Goal: Transaction & Acquisition: Purchase product/service

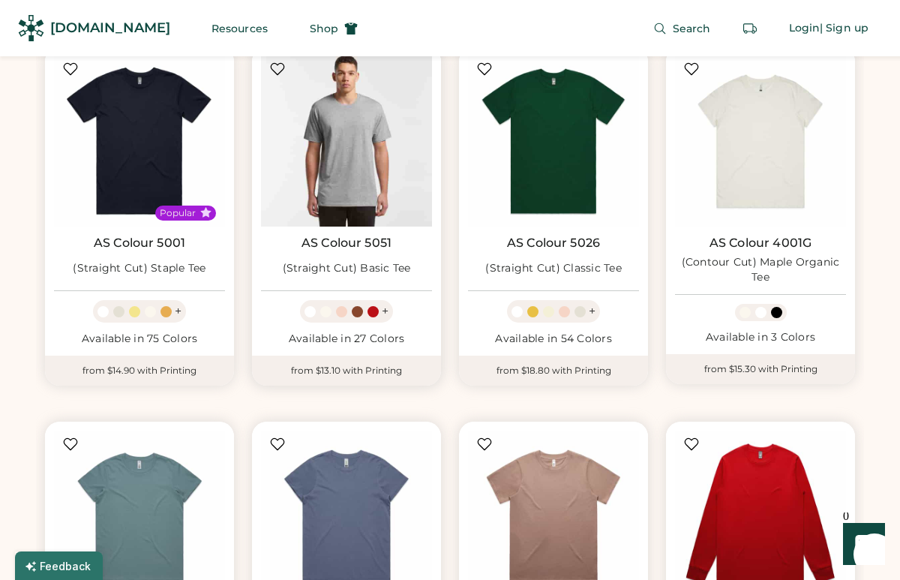
scroll to position [800, 0]
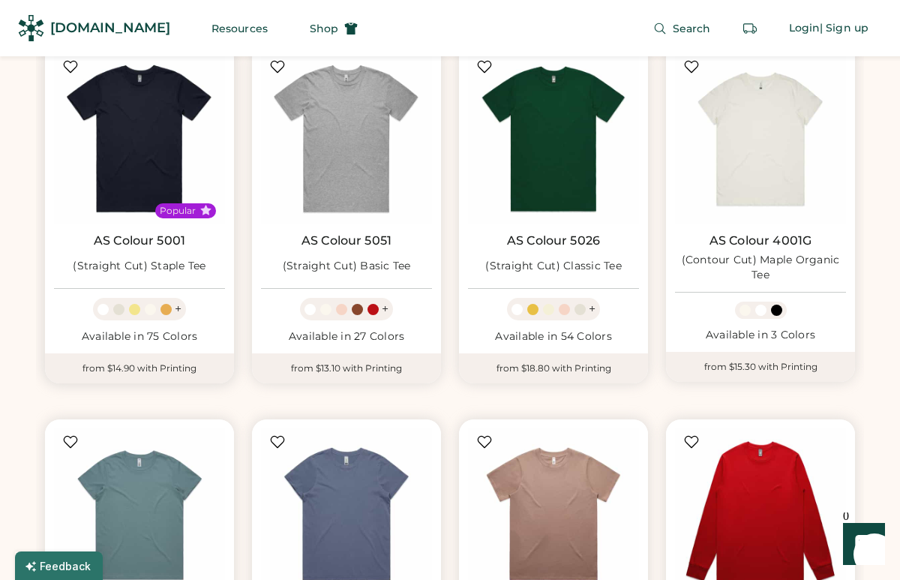
click at [171, 247] on link "AS Colour 5001" at bounding box center [140, 240] width 92 height 15
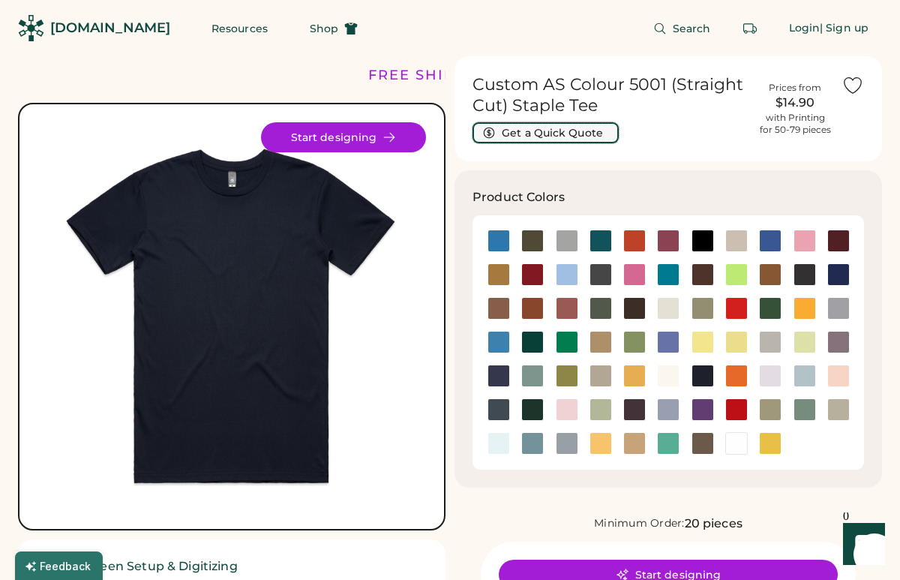
click at [535, 135] on button "Get a Quick Quote" at bounding box center [546, 132] width 146 height 21
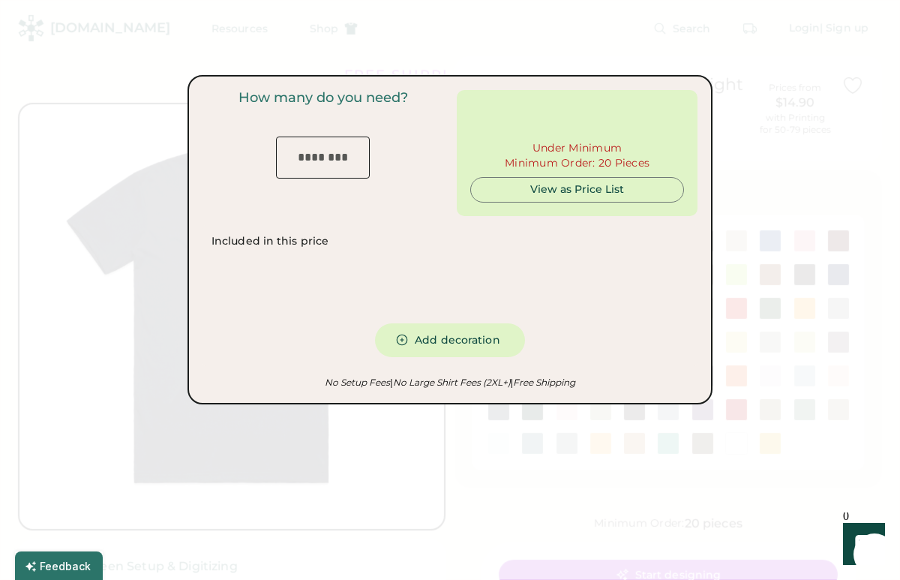
type input "***"
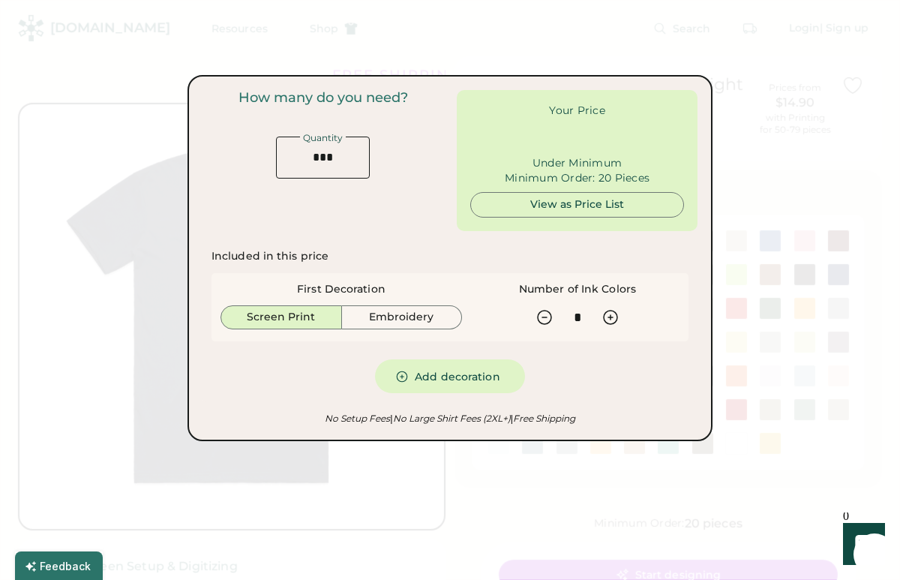
type input "******"
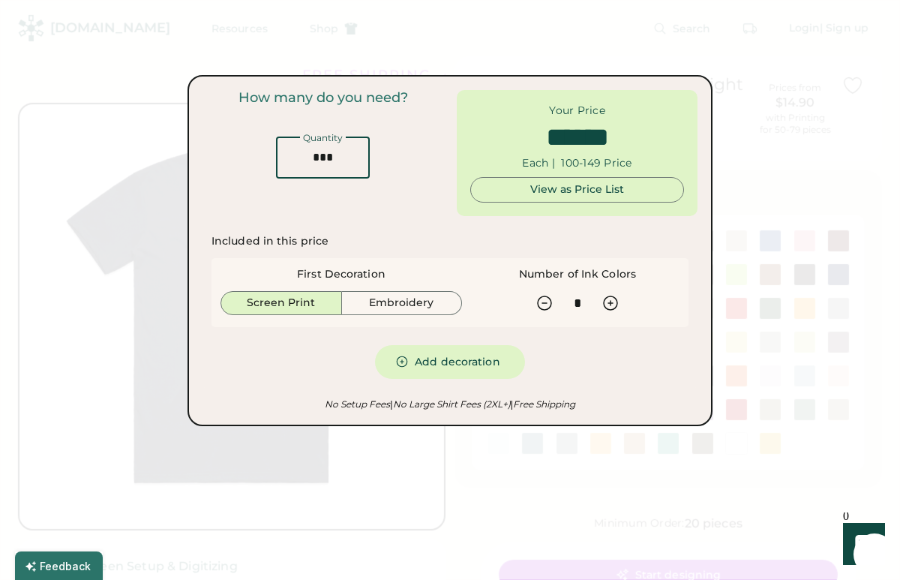
click at [338, 163] on input "input" at bounding box center [323, 158] width 94 height 42
type input "*"
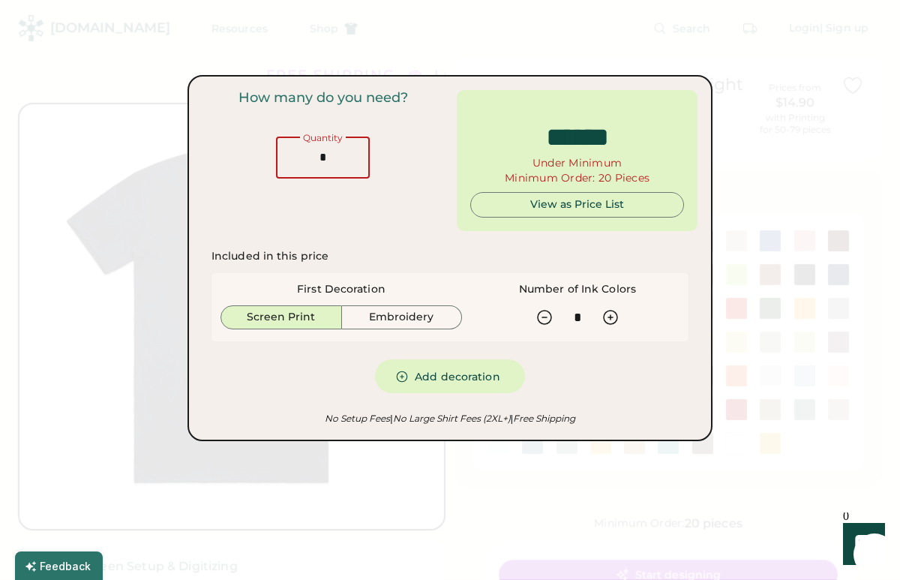
type input "*****"
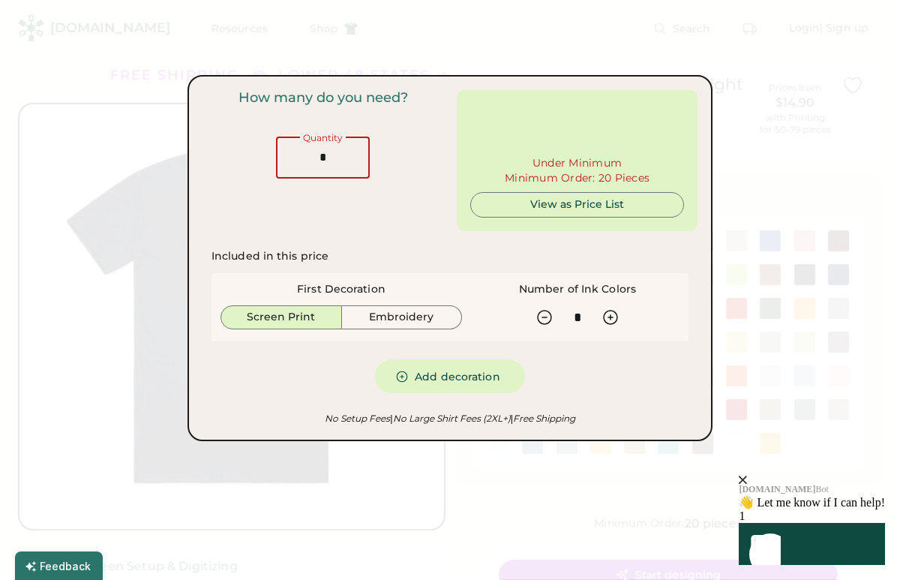
type input "**"
type input "******"
type input "**"
click at [538, 206] on div "View as Price List" at bounding box center [577, 204] width 188 height 15
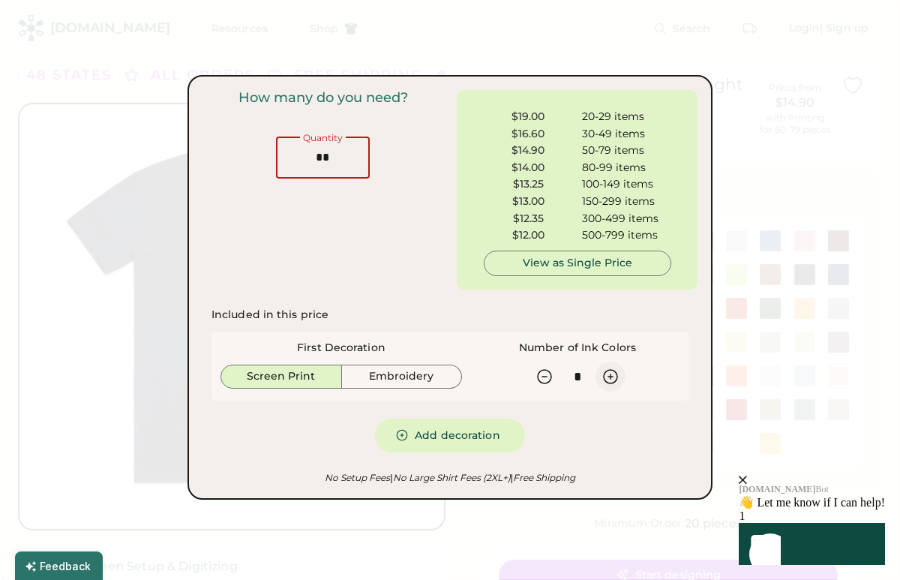
click at [612, 377] on icon at bounding box center [611, 377] width 18 height 18
click at [548, 379] on icon at bounding box center [545, 377] width 18 height 18
type input "*"
click at [747, 496] on span "👋 Let me know if I can help!" at bounding box center [812, 502] width 146 height 13
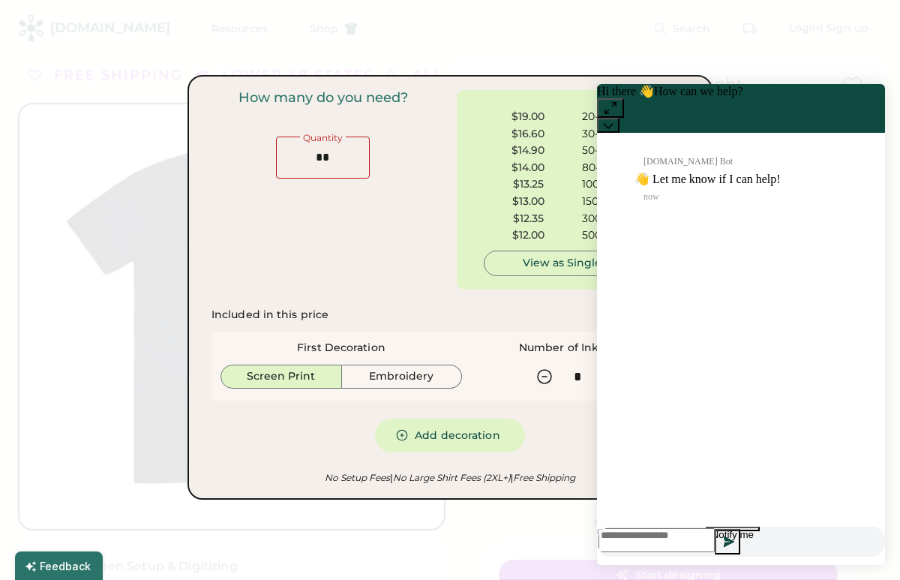
scroll to position [1, 0]
click at [680, 542] on textarea at bounding box center [657, 540] width 116 height 24
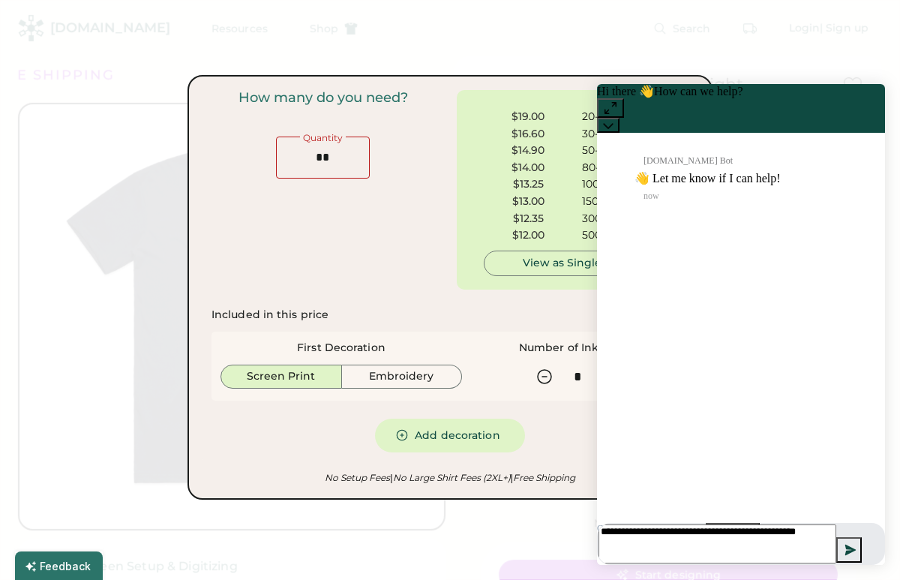
type textarea "**********"
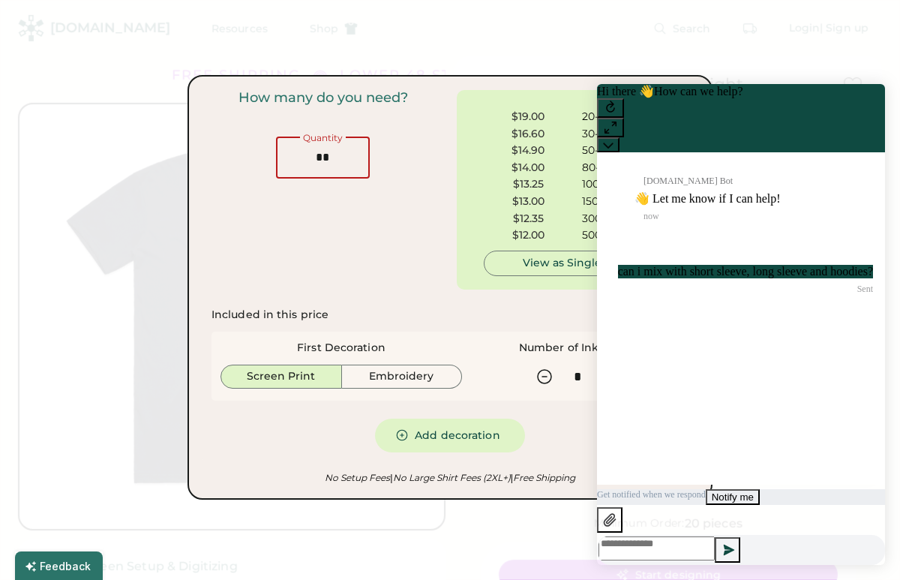
click at [332, 165] on input "input" at bounding box center [323, 158] width 94 height 42
type input "*"
type input "**"
drag, startPoint x: 353, startPoint y: 156, endPoint x: 425, endPoint y: 251, distance: 118.8
click at [416, 248] on div "How many do you need? Quantity" at bounding box center [323, 190] width 241 height 200
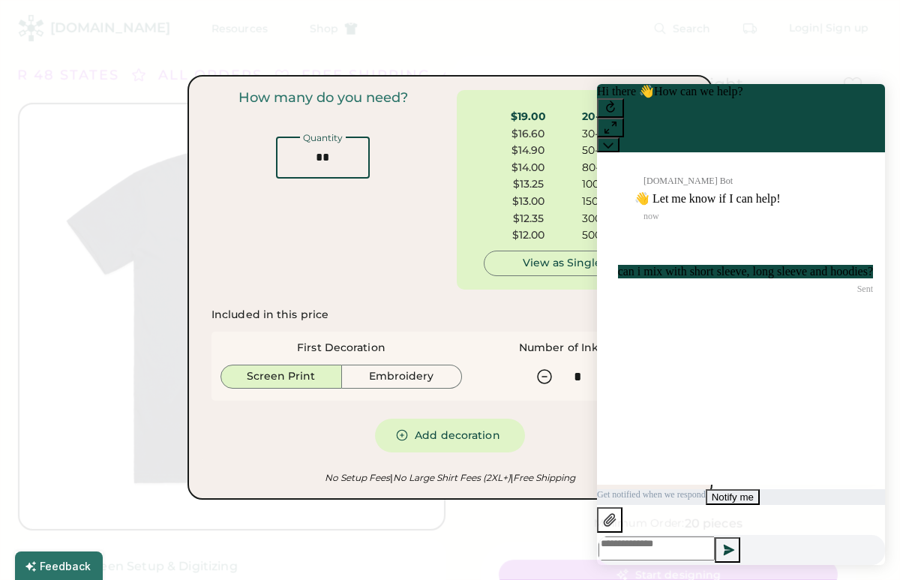
click at [146, 170] on div at bounding box center [450, 290] width 900 height 580
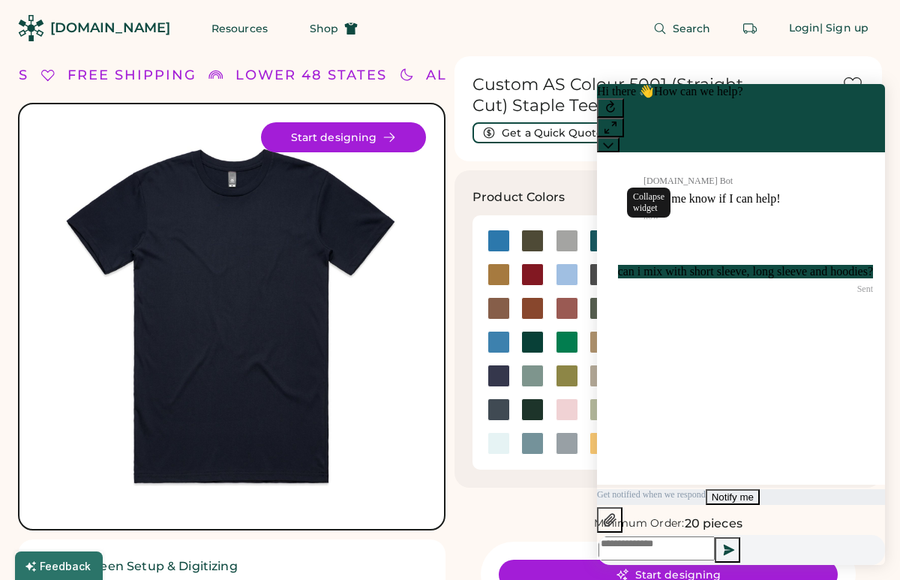
click at [614, 140] on icon at bounding box center [608, 145] width 11 height 11
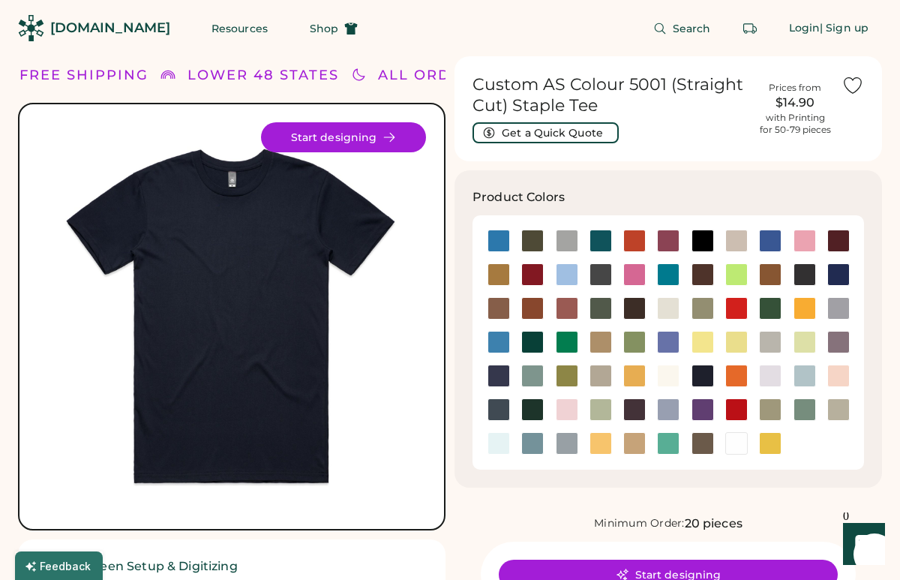
click at [866, 542] on icon "Show" at bounding box center [863, 544] width 17 height 18
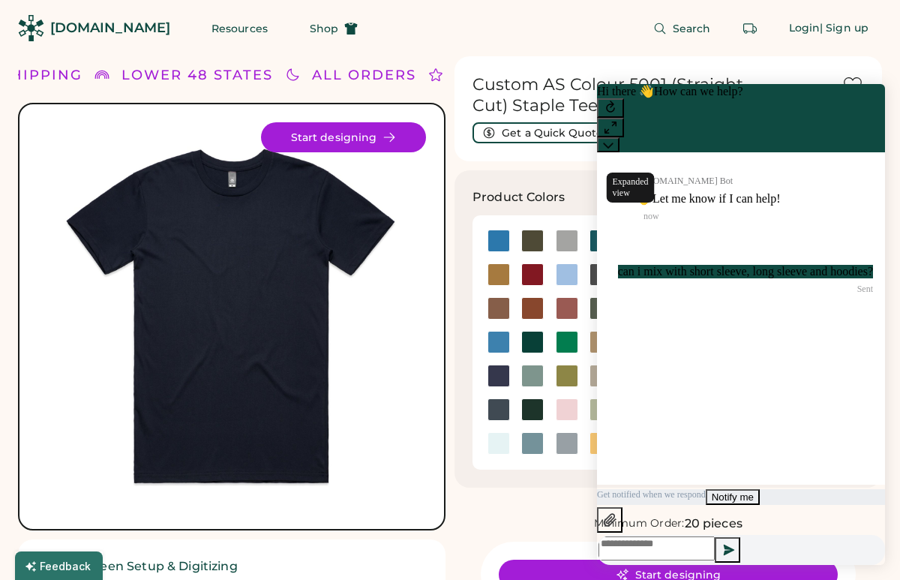
click at [618, 120] on icon at bounding box center [610, 127] width 15 height 15
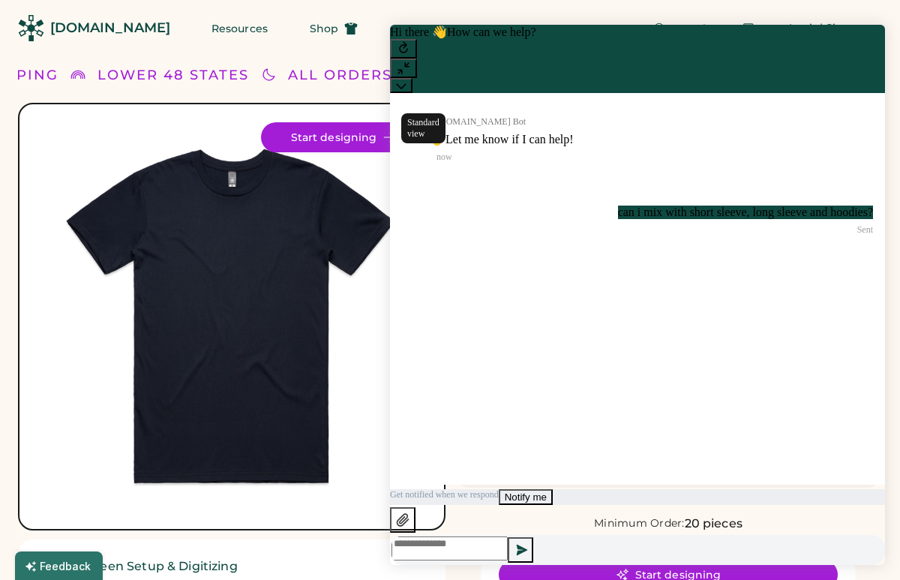
click at [411, 61] on icon at bounding box center [403, 68] width 15 height 15
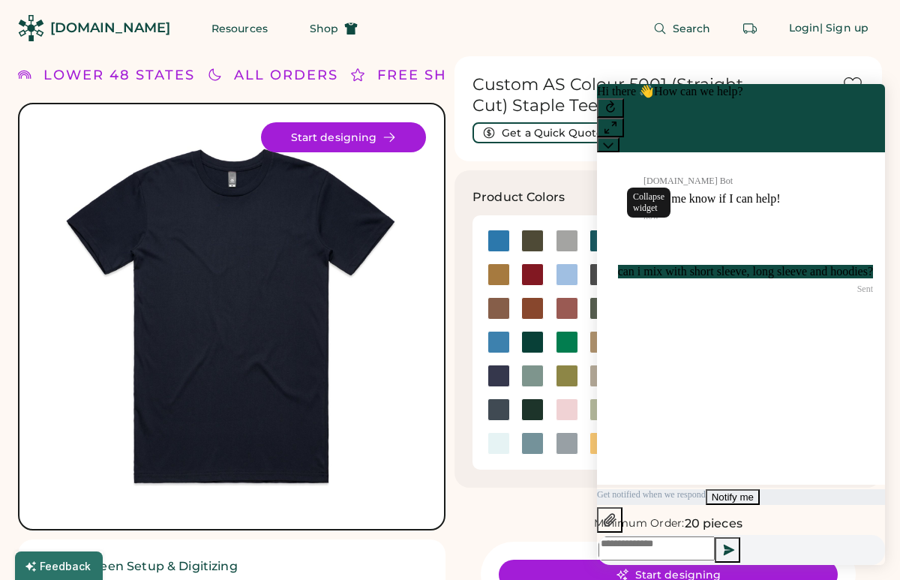
click at [613, 143] on icon at bounding box center [608, 146] width 10 height 6
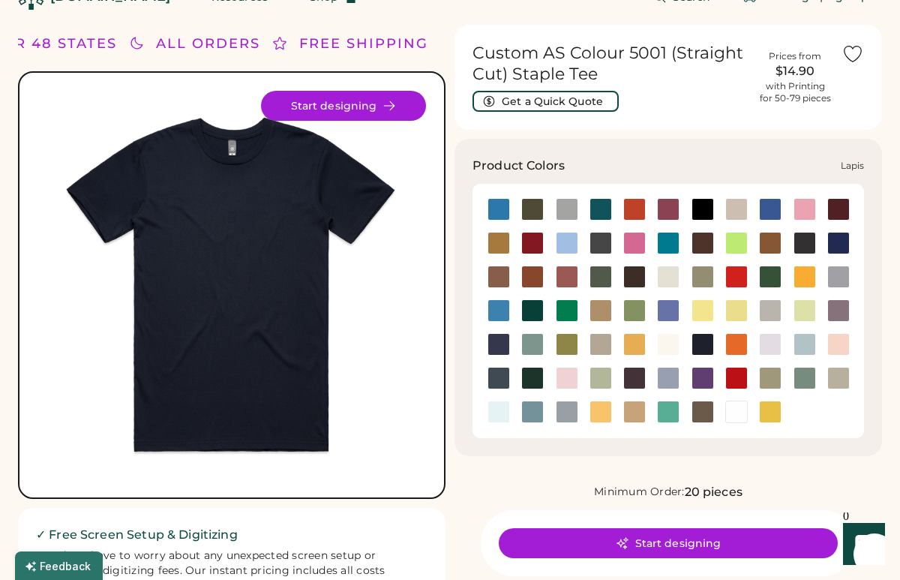
scroll to position [31, 0]
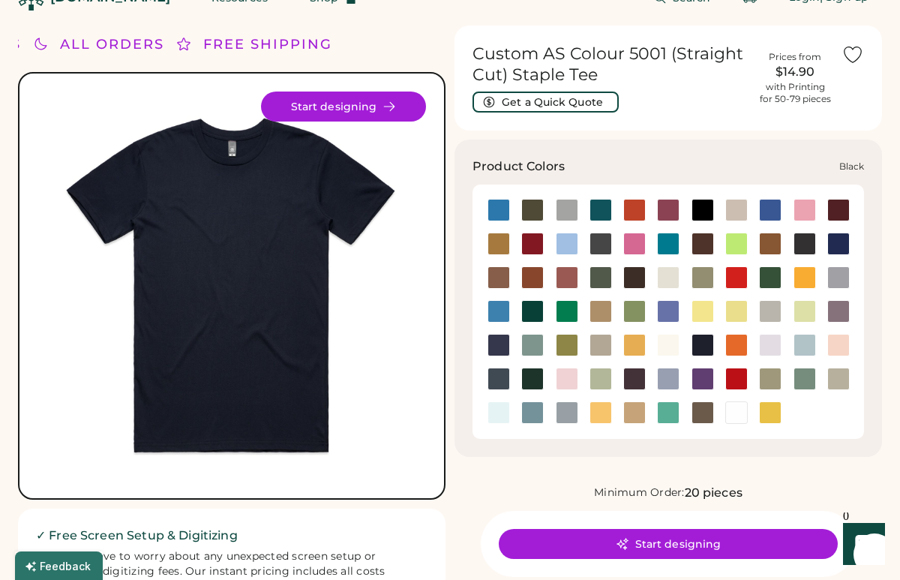
click at [703, 215] on div at bounding box center [703, 210] width 23 height 23
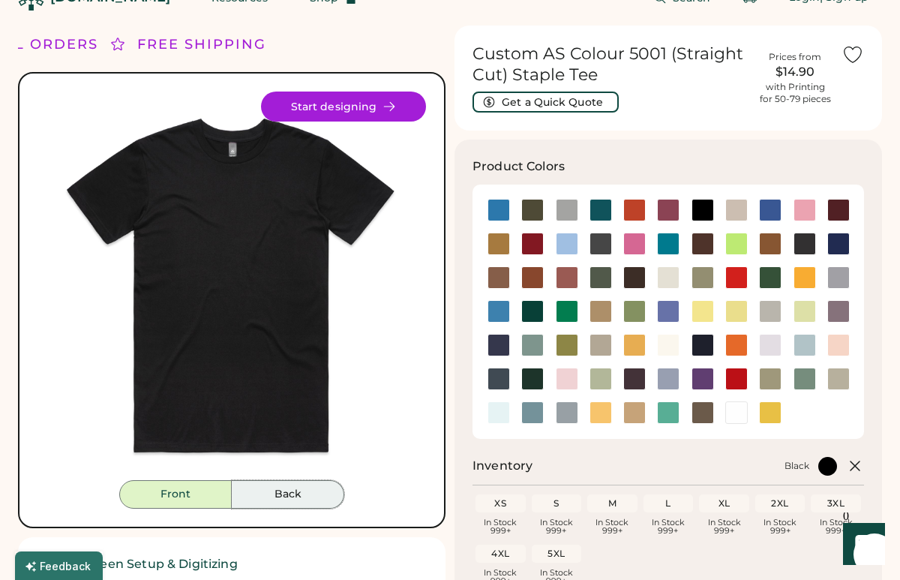
click at [320, 497] on button "Back" at bounding box center [288, 494] width 113 height 29
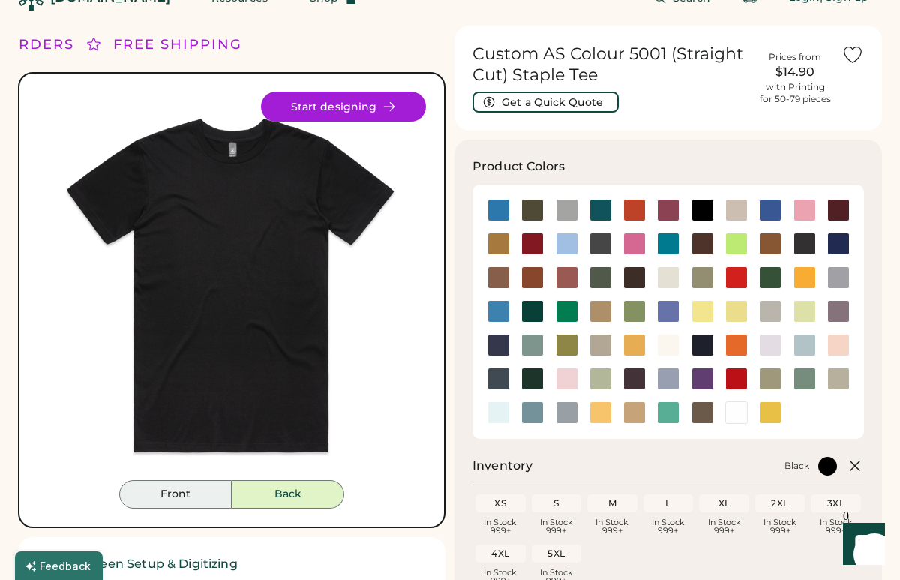
click at [216, 502] on button "Front" at bounding box center [175, 494] width 113 height 29
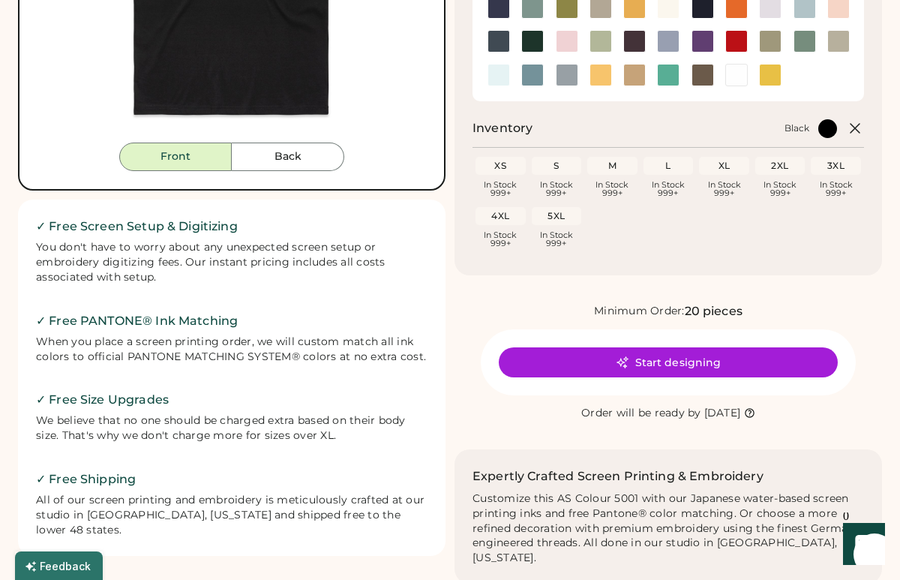
scroll to position [387, 0]
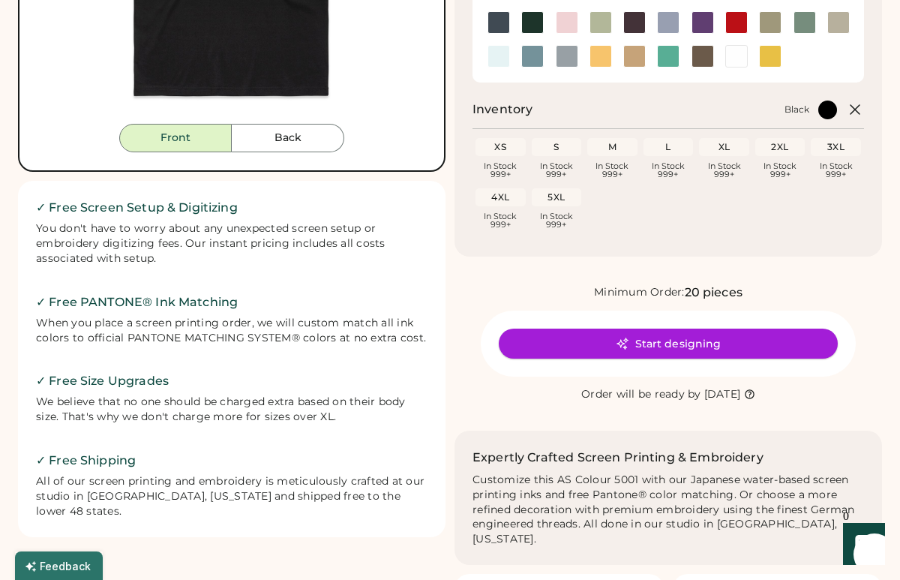
click at [681, 340] on button "Start designing" at bounding box center [668, 344] width 339 height 30
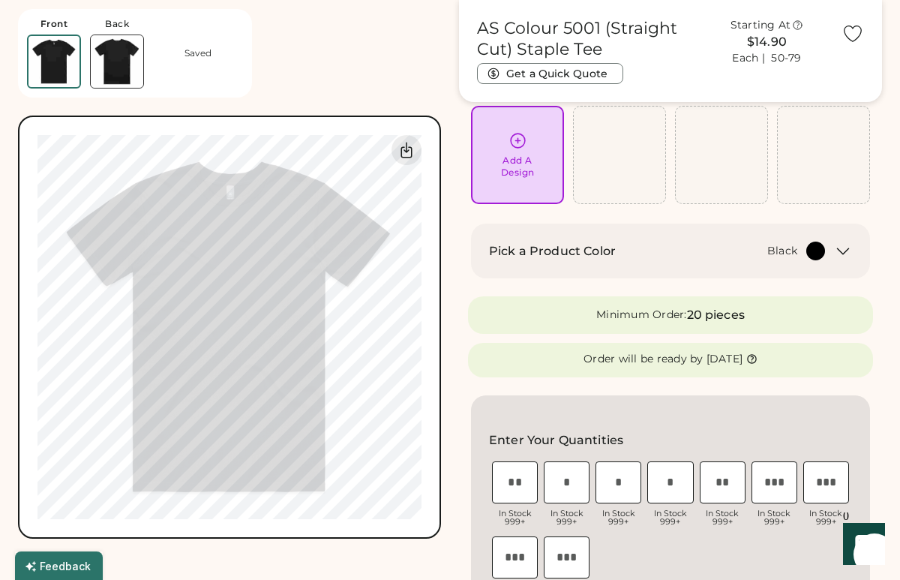
click at [522, 179] on div "Add A Design" at bounding box center [517, 155] width 93 height 98
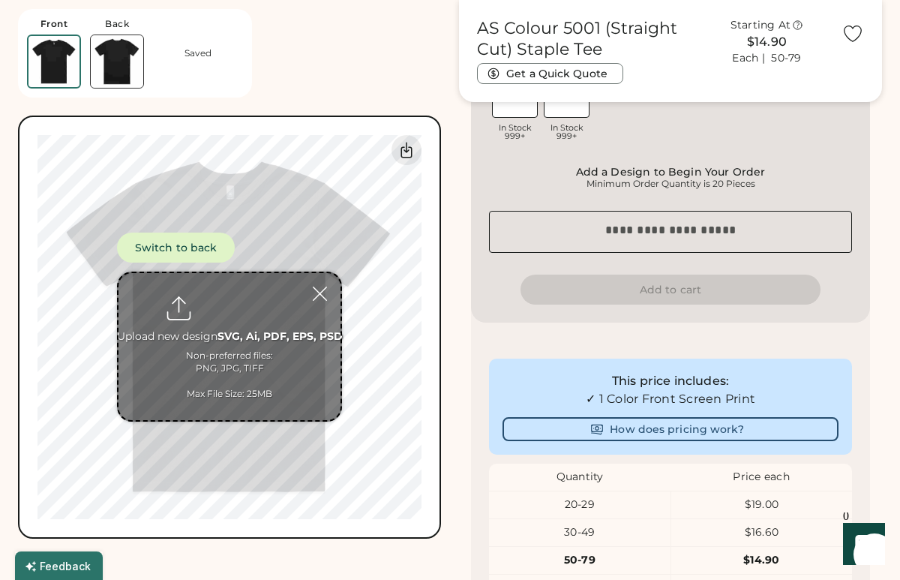
scroll to position [573, 0]
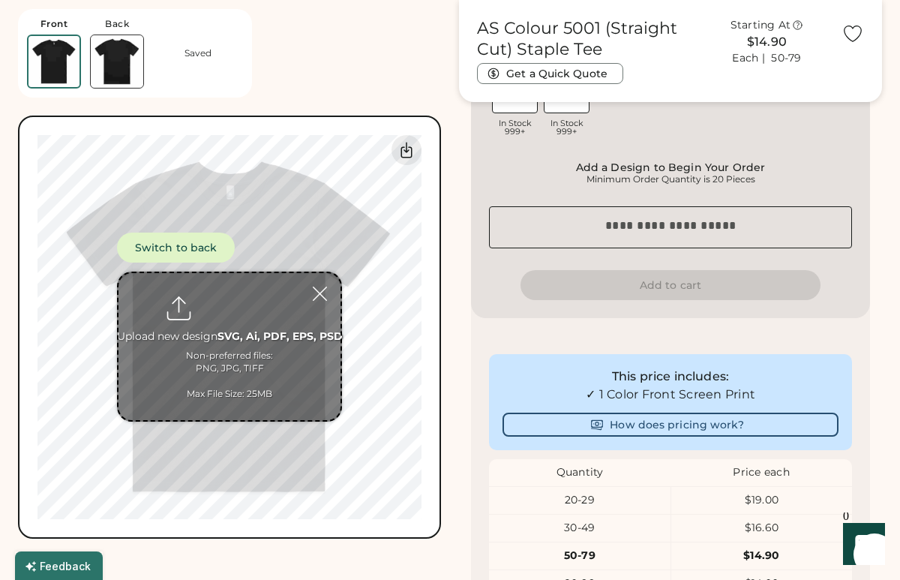
click at [860, 536] on icon "Launch Front Chat" at bounding box center [864, 544] width 42 height 42
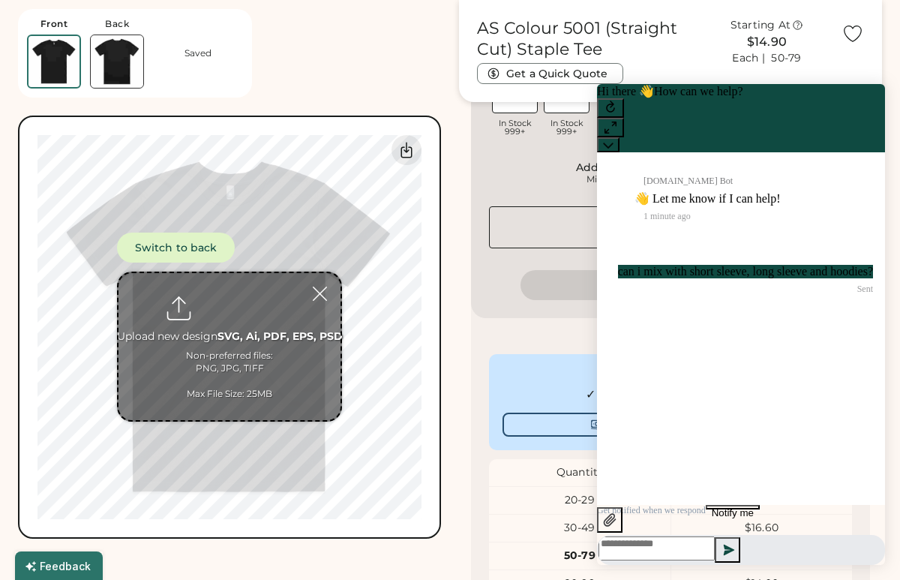
click at [715, 548] on textarea at bounding box center [657, 548] width 116 height 24
type textarea "*****"
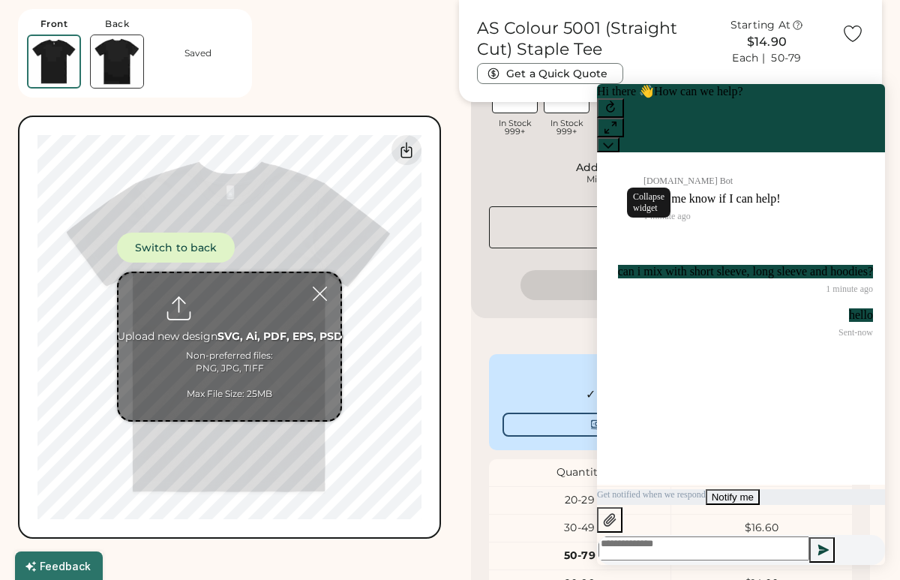
click at [620, 137] on button at bounding box center [608, 144] width 23 height 15
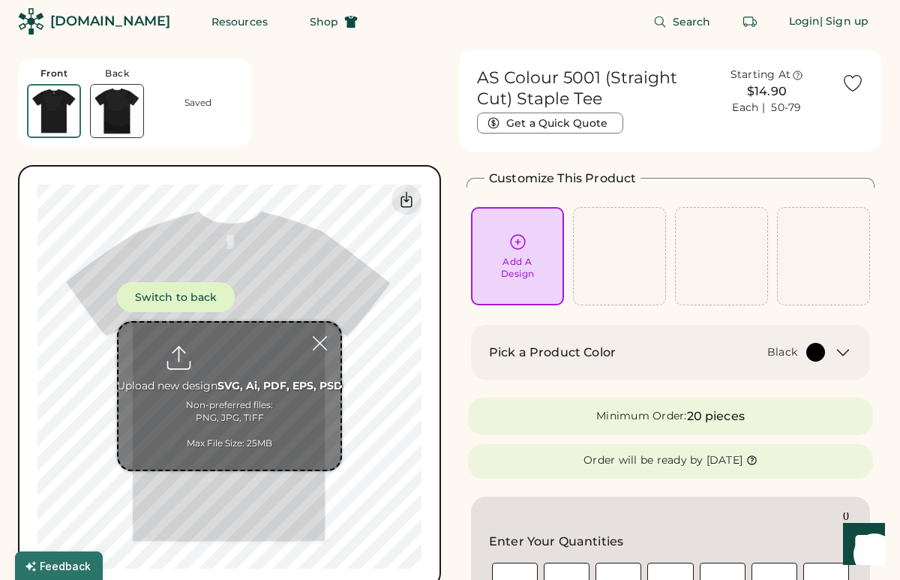
scroll to position [0, 0]
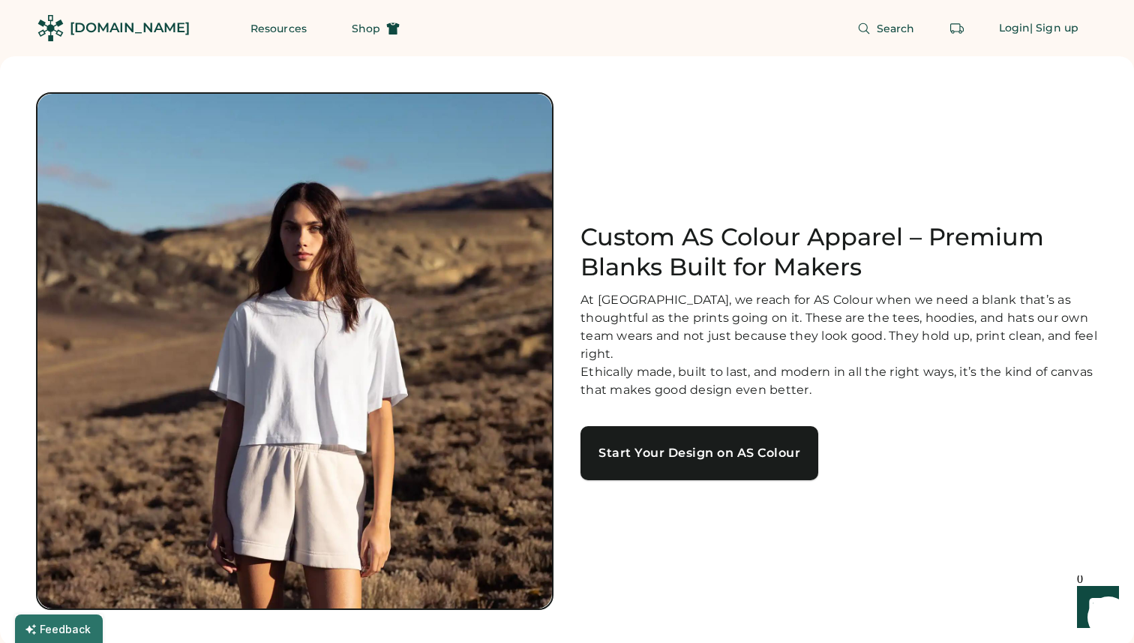
click at [644, 464] on link "Start Your Design on AS Colour" at bounding box center [700, 453] width 238 height 54
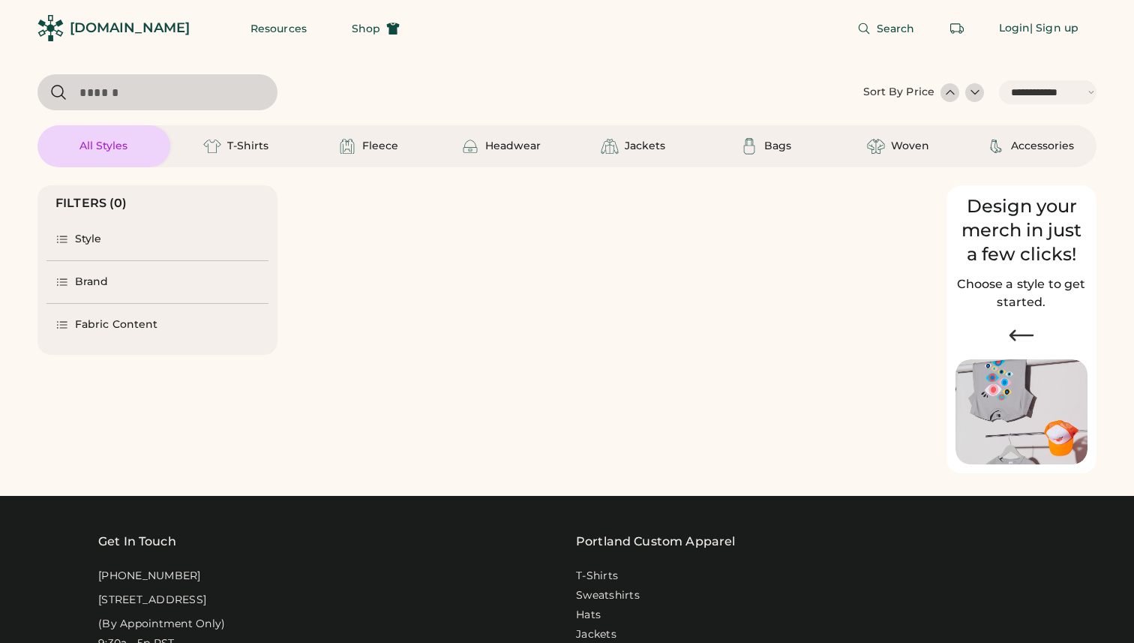
select select "*****"
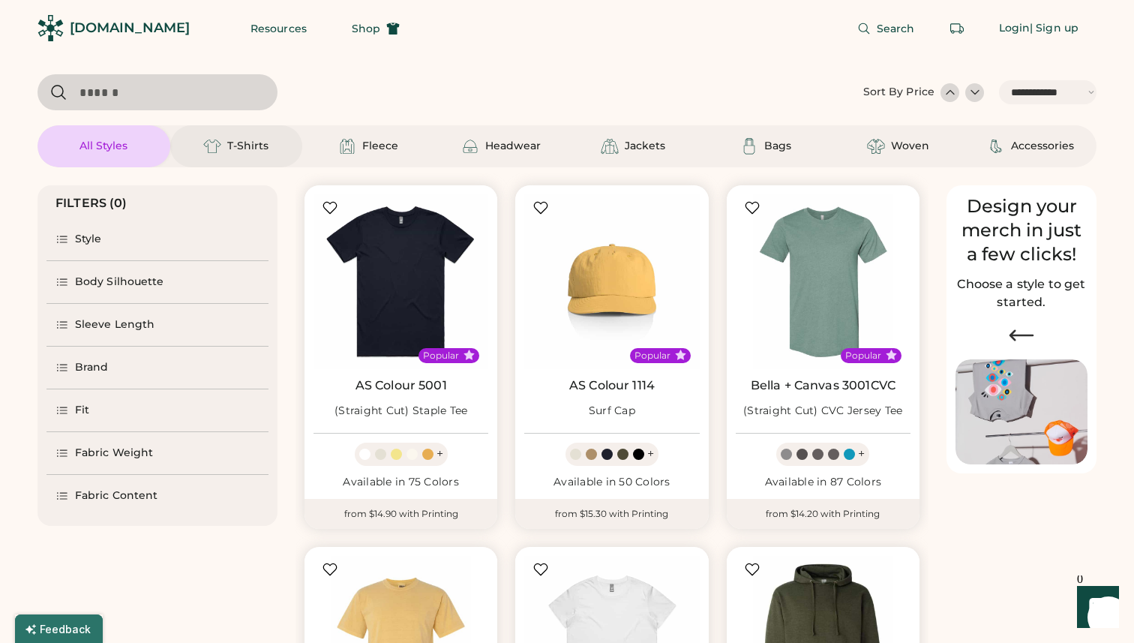
click at [242, 130] on div "T-Shirts" at bounding box center [236, 146] width 133 height 42
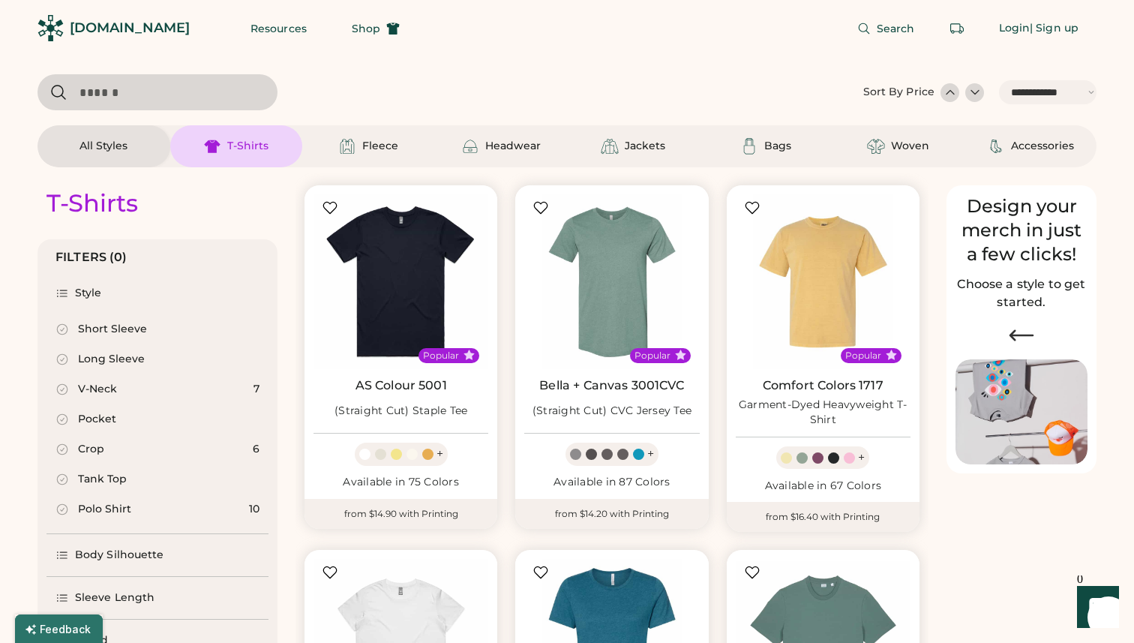
click at [124, 324] on div "Short Sleeve" at bounding box center [112, 329] width 69 height 15
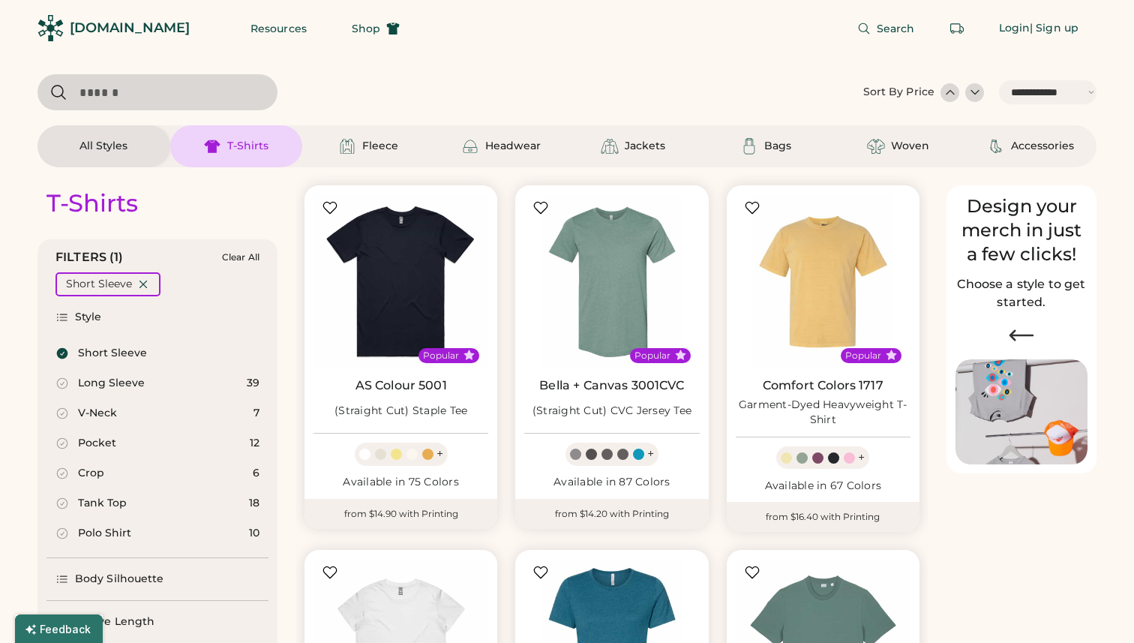
click at [101, 380] on div "Long Sleeve" at bounding box center [111, 383] width 67 height 15
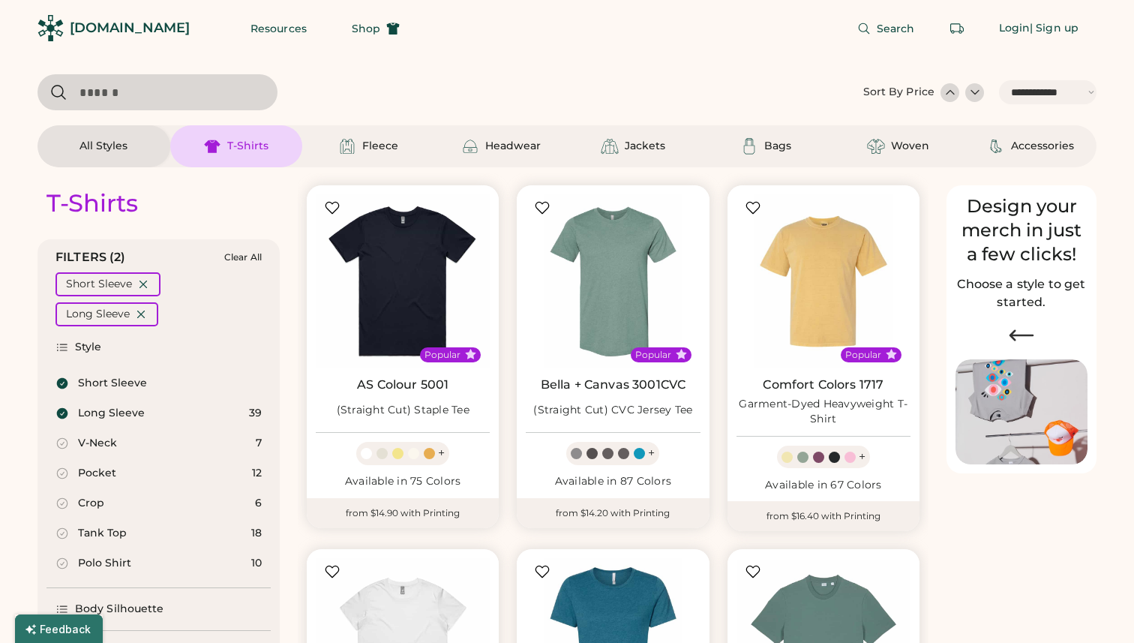
select select "*"
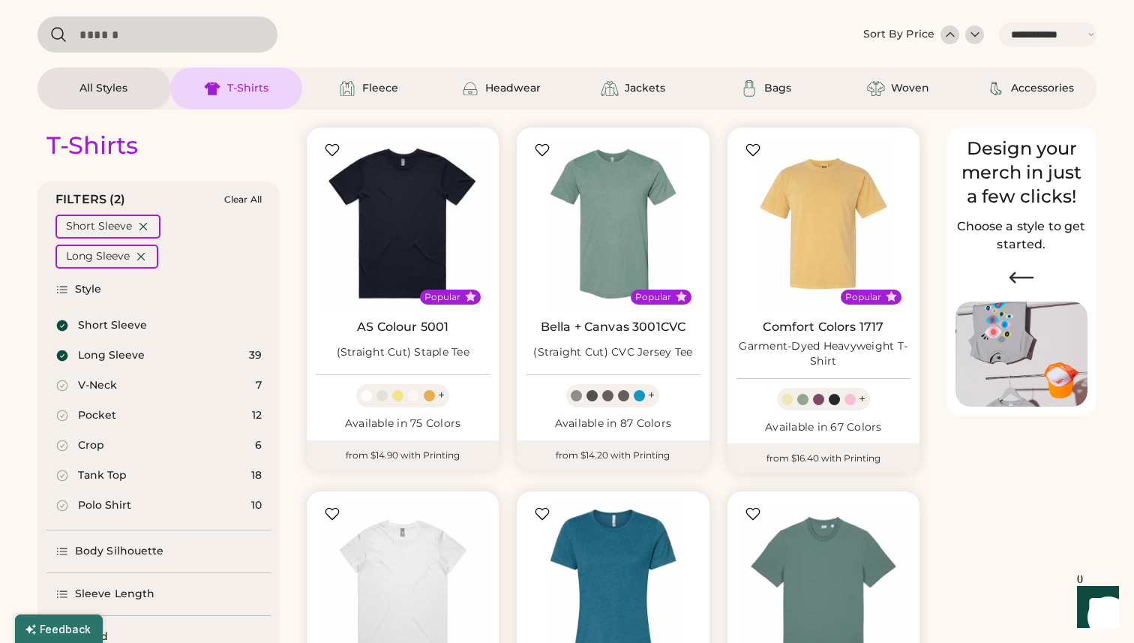
select select "*****"
select select "*"
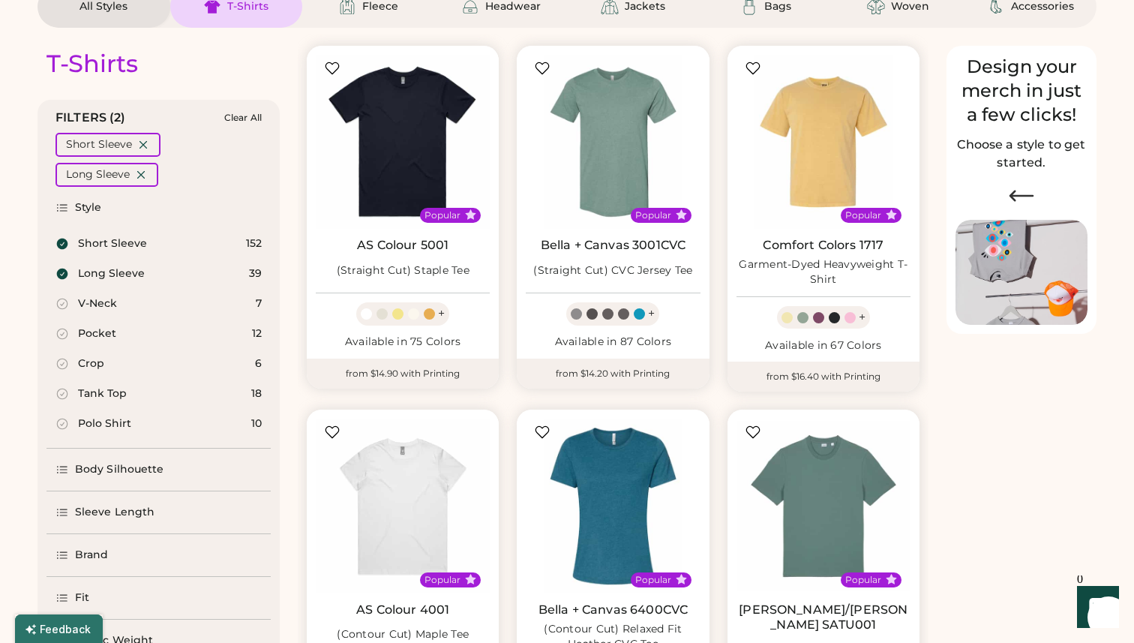
scroll to position [0, 0]
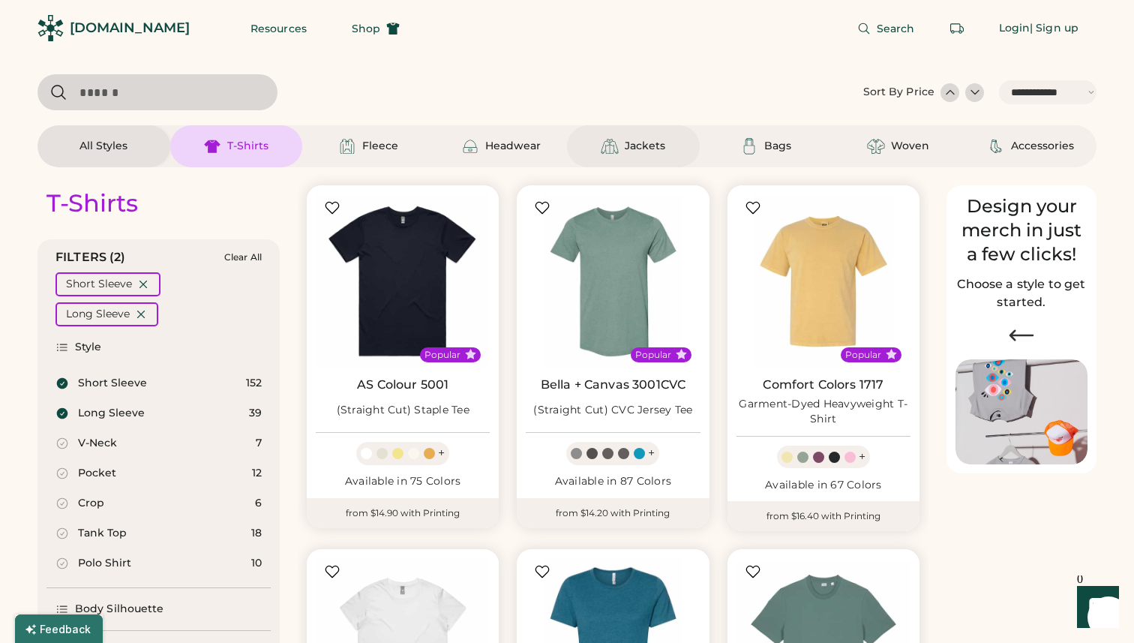
click at [641, 148] on div "Jackets" at bounding box center [645, 146] width 41 height 15
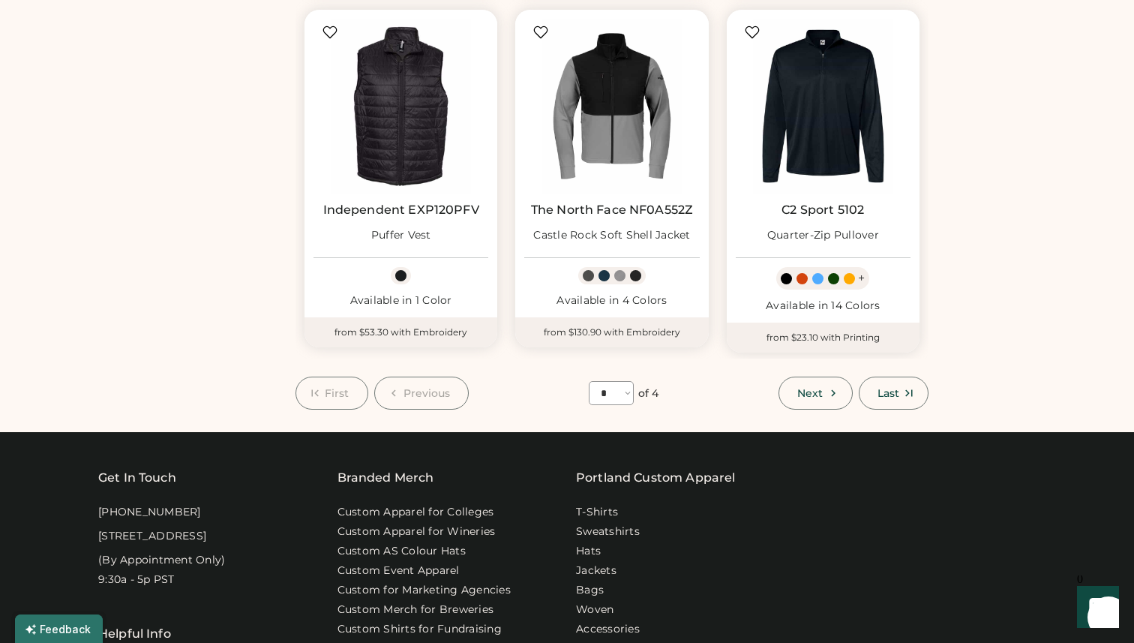
scroll to position [1236, 0]
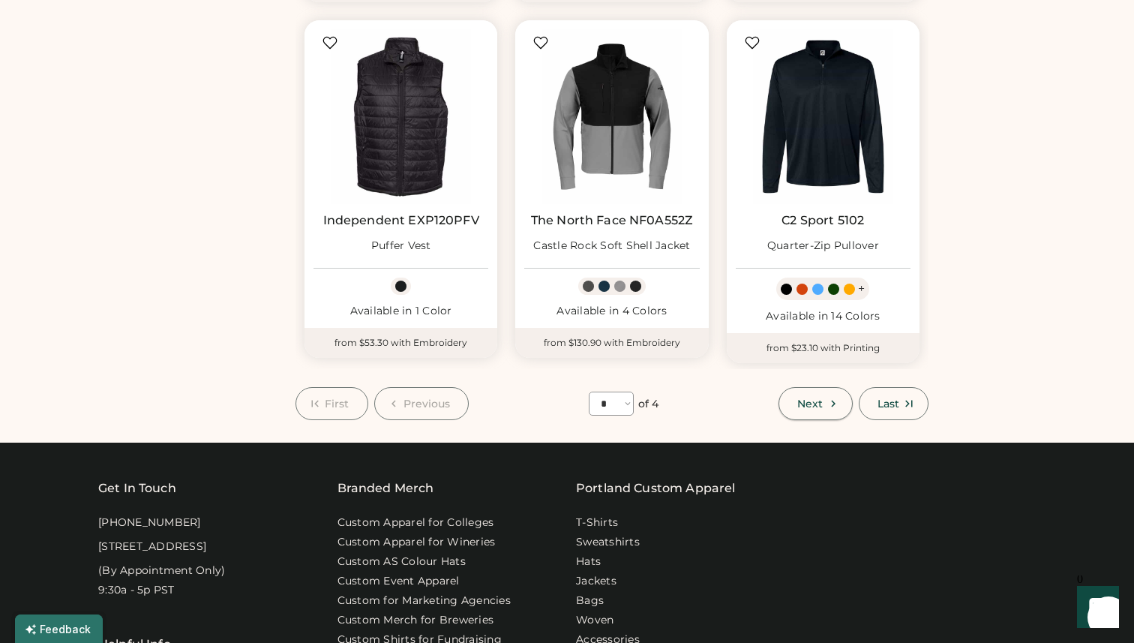
click at [807, 404] on span "Next" at bounding box center [810, 403] width 26 height 11
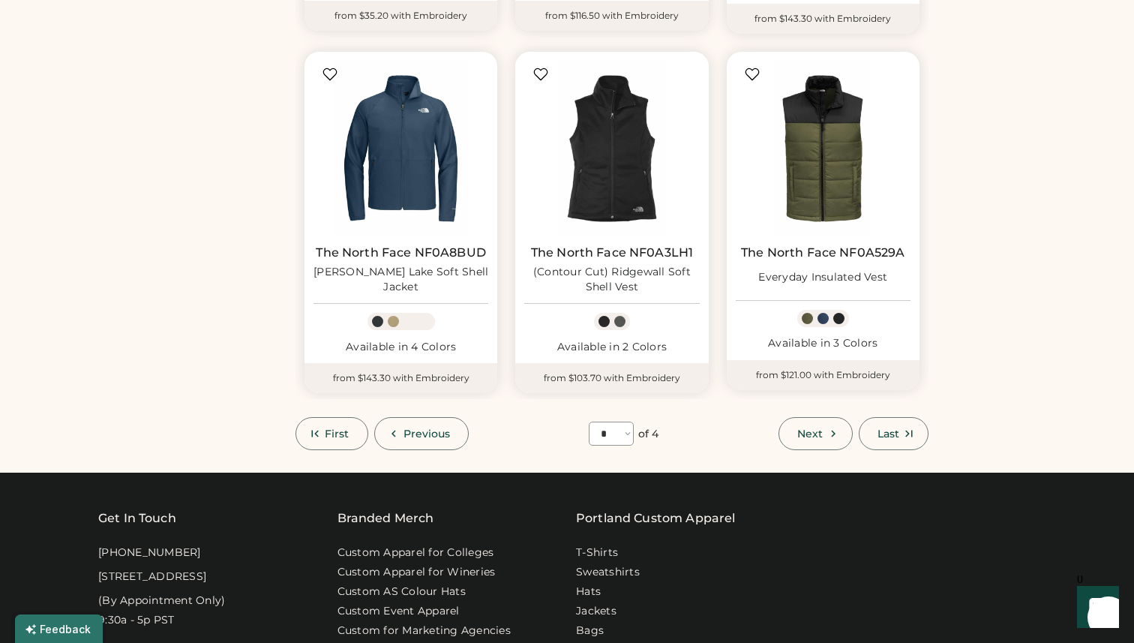
scroll to position [1229, 0]
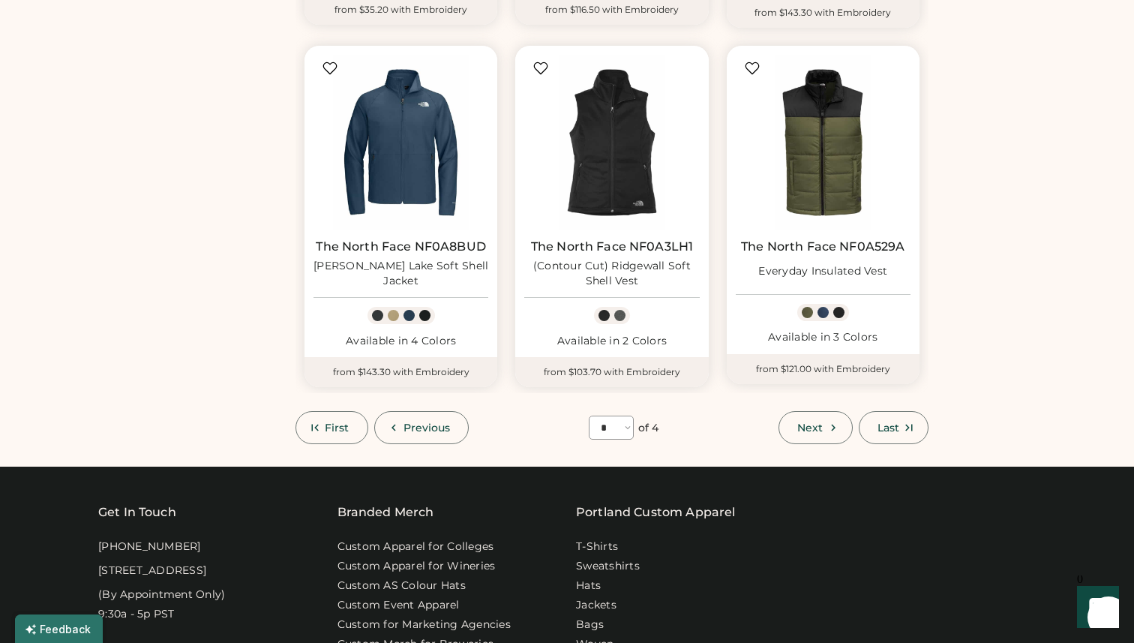
click at [809, 422] on span "Next" at bounding box center [810, 427] width 26 height 11
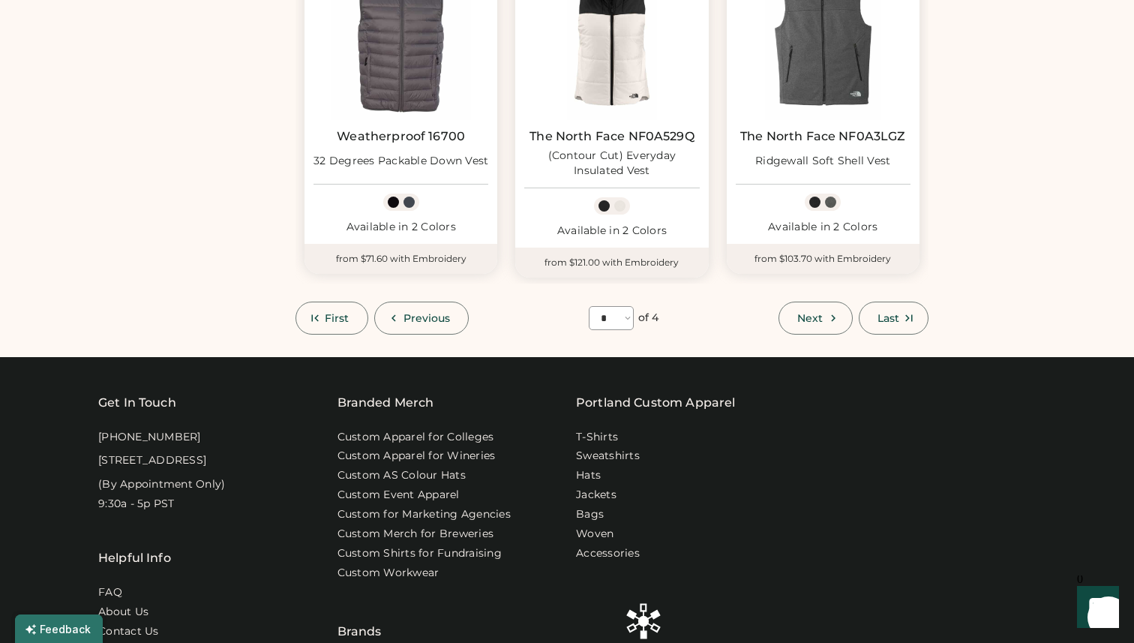
scroll to position [1312, 0]
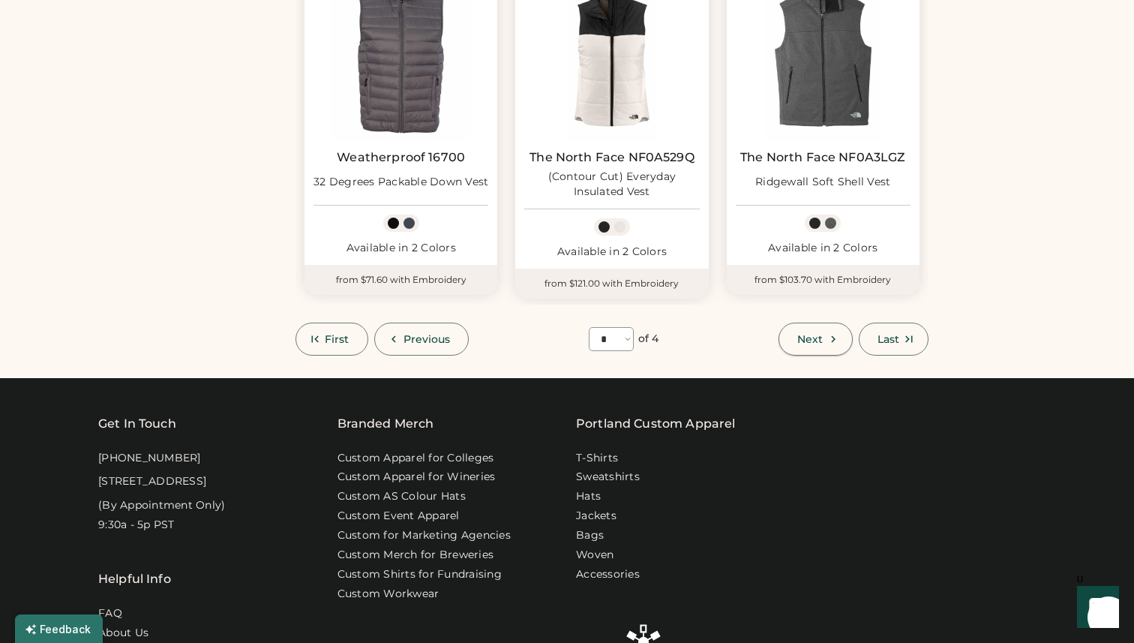
click at [822, 338] on span "Next" at bounding box center [810, 339] width 26 height 11
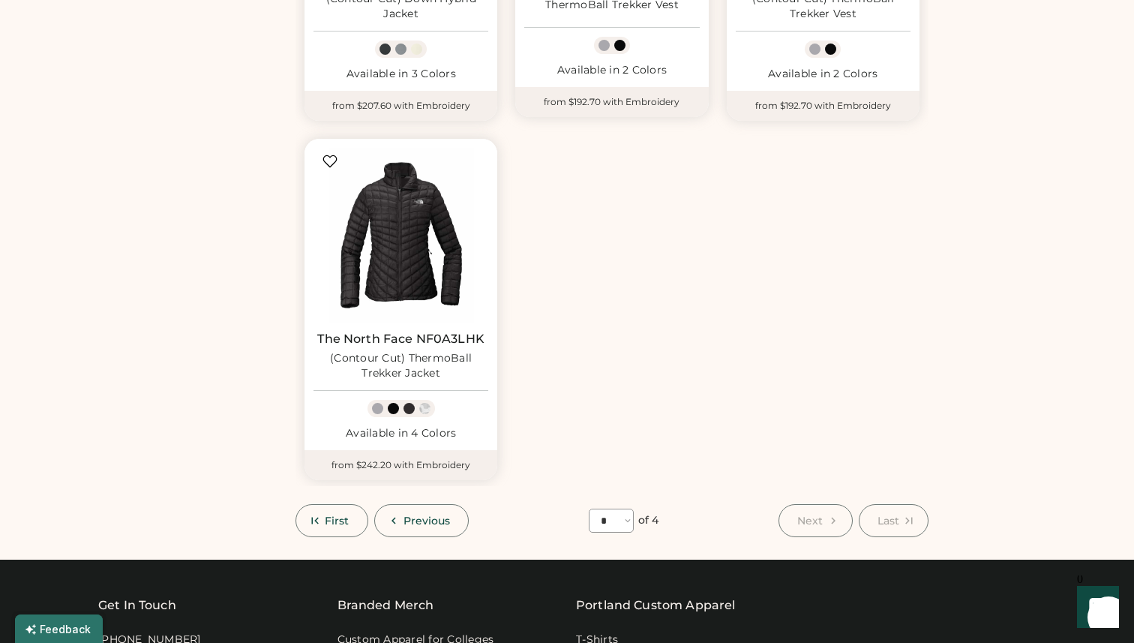
scroll to position [840, 0]
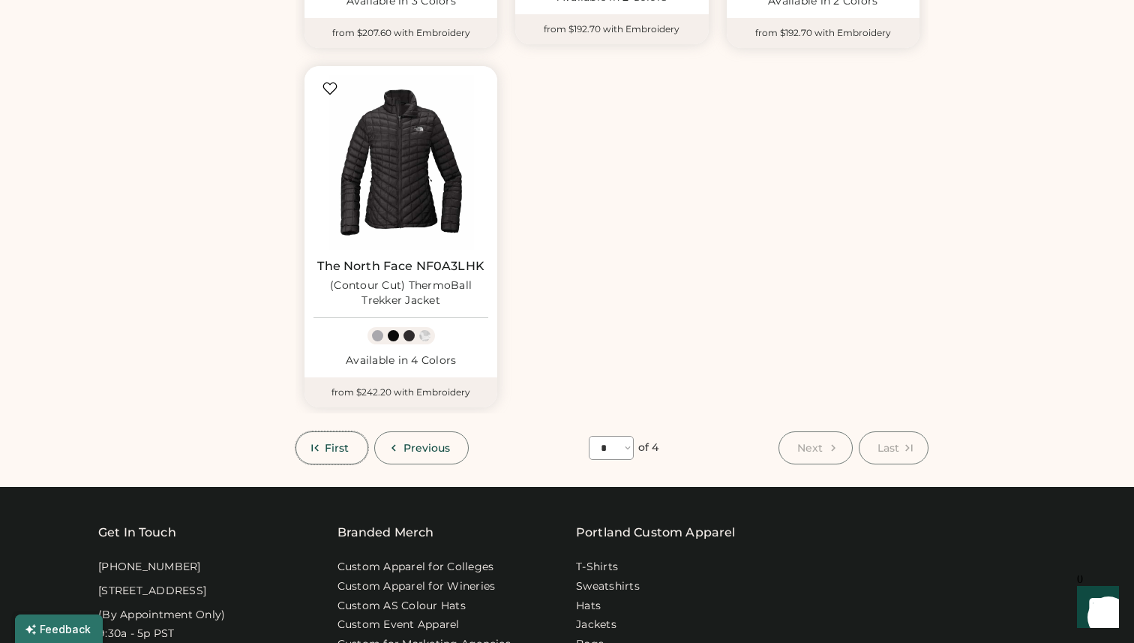
click at [335, 440] on button "First" at bounding box center [332, 447] width 73 height 33
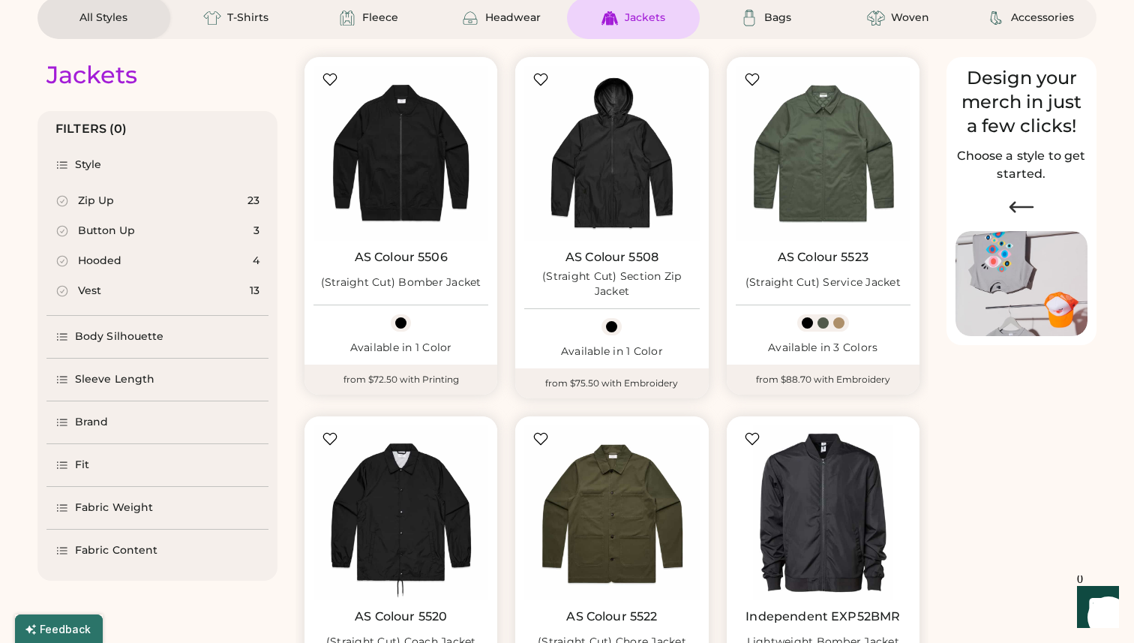
scroll to position [160, 0]
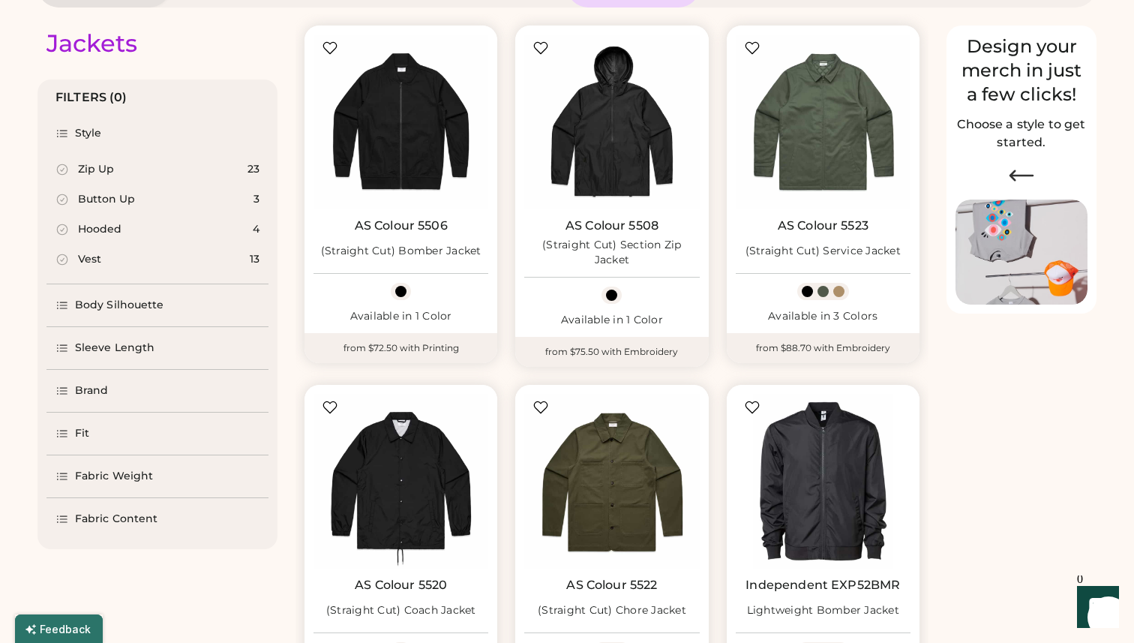
click at [95, 390] on div "Brand" at bounding box center [92, 390] width 34 height 15
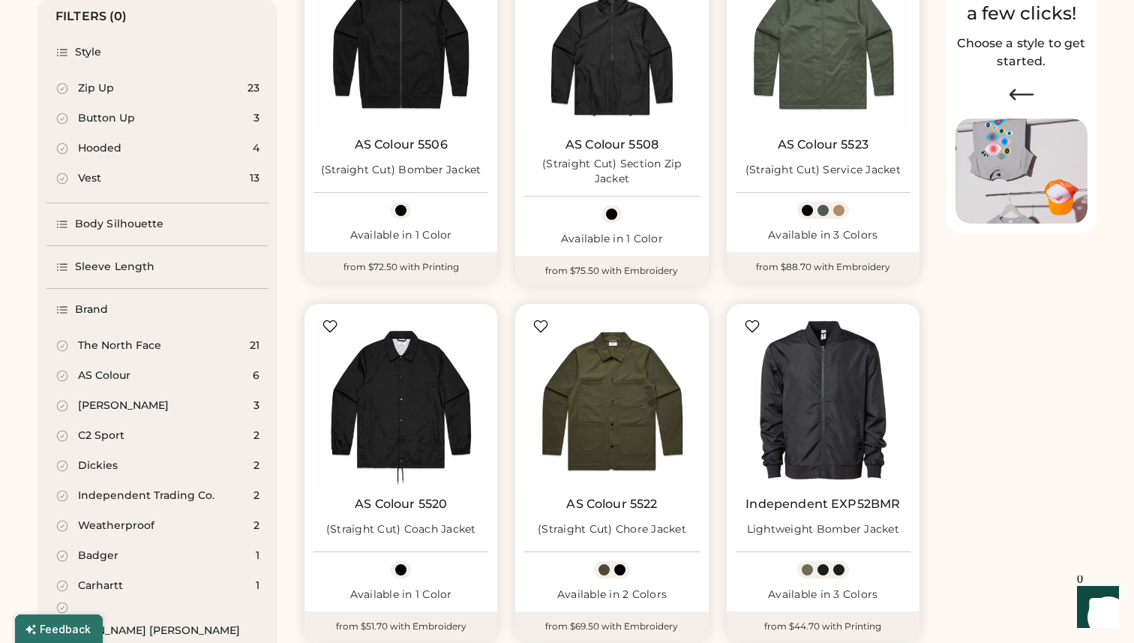
scroll to position [246, 0]
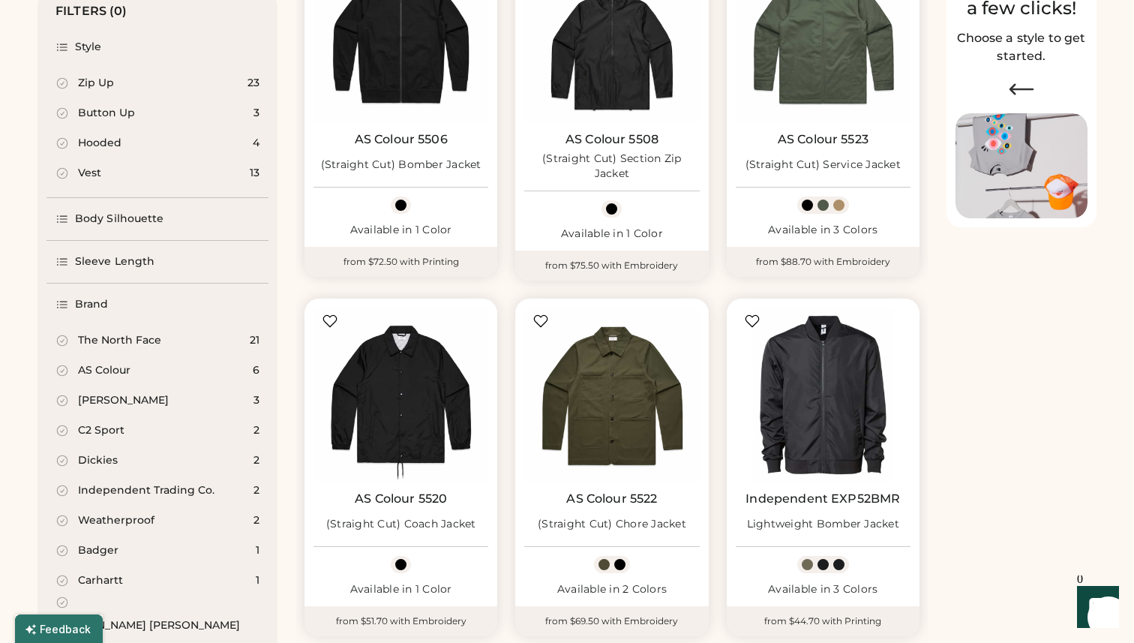
click at [101, 368] on div "AS Colour" at bounding box center [104, 370] width 53 height 15
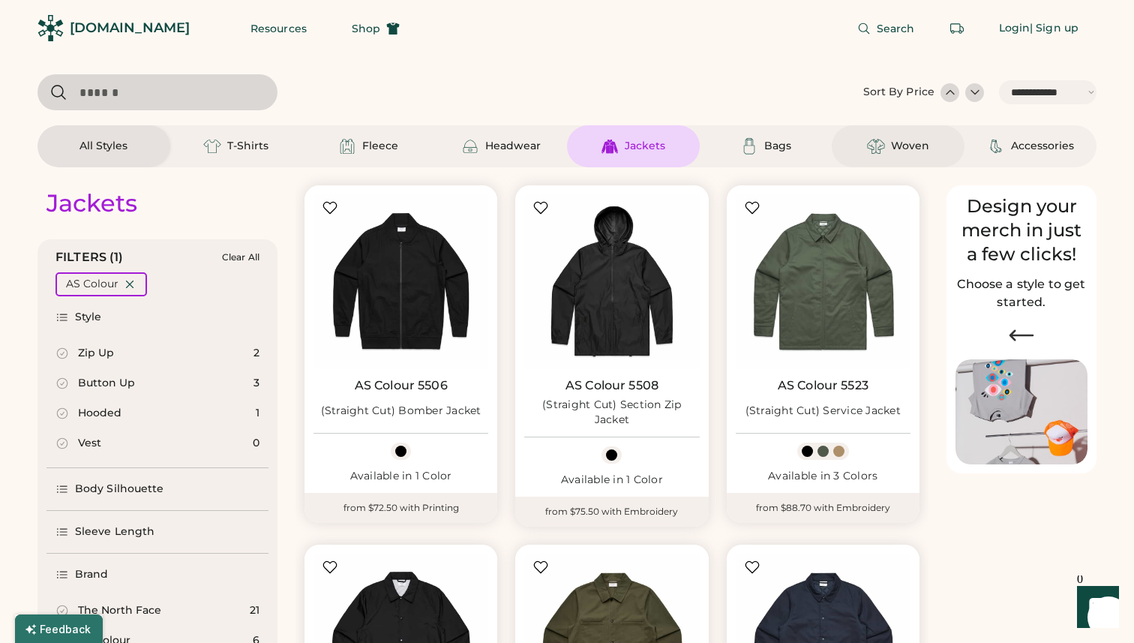
click at [898, 150] on div "Woven" at bounding box center [910, 146] width 38 height 15
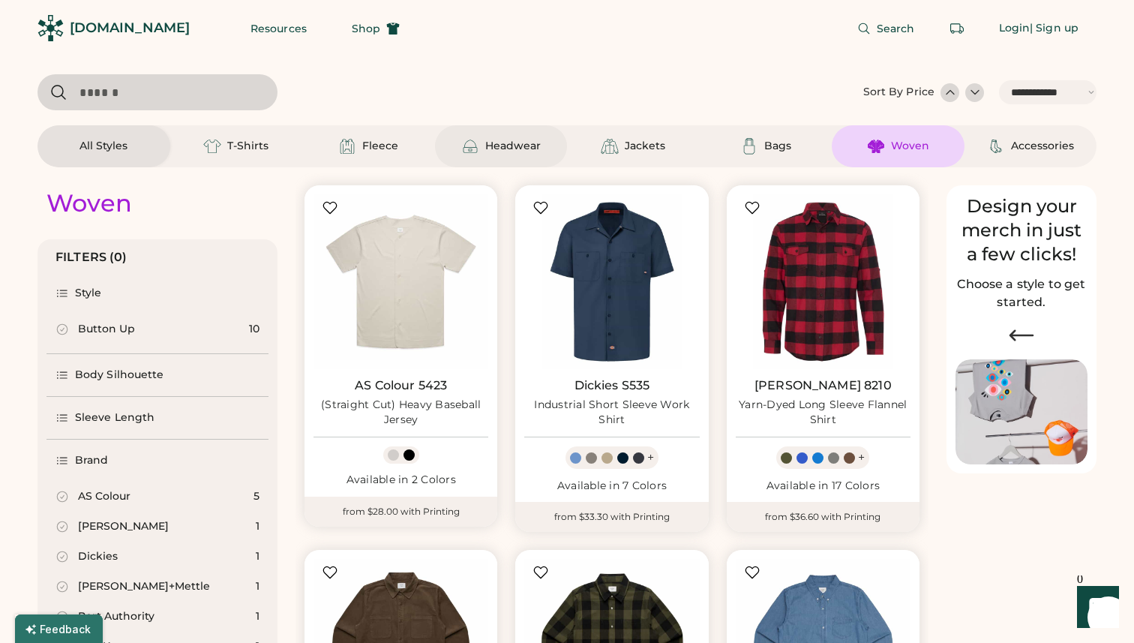
click at [494, 158] on div "Headwear" at bounding box center [501, 146] width 133 height 42
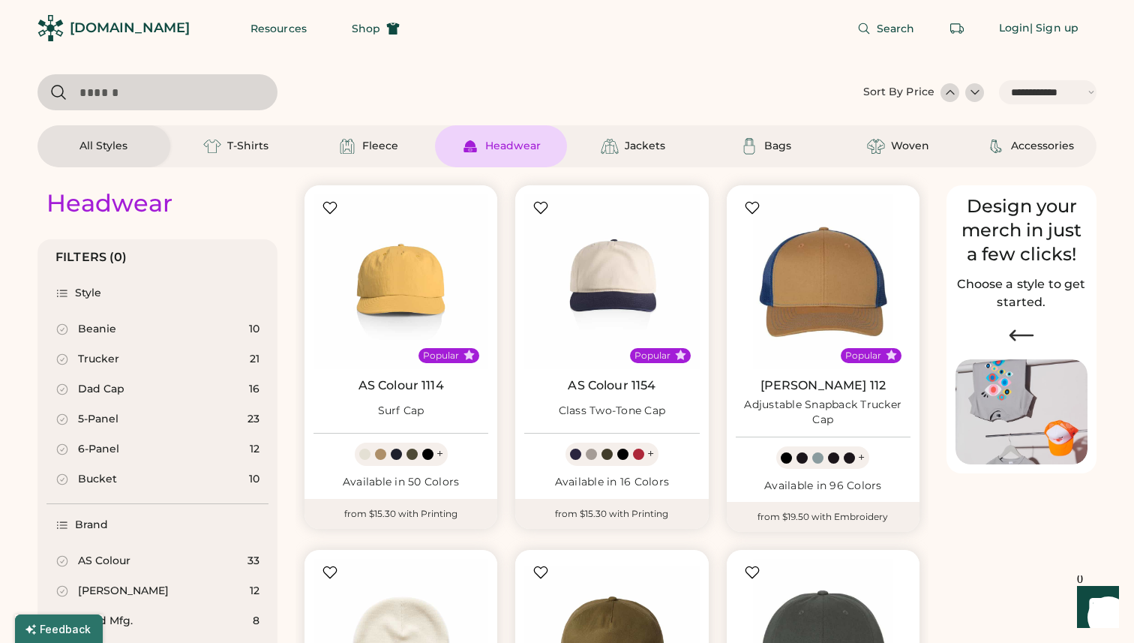
click at [150, 150] on div "All Styles" at bounding box center [104, 146] width 133 height 42
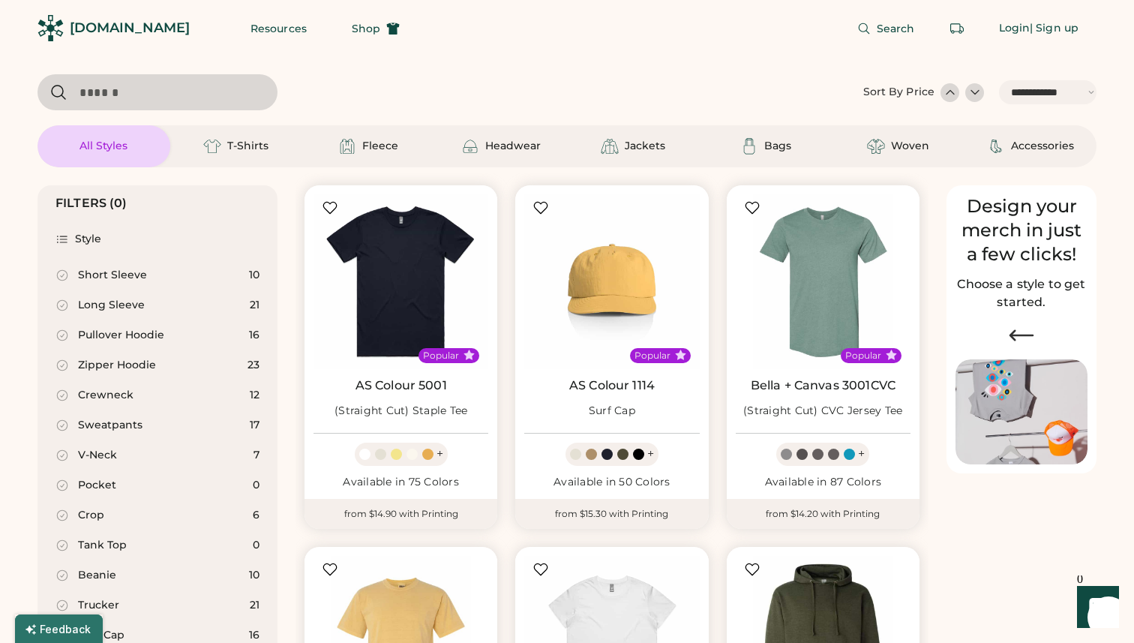
click at [160, 339] on div "Pullover Hoodie" at bounding box center [121, 335] width 86 height 15
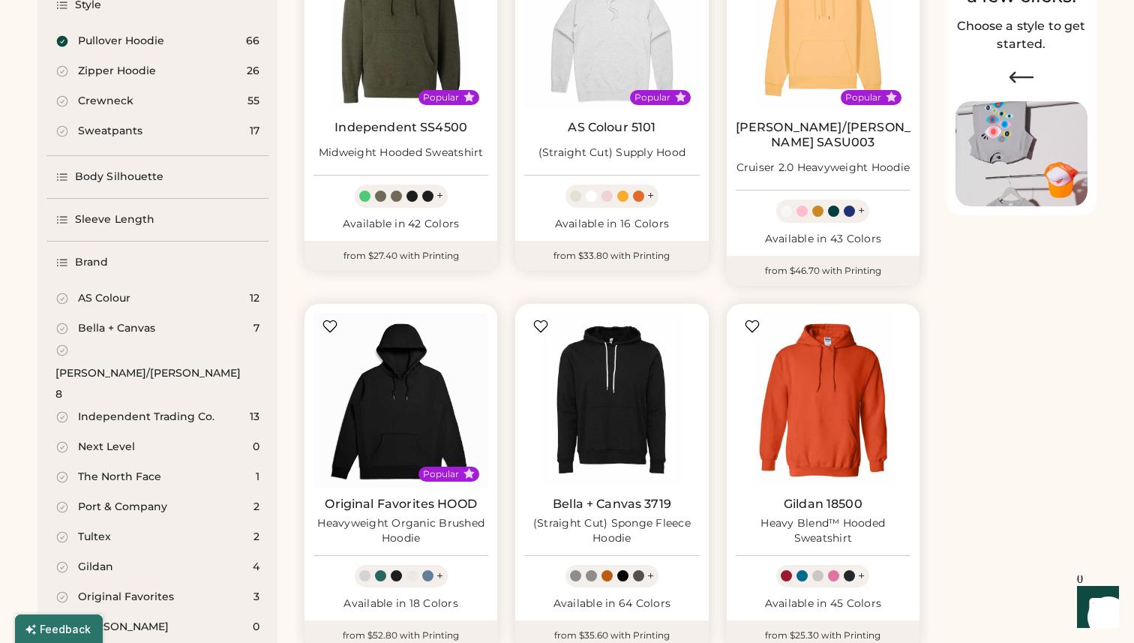
scroll to position [260, 0]
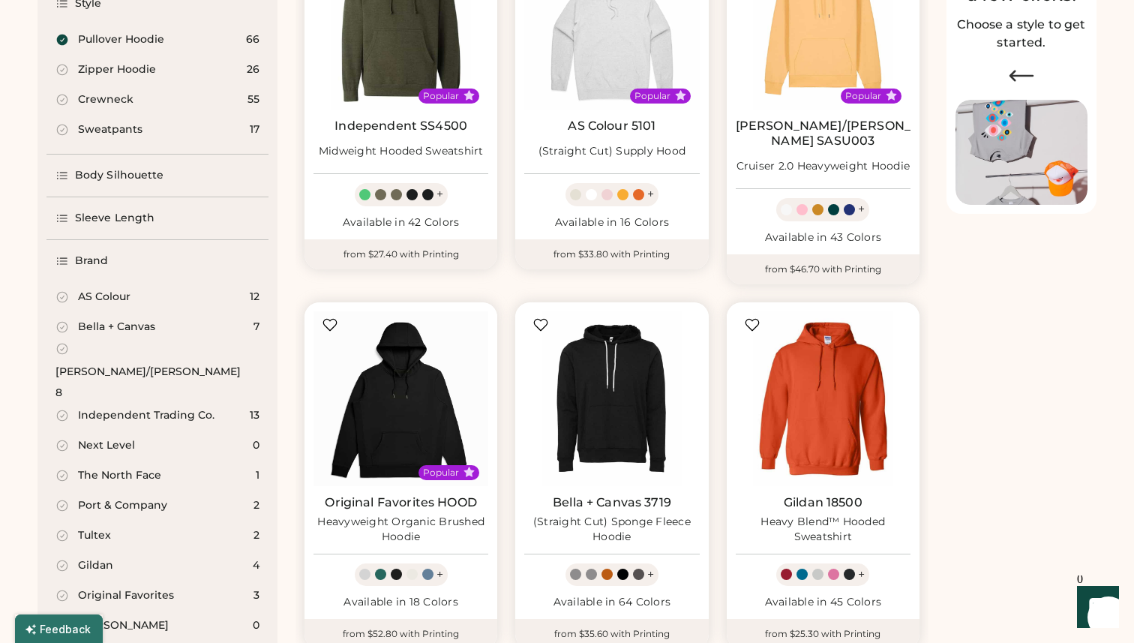
click at [74, 295] on div "AS Colour" at bounding box center [93, 297] width 75 height 15
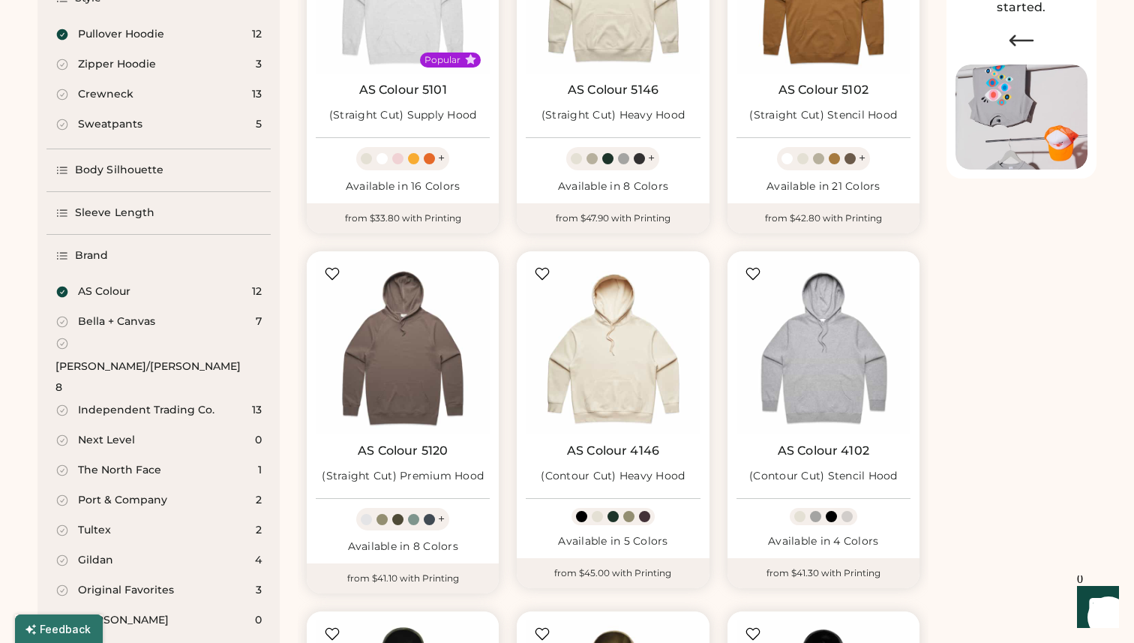
scroll to position [290, 0]
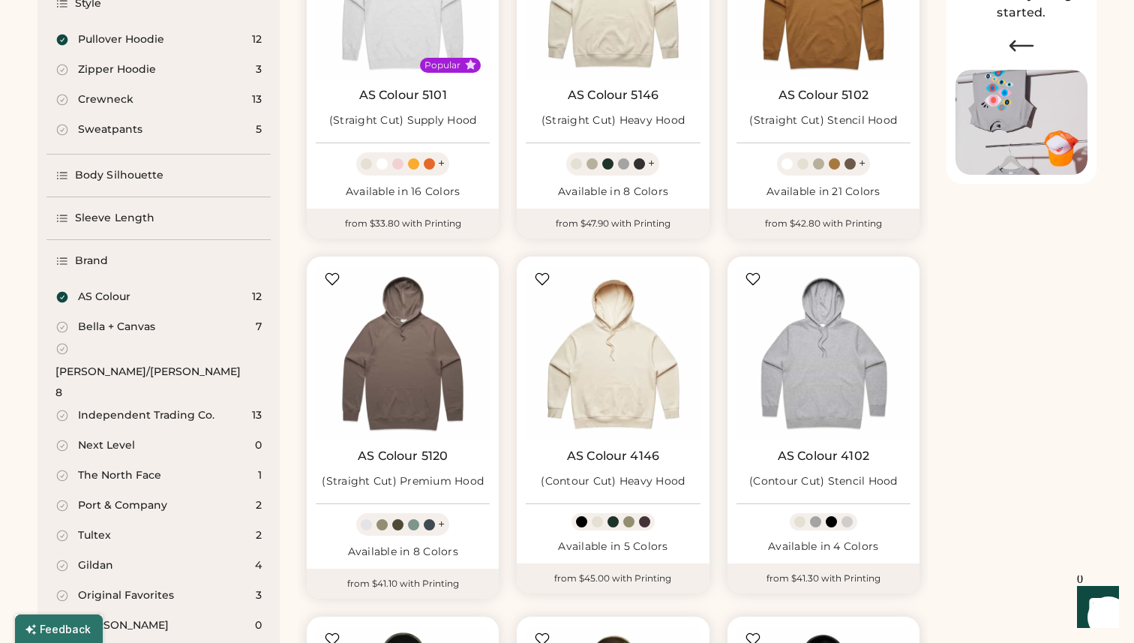
click at [68, 469] on icon at bounding box center [63, 476] width 14 height 14
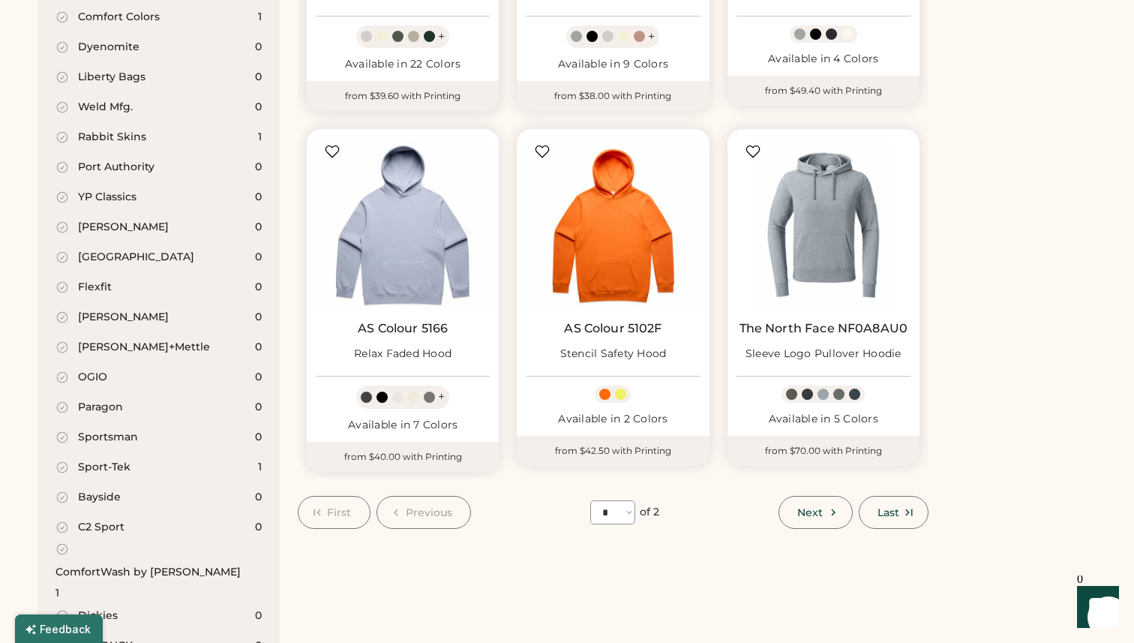
scroll to position [1175, 0]
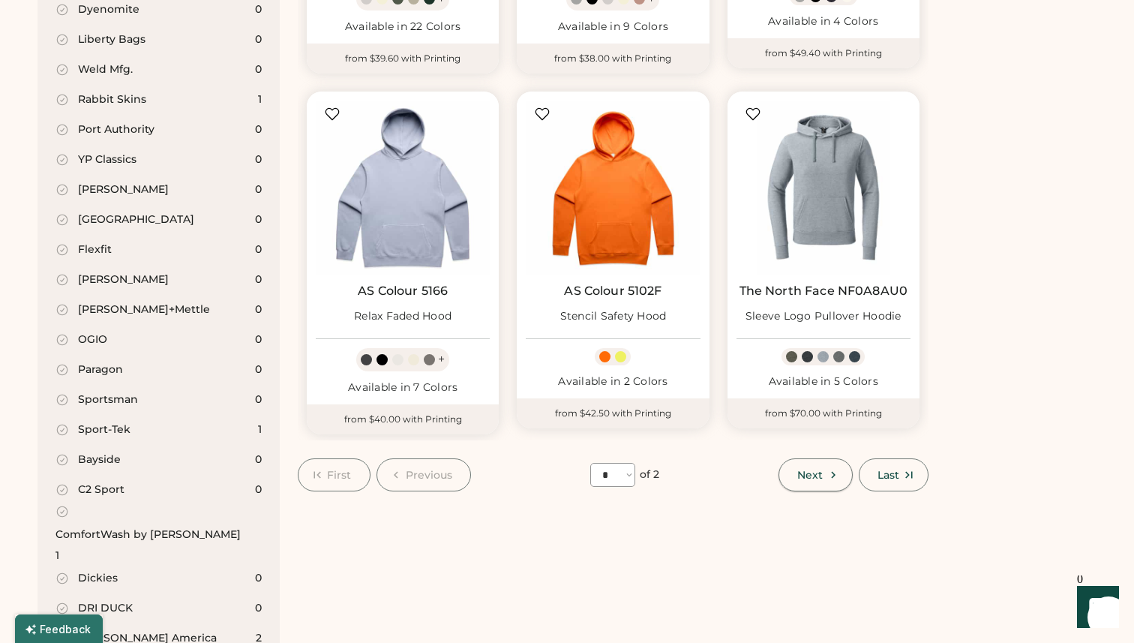
click at [809, 478] on span "Next" at bounding box center [810, 475] width 26 height 11
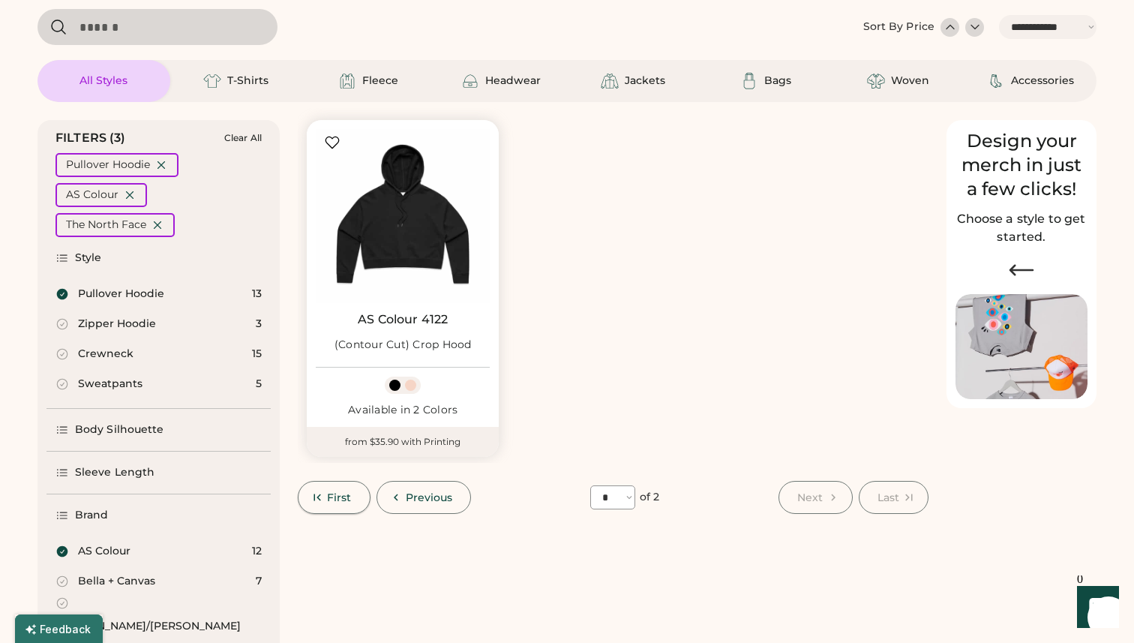
click at [342, 504] on button "First" at bounding box center [334, 497] width 73 height 33
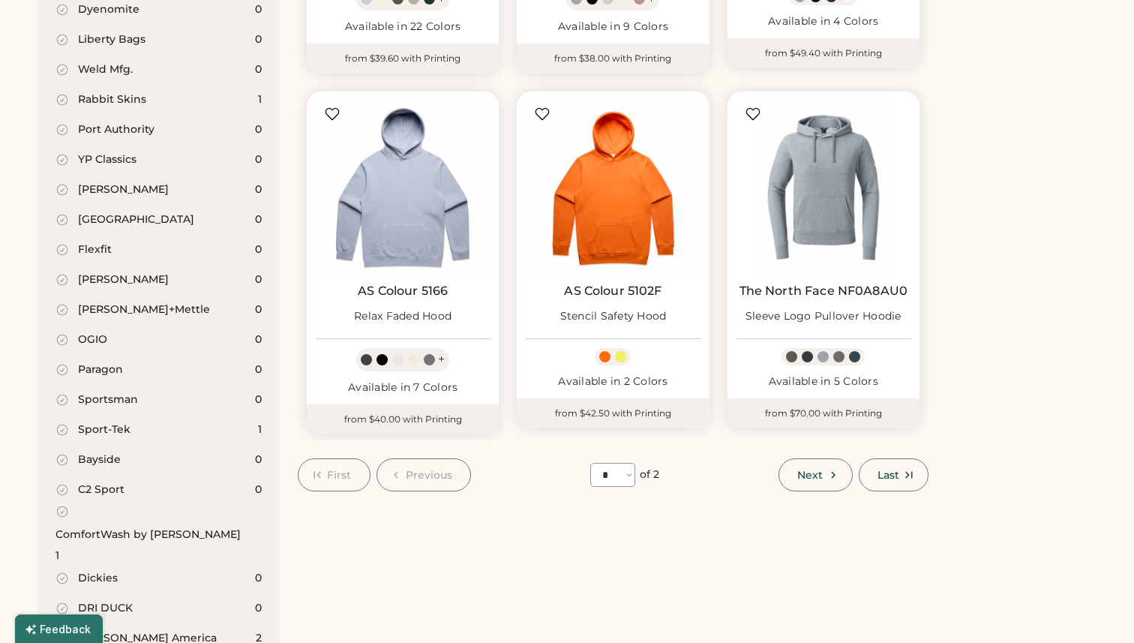
select select "*"
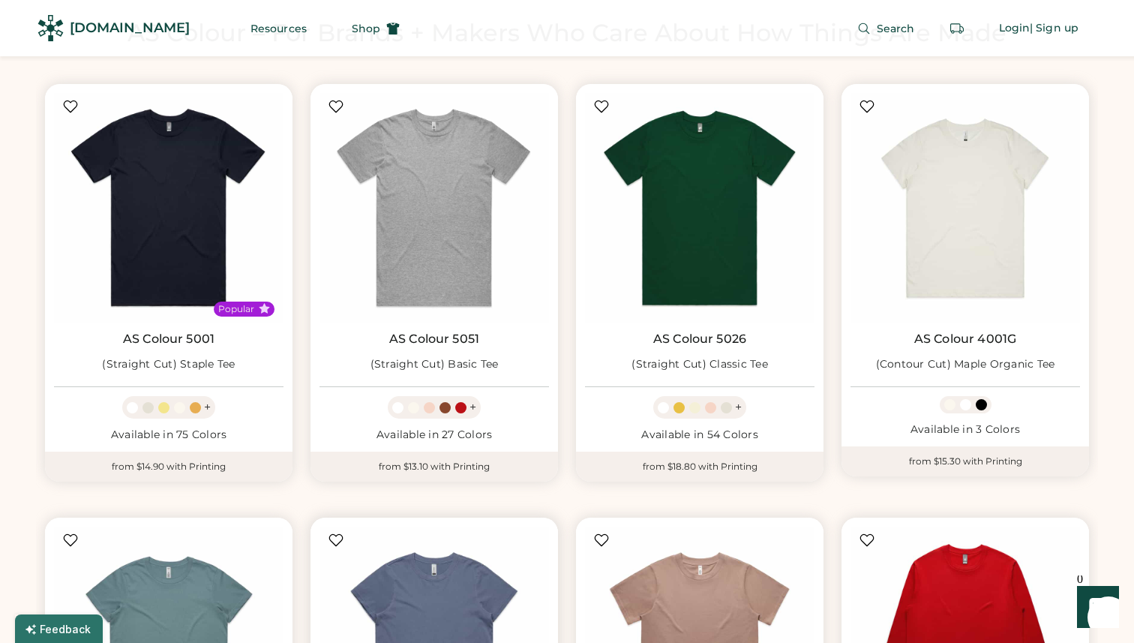
scroll to position [840, 0]
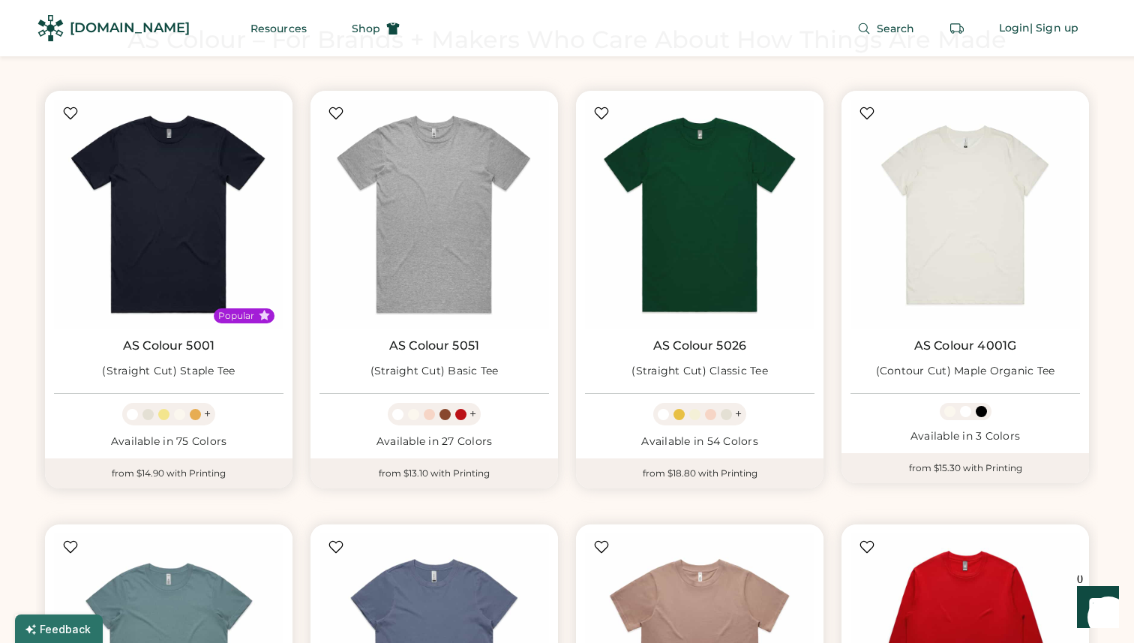
click at [200, 364] on div "(Straight Cut) Staple Tee" at bounding box center [168, 371] width 133 height 15
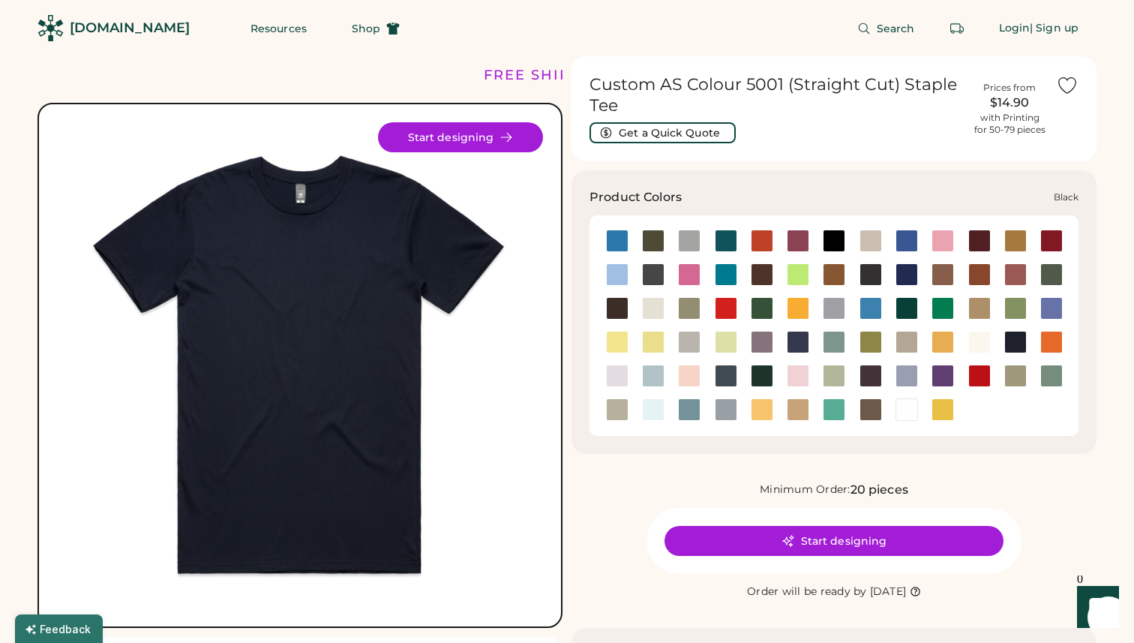
click at [846, 241] on div at bounding box center [834, 241] width 36 height 23
click at [837, 241] on div at bounding box center [834, 241] width 23 height 23
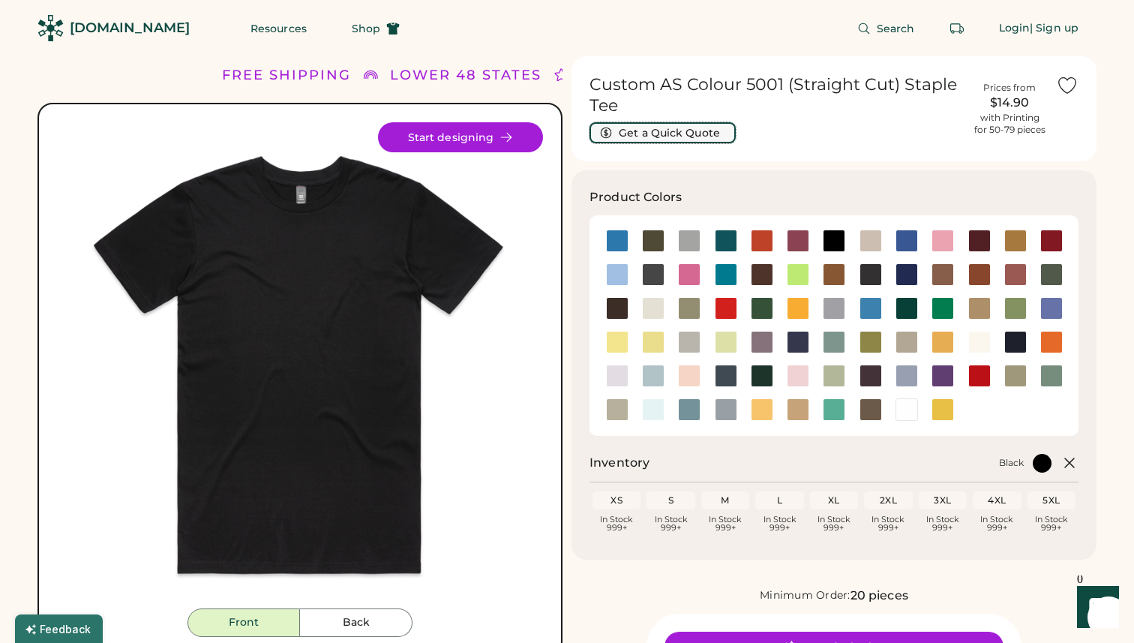
click at [646, 137] on button "Get a Quick Quote" at bounding box center [663, 132] width 146 height 21
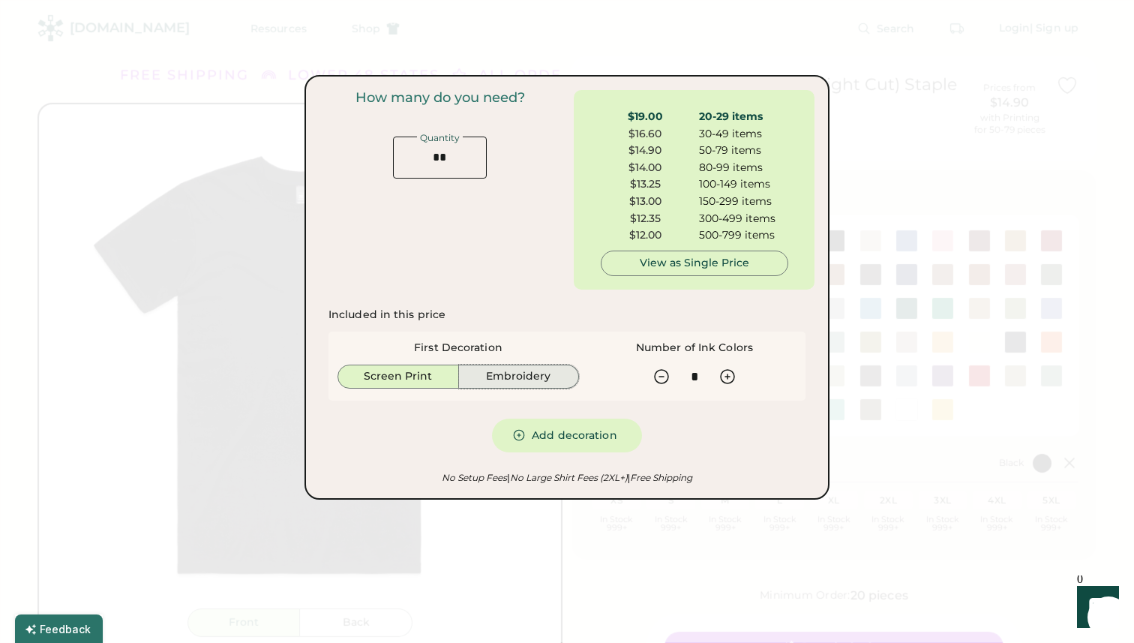
click at [509, 380] on button "Embroidery" at bounding box center [519, 377] width 121 height 24
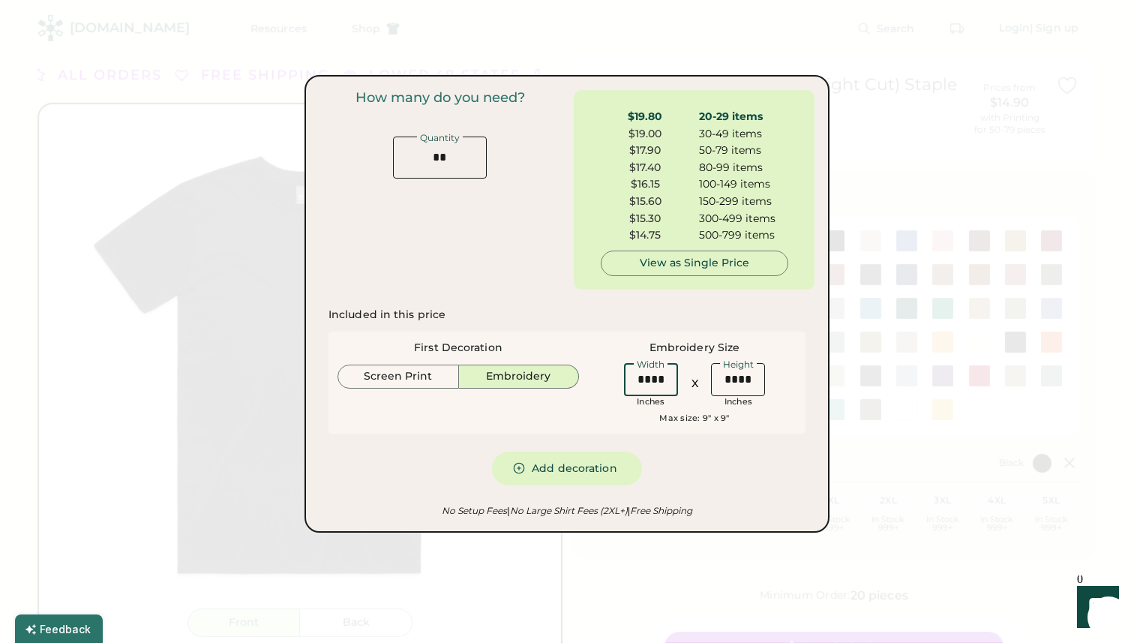
click at [671, 382] on input "input" at bounding box center [651, 379] width 54 height 33
type input "****"
click at [731, 381] on input "input" at bounding box center [738, 379] width 54 height 33
type input "****"
click at [420, 379] on button "Screen Print" at bounding box center [399, 377] width 122 height 24
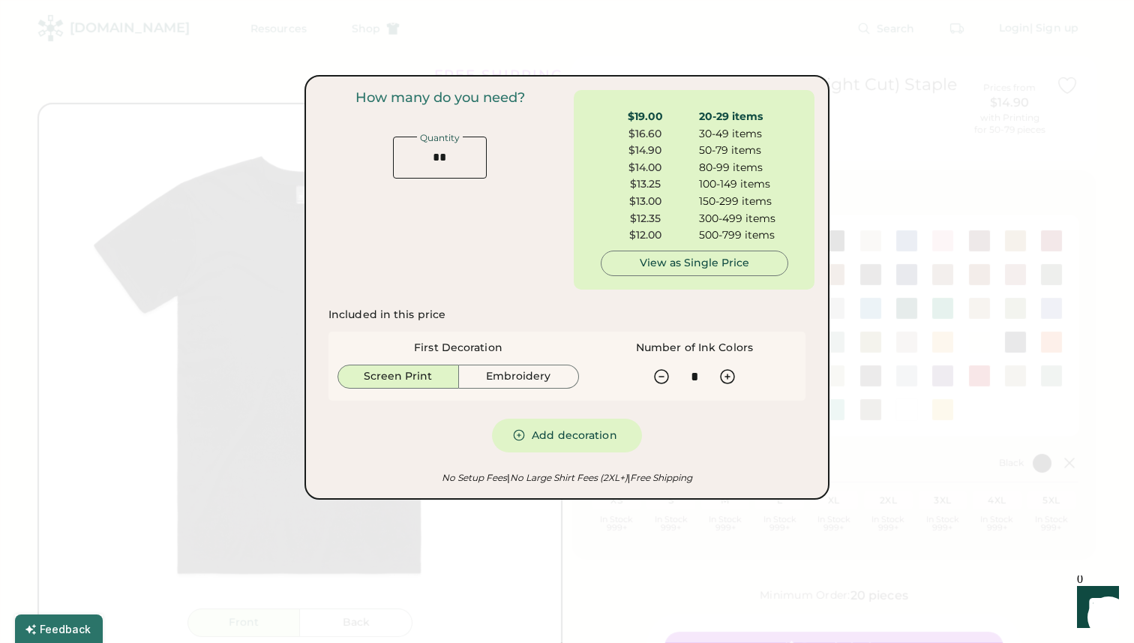
click at [665, 264] on div "View as Single Price" at bounding box center [695, 263] width 162 height 15
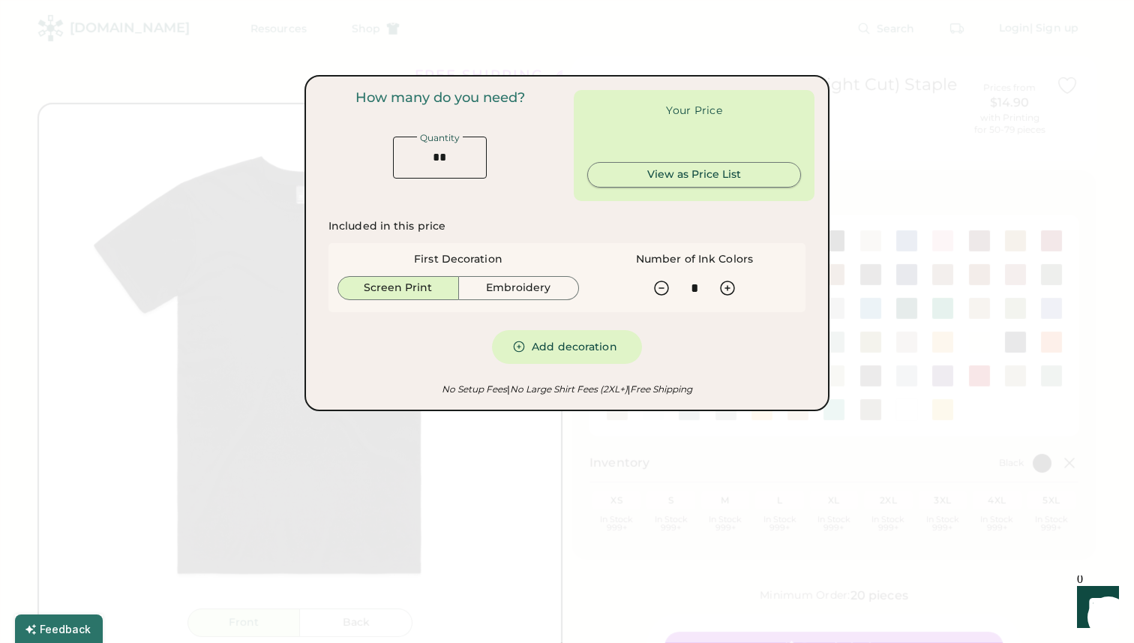
type input "******"
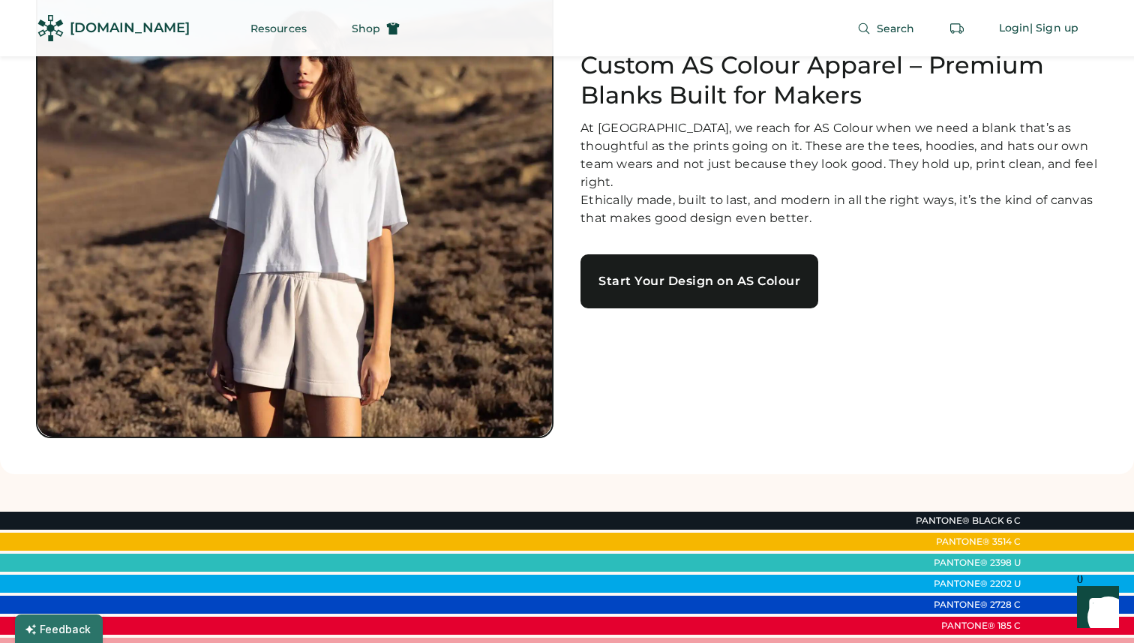
scroll to position [206, 0]
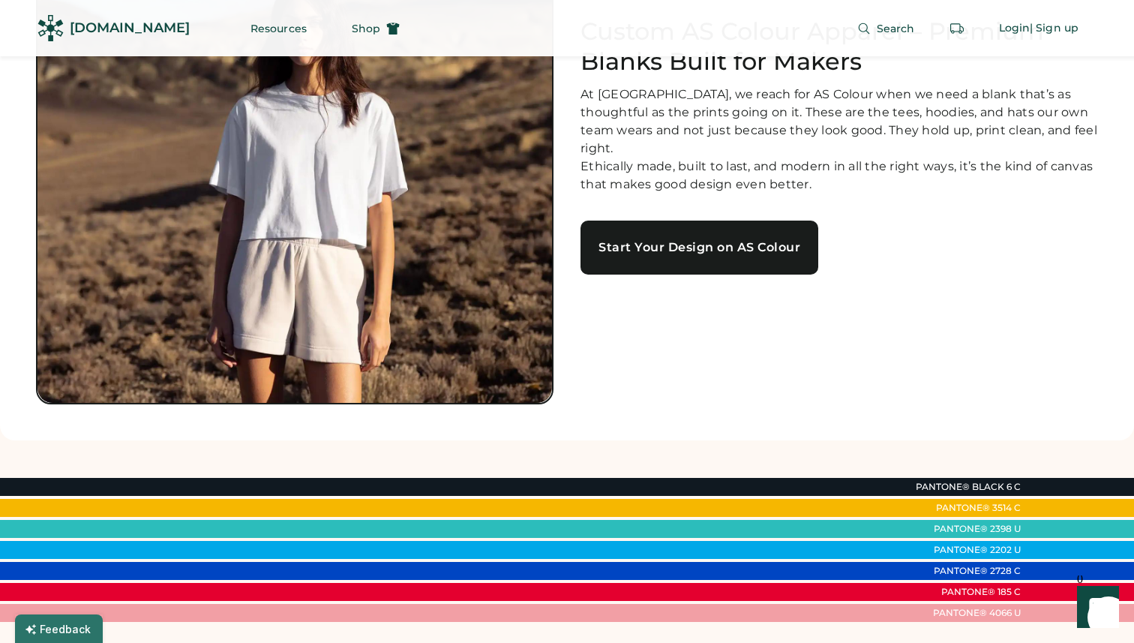
click at [646, 234] on link "Start Your Design on AS Colour" at bounding box center [700, 248] width 238 height 54
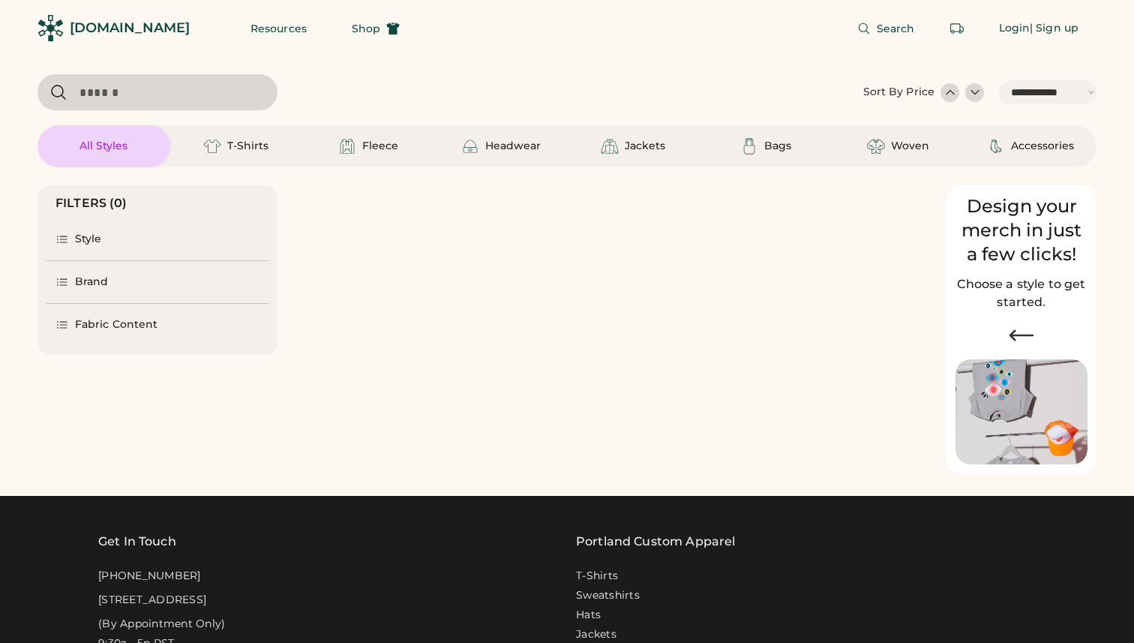
select select "*****"
select select "*"
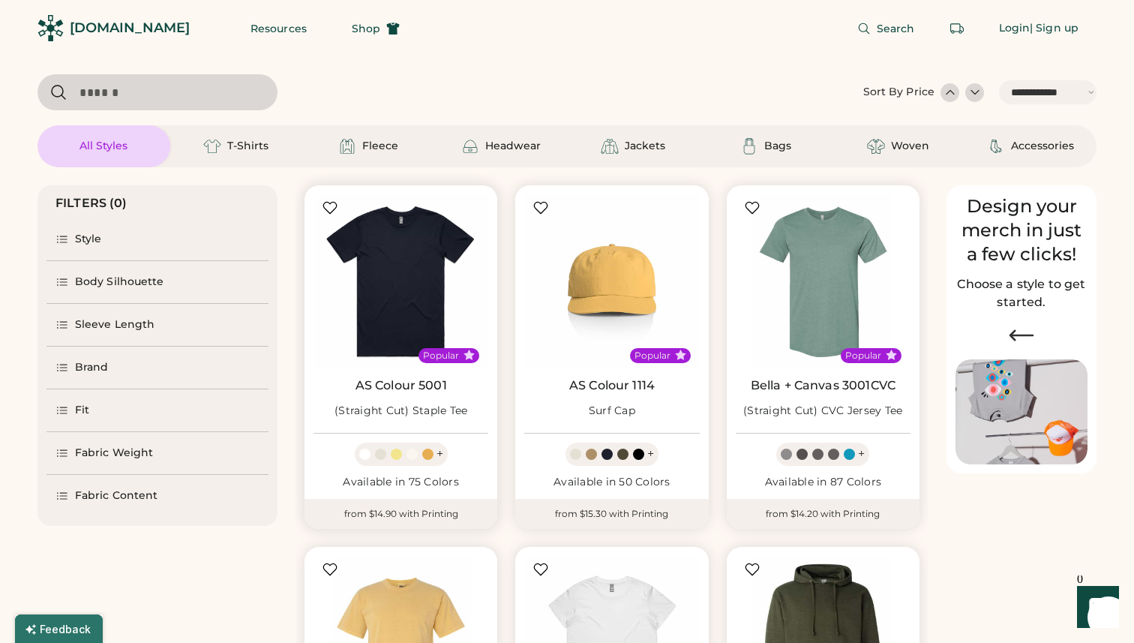
click at [421, 359] on div "Popular" at bounding box center [449, 355] width 61 height 15
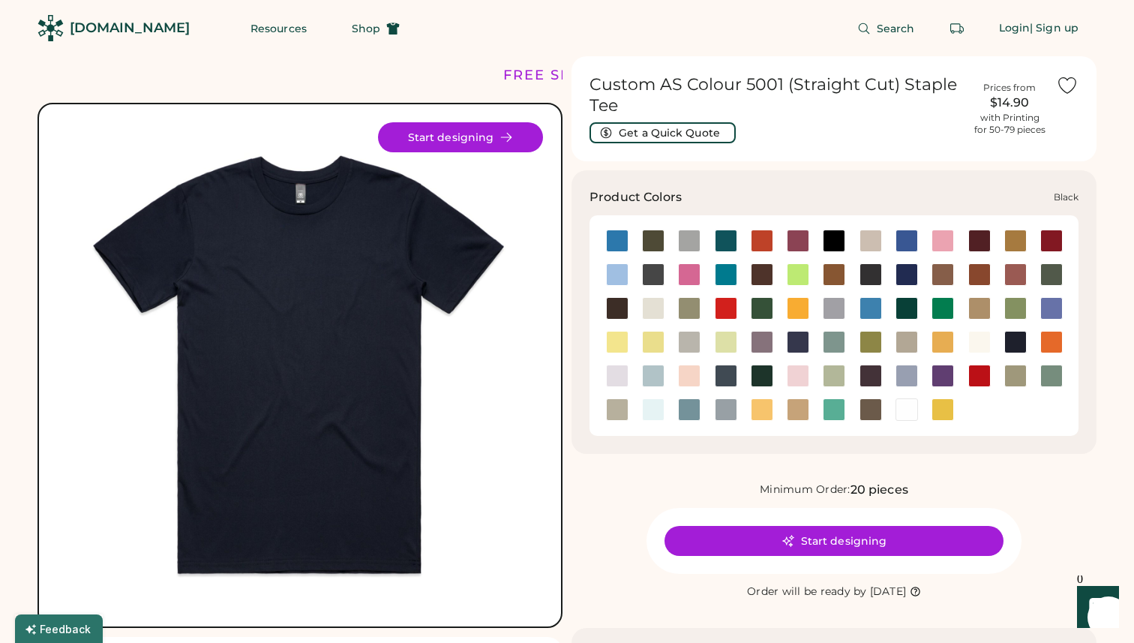
click at [840, 242] on div at bounding box center [834, 241] width 23 height 23
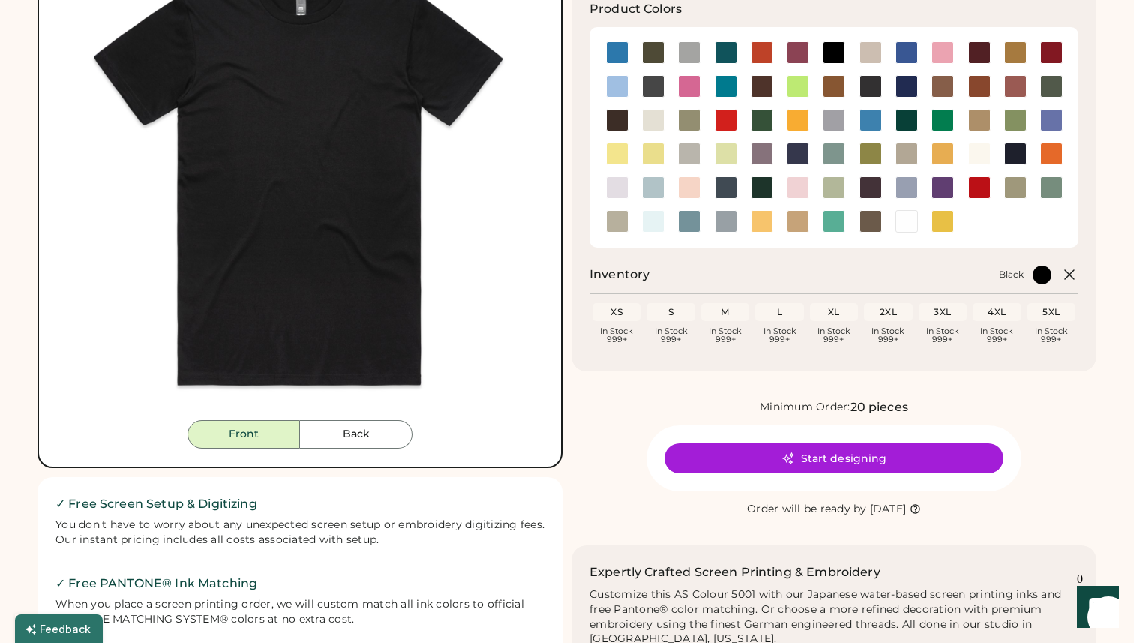
scroll to position [194, 0]
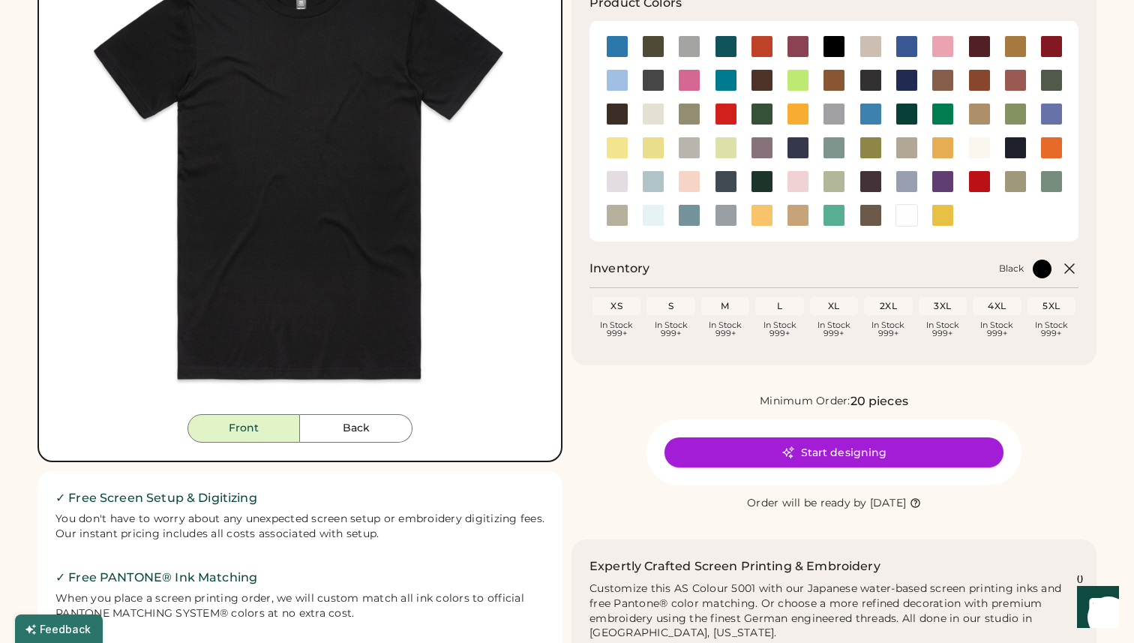
click at [755, 454] on button "Start designing" at bounding box center [834, 452] width 339 height 30
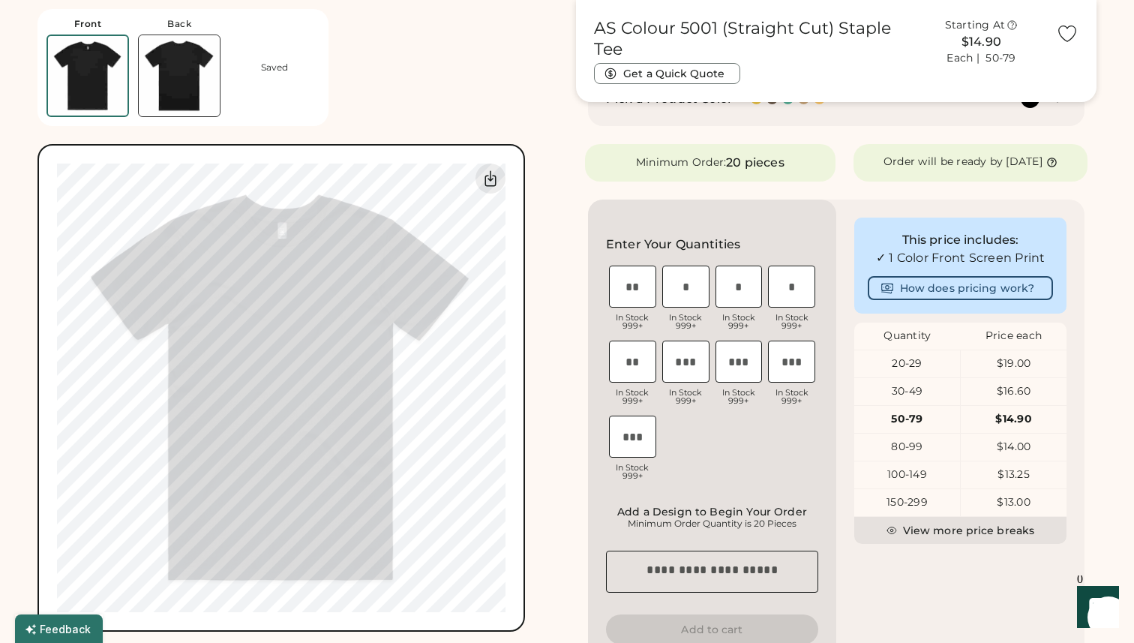
scroll to position [263, 0]
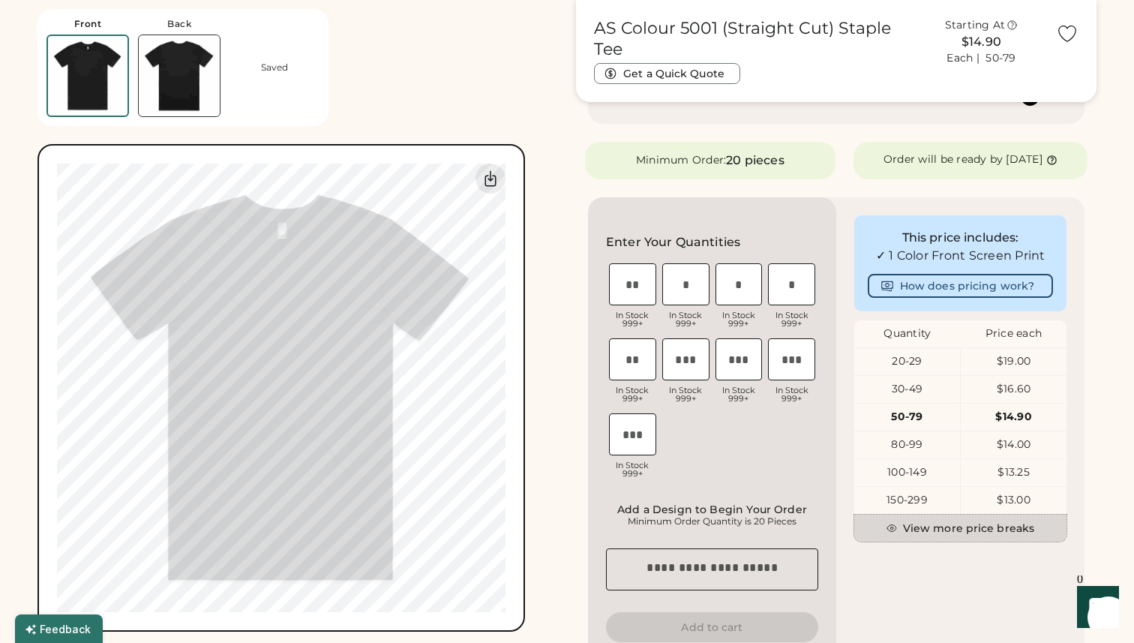
click at [905, 536] on button "View more price breaks" at bounding box center [960, 528] width 212 height 27
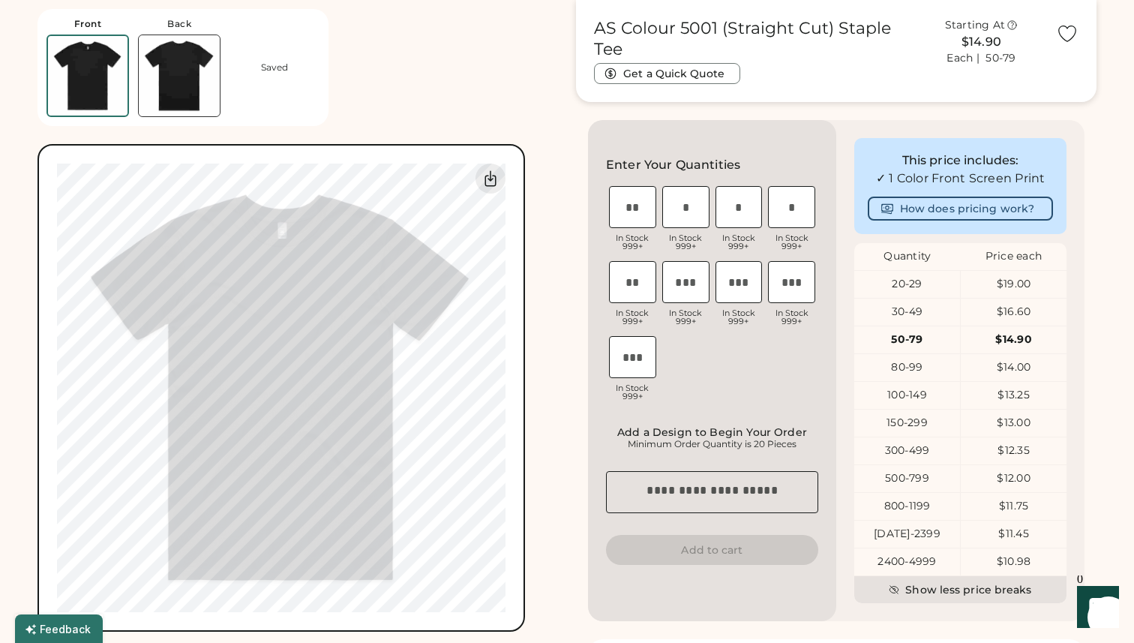
scroll to position [320, 0]
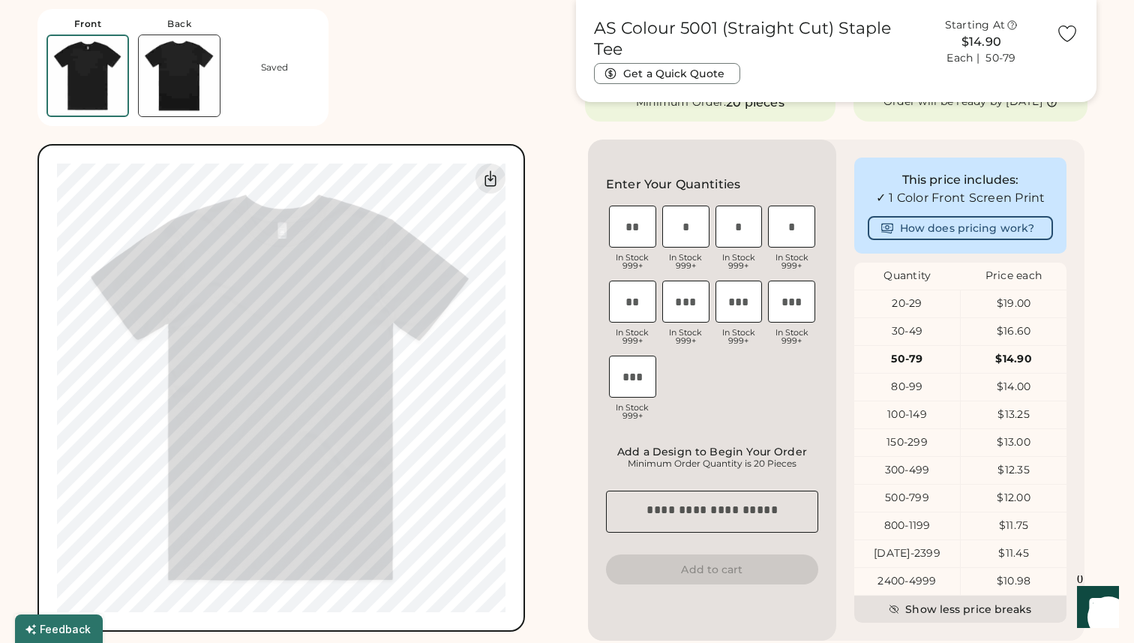
click at [194, 87] on img at bounding box center [179, 75] width 81 height 81
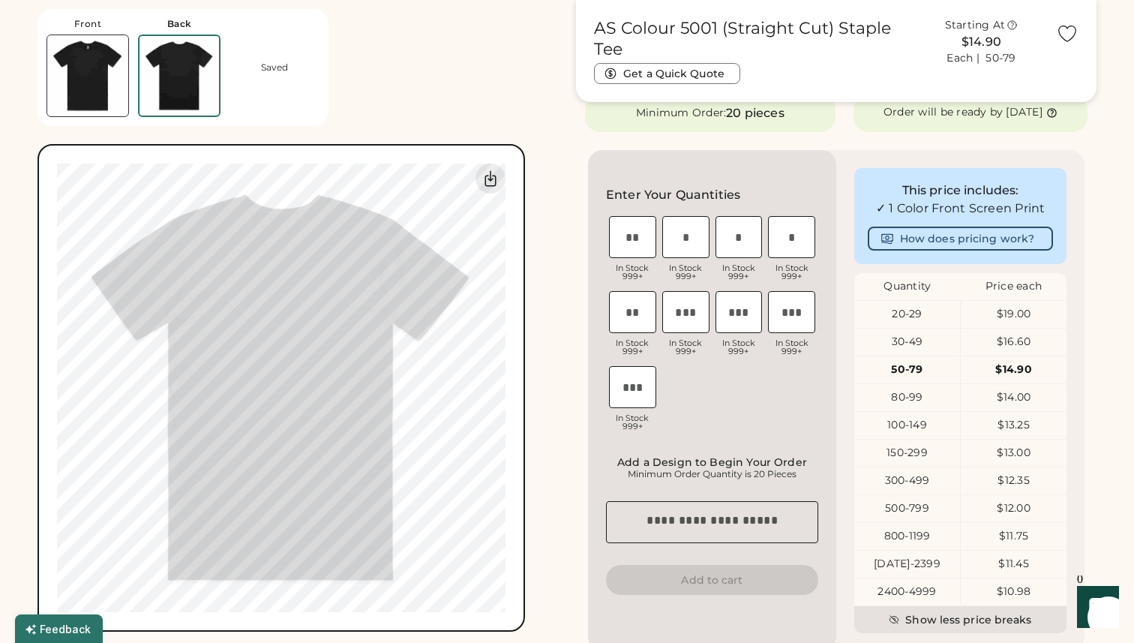
scroll to position [309, 0]
click at [631, 334] on input "input" at bounding box center [632, 313] width 47 height 42
type input "*"
click at [798, 237] on input "input" at bounding box center [791, 238] width 47 height 42
type input "*"
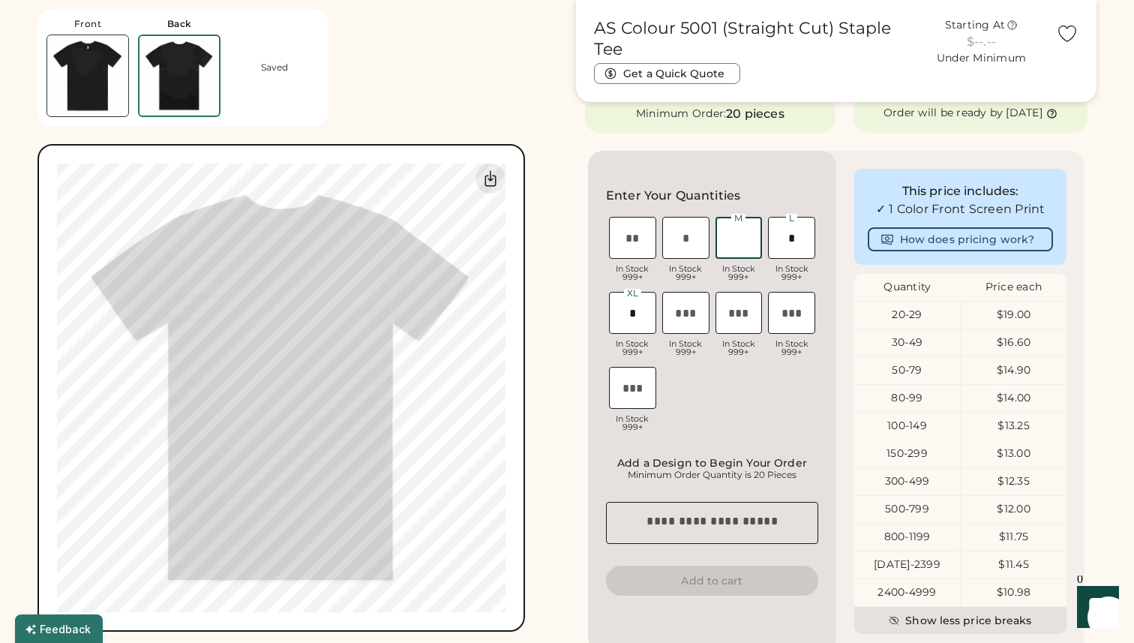
click at [756, 248] on input "input" at bounding box center [739, 238] width 47 height 42
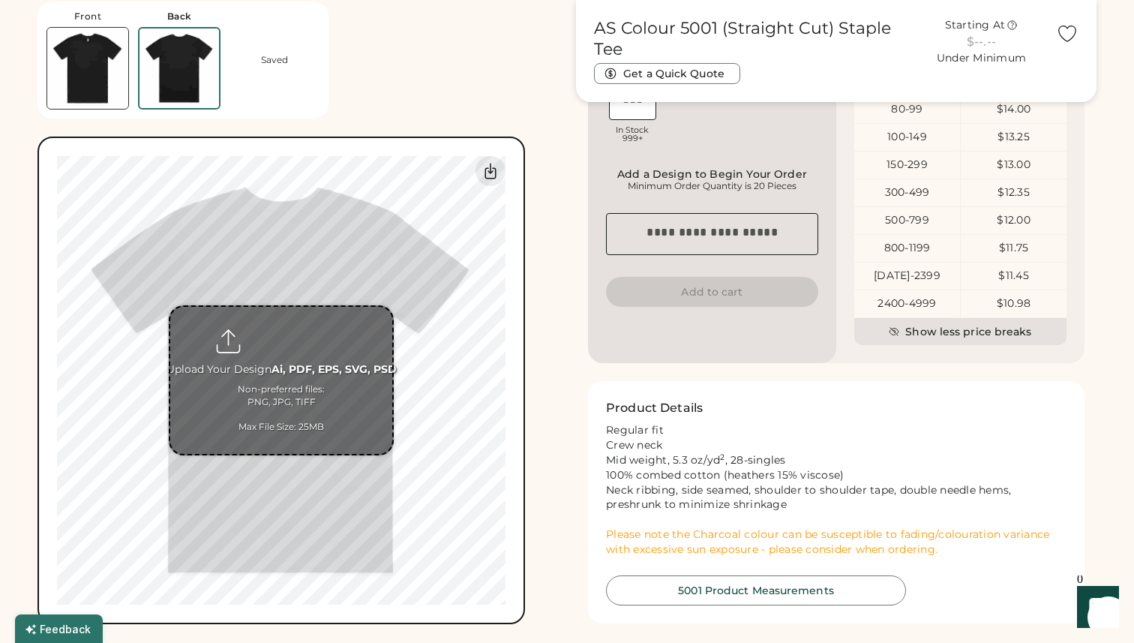
scroll to position [608, 0]
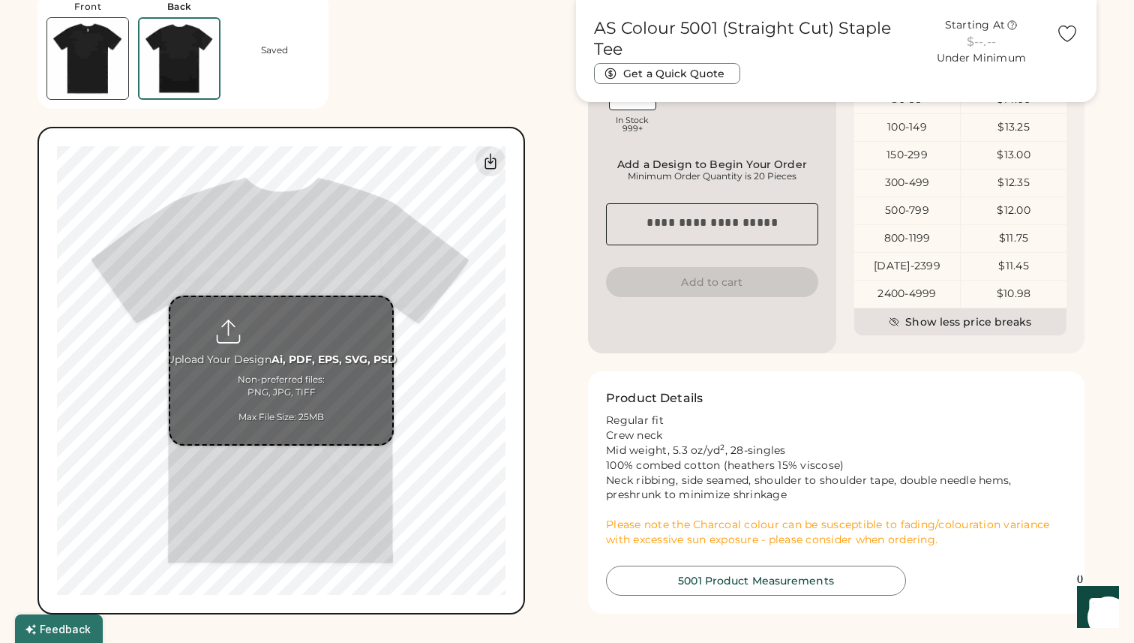
type input "*"
click at [292, 344] on input "file" at bounding box center [281, 370] width 222 height 147
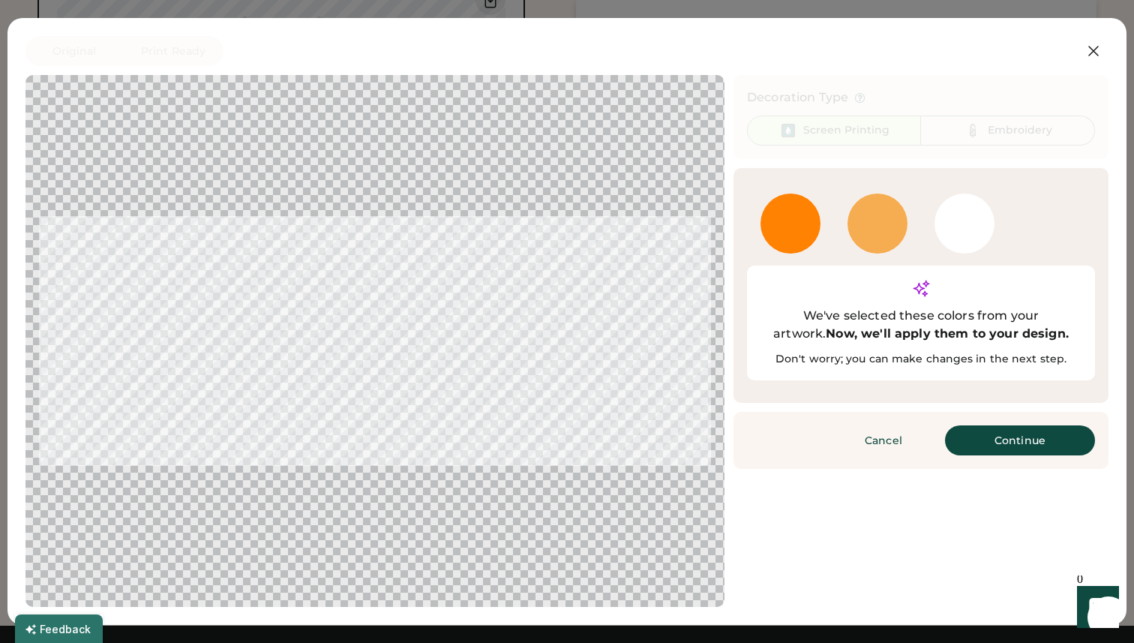
scroll to position [770, 0]
click at [872, 239] on div at bounding box center [878, 224] width 60 height 60
click at [797, 225] on div at bounding box center [791, 224] width 60 height 60
click at [1016, 425] on button "Continue" at bounding box center [1020, 440] width 150 height 30
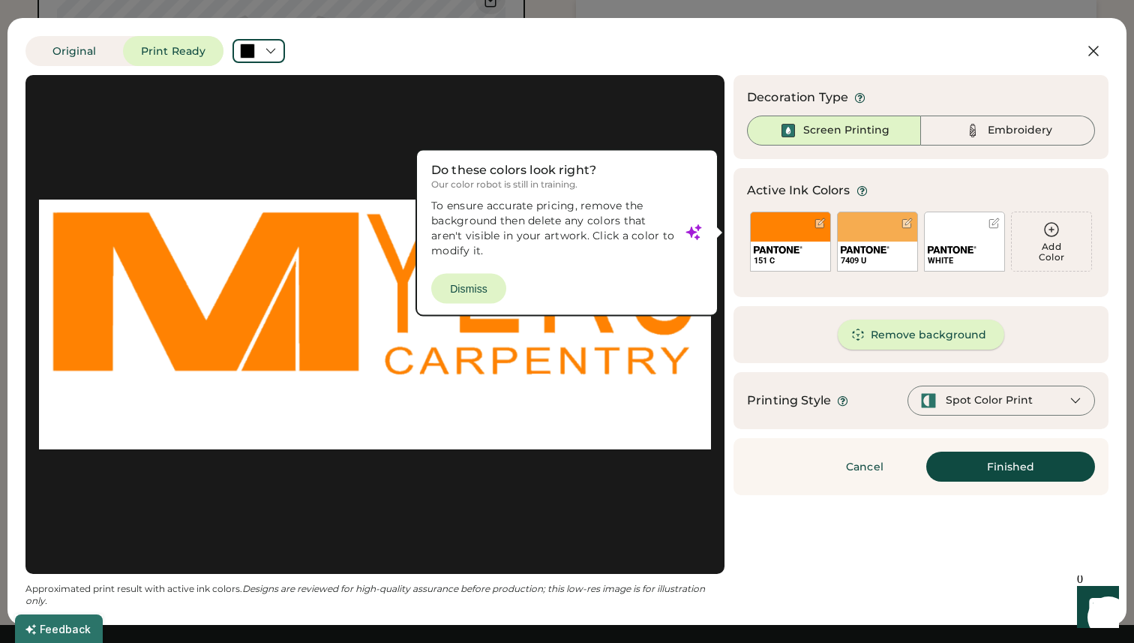
click at [894, 328] on button "Remove background" at bounding box center [921, 335] width 167 height 30
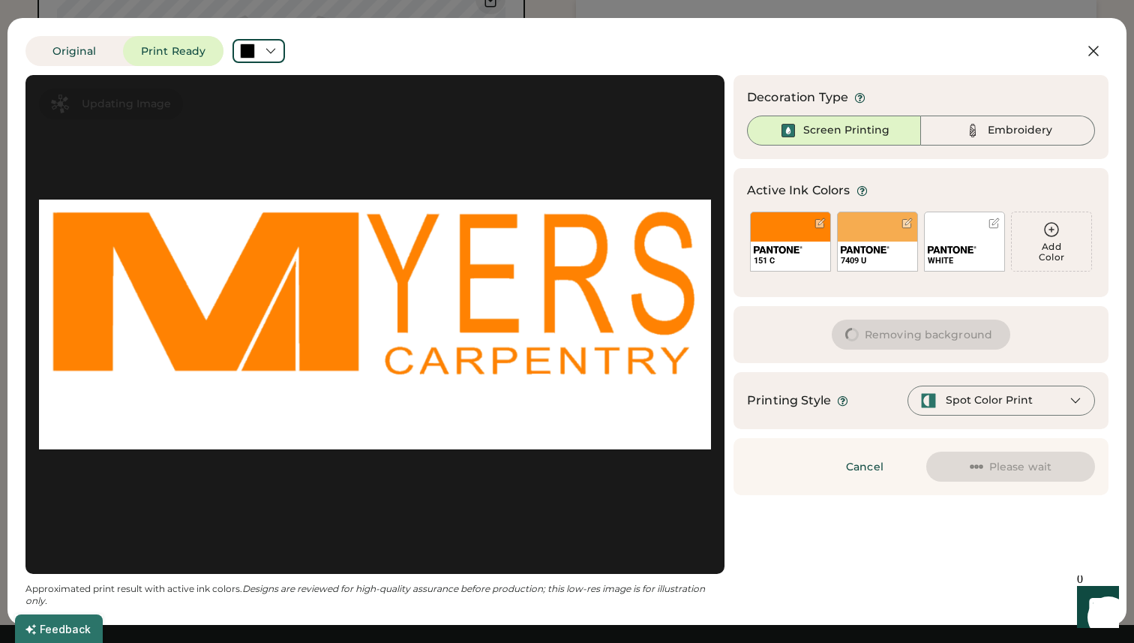
scroll to position [0, 0]
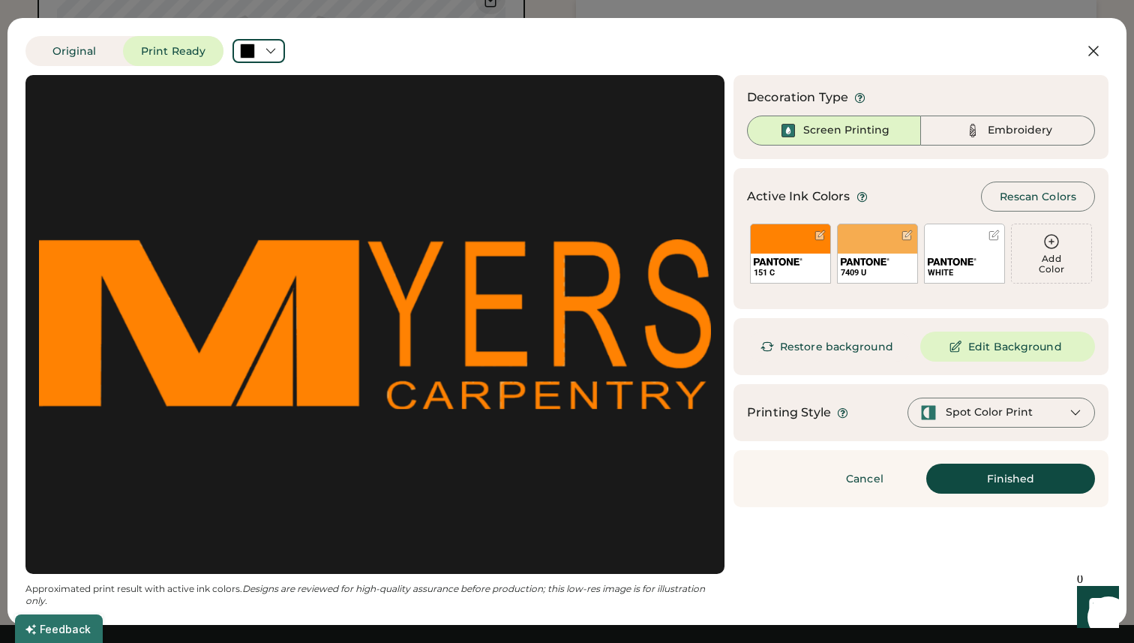
click at [1055, 242] on icon at bounding box center [1052, 242] width 18 height 18
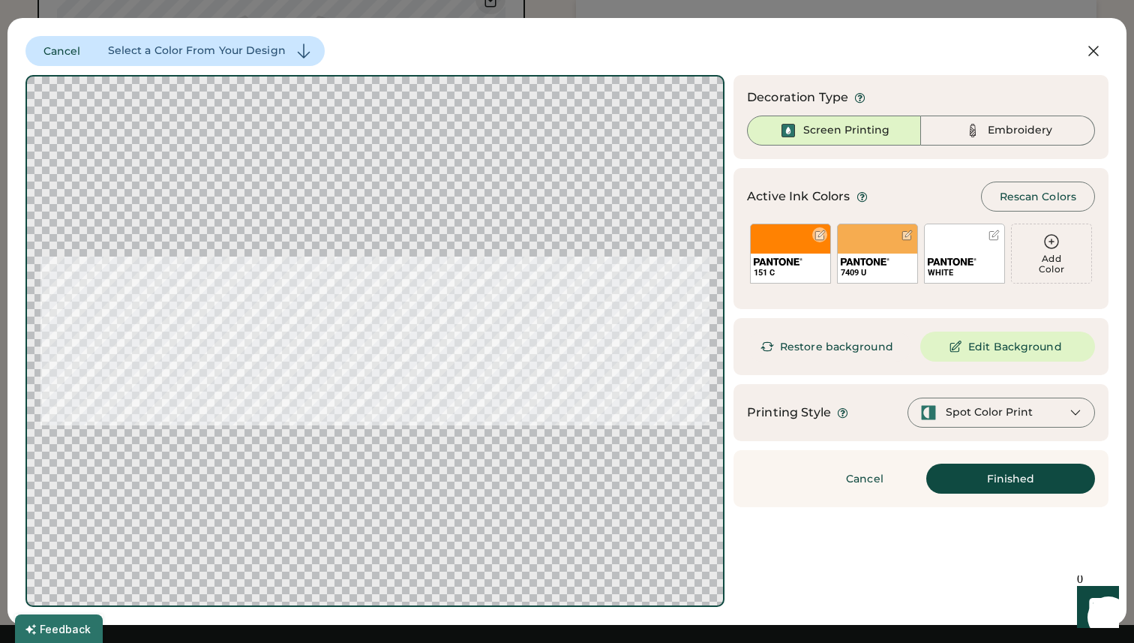
click at [821, 239] on div at bounding box center [820, 235] width 11 height 11
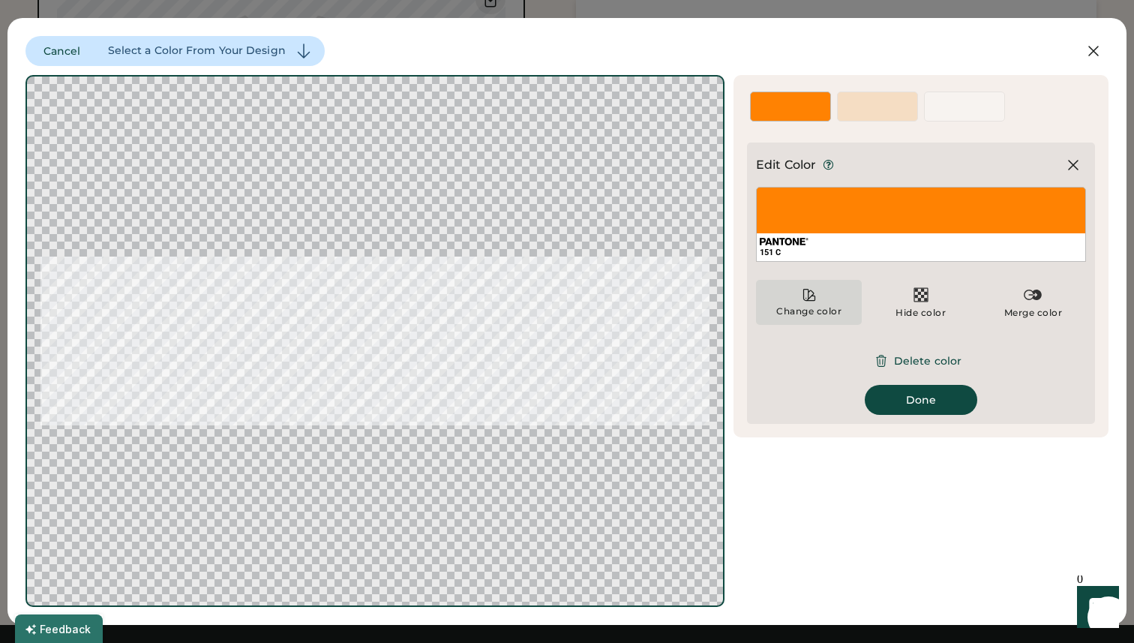
click at [824, 302] on div "Change color" at bounding box center [809, 302] width 106 height 45
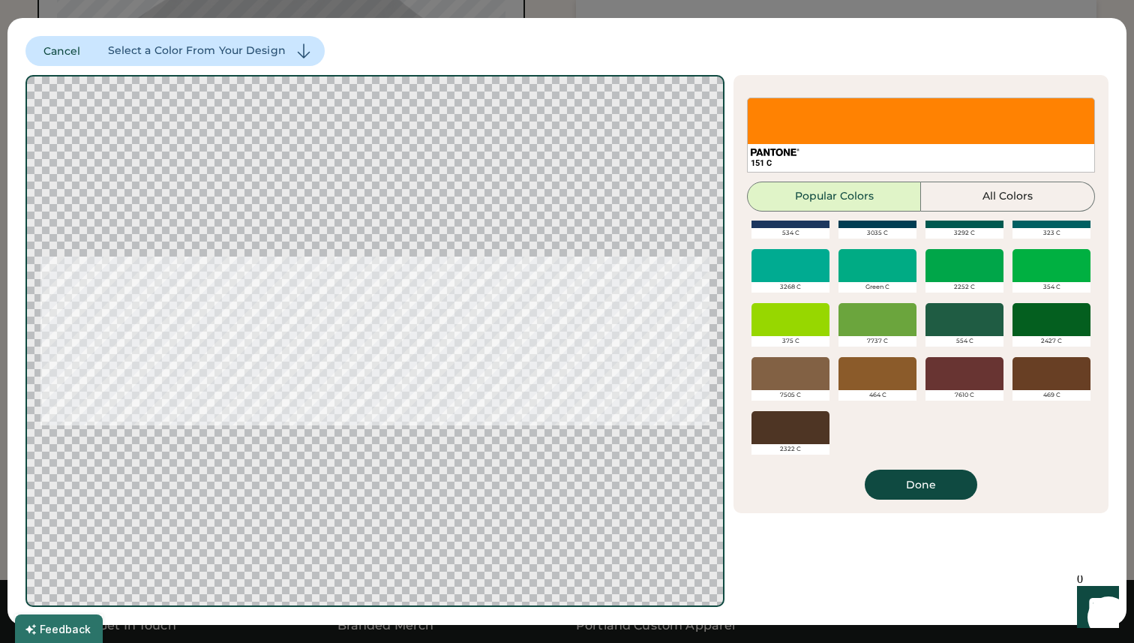
scroll to position [833, 0]
click at [1055, 321] on div at bounding box center [1052, 319] width 78 height 33
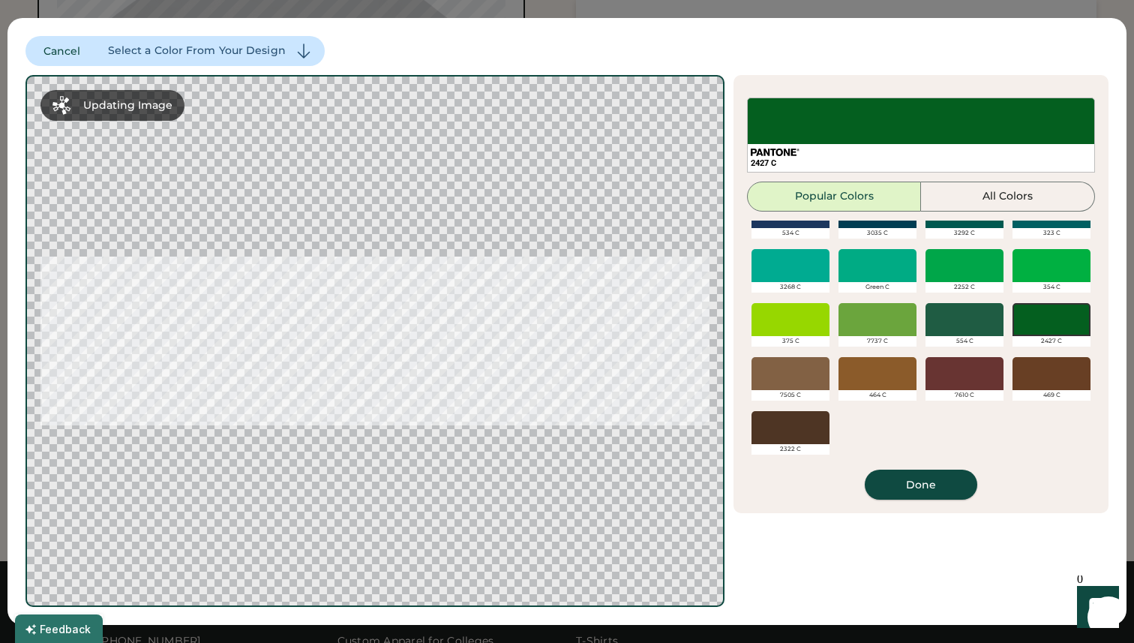
click at [959, 480] on button "Done" at bounding box center [921, 485] width 113 height 30
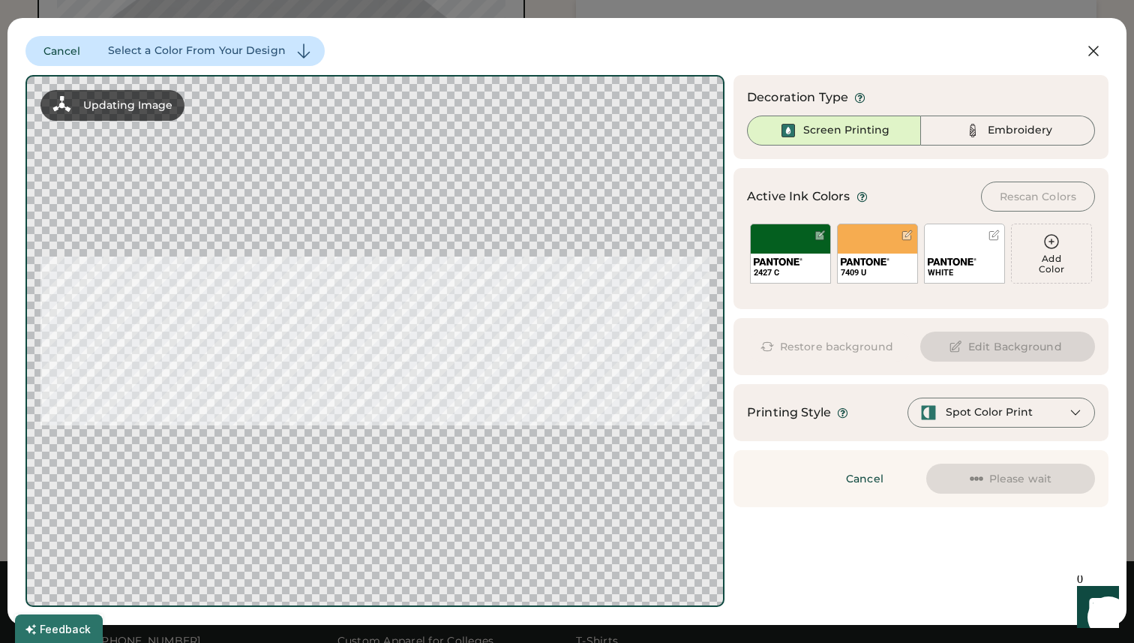
scroll to position [0, 0]
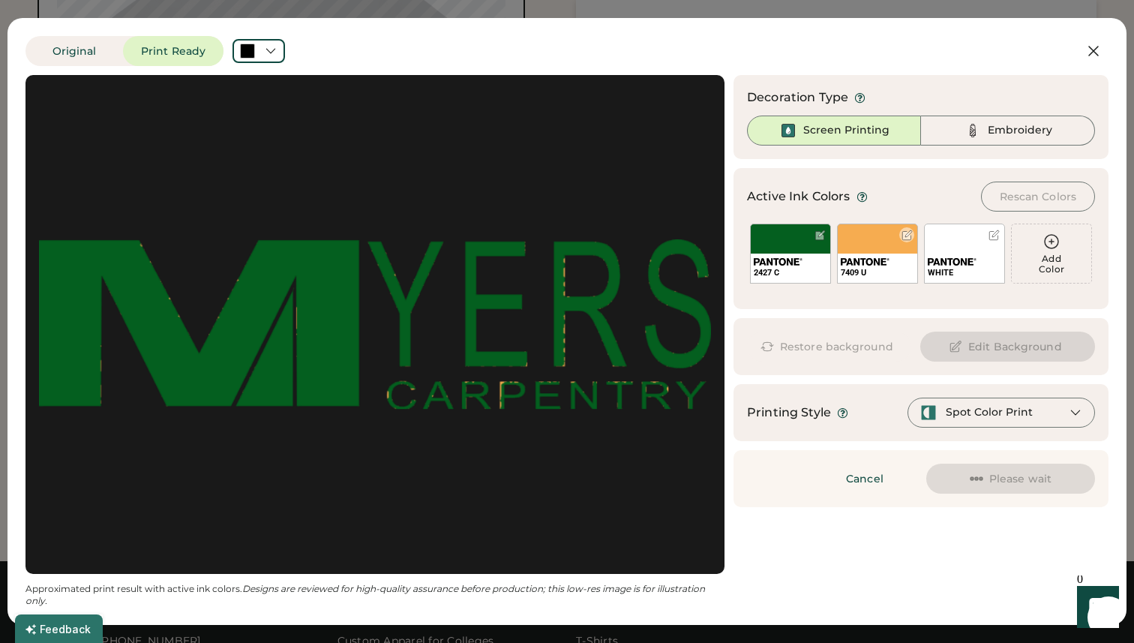
click at [893, 240] on div "7409 U" at bounding box center [877, 254] width 81 height 60
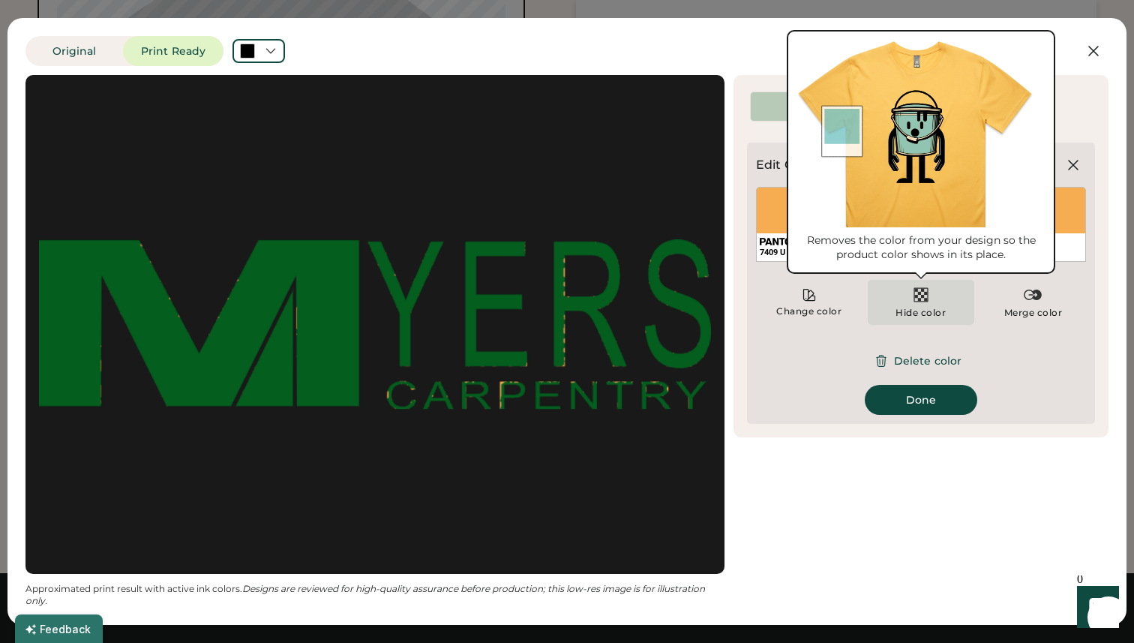
scroll to position [823, 0]
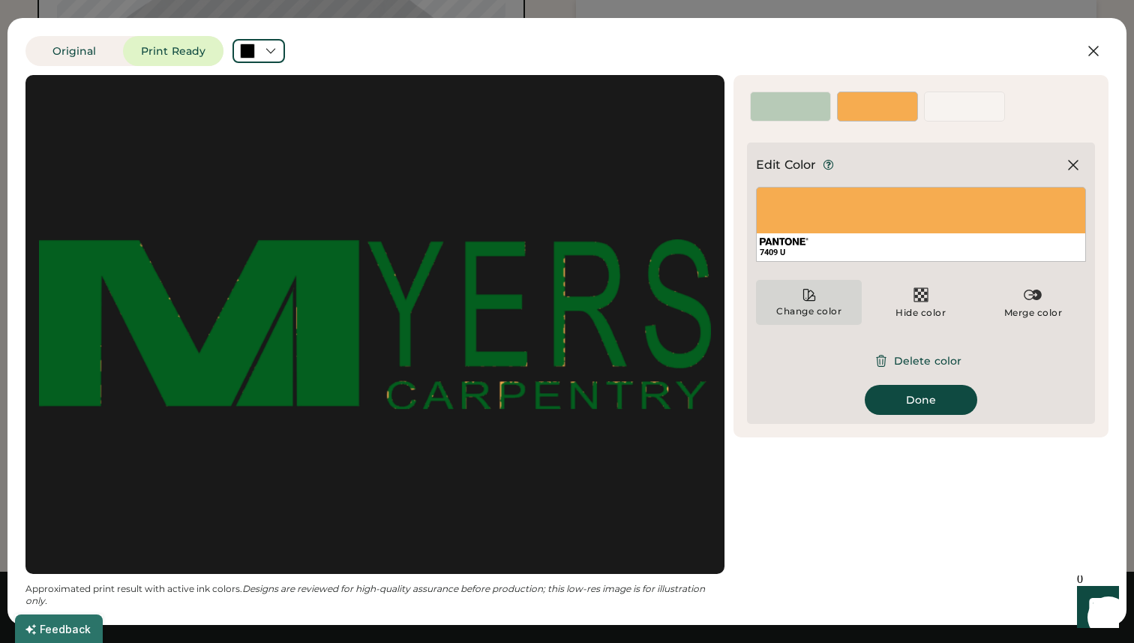
click at [823, 296] on div "Change color" at bounding box center [809, 302] width 106 height 45
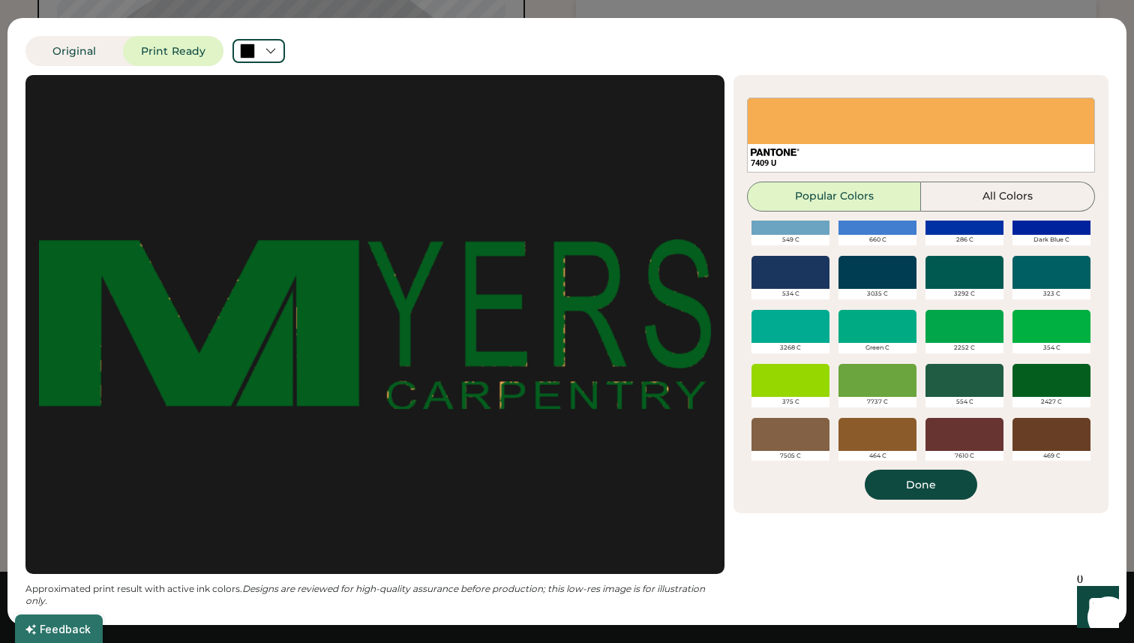
scroll to position [570, 0]
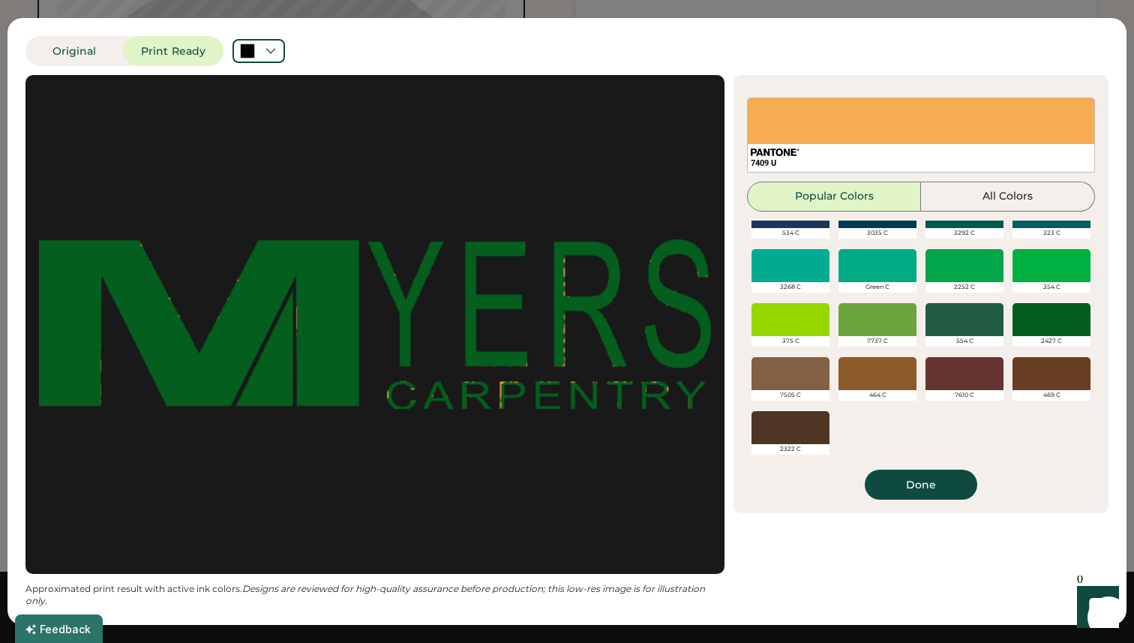
click at [967, 327] on div at bounding box center [965, 319] width 78 height 33
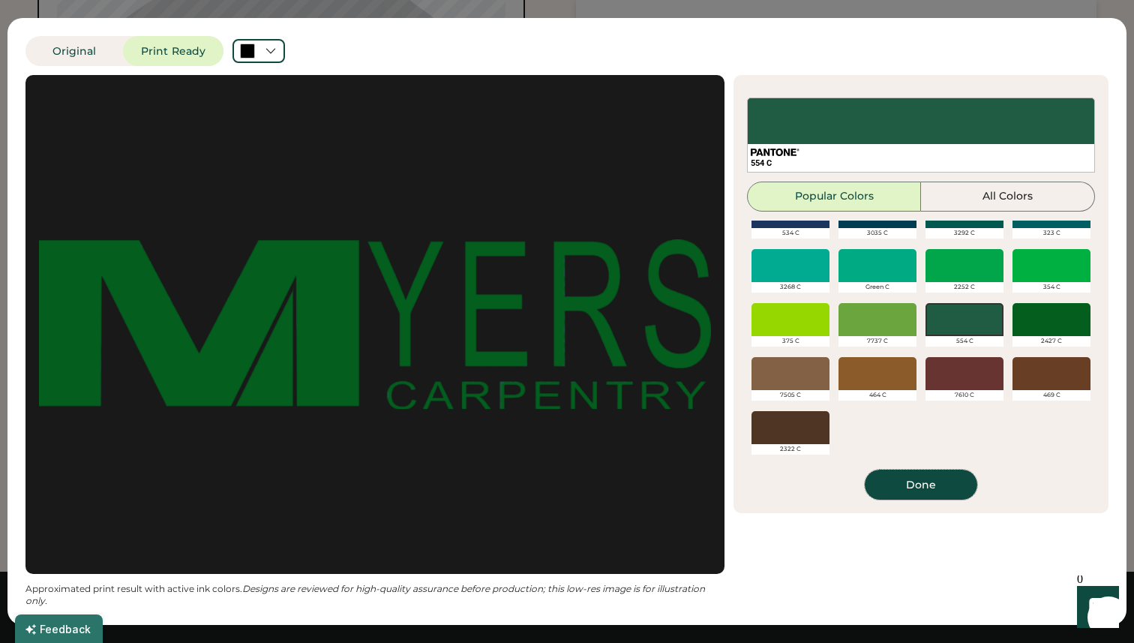
click at [910, 489] on button "Done" at bounding box center [921, 485] width 113 height 30
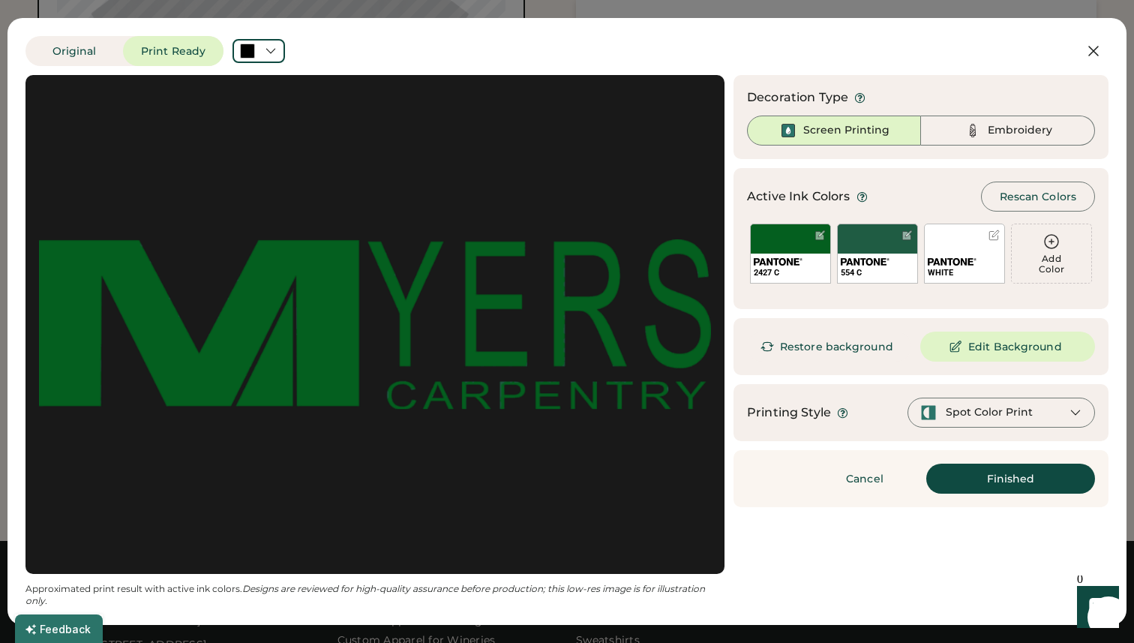
scroll to position [843, 0]
click at [1055, 411] on div "Spot Color Print" at bounding box center [1002, 413] width 188 height 30
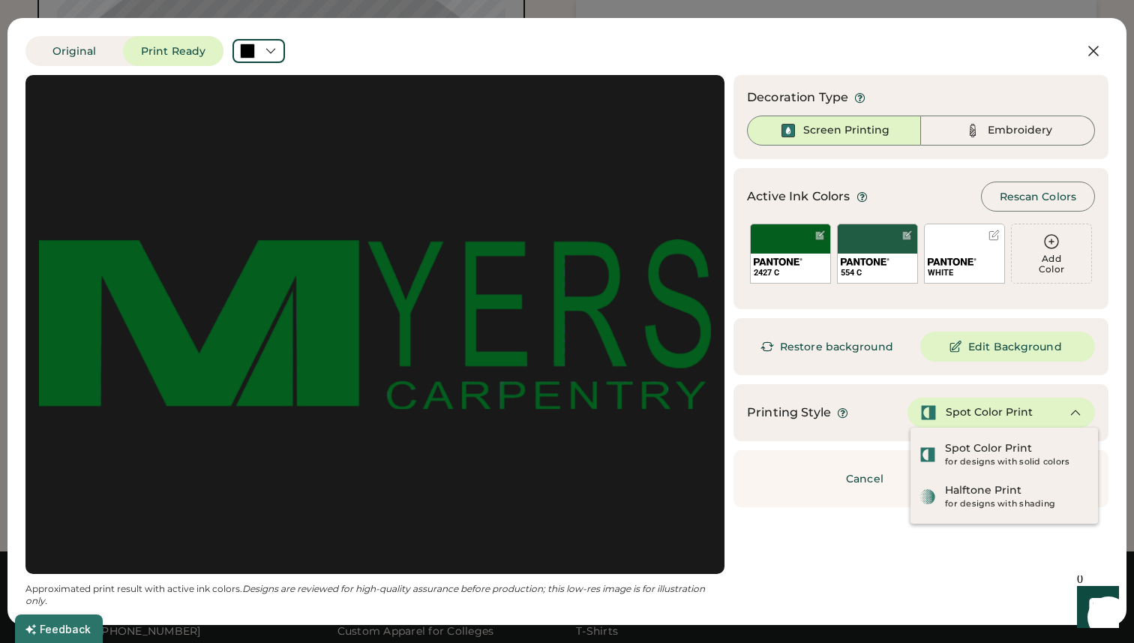
click at [744, 512] on div "Updating Image Approximated print result with active ink colors. Designs are re…" at bounding box center [567, 341] width 1083 height 532
click at [842, 489] on button "Cancel" at bounding box center [864, 479] width 105 height 30
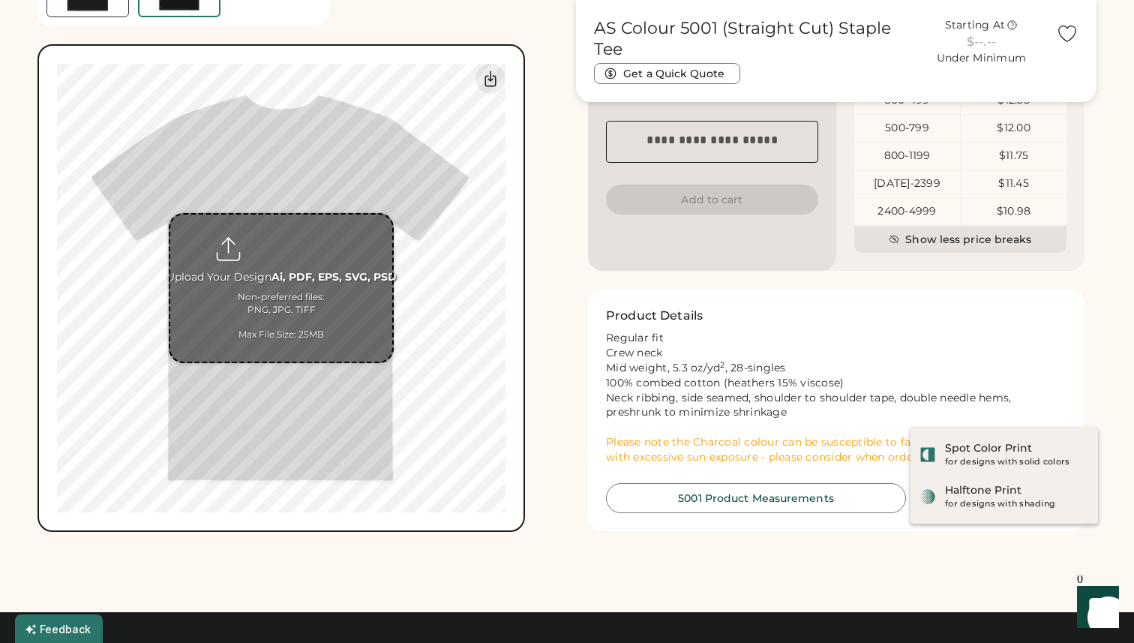
scroll to position [693, 0]
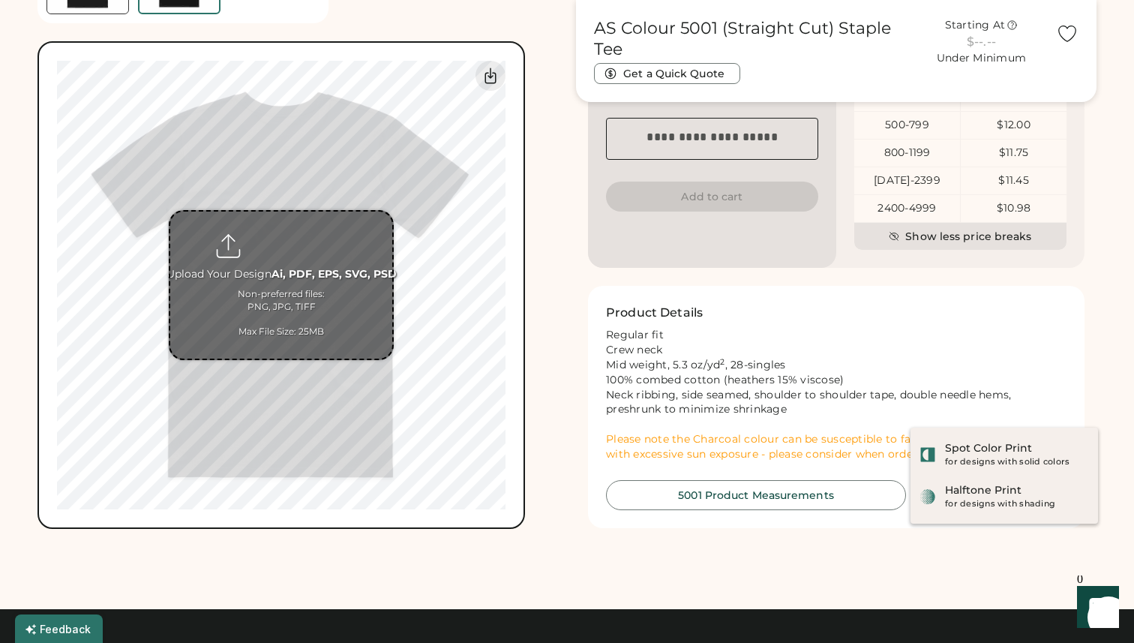
click at [322, 284] on input "file" at bounding box center [281, 285] width 222 height 147
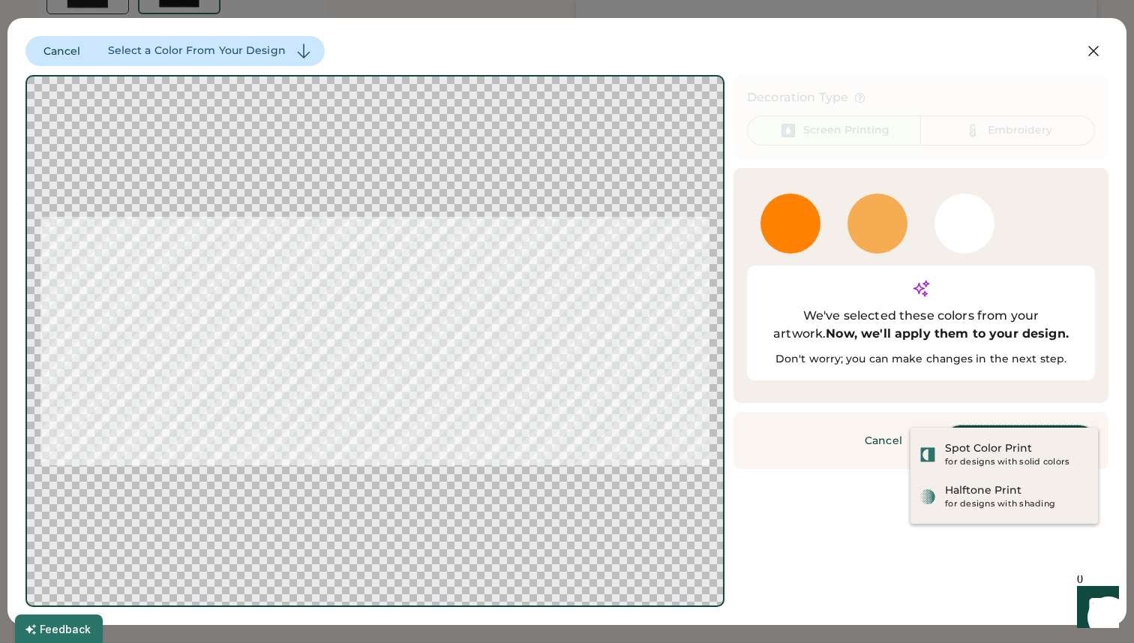
click at [984, 425] on button "Continue" at bounding box center [1020, 440] width 150 height 30
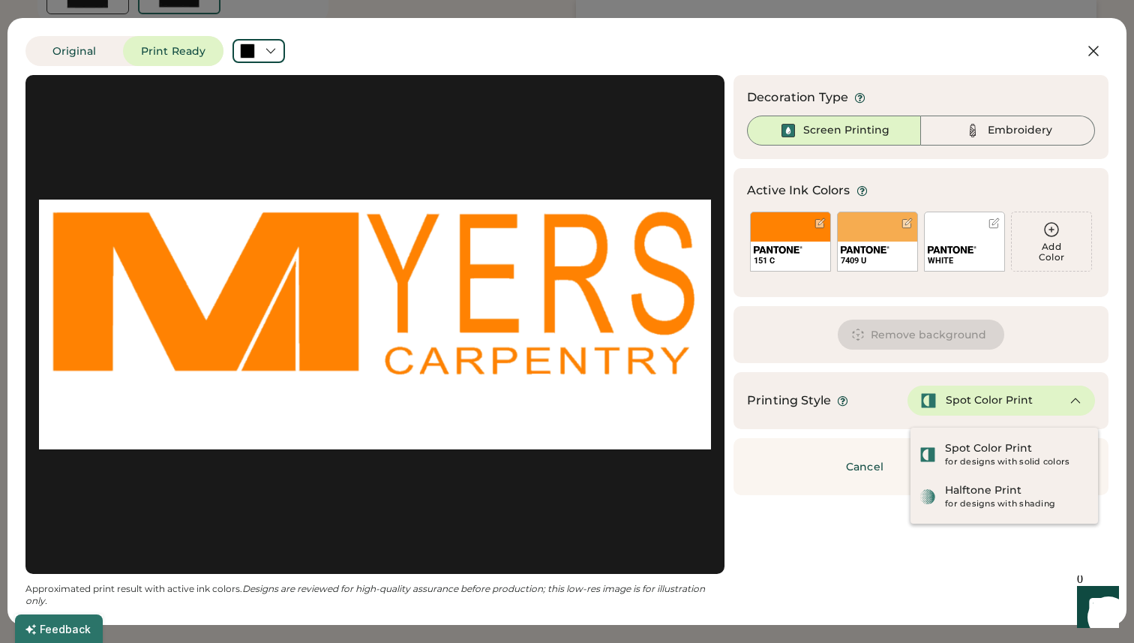
click at [1076, 402] on icon at bounding box center [1076, 401] width 14 height 14
click at [945, 339] on button "Remove background" at bounding box center [921, 335] width 167 height 30
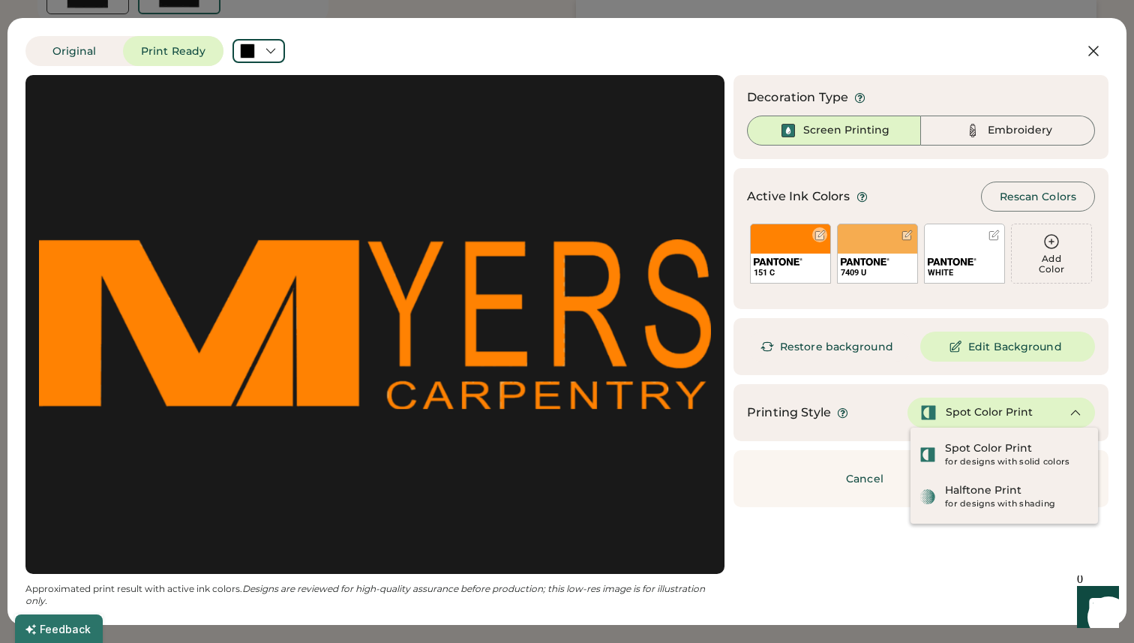
click at [819, 232] on div at bounding box center [820, 235] width 11 height 11
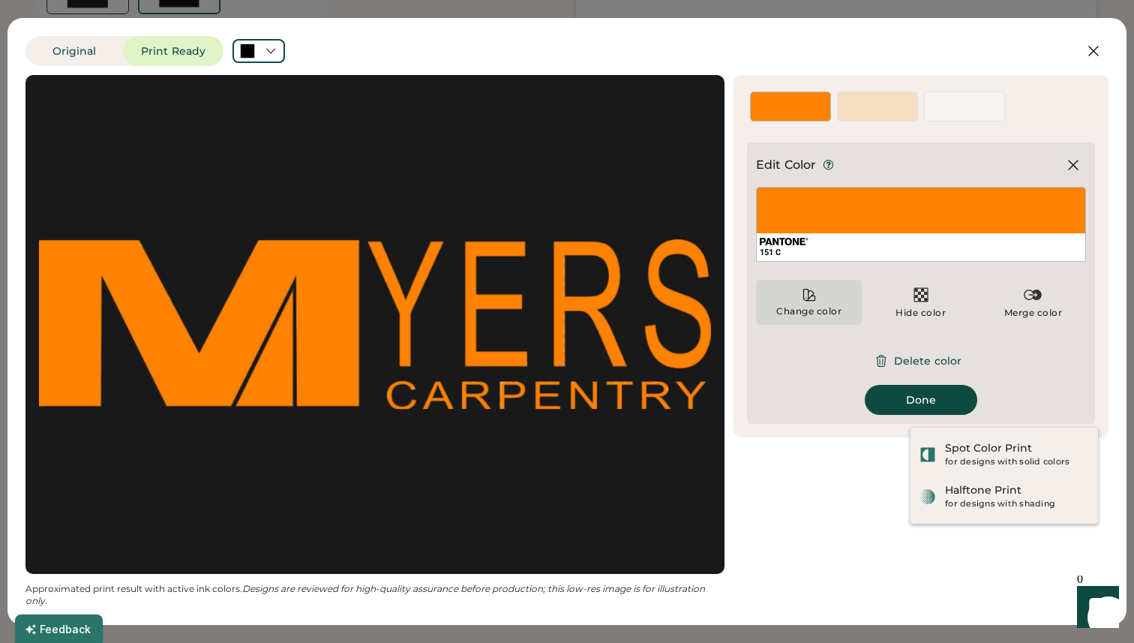
click at [820, 303] on div "Change color" at bounding box center [809, 302] width 106 height 45
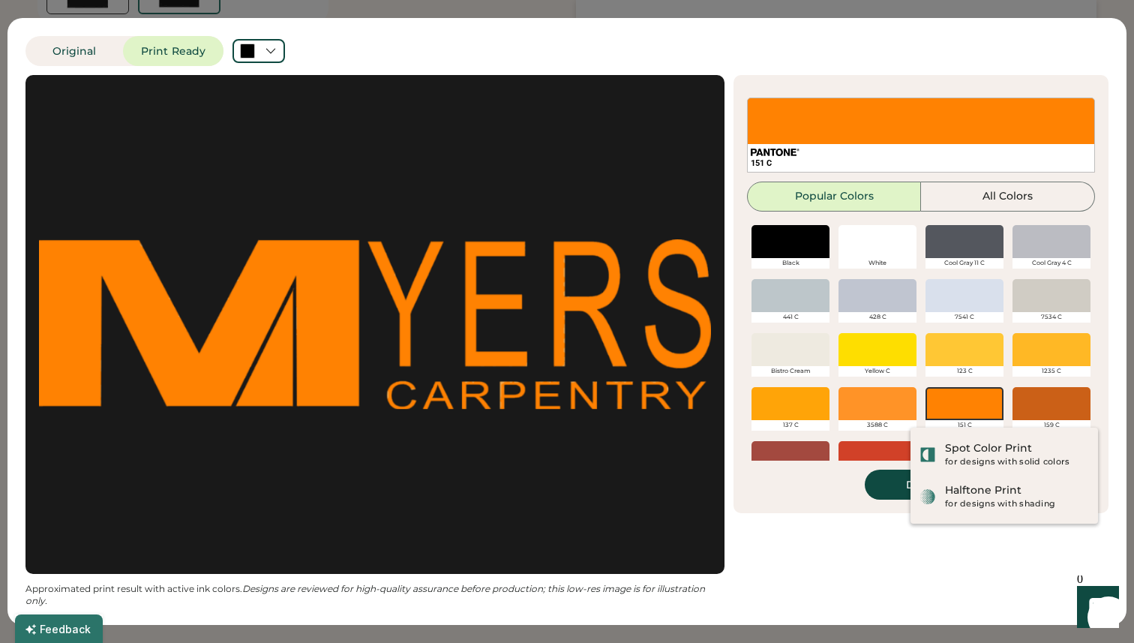
click at [899, 248] on div at bounding box center [878, 241] width 78 height 33
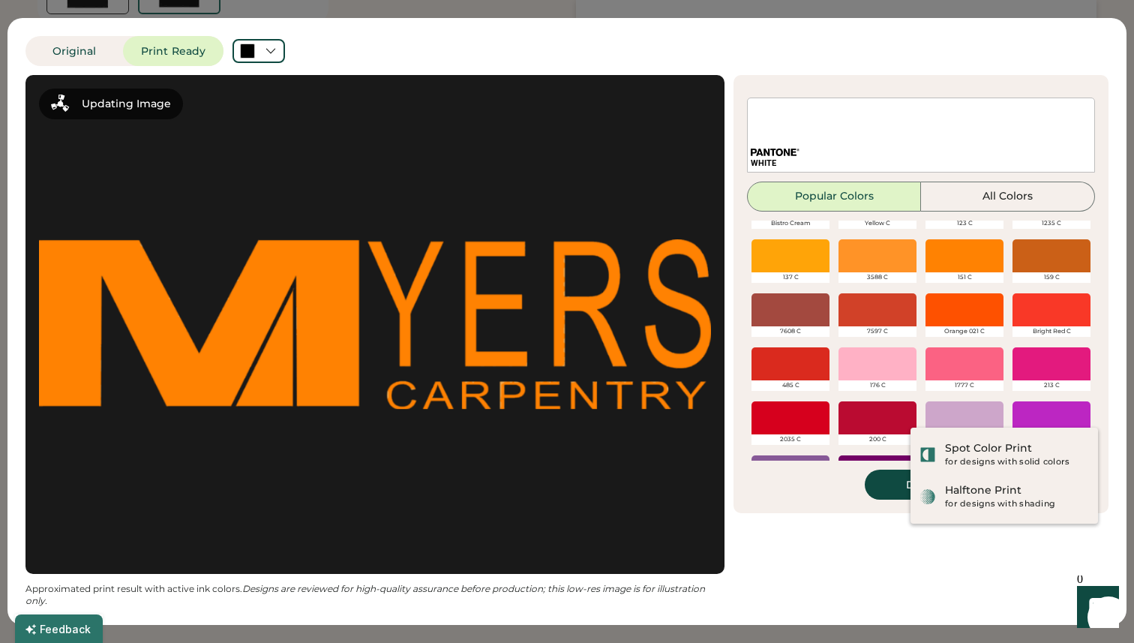
scroll to position [172, 0]
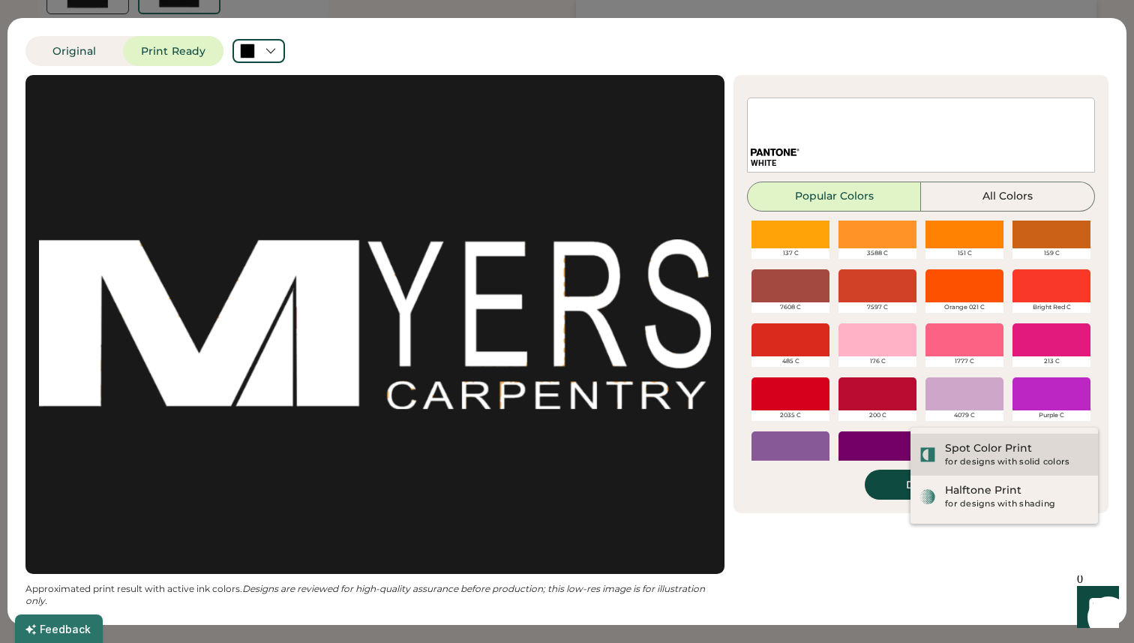
click at [1041, 457] on div "for designs with solid colors" at bounding box center [1017, 462] width 144 height 12
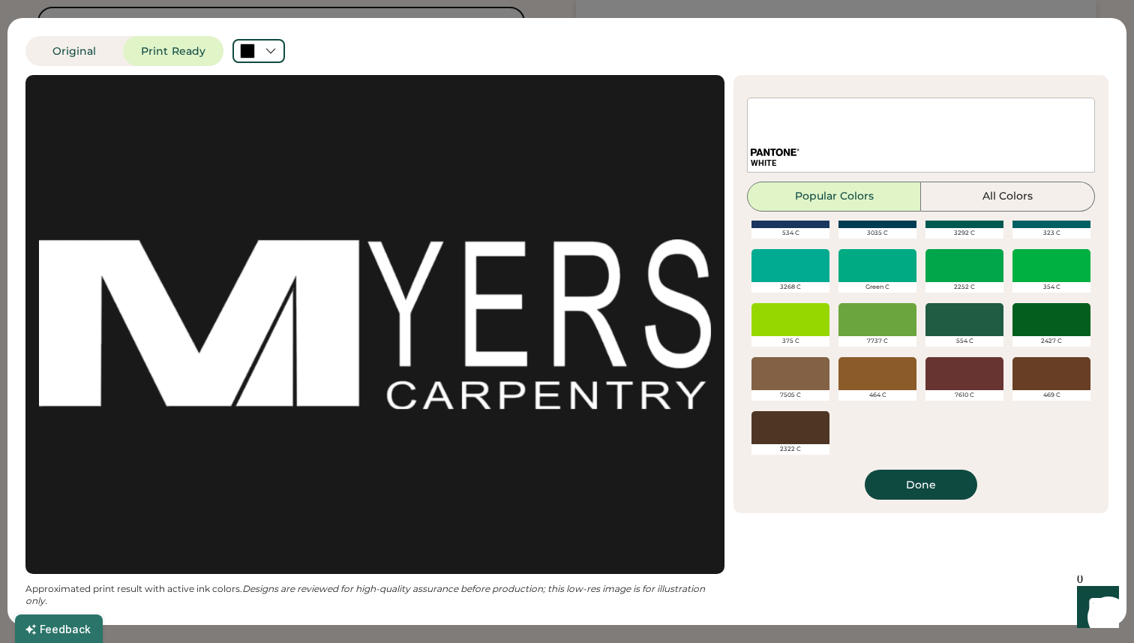
scroll to position [731, 0]
click at [1053, 314] on div at bounding box center [1052, 319] width 78 height 33
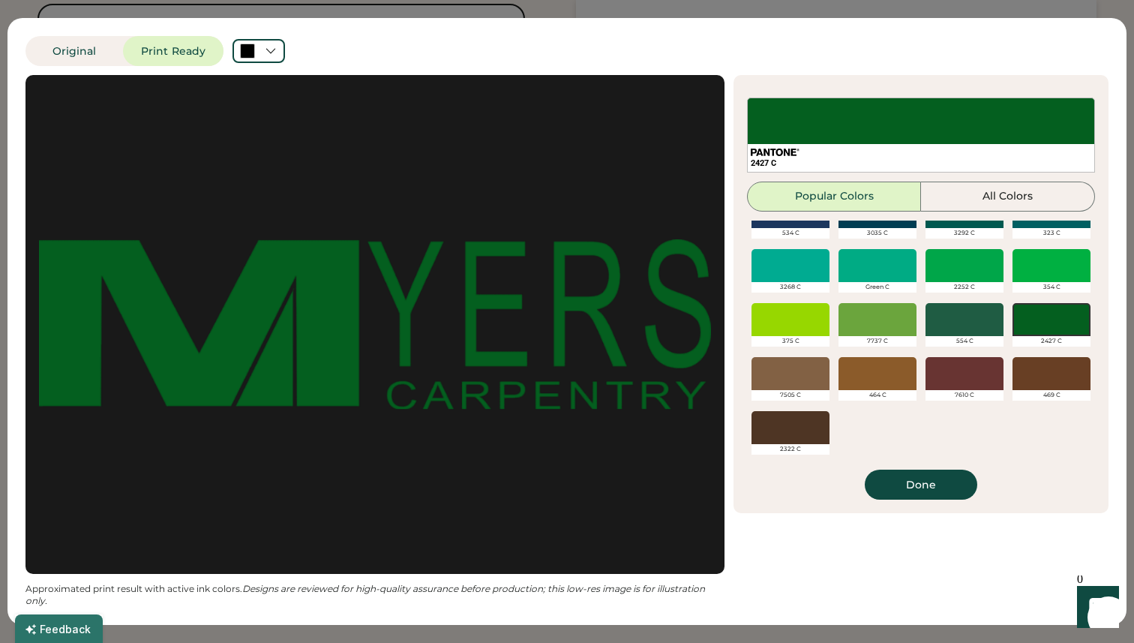
click at [993, 328] on div at bounding box center [965, 319] width 78 height 33
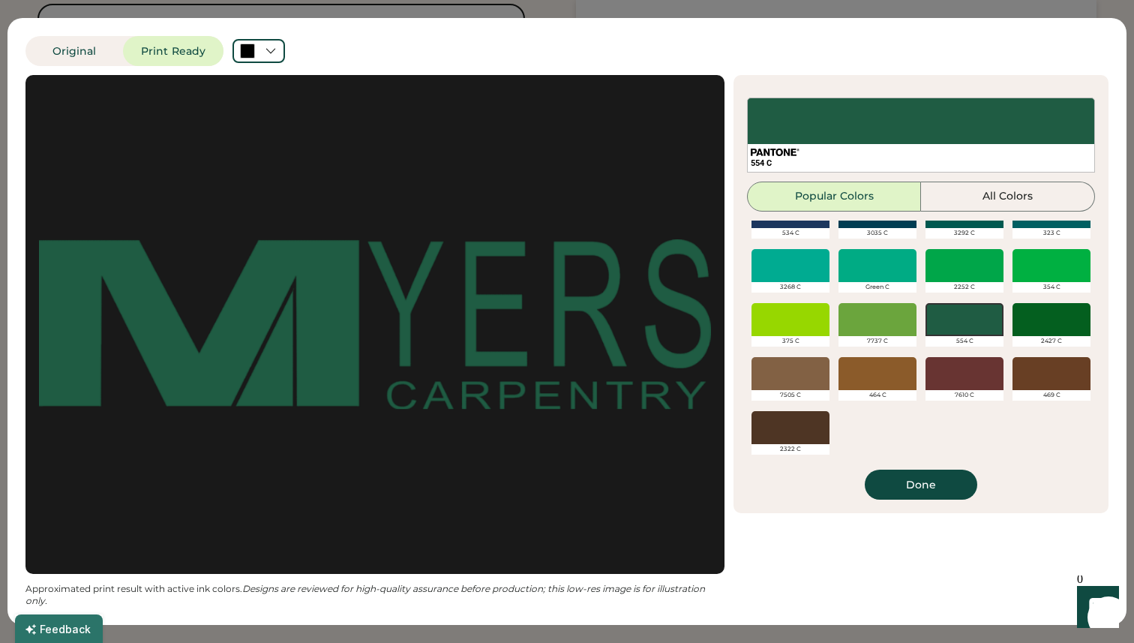
click at [1044, 332] on div at bounding box center [1052, 319] width 78 height 33
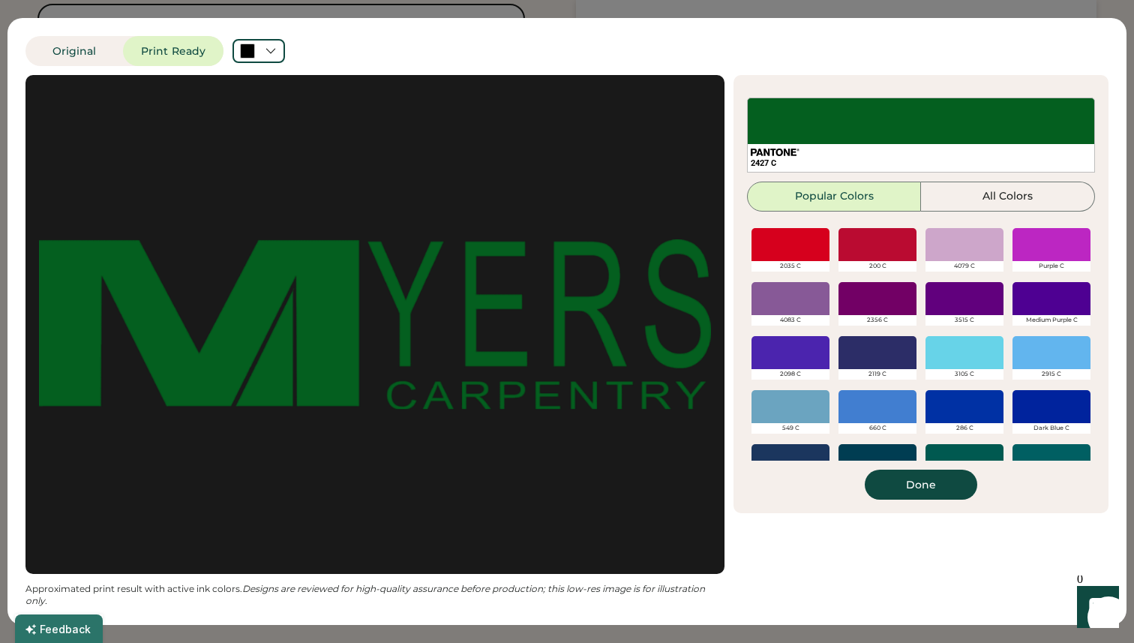
scroll to position [570, 0]
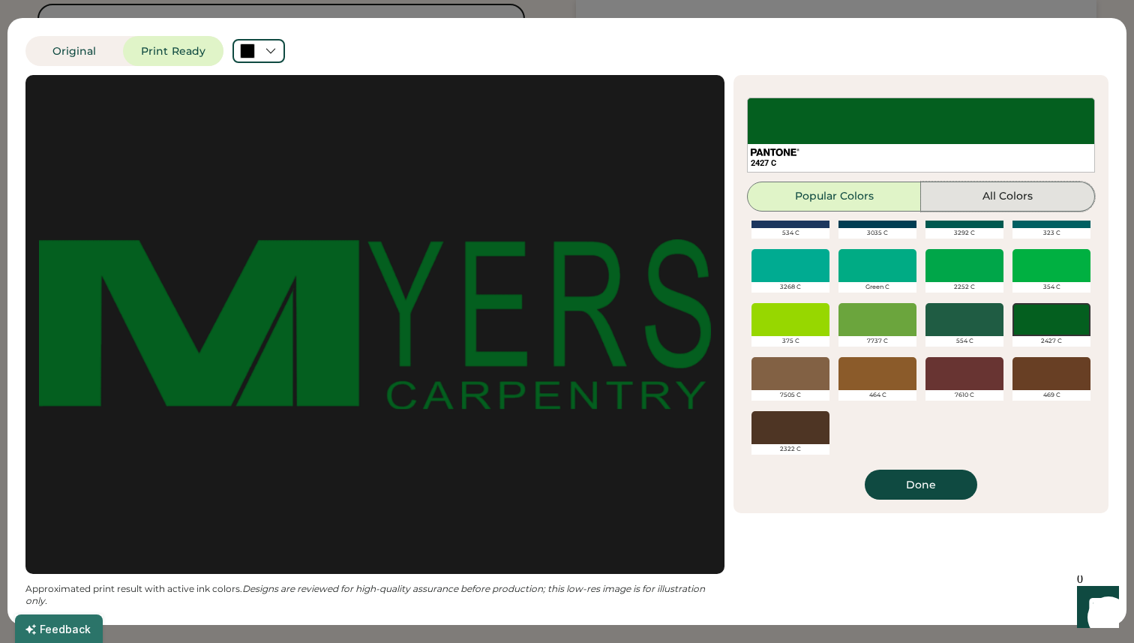
click at [1040, 203] on button "All Colors" at bounding box center [1008, 197] width 174 height 30
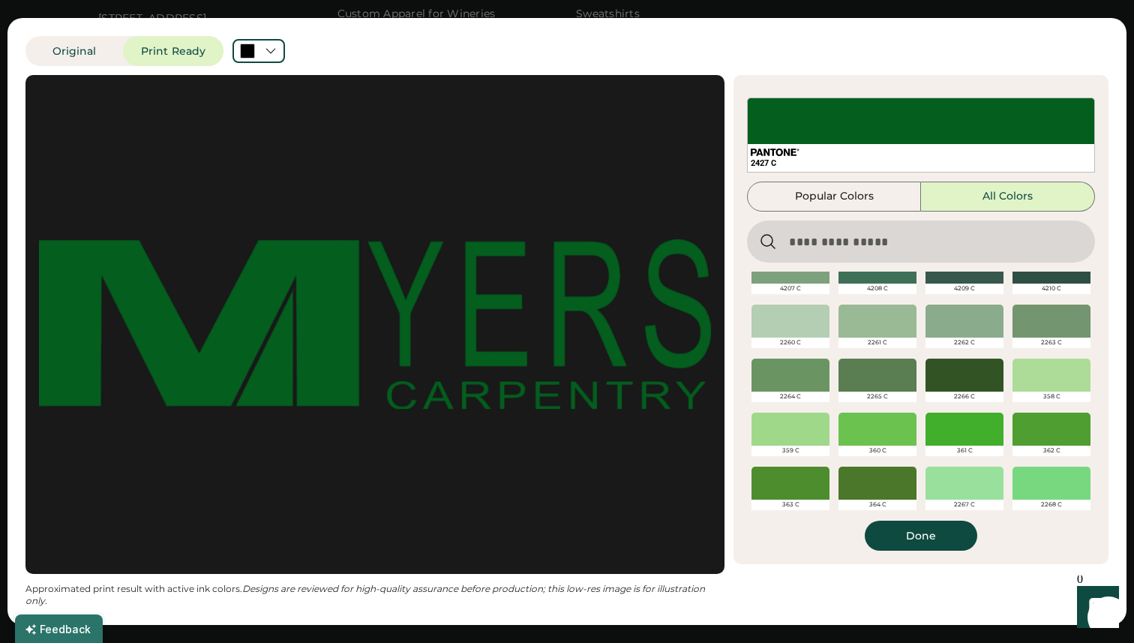
scroll to position [22160, 0]
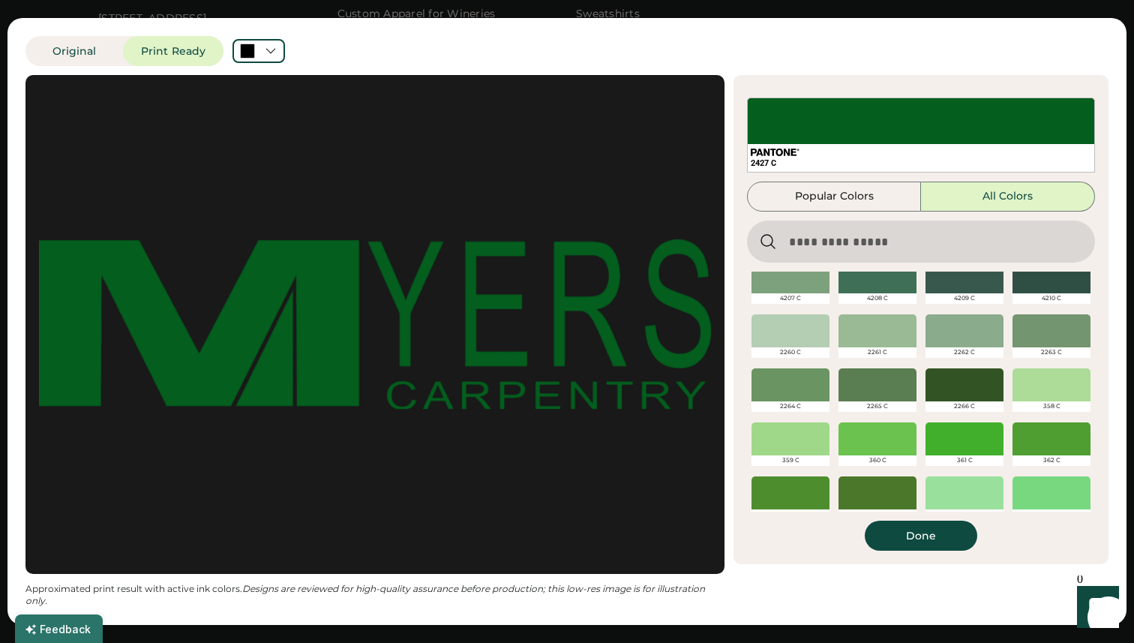
click at [967, 392] on div at bounding box center [965, 384] width 78 height 33
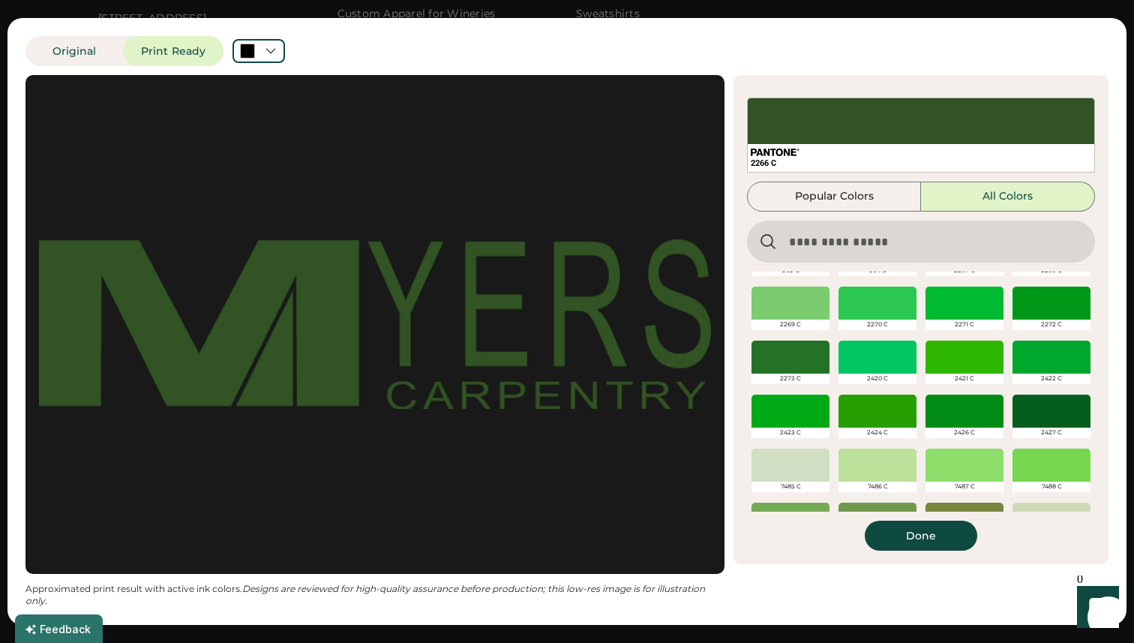
scroll to position [22406, 0]
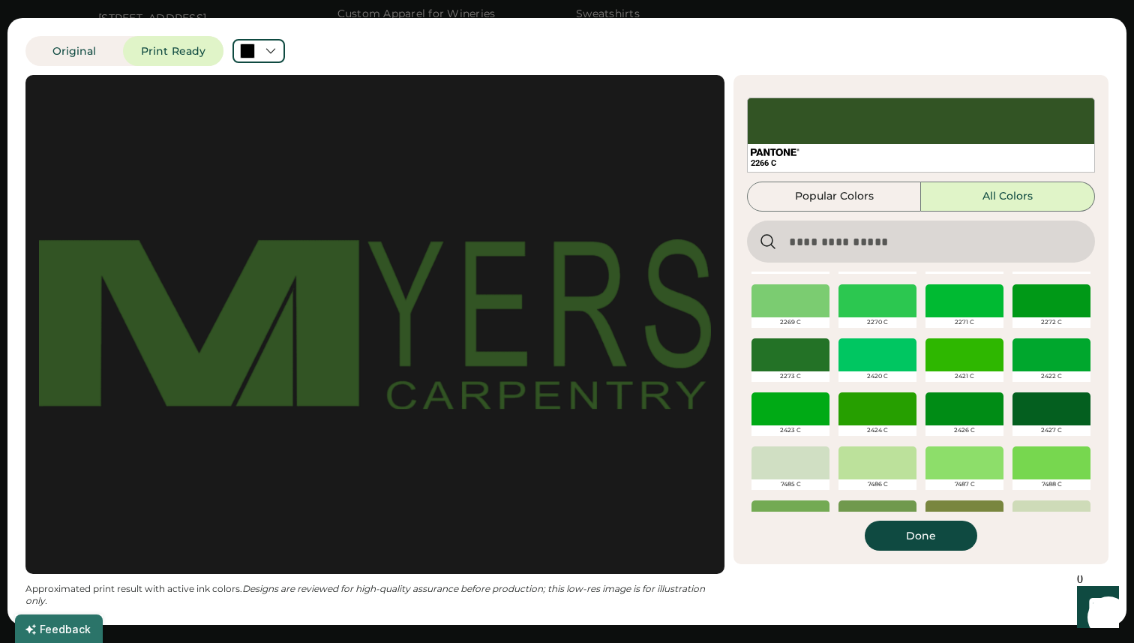
click at [1076, 400] on div at bounding box center [1052, 408] width 78 height 33
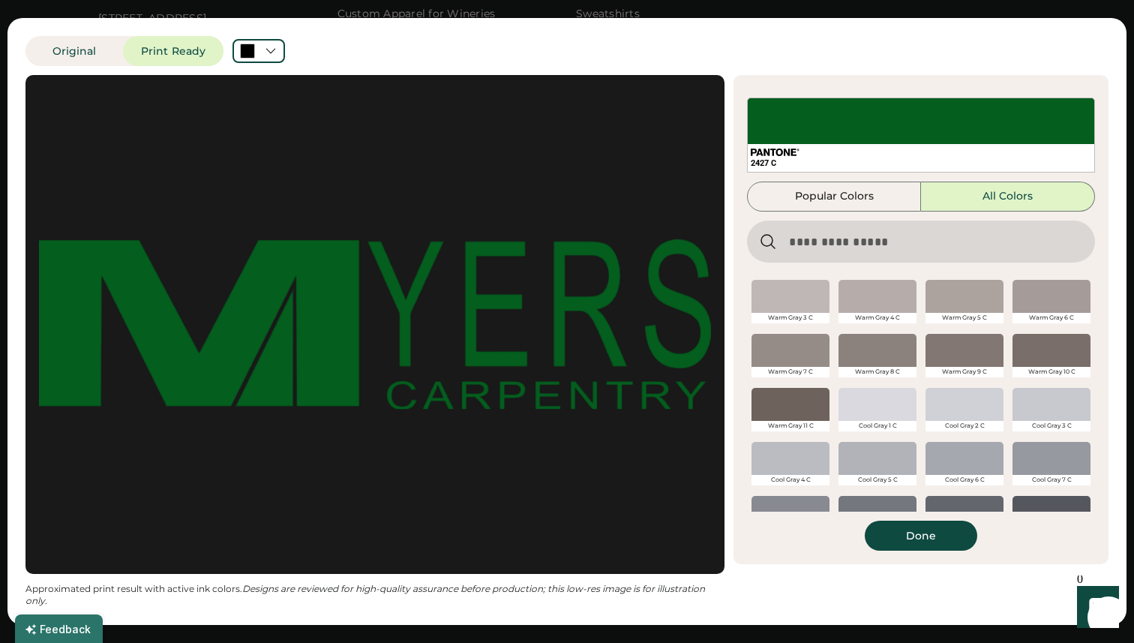
scroll to position [28886, 0]
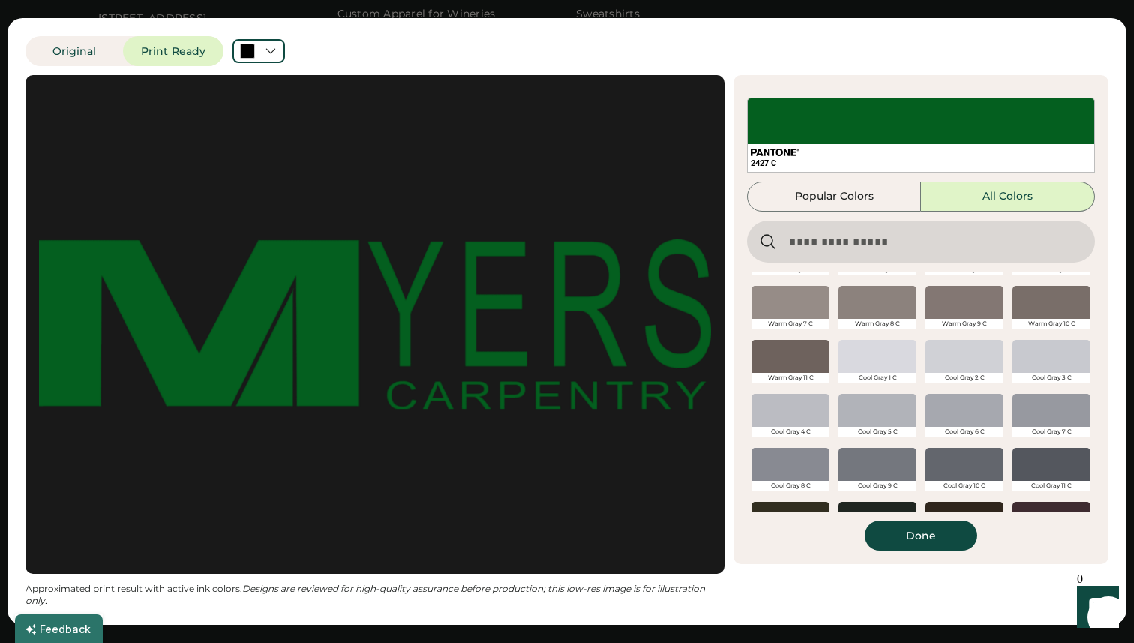
click at [873, 197] on button "Popular Colors" at bounding box center [834, 197] width 174 height 30
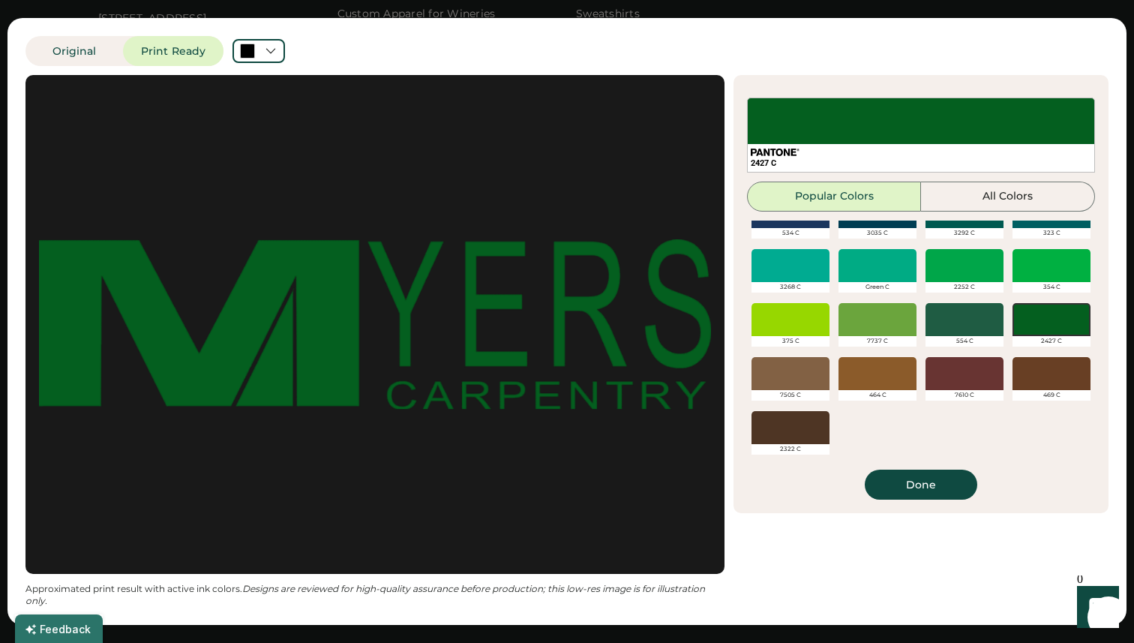
click at [1058, 334] on div at bounding box center [1052, 319] width 78 height 33
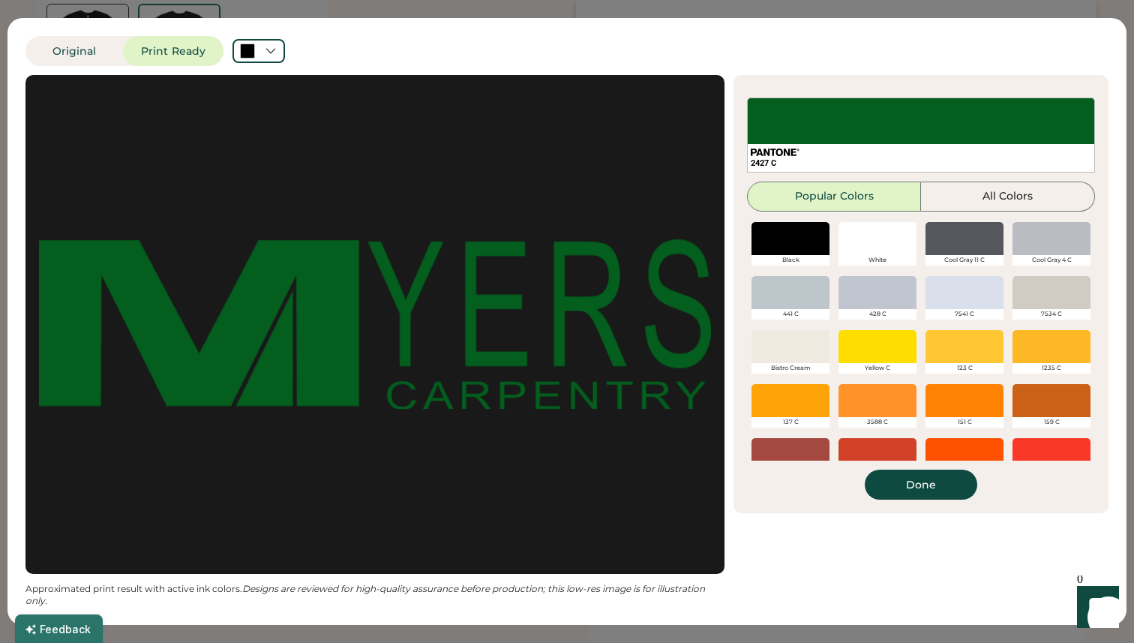
scroll to position [0, 0]
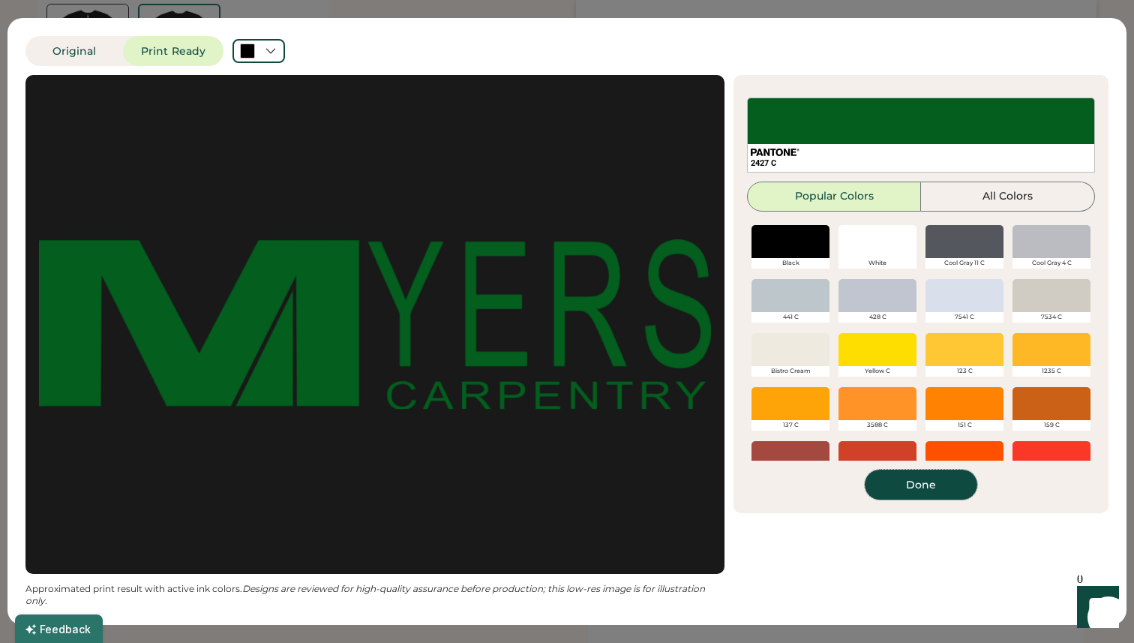
click at [933, 494] on button "Done" at bounding box center [921, 485] width 113 height 30
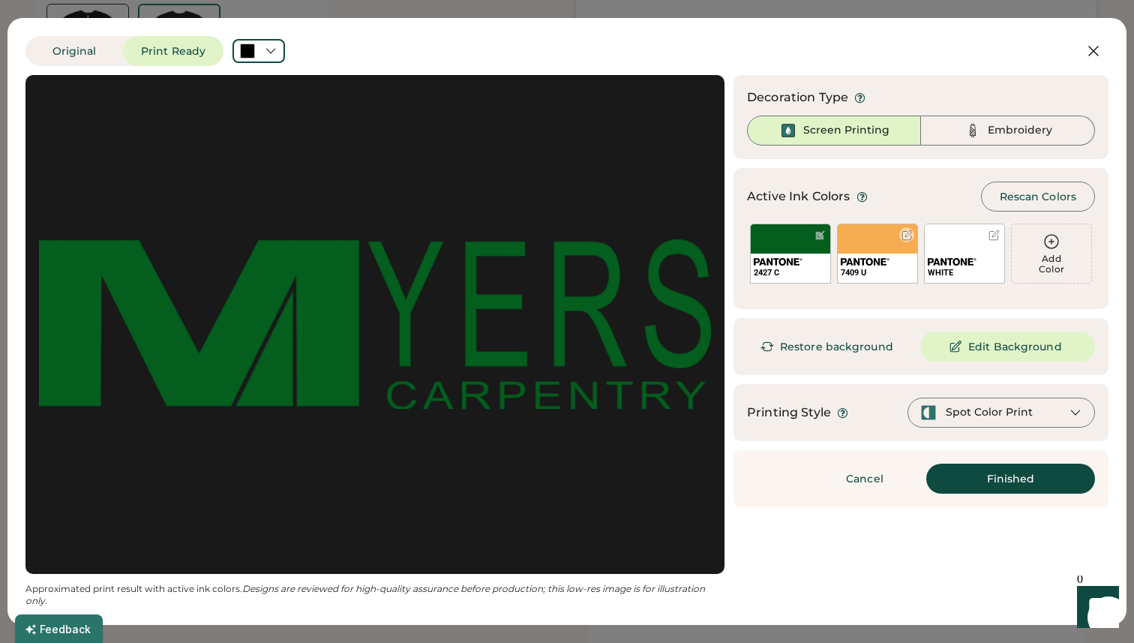
click at [905, 236] on div at bounding box center [907, 235] width 11 height 11
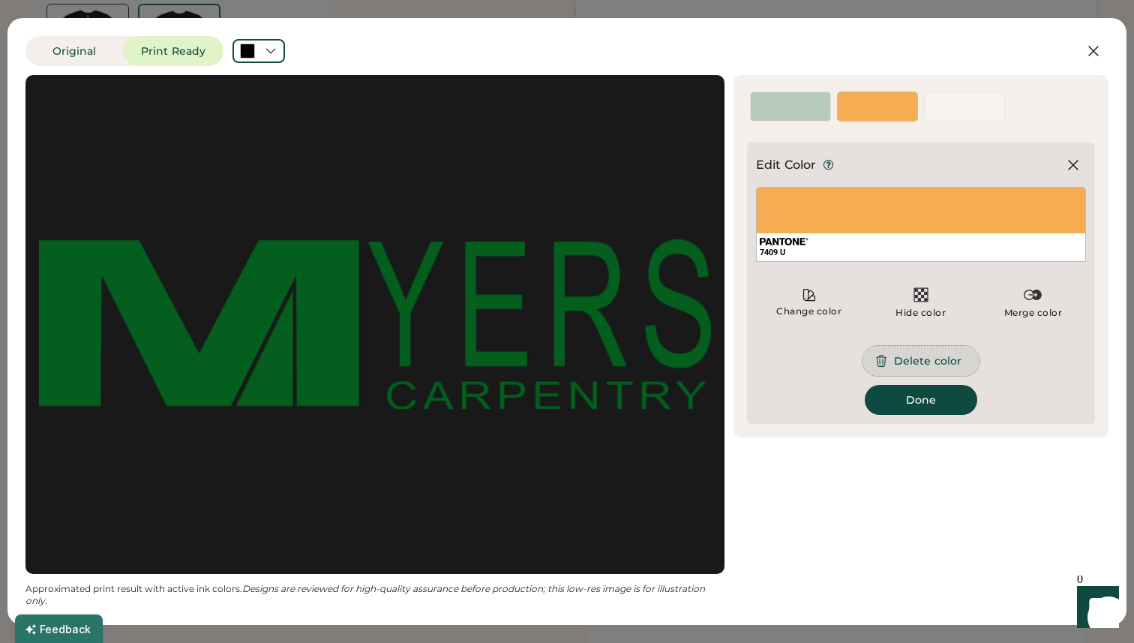
click at [925, 368] on button "Delete color" at bounding box center [921, 361] width 117 height 30
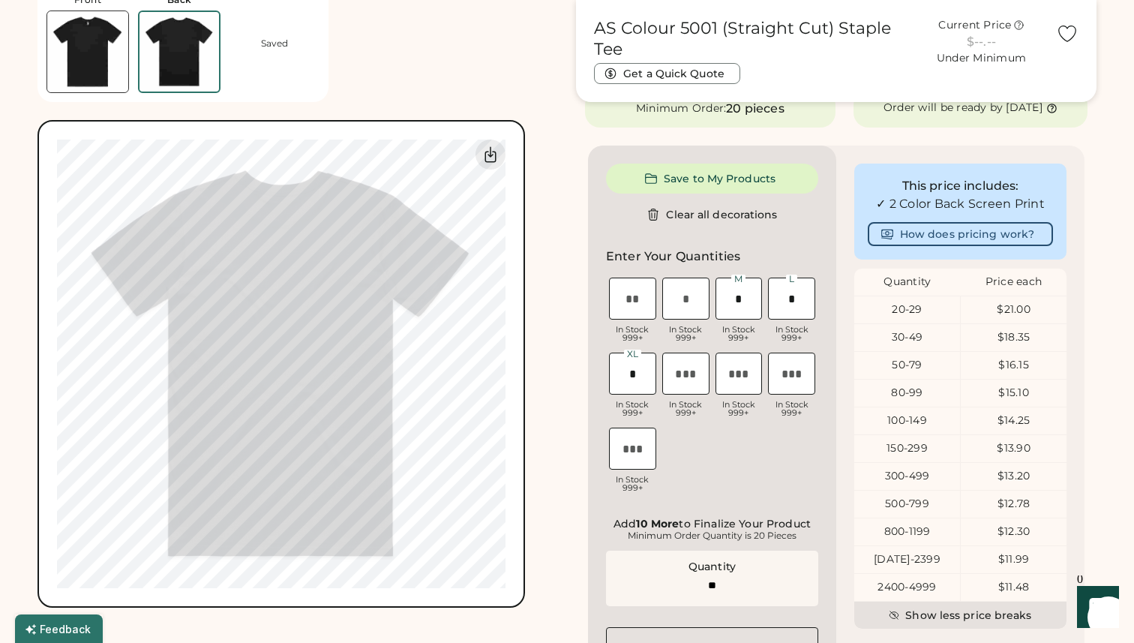
scroll to position [578, 0]
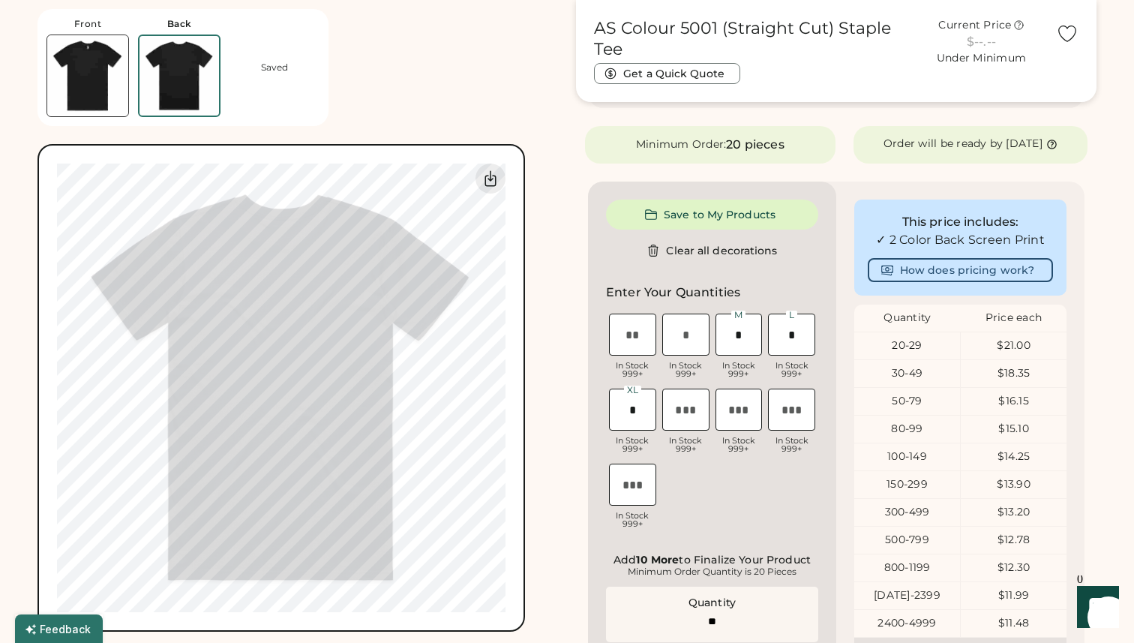
click at [194, 75] on img at bounding box center [180, 76] width 80 height 80
click at [182, 80] on img at bounding box center [180, 76] width 80 height 80
click at [107, 87] on img at bounding box center [87, 75] width 81 height 81
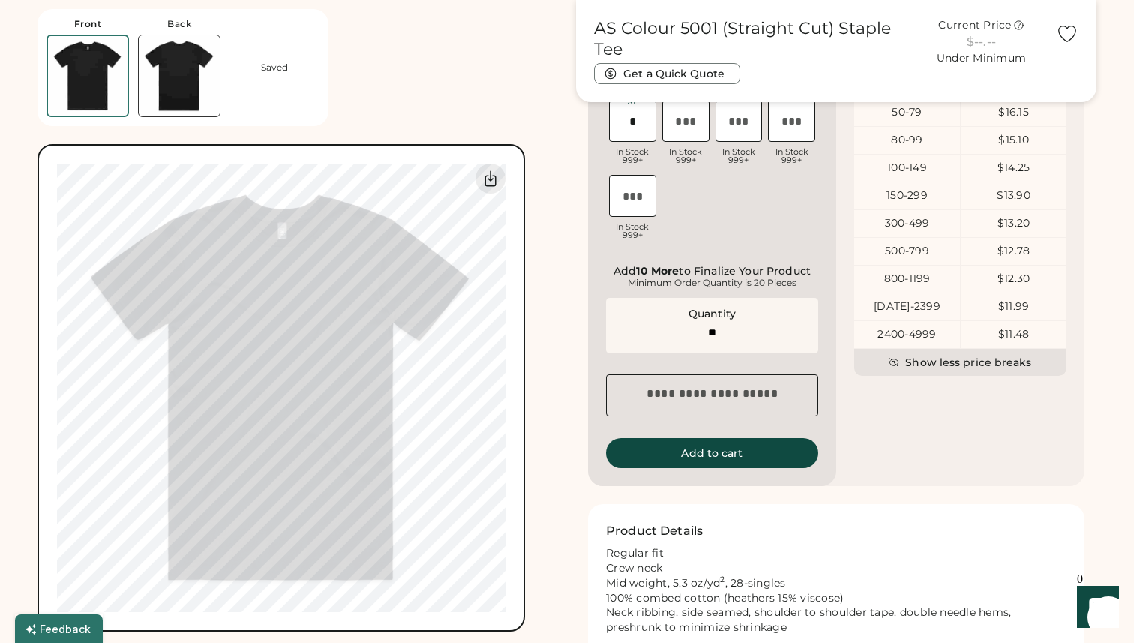
click at [188, 95] on img at bounding box center [179, 75] width 81 height 81
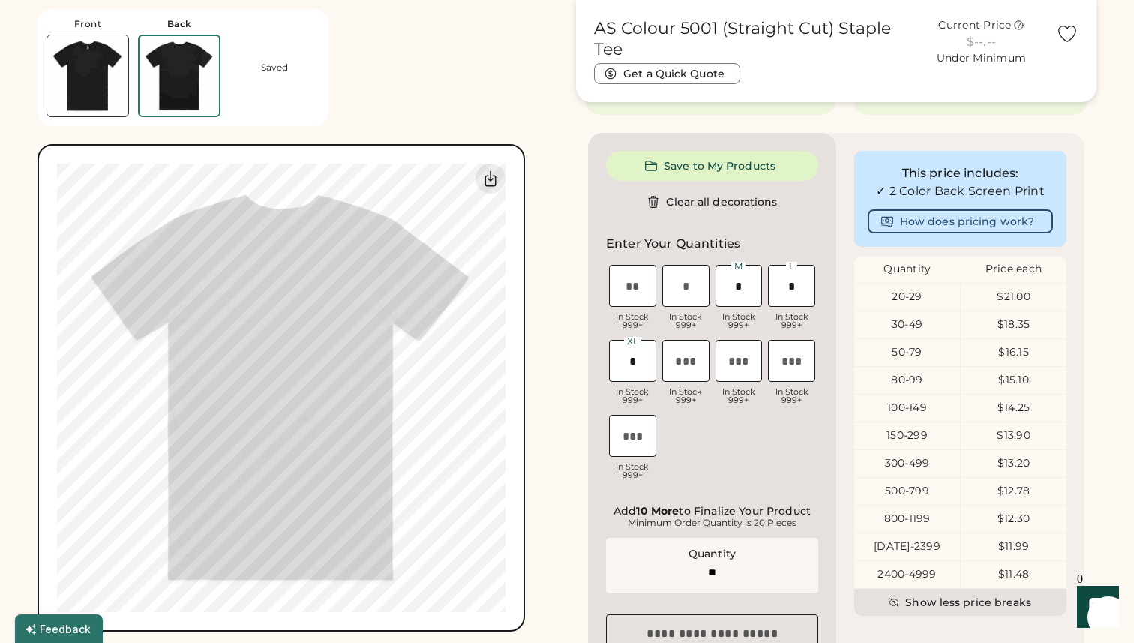
scroll to position [336, 0]
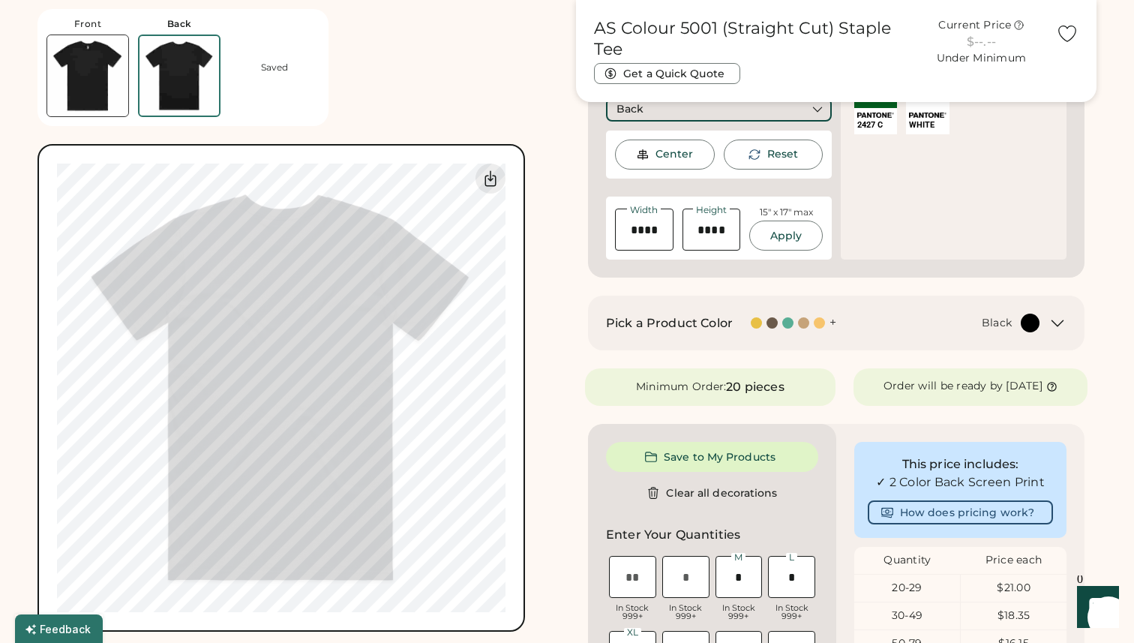
click at [646, 153] on img at bounding box center [643, 155] width 14 height 14
click at [779, 239] on button "Apply" at bounding box center [786, 236] width 74 height 30
click at [795, 230] on button "Apply" at bounding box center [786, 236] width 74 height 30
click at [782, 233] on button "Apply" at bounding box center [786, 236] width 74 height 30
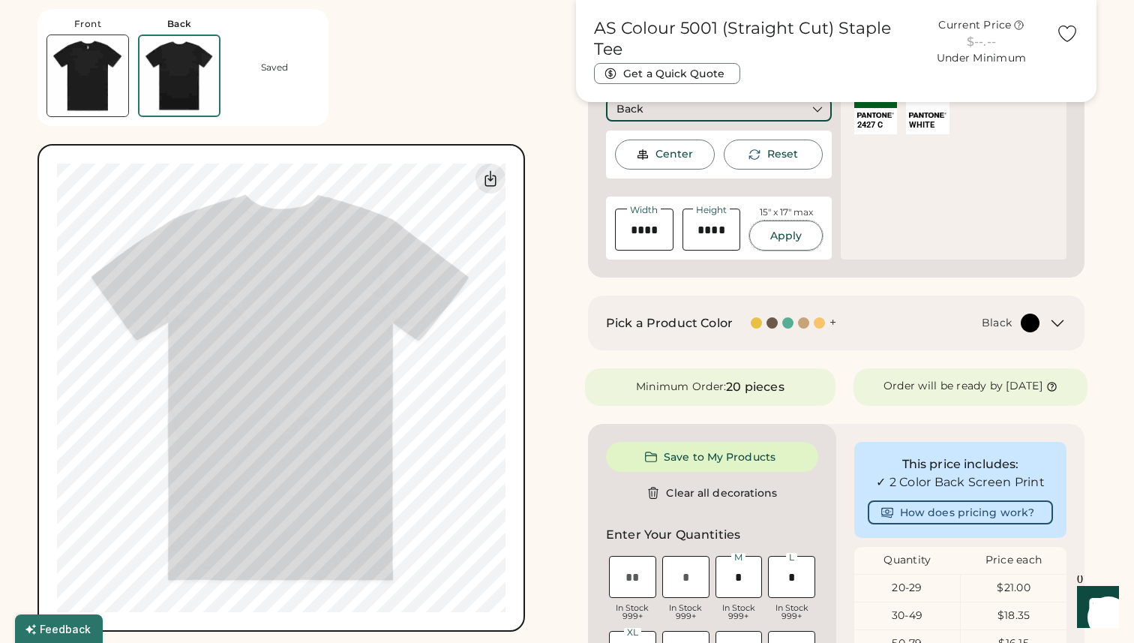
click at [96, 84] on img at bounding box center [87, 75] width 81 height 81
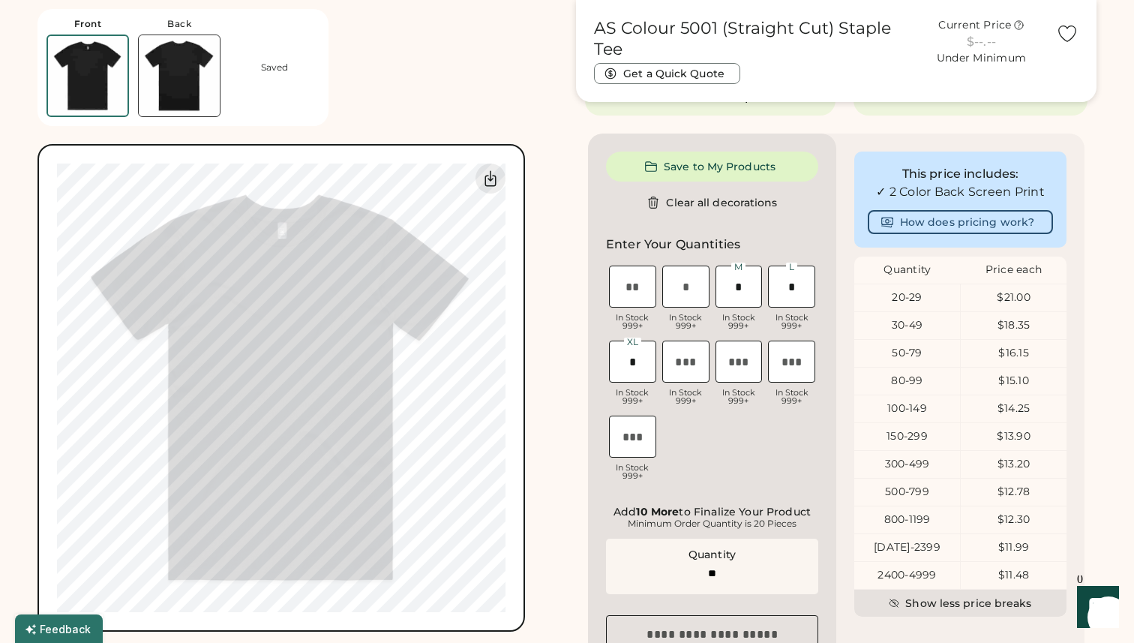
scroll to position [325, 0]
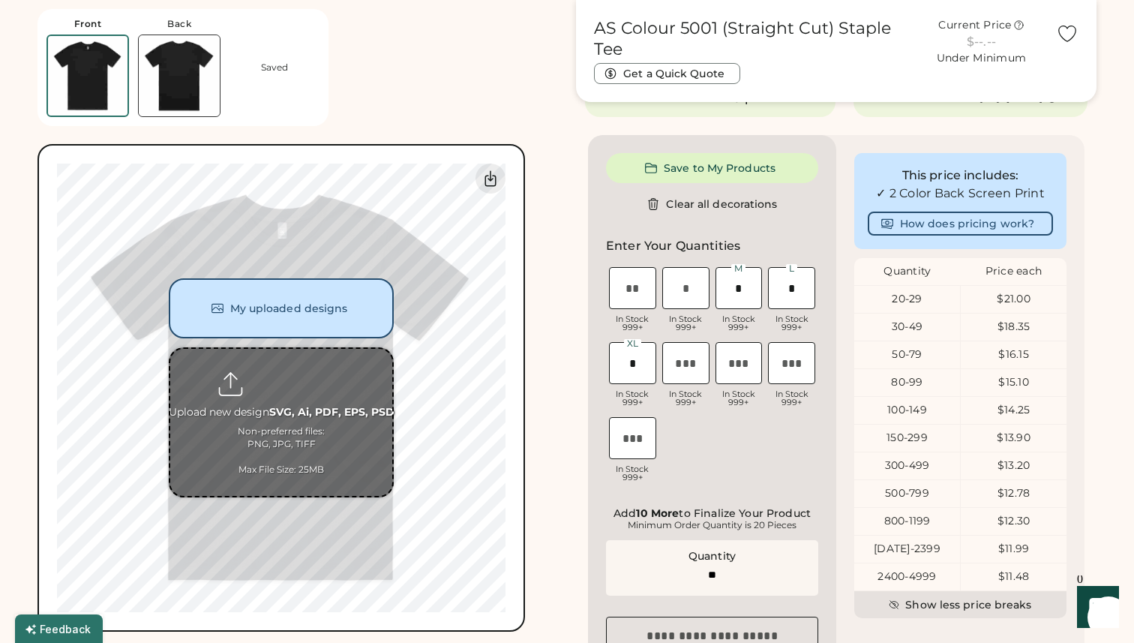
click at [293, 380] on input "file" at bounding box center [281, 422] width 222 height 147
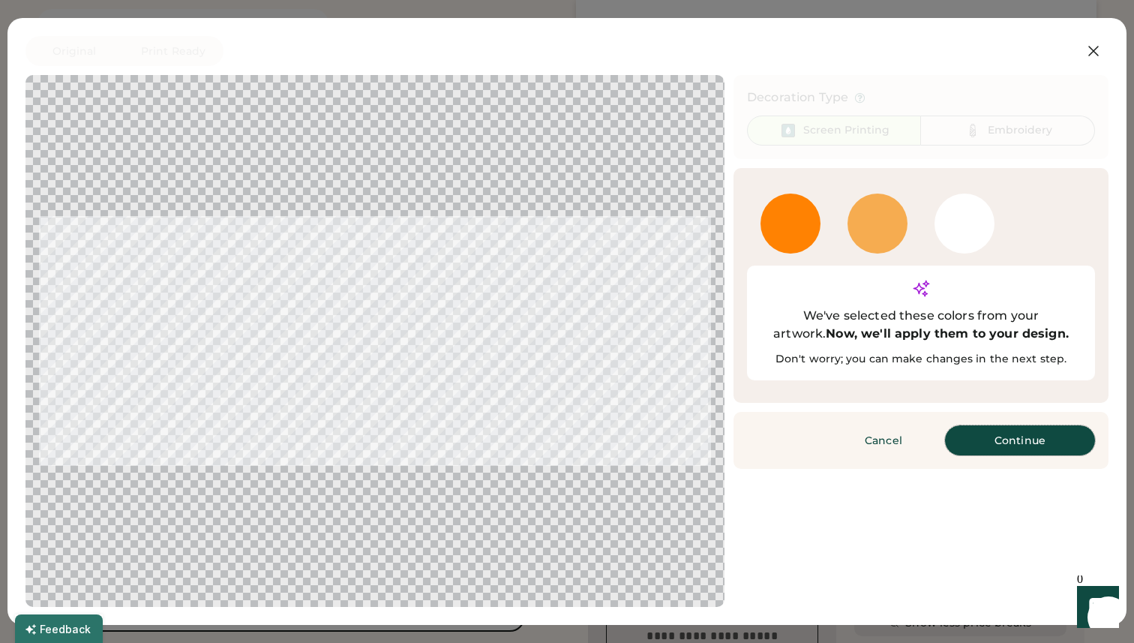
click at [992, 425] on button "Continue" at bounding box center [1020, 440] width 150 height 30
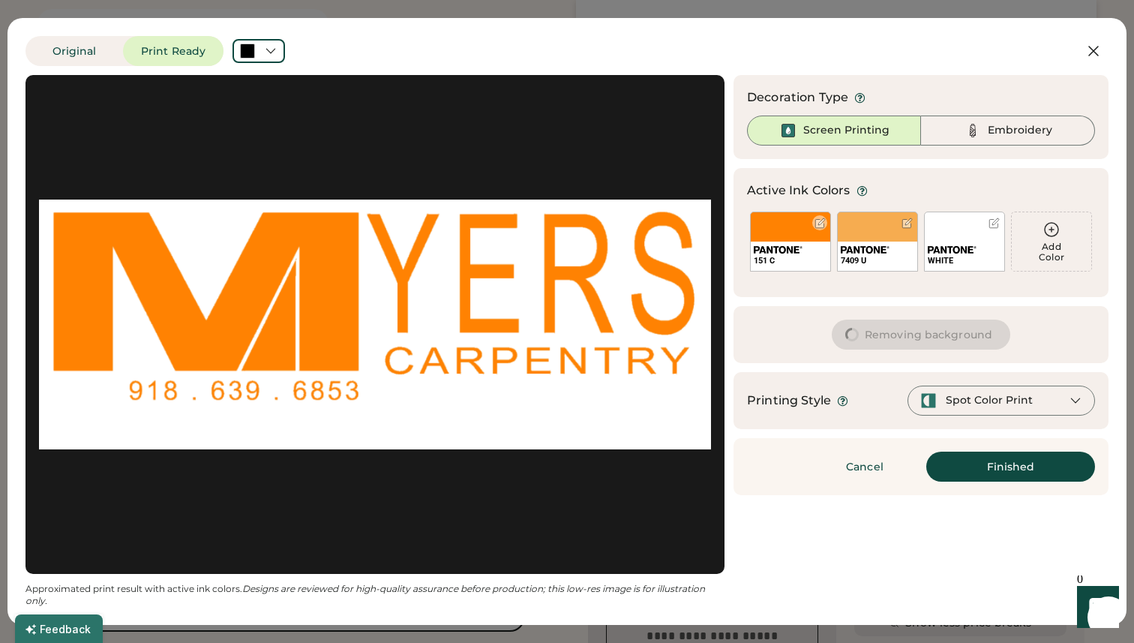
click at [807, 234] on div "151 C" at bounding box center [790, 242] width 81 height 60
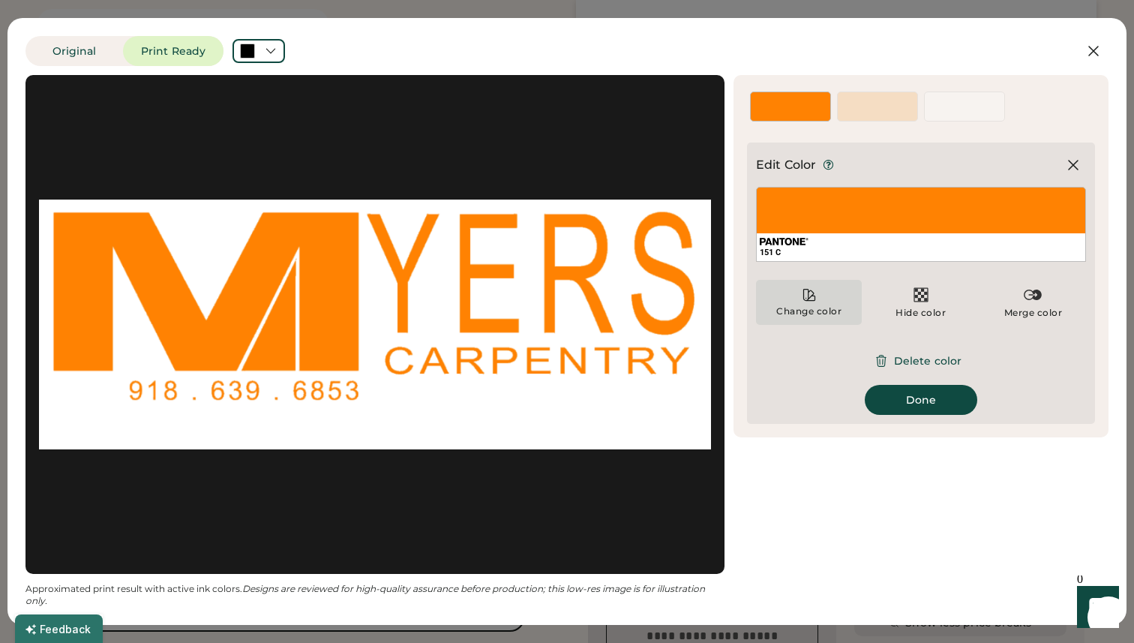
click at [812, 313] on div "Change color" at bounding box center [809, 311] width 67 height 12
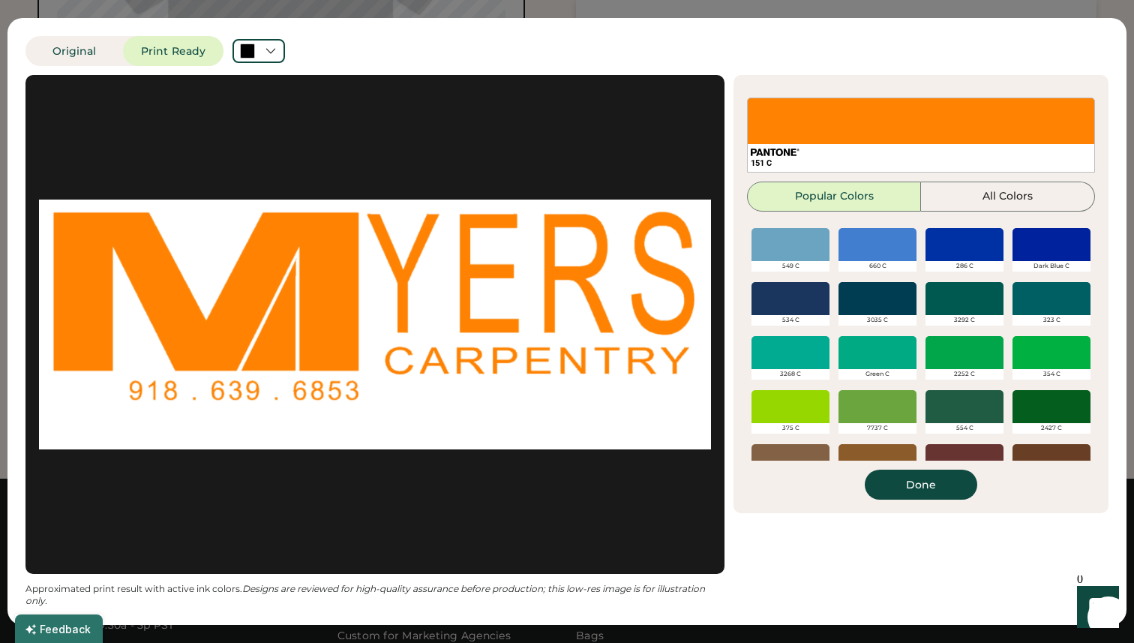
scroll to position [570, 0]
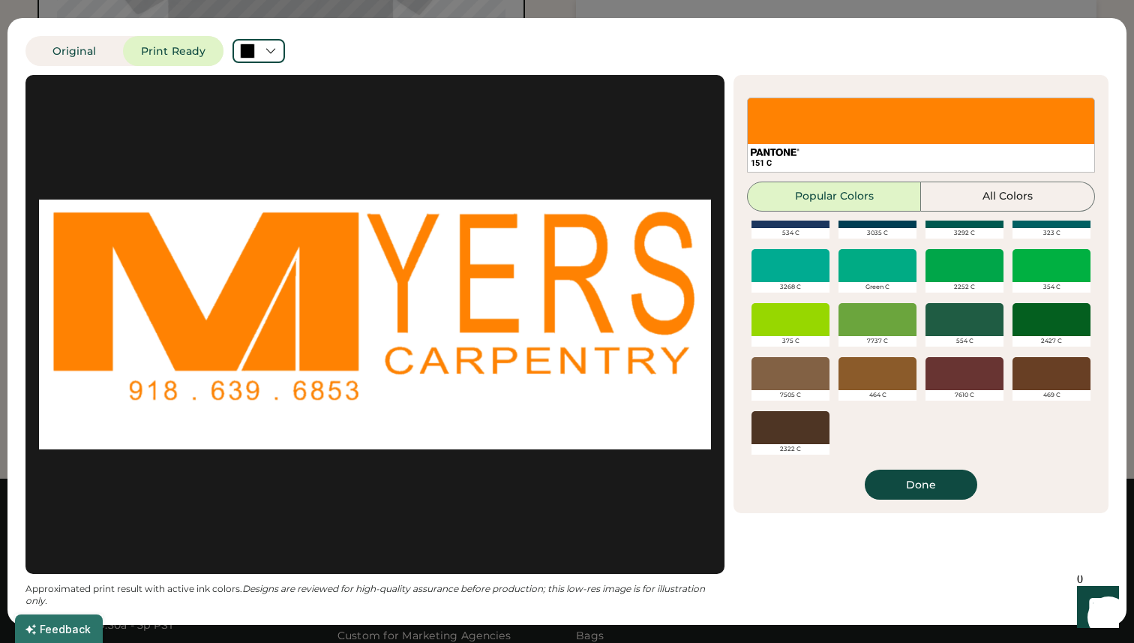
click at [1049, 316] on div at bounding box center [1052, 319] width 78 height 33
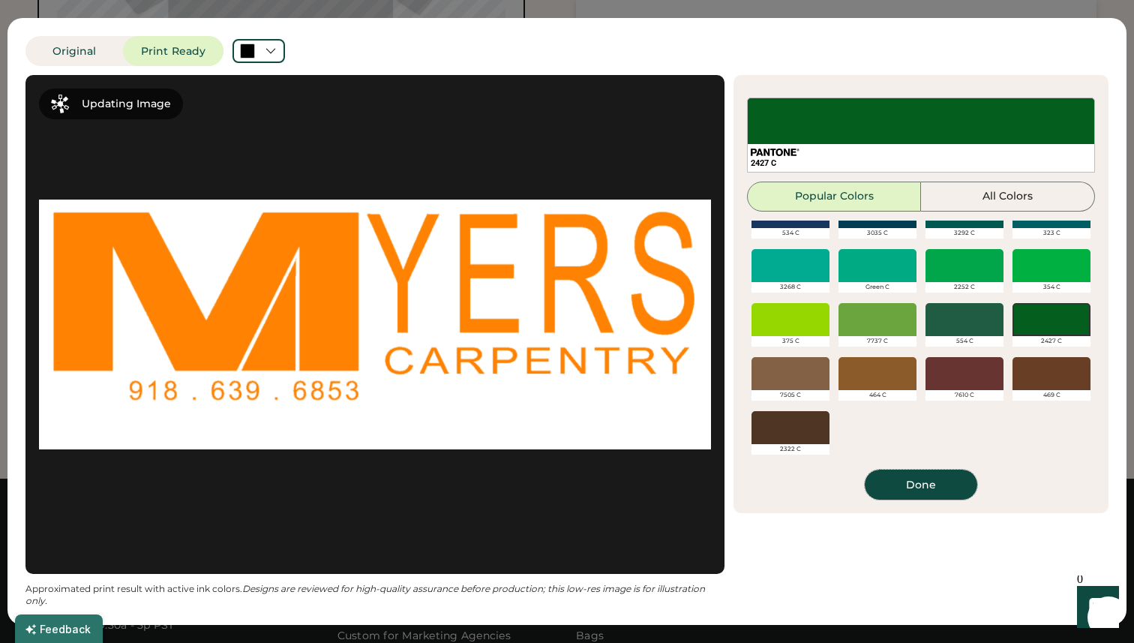
click at [927, 483] on button "Done" at bounding box center [921, 485] width 113 height 30
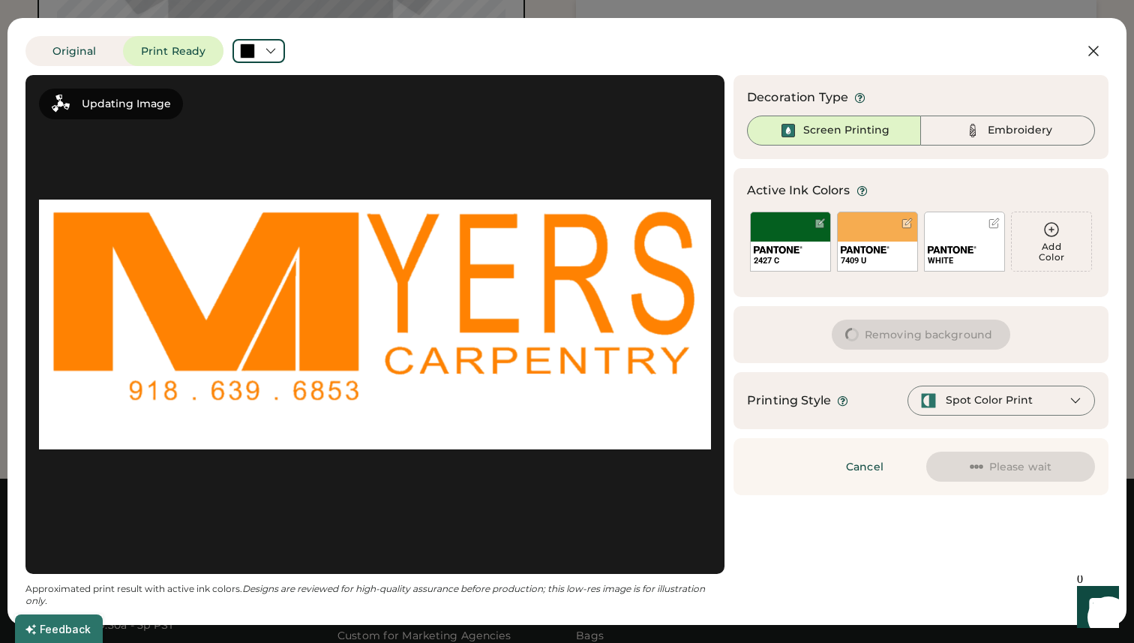
scroll to position [0, 0]
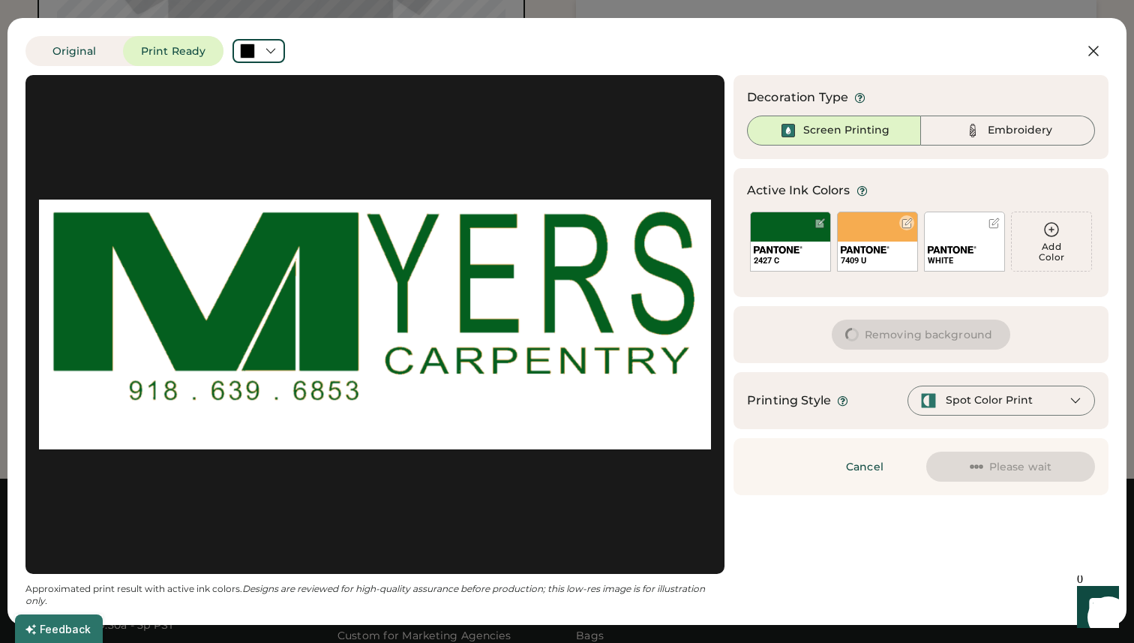
click at [880, 227] on div "7409 U" at bounding box center [877, 242] width 81 height 60
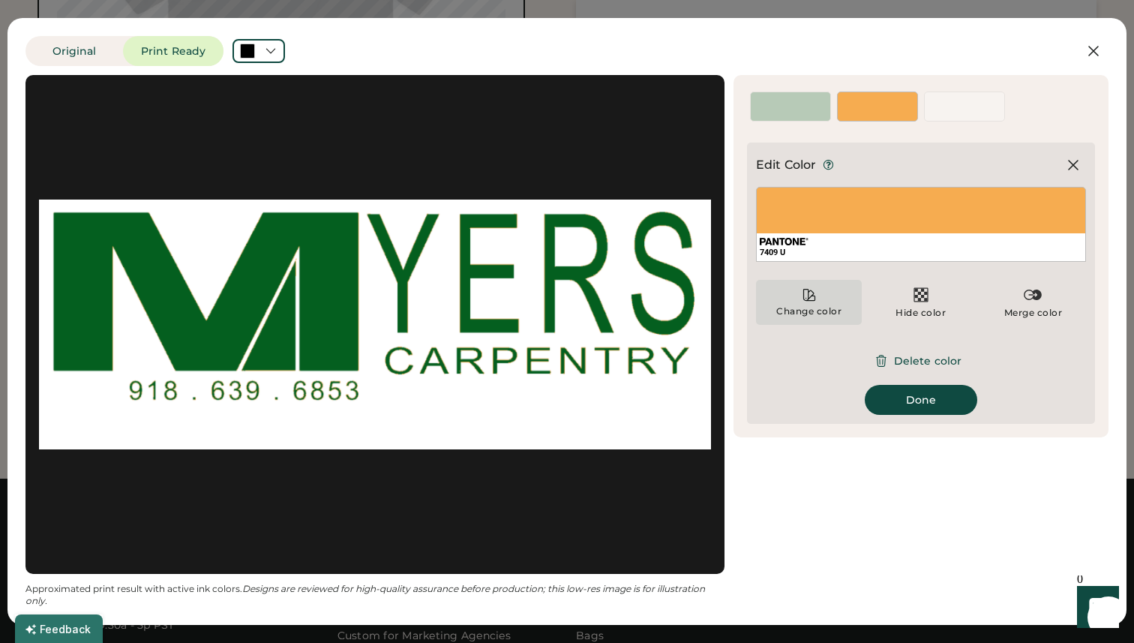
click at [813, 308] on div "Change color" at bounding box center [809, 311] width 67 height 12
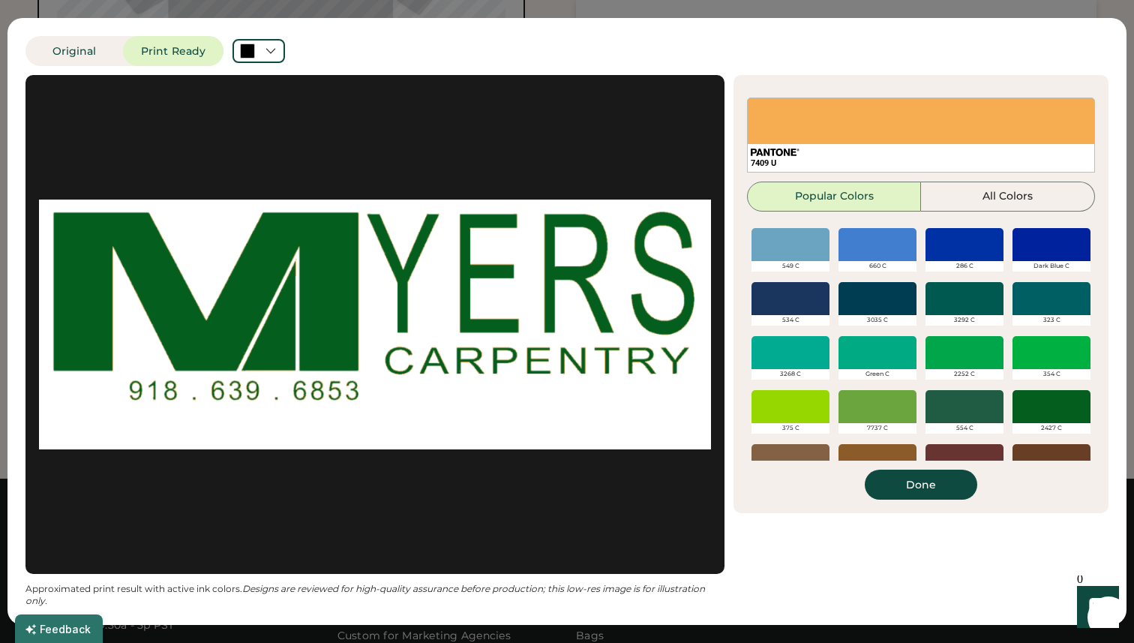
scroll to position [570, 0]
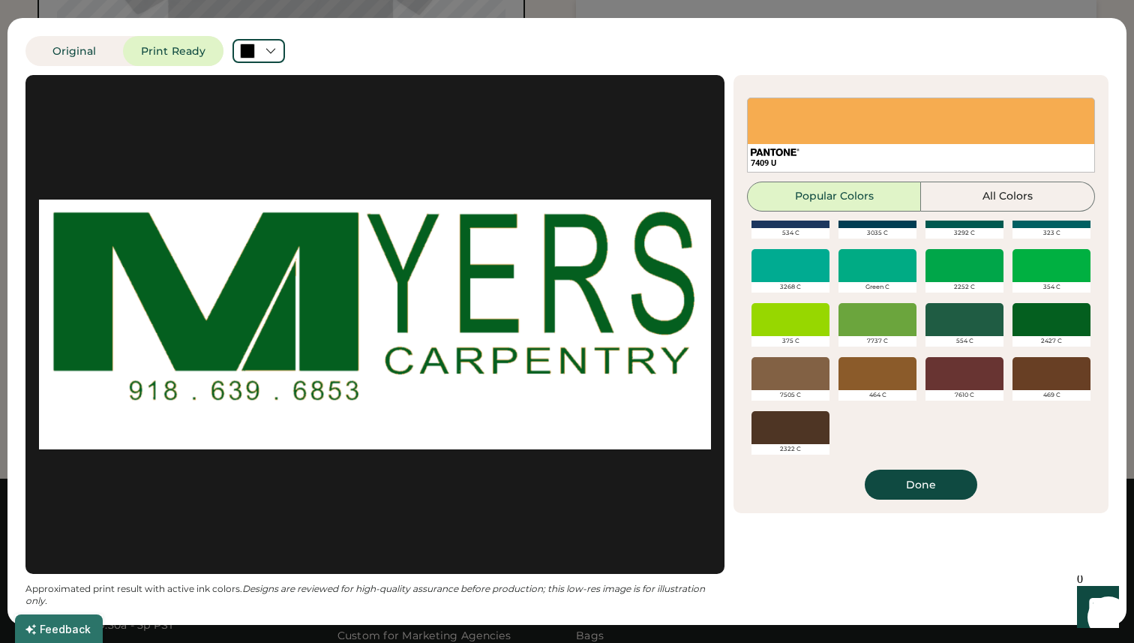
click at [1048, 319] on div at bounding box center [1052, 319] width 78 height 33
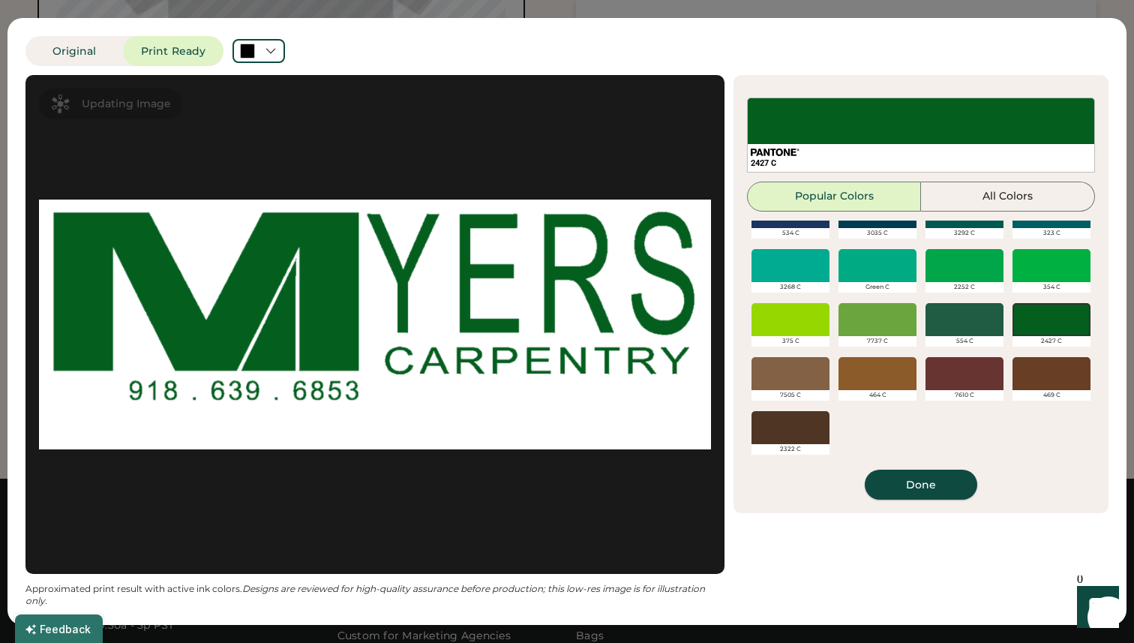
click at [922, 482] on button "Done" at bounding box center [921, 485] width 113 height 30
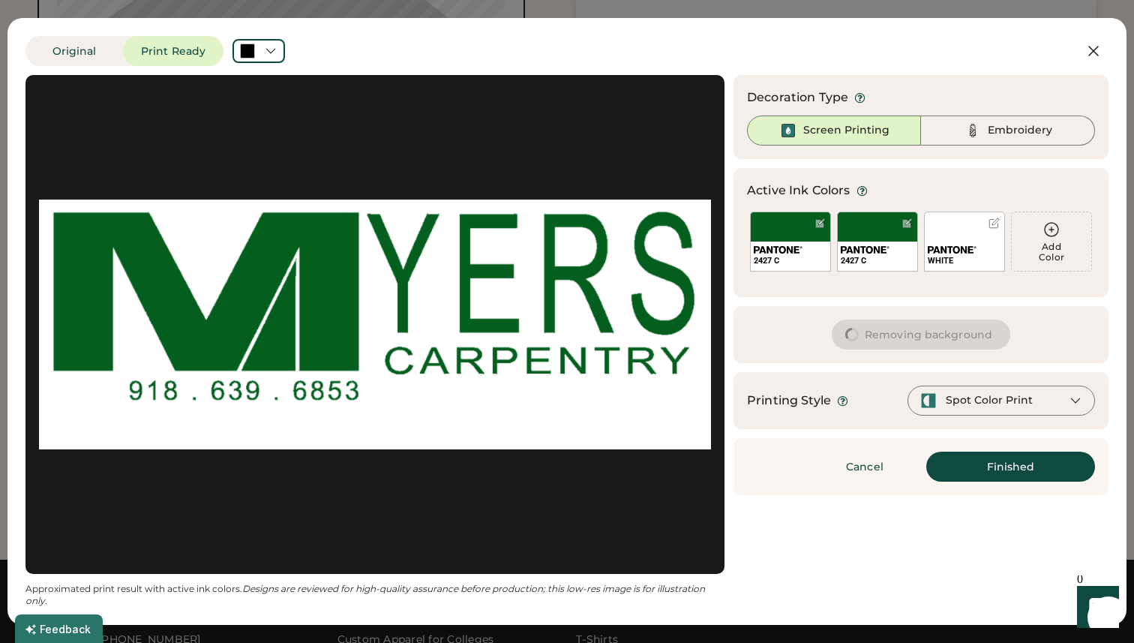
scroll to position [834, 0]
click at [1001, 463] on button "Finished" at bounding box center [1010, 467] width 169 height 30
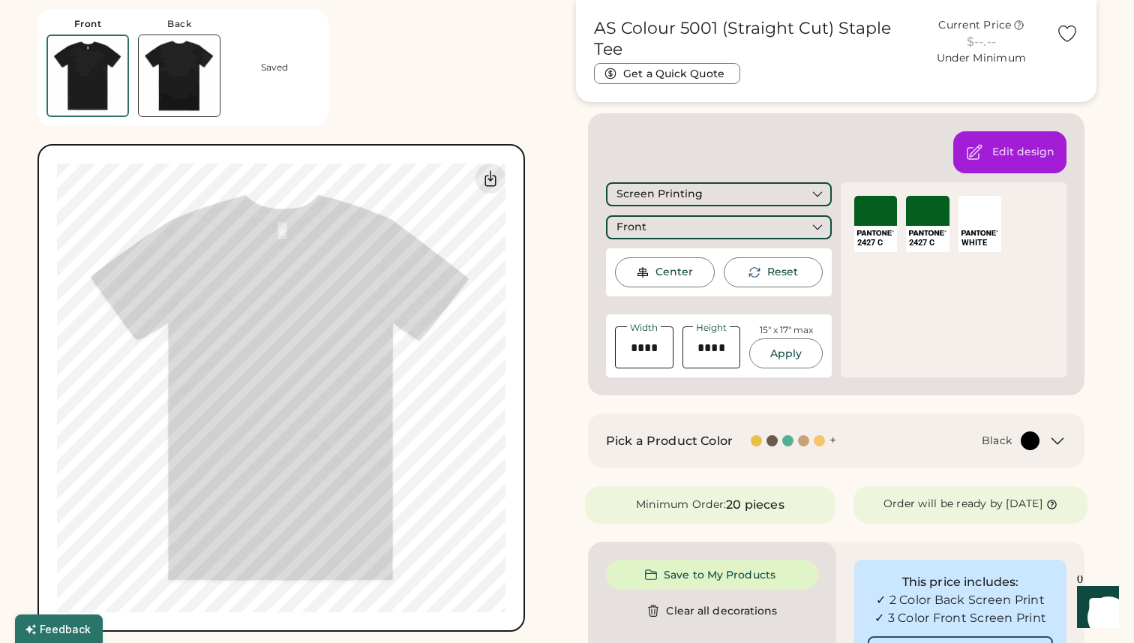
scroll to position [226, 0]
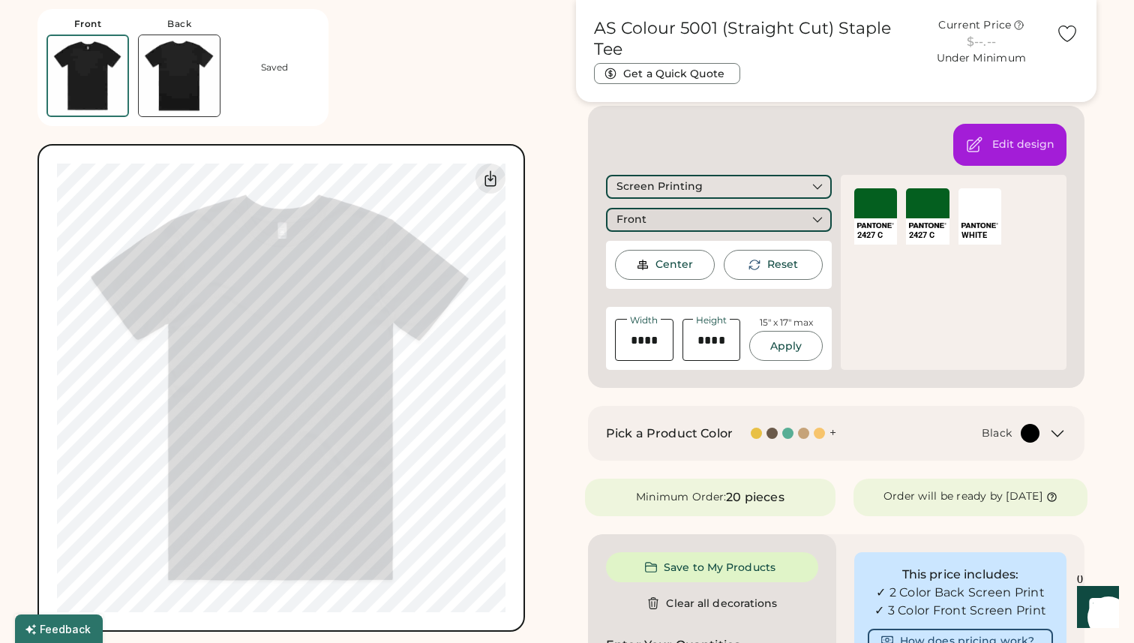
click div "Front"
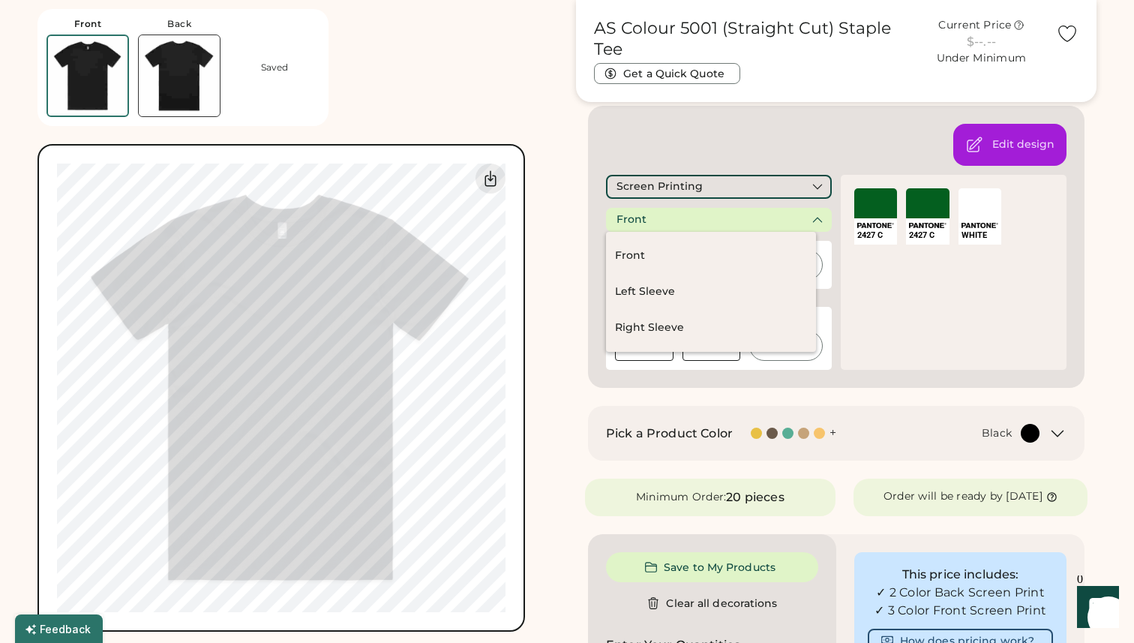
click div "Front"
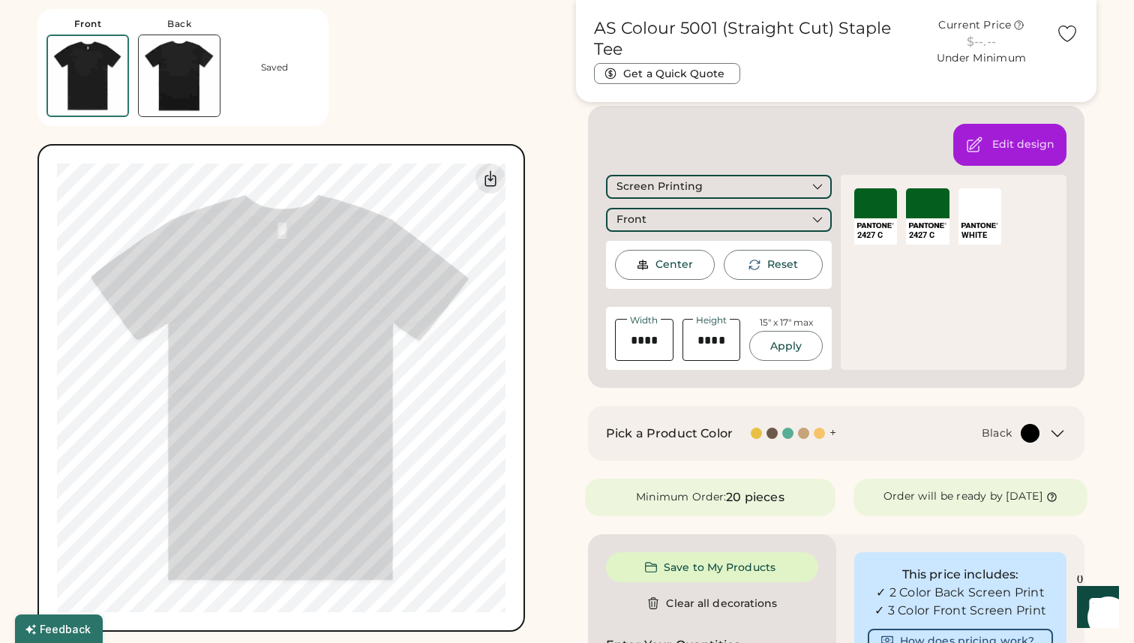
click div "SELECT A COLOR WHITE"
click div "Edit design"
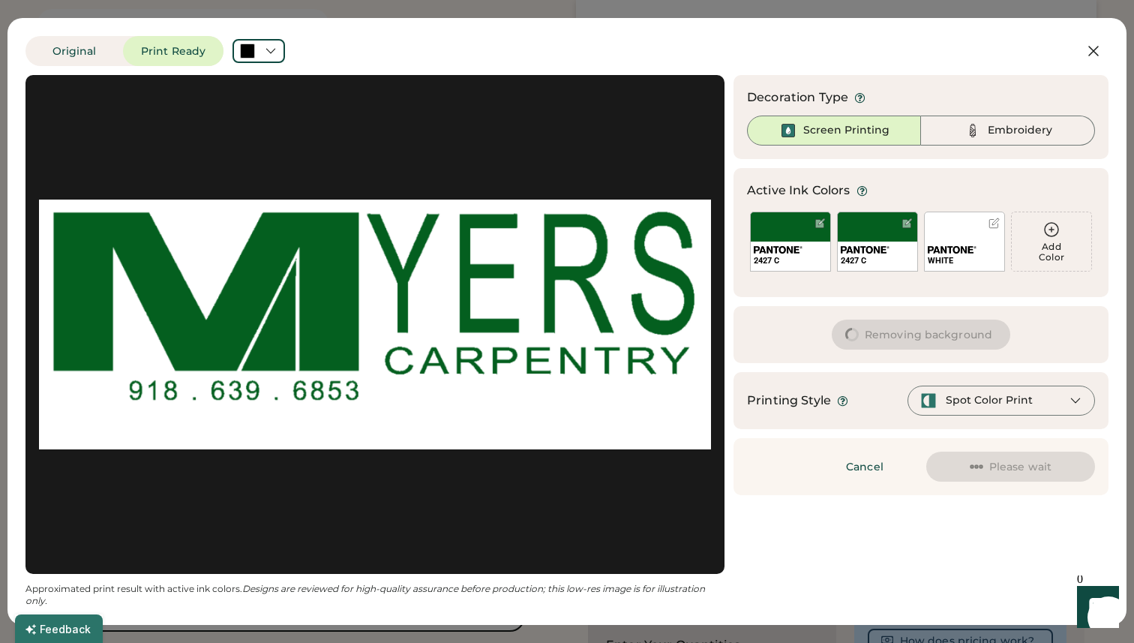
click div "WHITE"
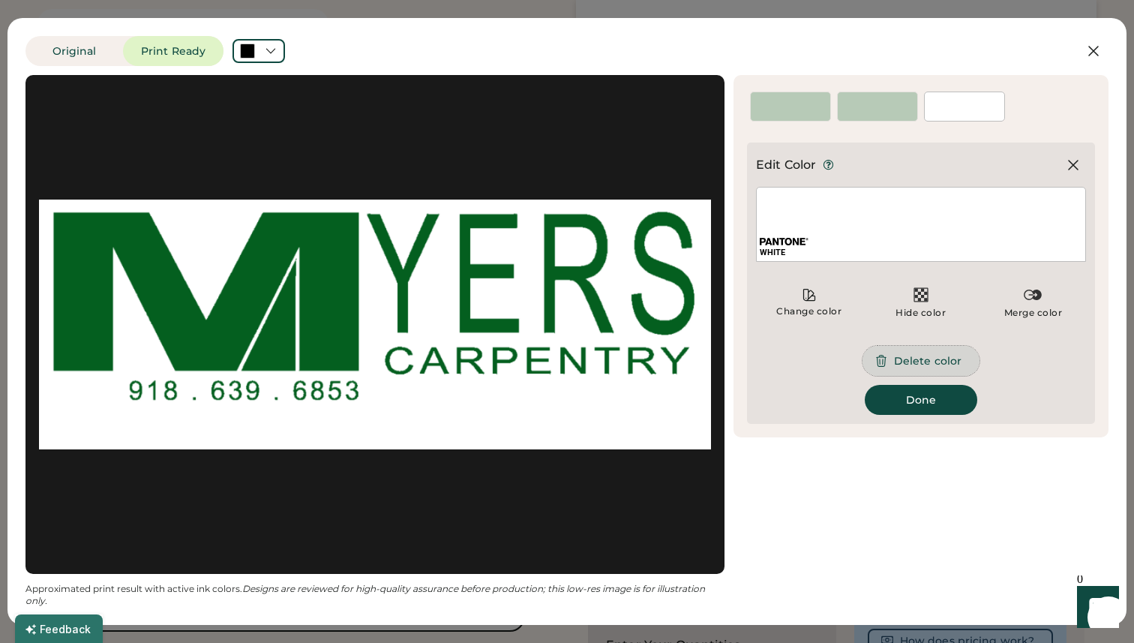
click button "Delete color"
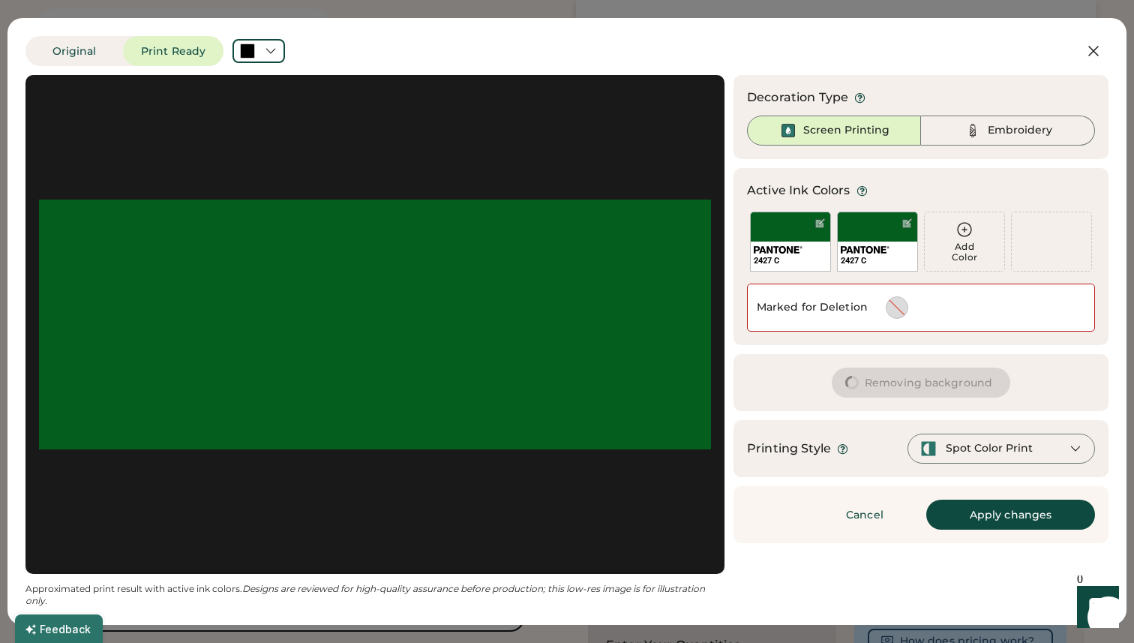
click div
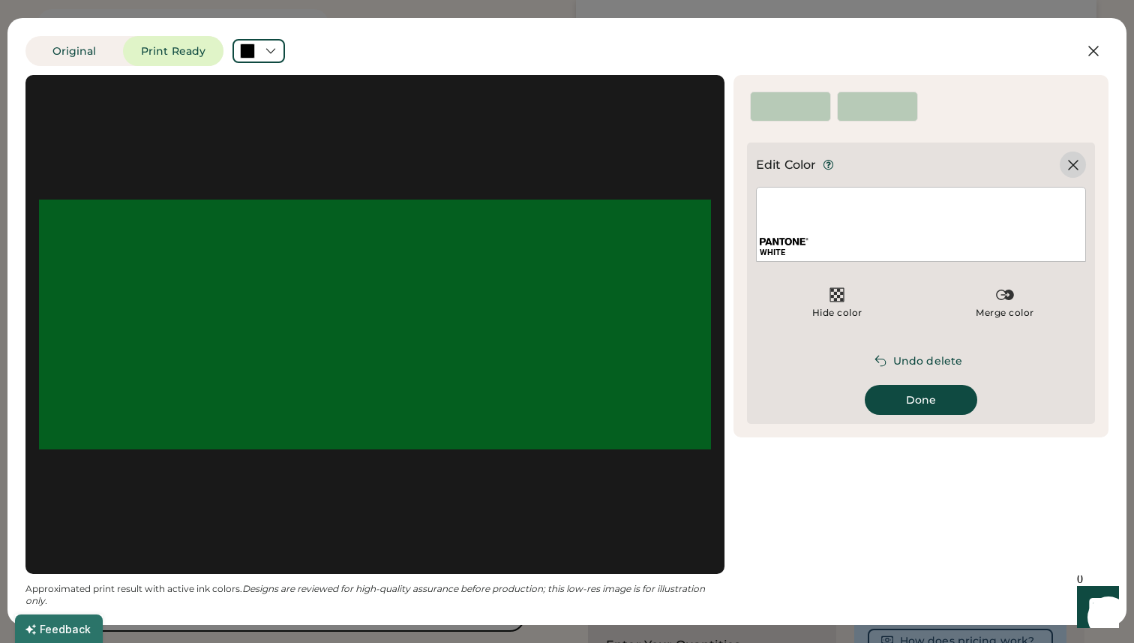
click icon
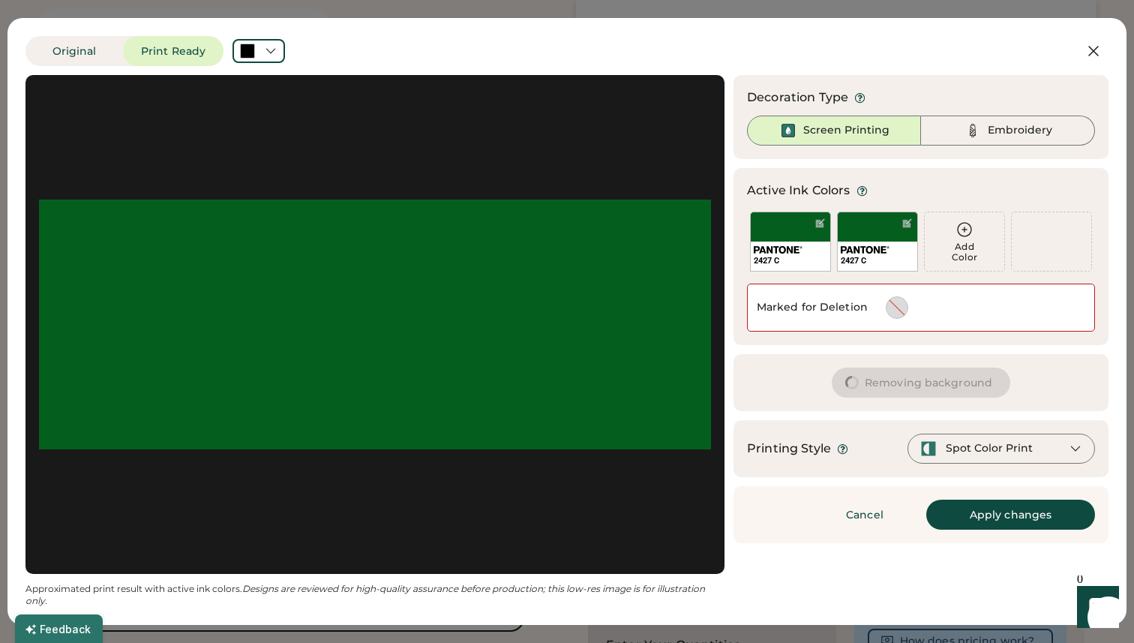
click icon
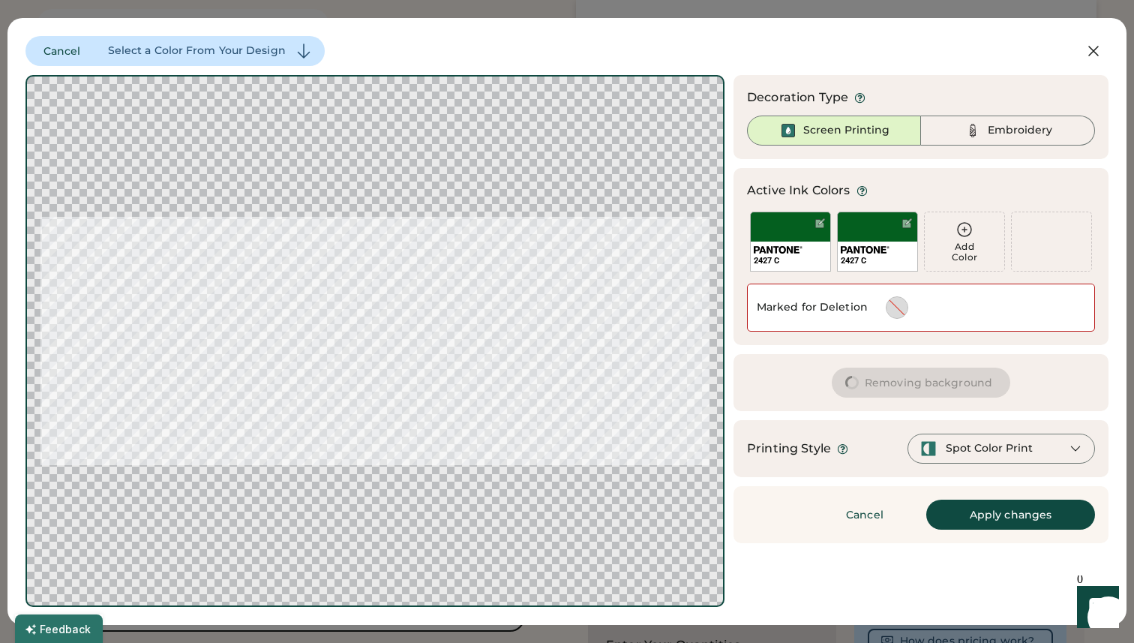
click icon
click div
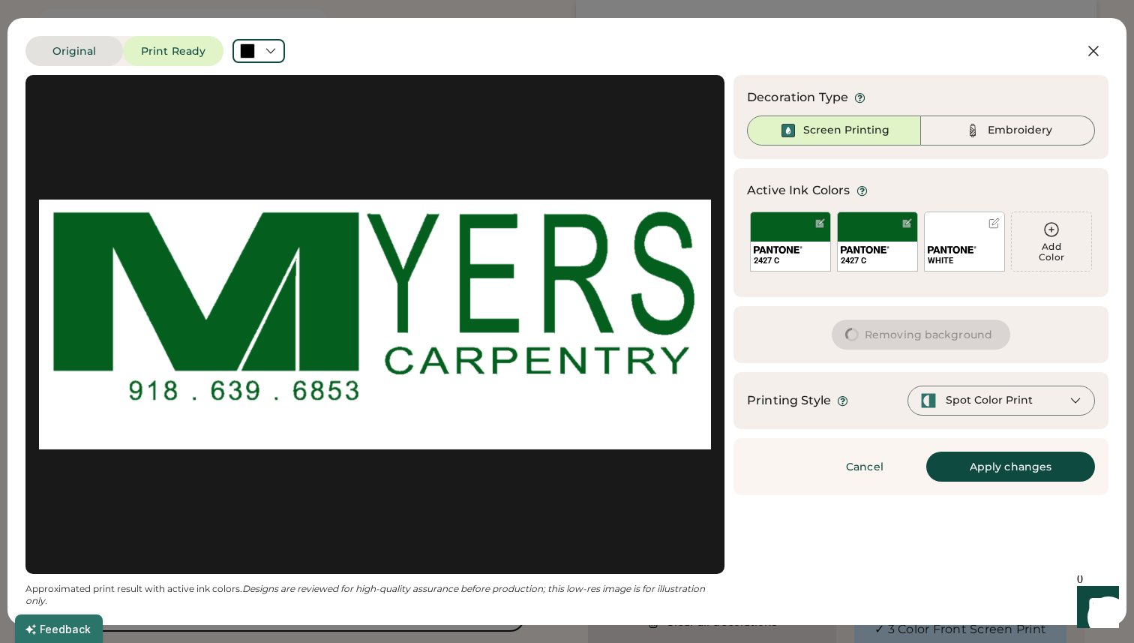
click at [86, 45] on button "Original" at bounding box center [75, 51] width 98 height 30
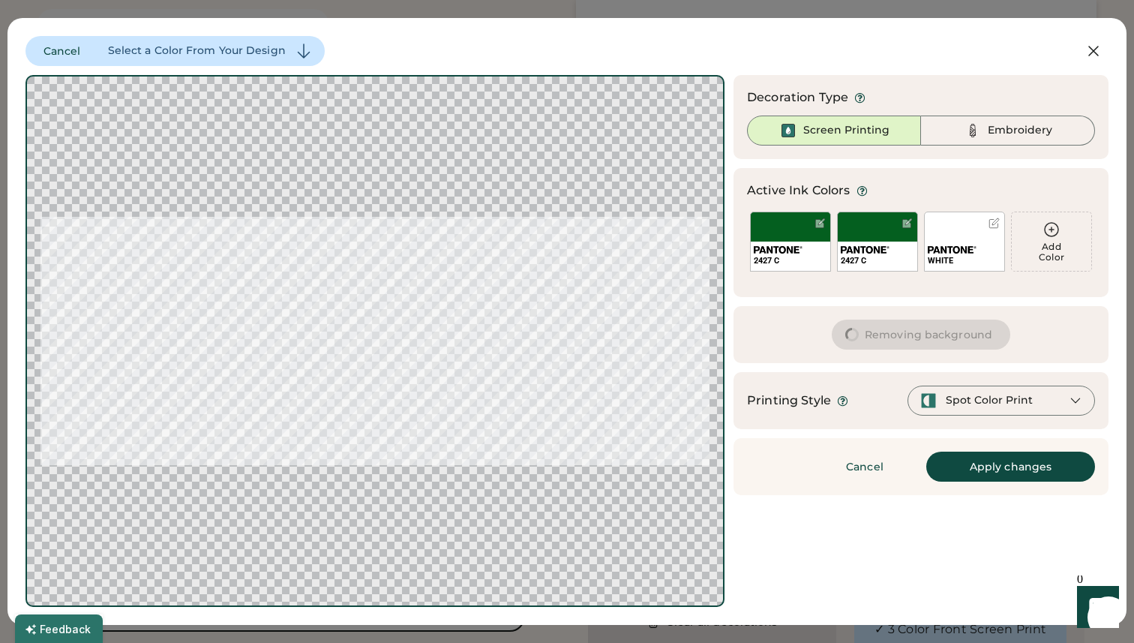
click at [295, 56] on icon at bounding box center [304, 51] width 18 height 18
click at [992, 227] on div at bounding box center [994, 223] width 11 height 11
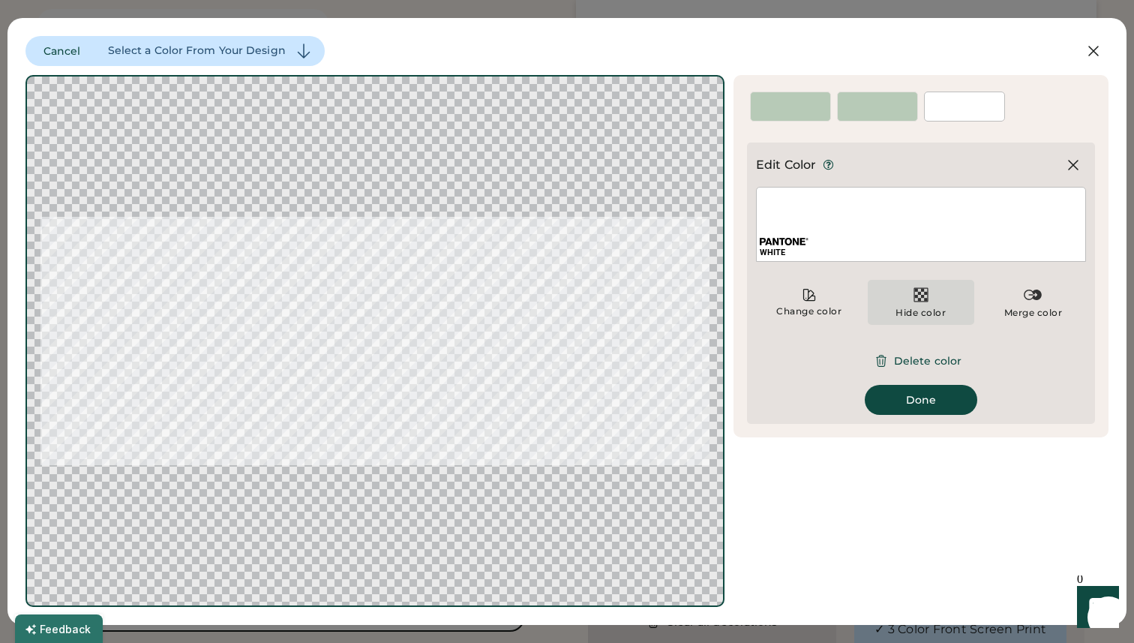
click at [913, 299] on img at bounding box center [921, 295] width 18 height 18
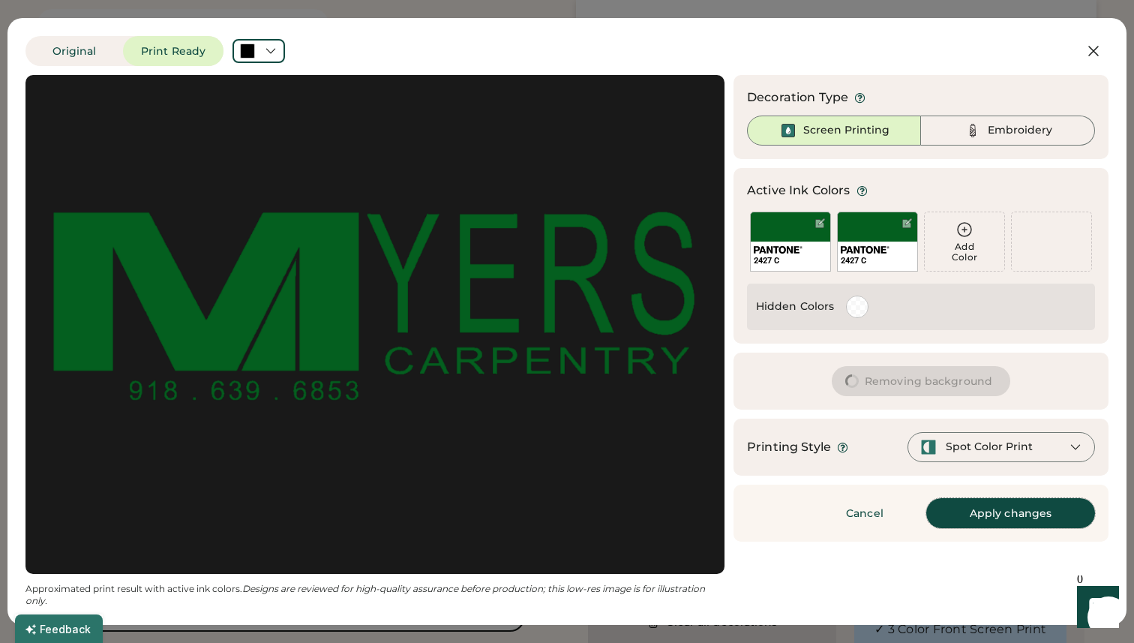
click at [968, 506] on button "Apply changes" at bounding box center [1010, 513] width 169 height 30
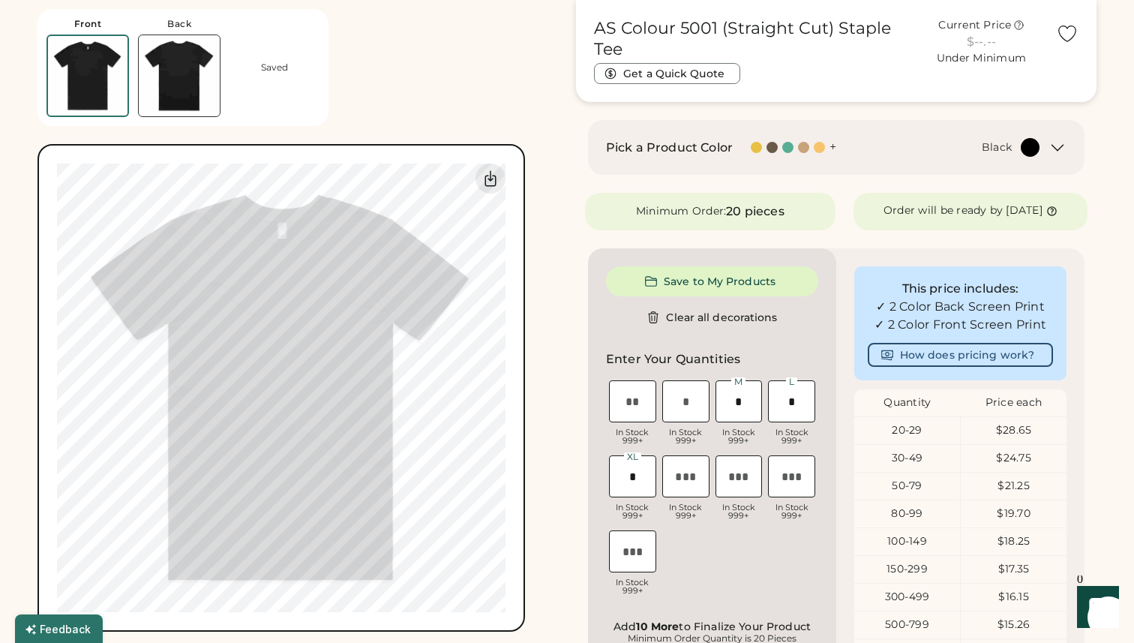
scroll to position [512, 0]
click at [728, 290] on button "Save to My Products" at bounding box center [712, 281] width 212 height 30
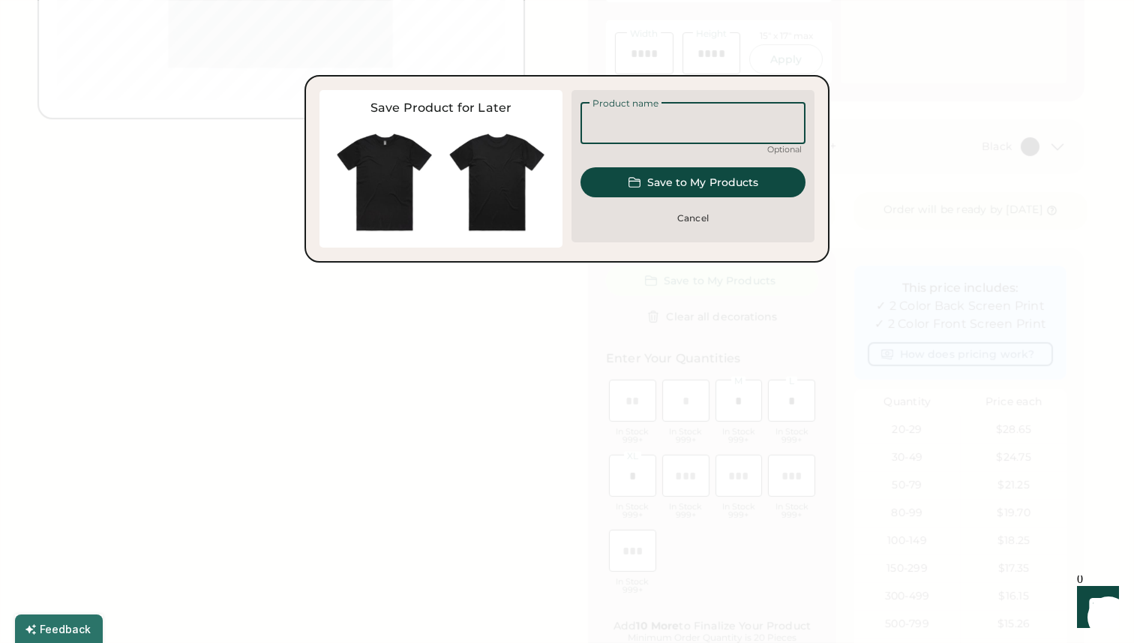
click at [719, 115] on input "input" at bounding box center [693, 123] width 225 height 42
type input "*"
click at [704, 188] on button "Save to My Products" at bounding box center [693, 182] width 225 height 30
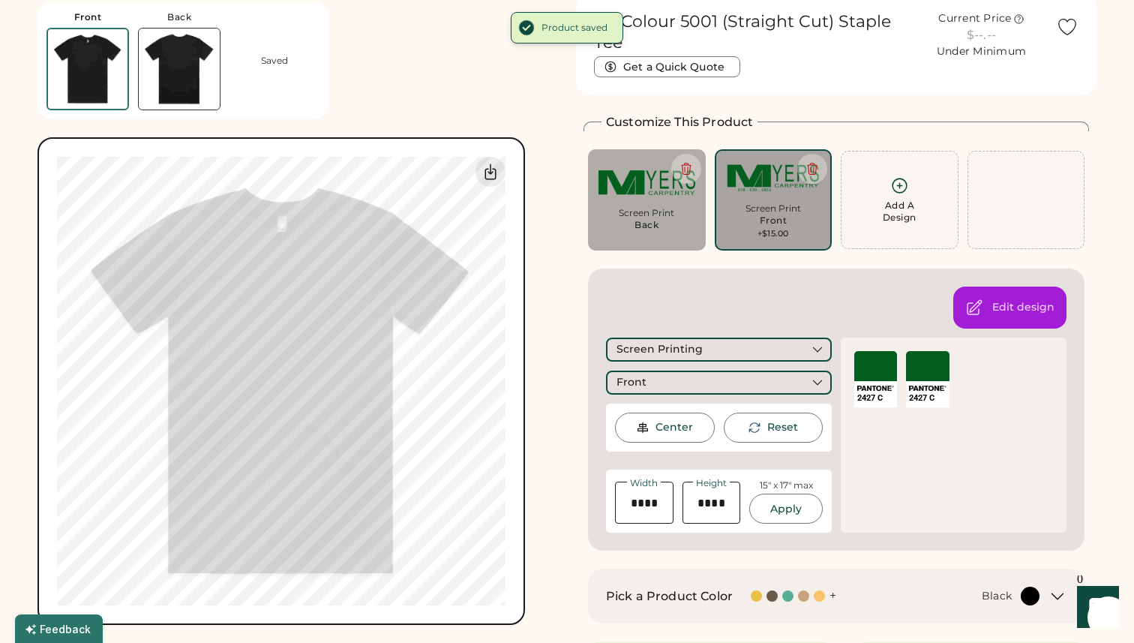
scroll to position [0, 0]
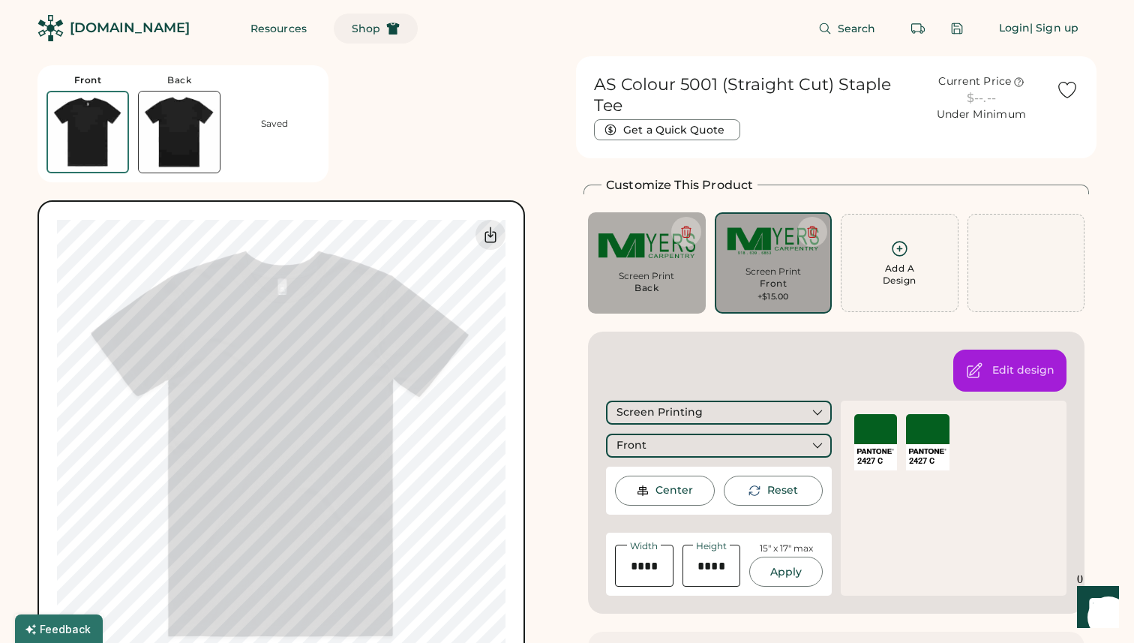
click at [352, 24] on span "Shop" at bounding box center [366, 28] width 29 height 11
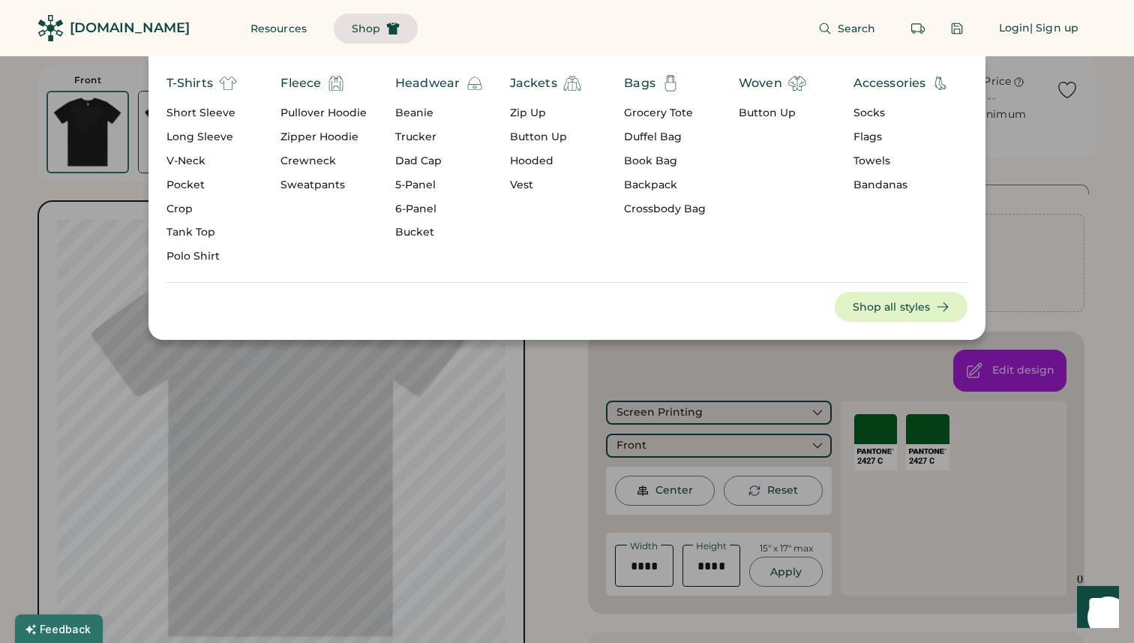
click at [221, 137] on div "Long Sleeve" at bounding box center [202, 137] width 71 height 15
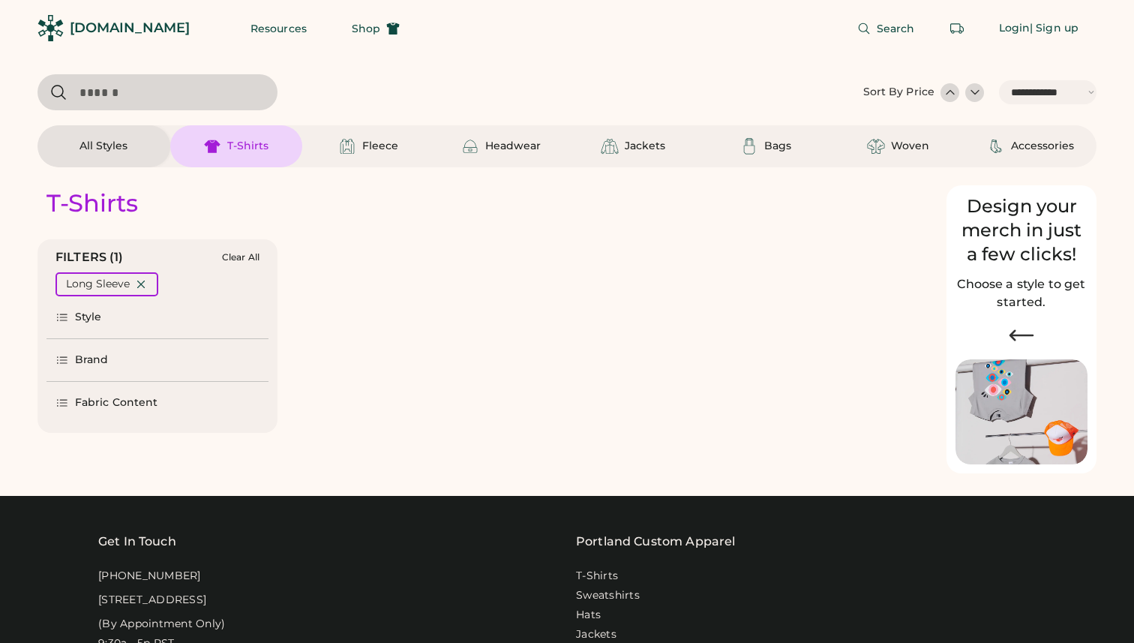
select select "*****"
select select "*"
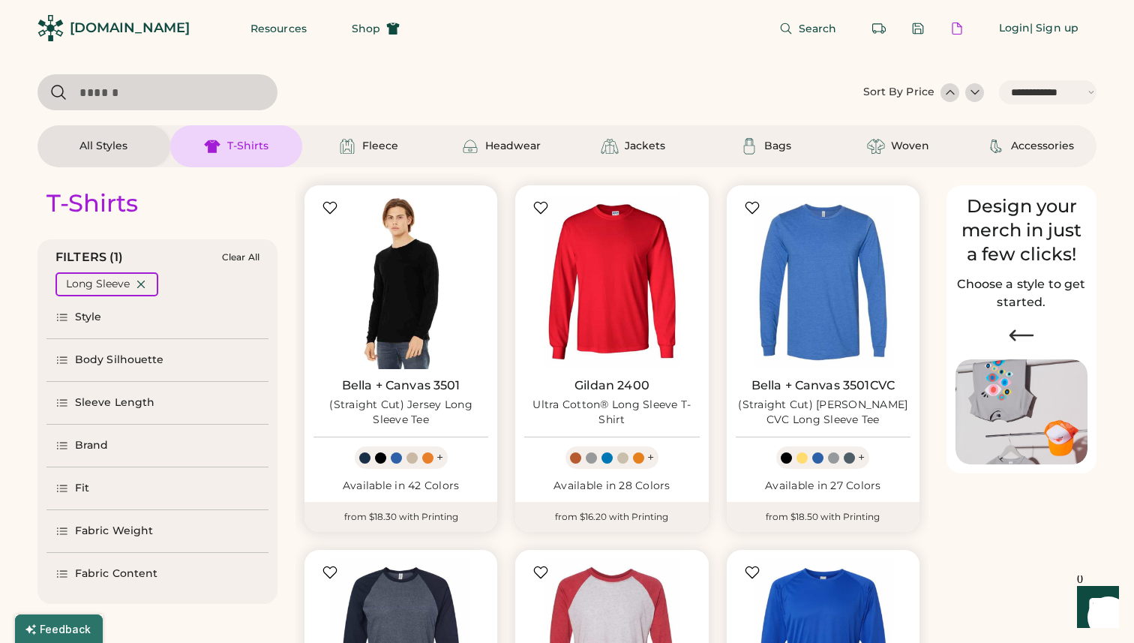
scroll to position [72, 0]
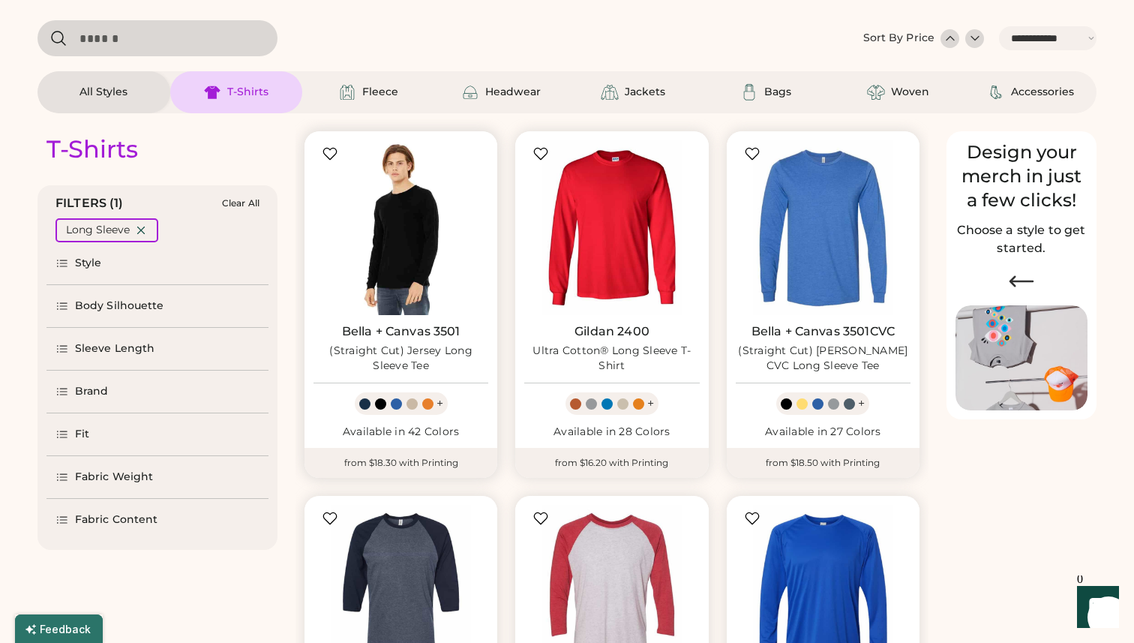
select select "*****"
select select "*"
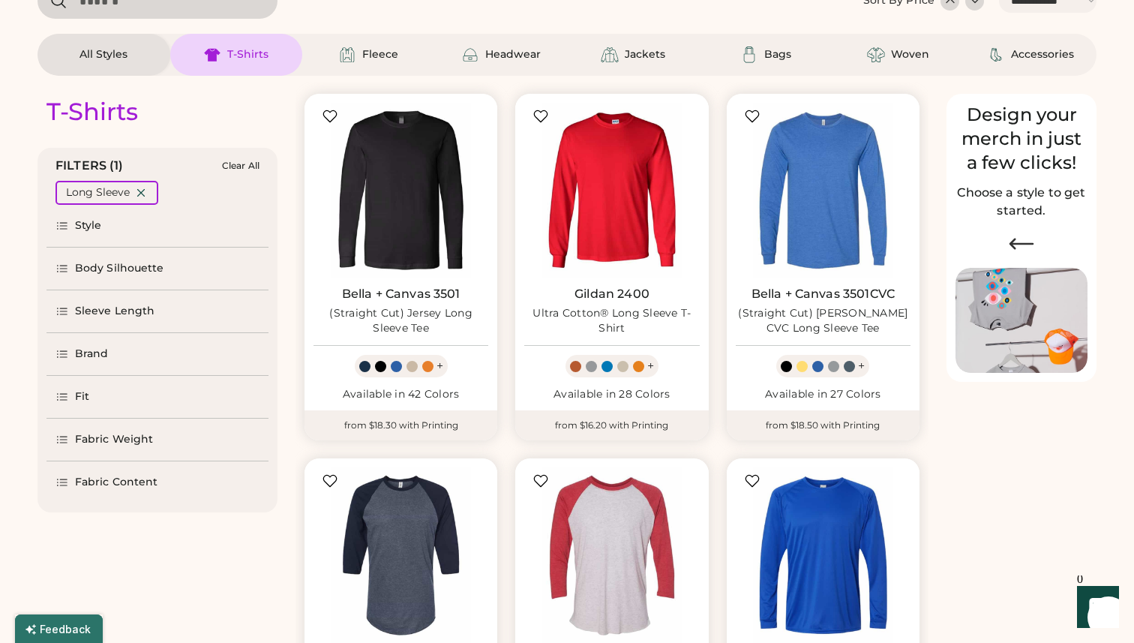
scroll to position [99, 0]
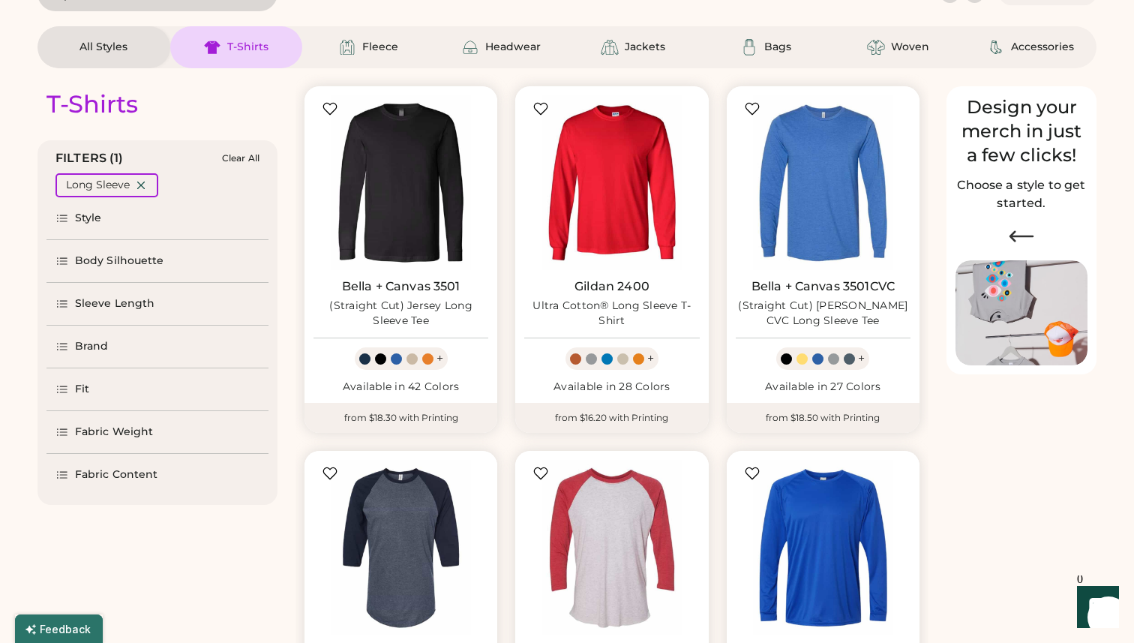
click at [156, 345] on div "Brand" at bounding box center [158, 347] width 222 height 42
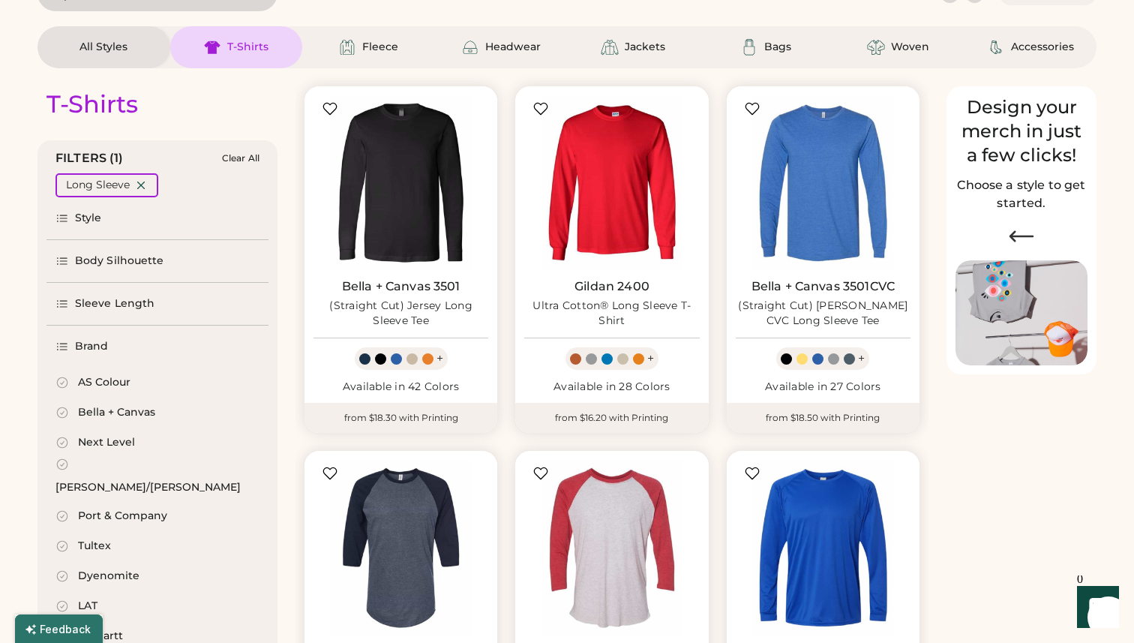
click at [122, 379] on div "AS Colour" at bounding box center [104, 382] width 53 height 15
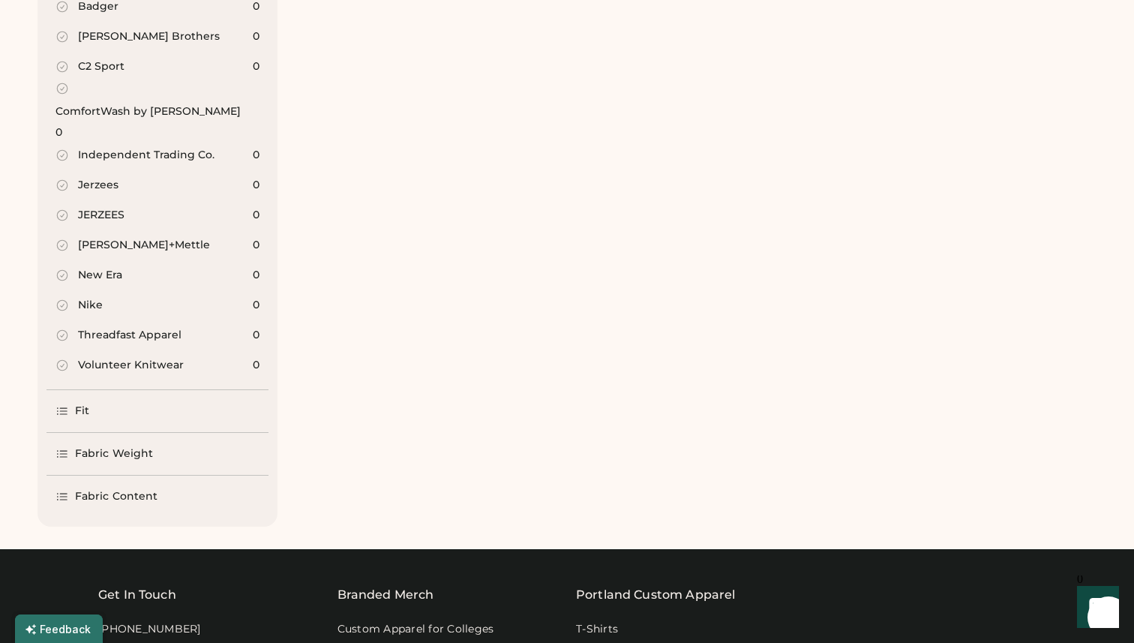
scroll to position [1346, 0]
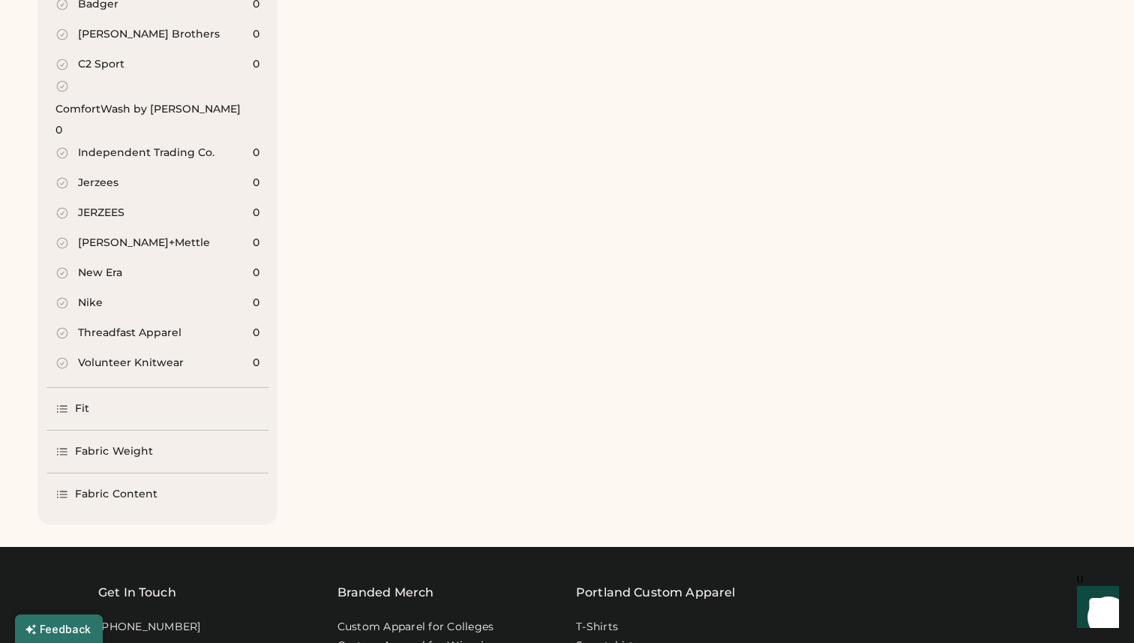
click at [92, 388] on div "Fit" at bounding box center [158, 409] width 222 height 42
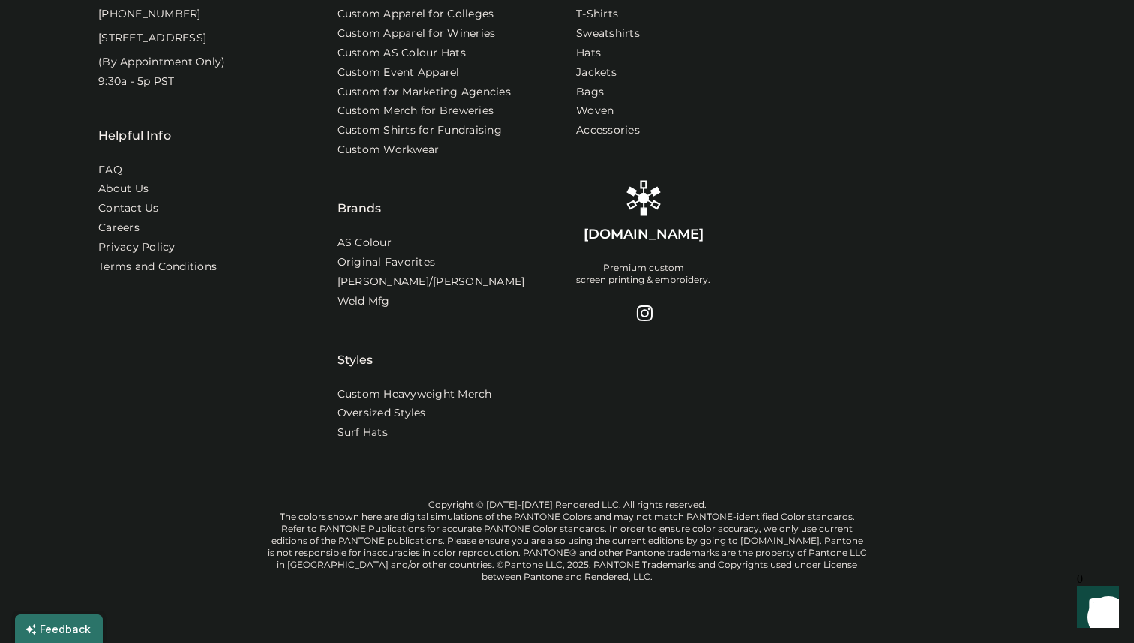
scroll to position [137, 0]
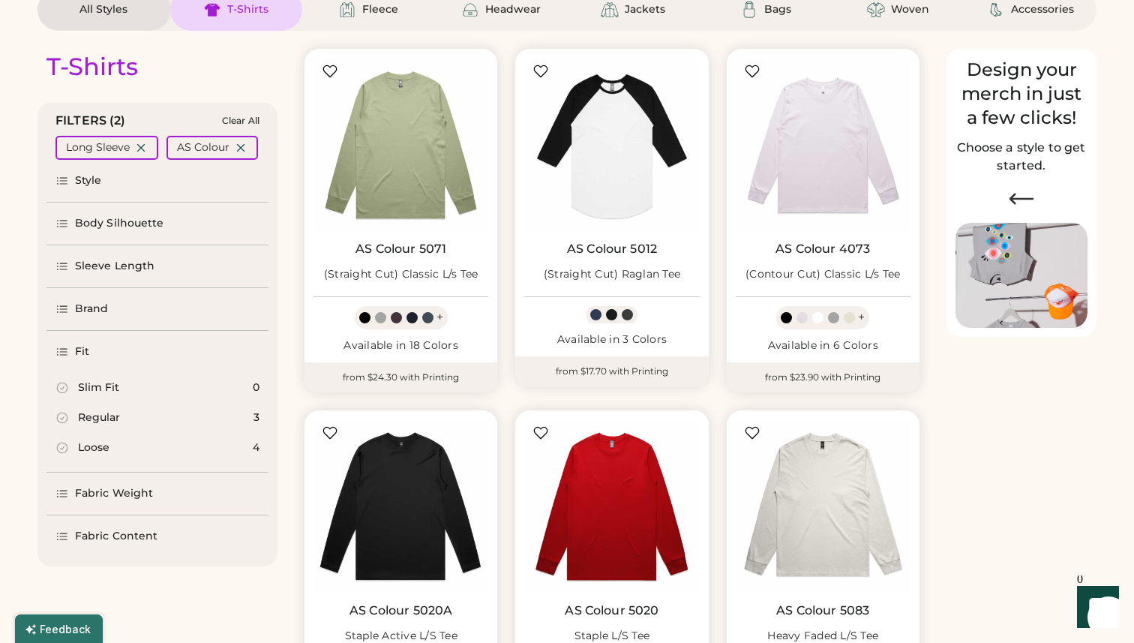
click at [109, 416] on div "Regular" at bounding box center [99, 417] width 42 height 15
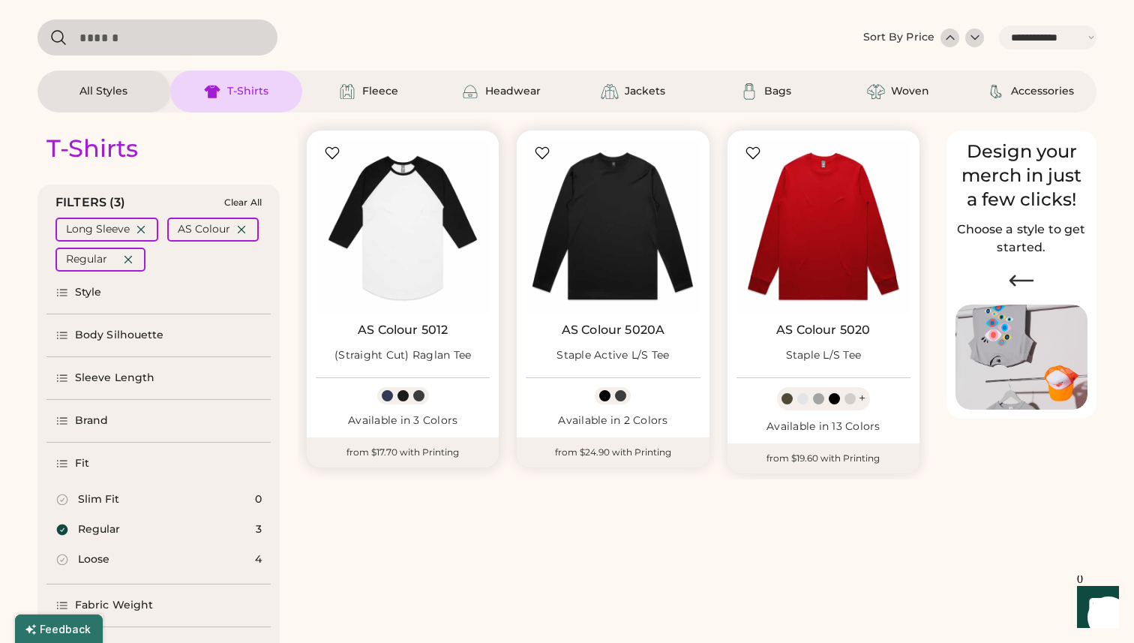
scroll to position [47, 0]
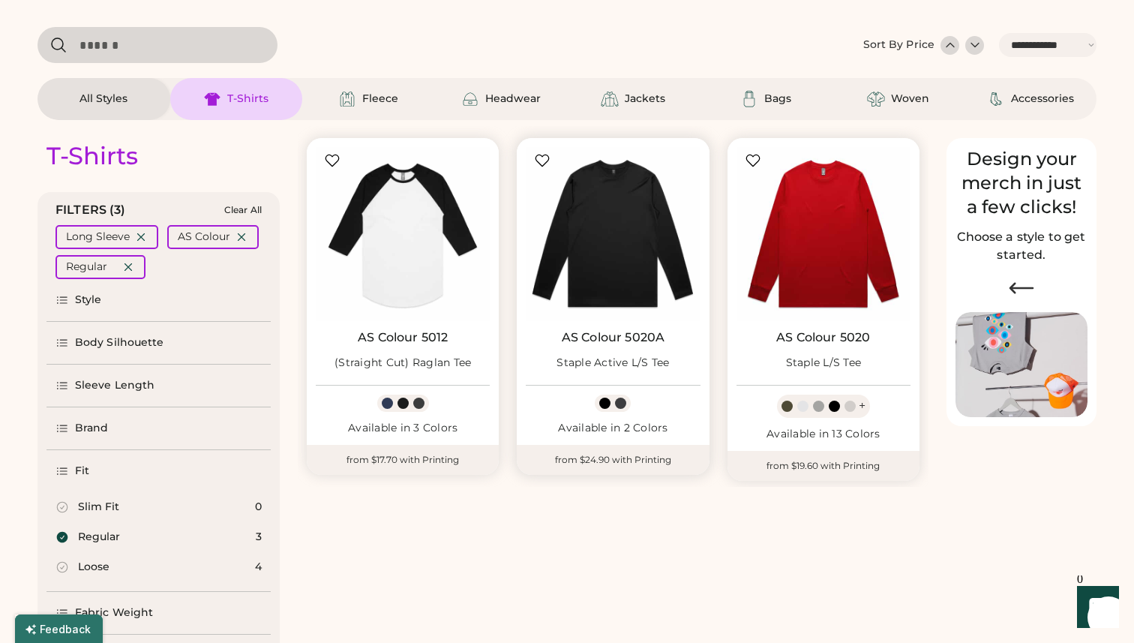
click at [635, 360] on div "Staple Active L/S Tee" at bounding box center [613, 363] width 113 height 15
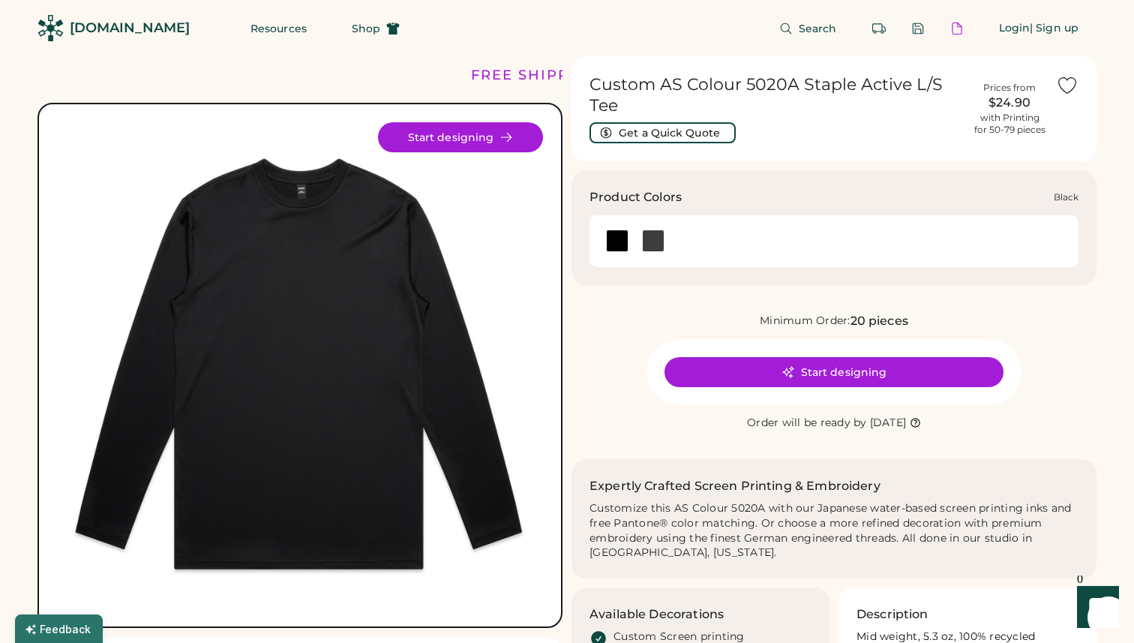
click at [609, 239] on div at bounding box center [617, 241] width 23 height 23
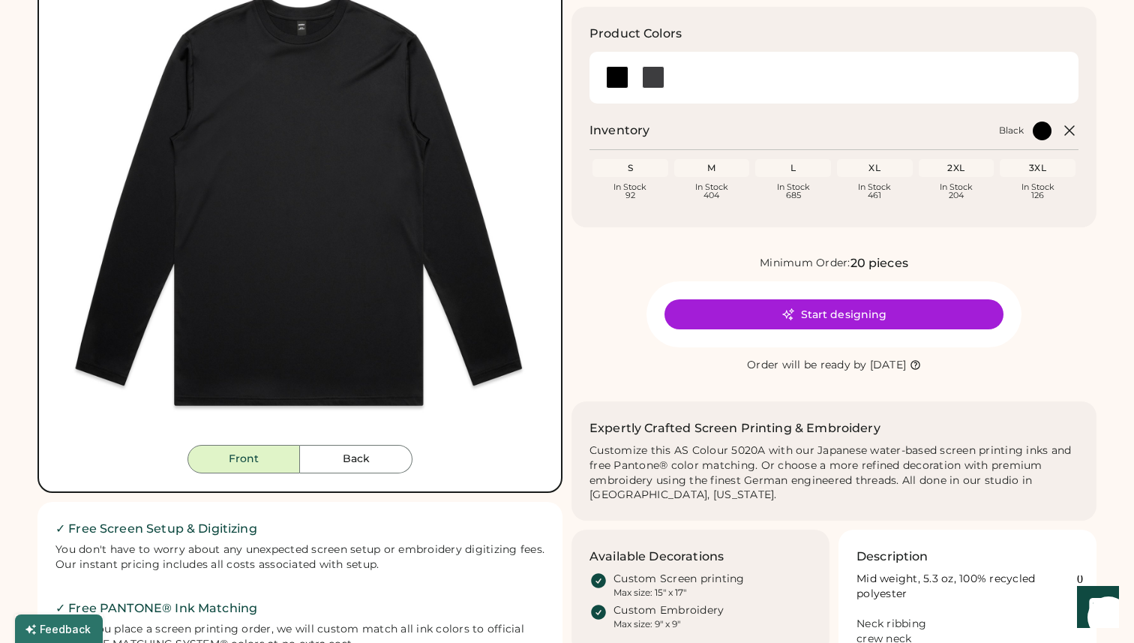
scroll to position [159, 0]
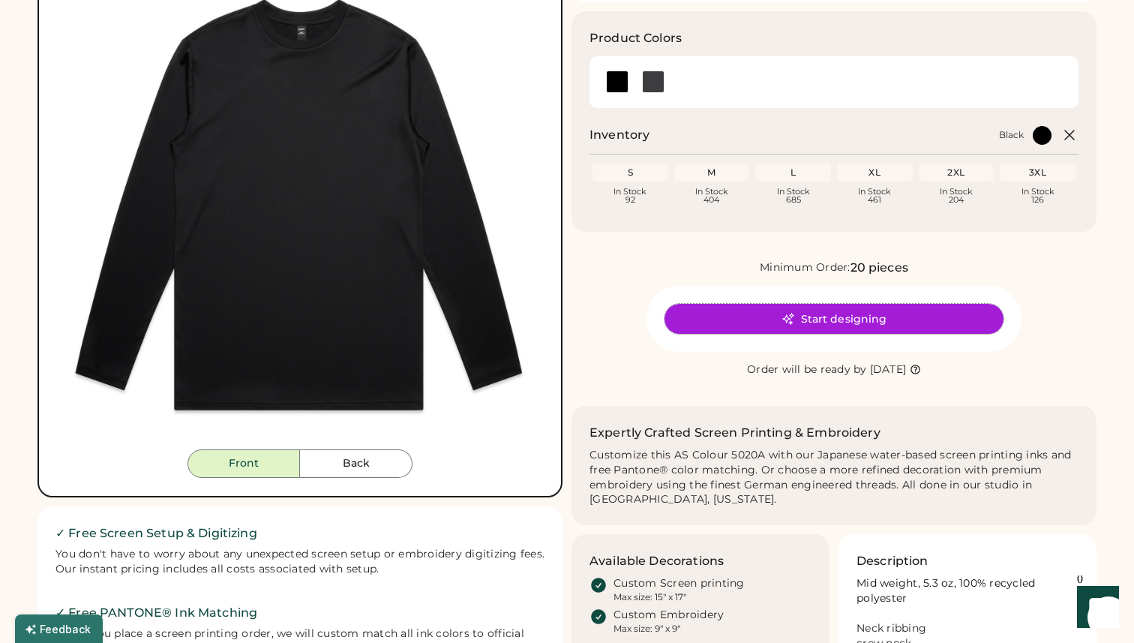
click at [755, 326] on button "Start designing" at bounding box center [834, 319] width 339 height 30
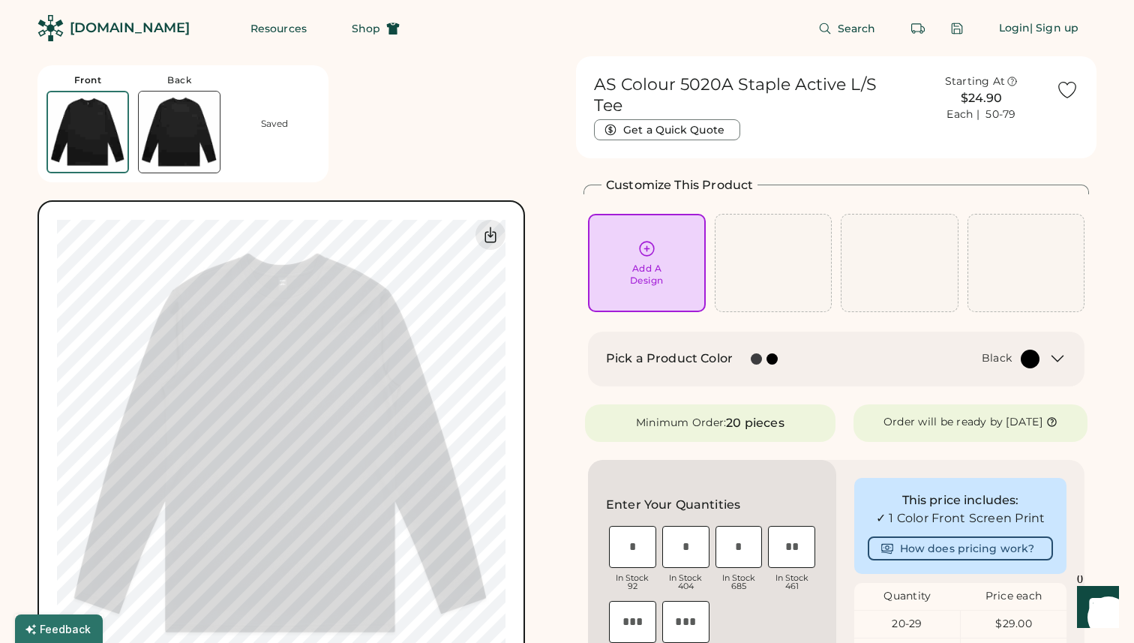
click at [113, 156] on img at bounding box center [88, 132] width 80 height 80
click at [663, 263] on div "Add A Design" at bounding box center [647, 275] width 34 height 24
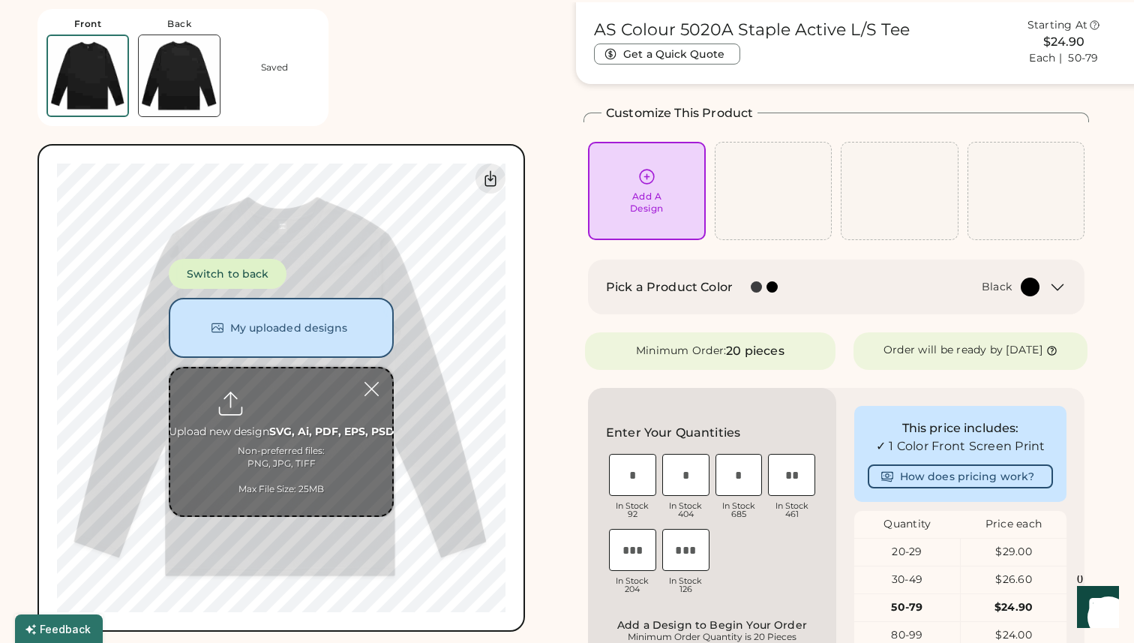
scroll to position [56, 0]
click at [298, 349] on button "My uploaded designs" at bounding box center [281, 328] width 225 height 60
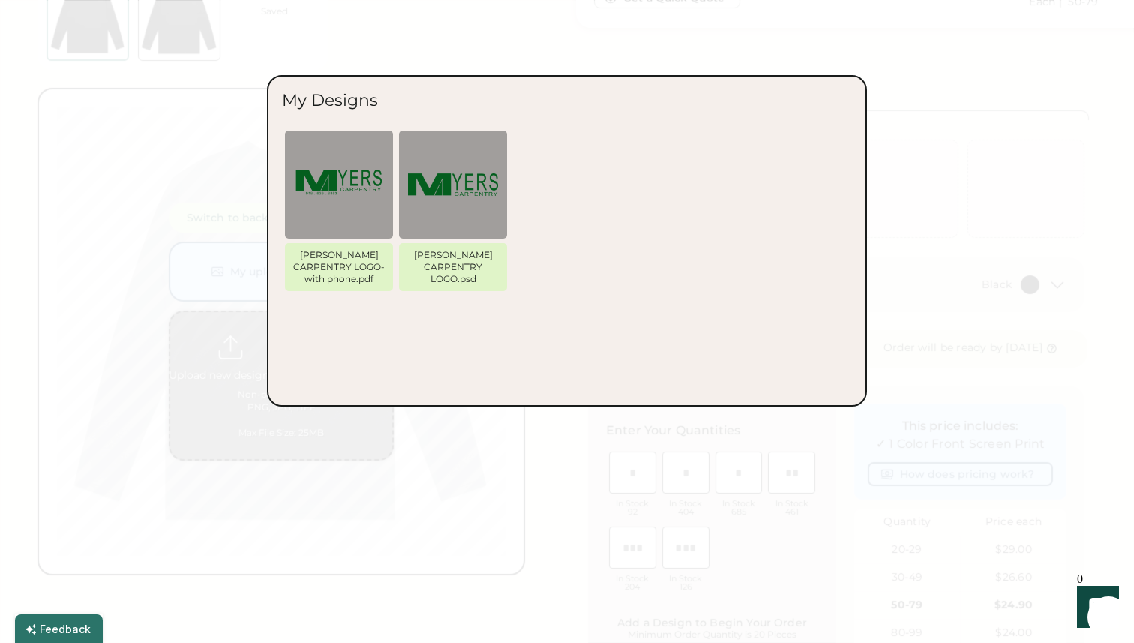
click at [365, 258] on div "[PERSON_NAME] CARPENTRY LOGO-with phone.pdf" at bounding box center [339, 267] width 96 height 36
click at [362, 215] on img at bounding box center [339, 185] width 90 height 90
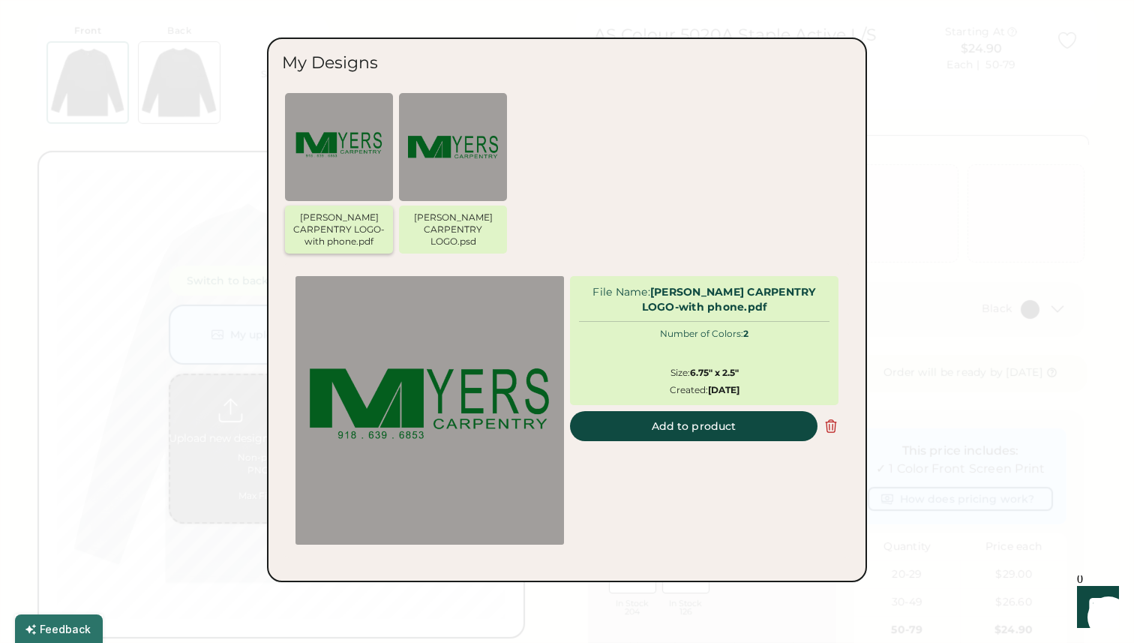
scroll to position [47, 0]
click at [678, 428] on button "Add to product" at bounding box center [694, 426] width 248 height 30
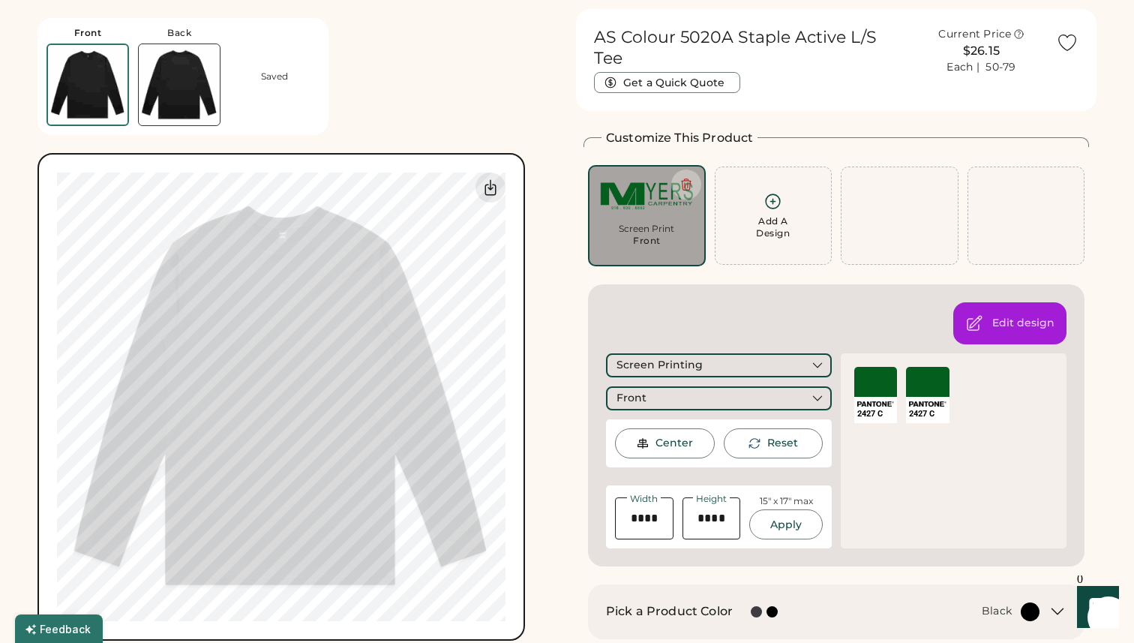
type input "****"
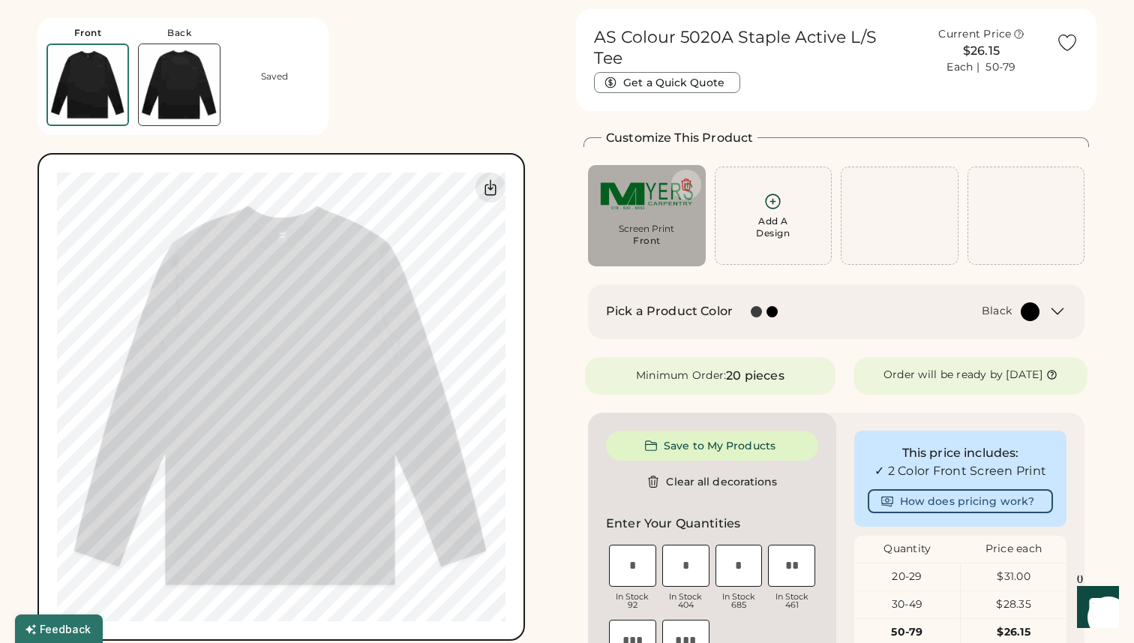
type input "****"
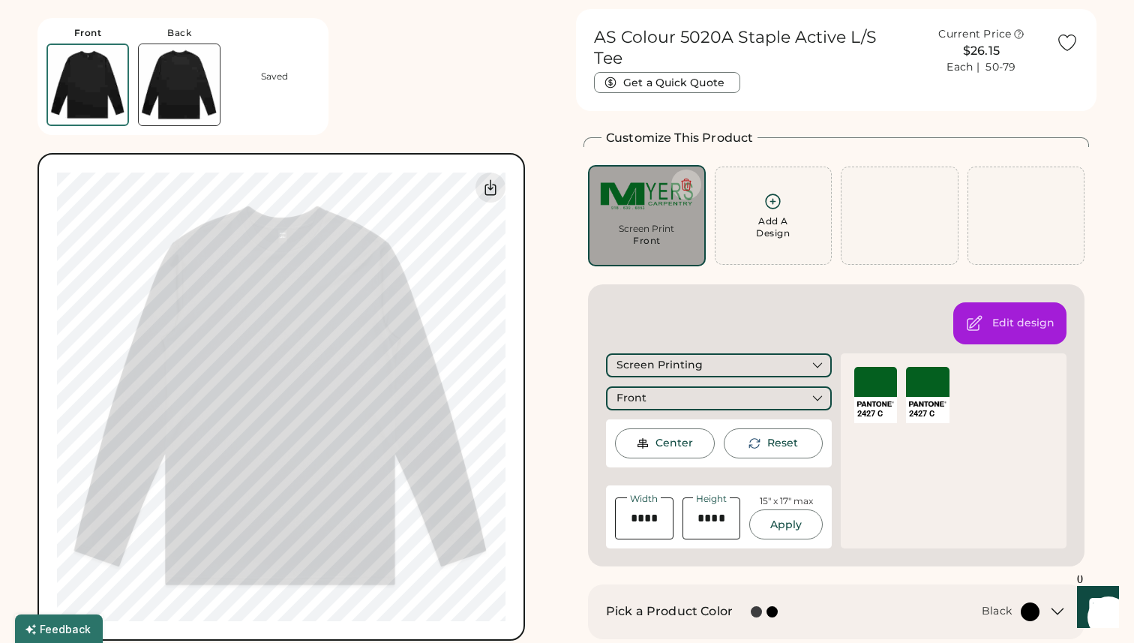
click at [203, 110] on img at bounding box center [179, 84] width 81 height 81
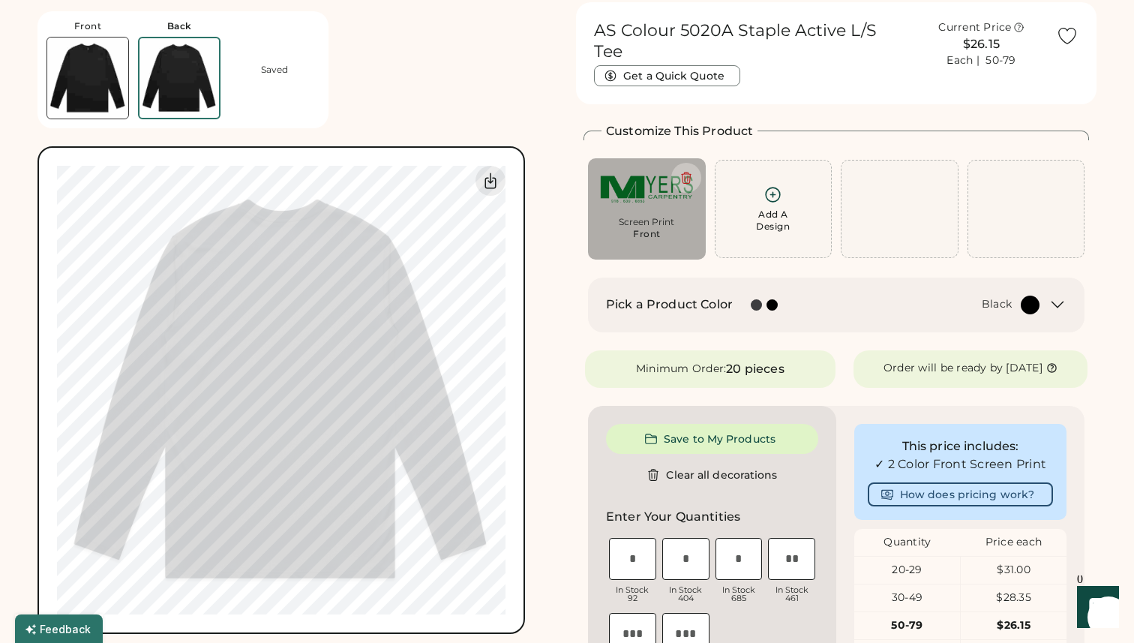
scroll to position [56, 0]
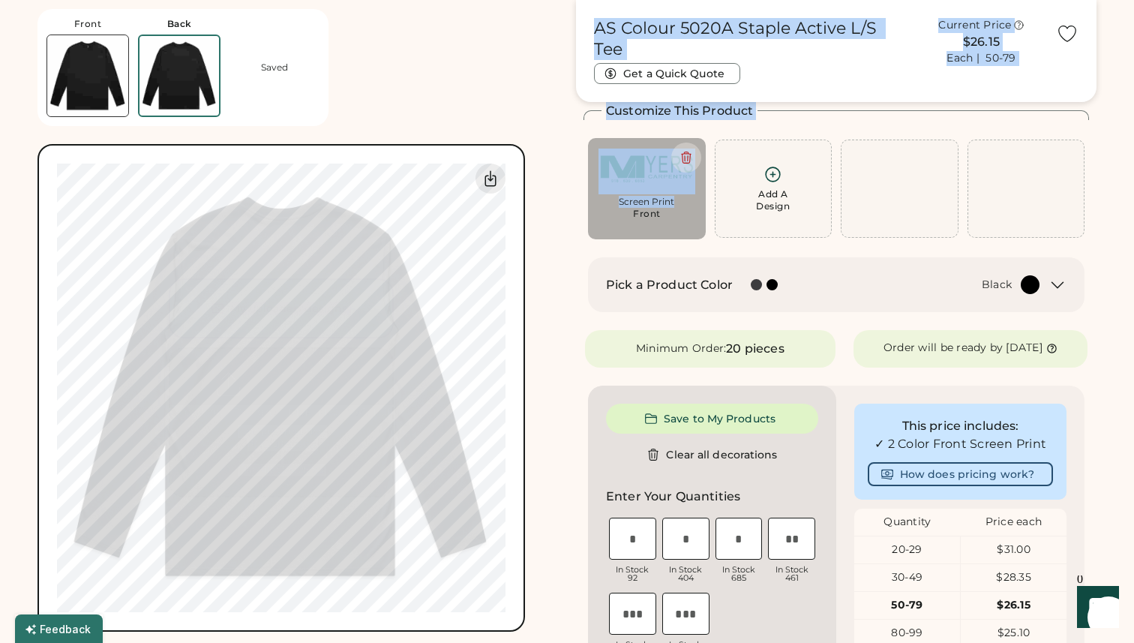
click at [463, 233] on div "Front Back Saved Switch to back My uploaded designs Upload new design SVG, Ai, …" at bounding box center [567, 606] width 1059 height 1213
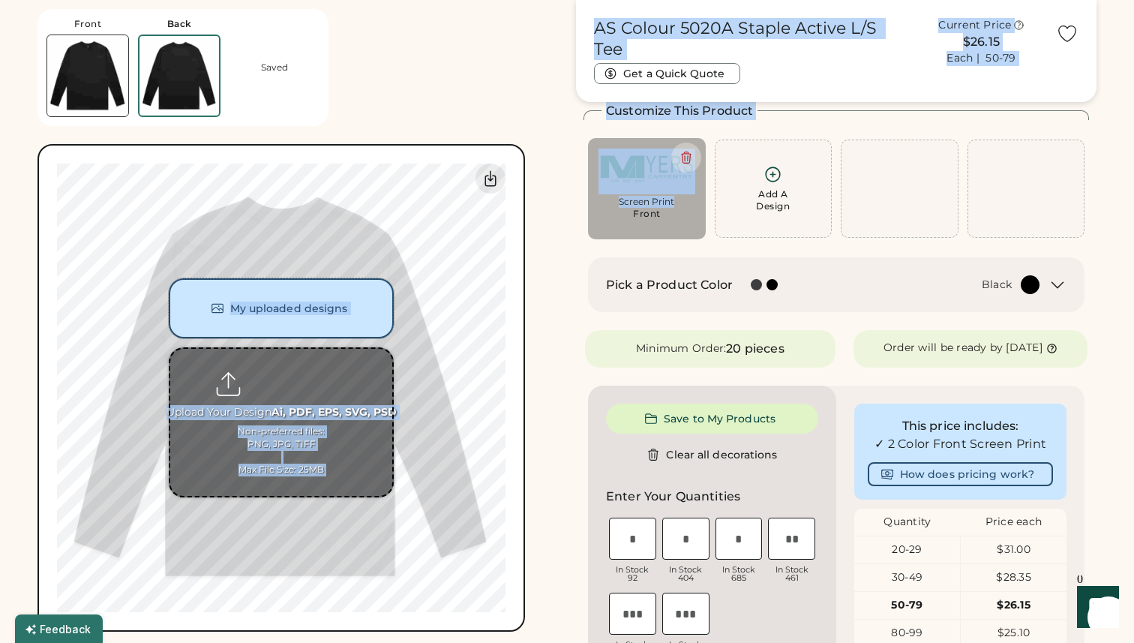
click at [279, 311] on button "My uploaded designs" at bounding box center [281, 308] width 225 height 60
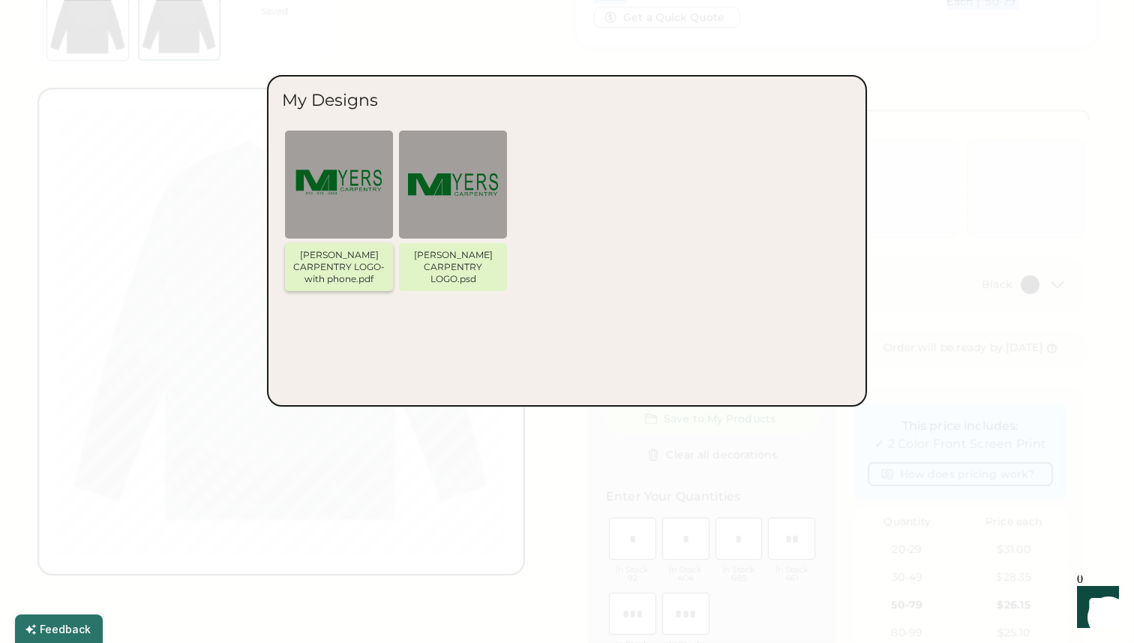
click at [358, 195] on img at bounding box center [339, 185] width 90 height 90
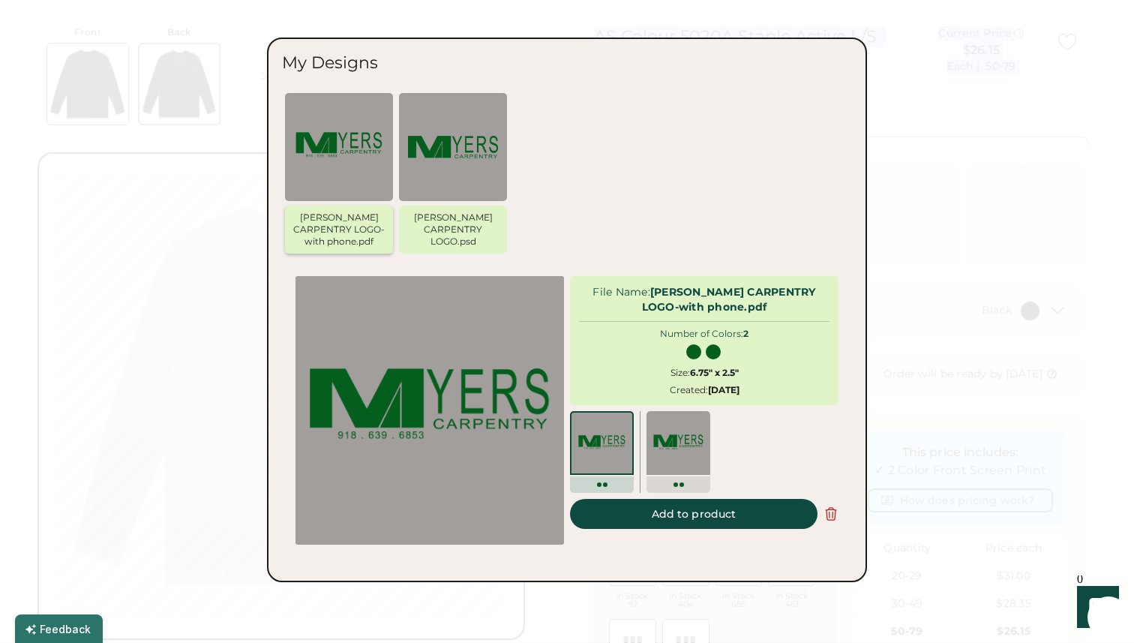
scroll to position [47, 0]
click at [635, 509] on button "Add to product" at bounding box center [694, 514] width 248 height 30
type input "****"
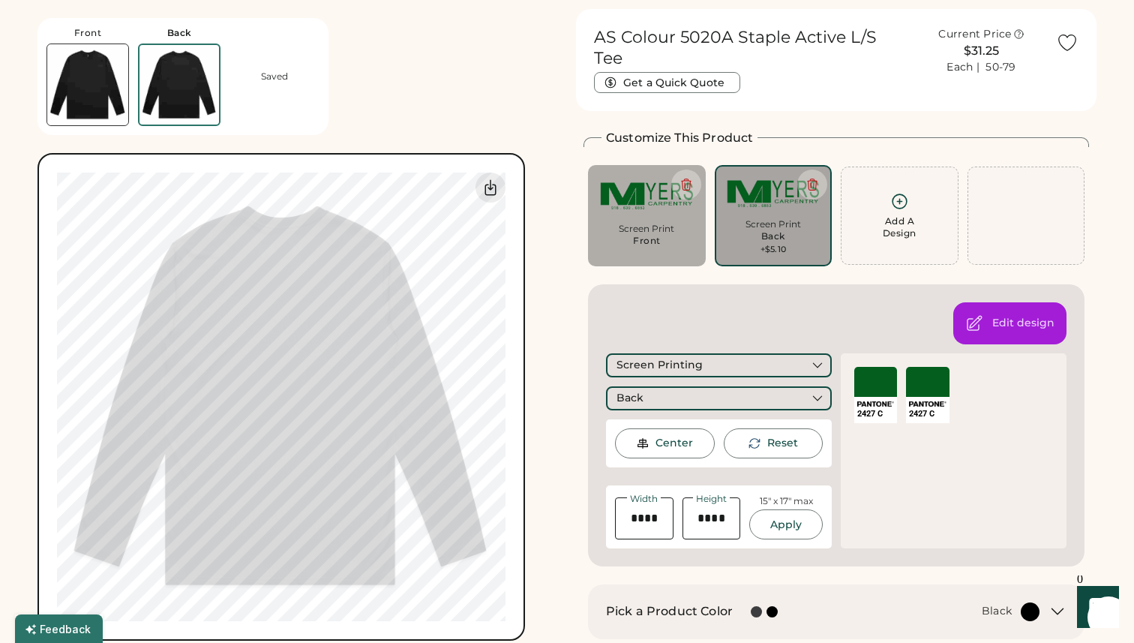
click at [680, 436] on div "Center" at bounding box center [675, 443] width 38 height 15
click at [805, 509] on button "Apply" at bounding box center [786, 524] width 74 height 30
click at [784, 509] on button "Apply" at bounding box center [786, 524] width 74 height 30
type input "*****"
type input "****"
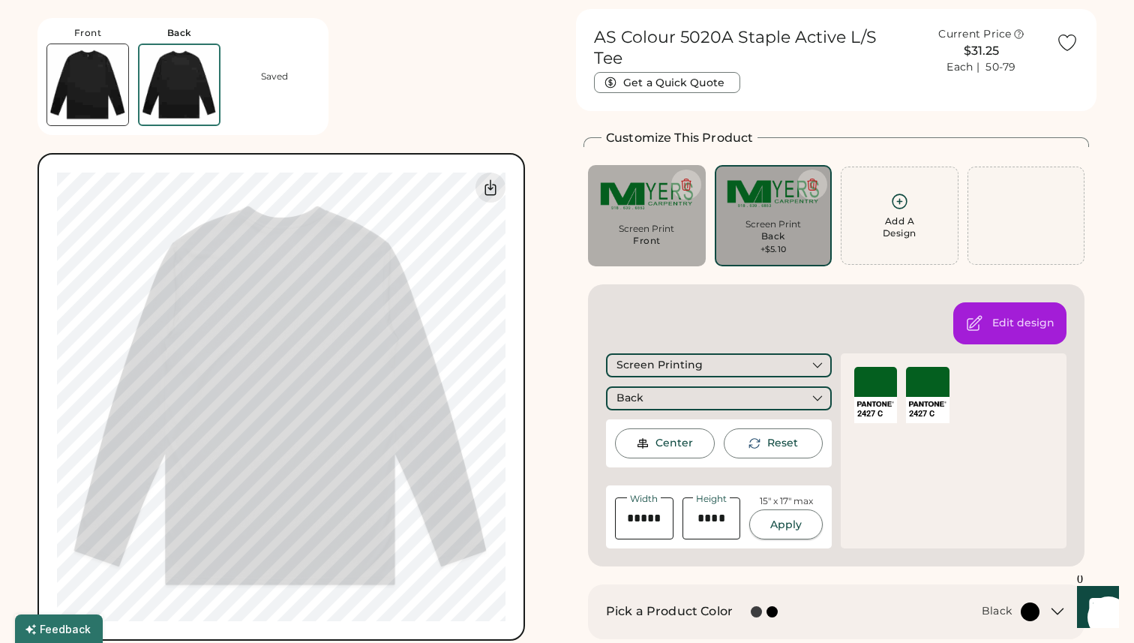
click at [784, 509] on button "Apply" at bounding box center [786, 524] width 74 height 30
click at [784, 495] on div "15" x 17" max Apply" at bounding box center [786, 517] width 74 height 44
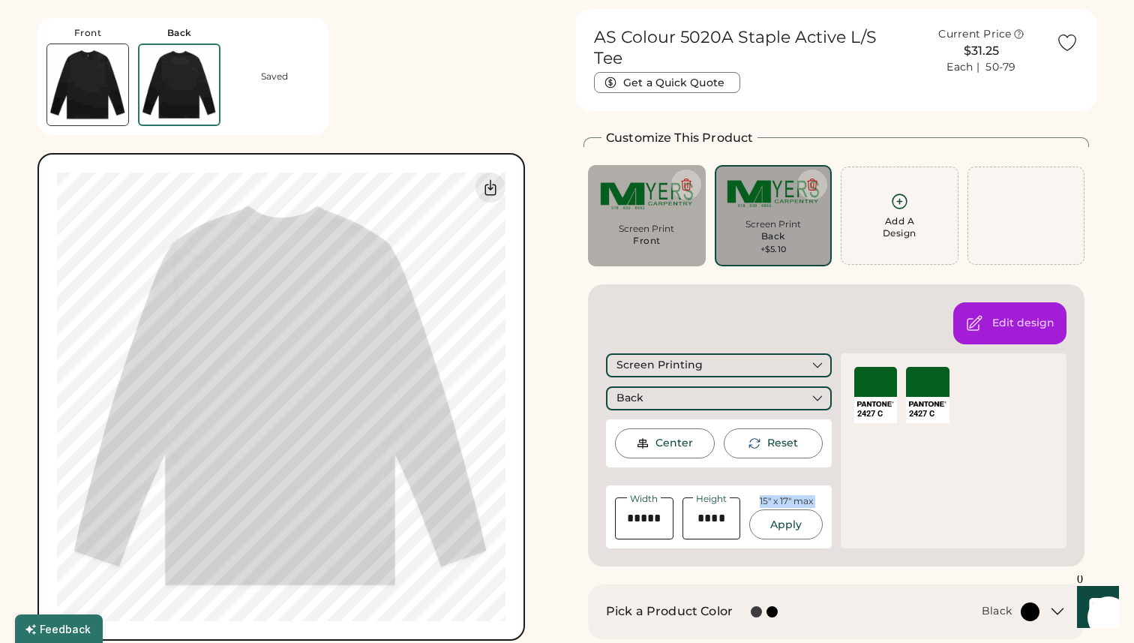
click at [784, 495] on div "15" x 17" max Apply" at bounding box center [786, 517] width 74 height 44
click at [662, 502] on input "input" at bounding box center [644, 518] width 59 height 42
drag, startPoint x: 659, startPoint y: 502, endPoint x: 613, endPoint y: 514, distance: 48.0
click at [613, 514] on div "Width Height 15" x 17" max Apply" at bounding box center [719, 516] width 226 height 63
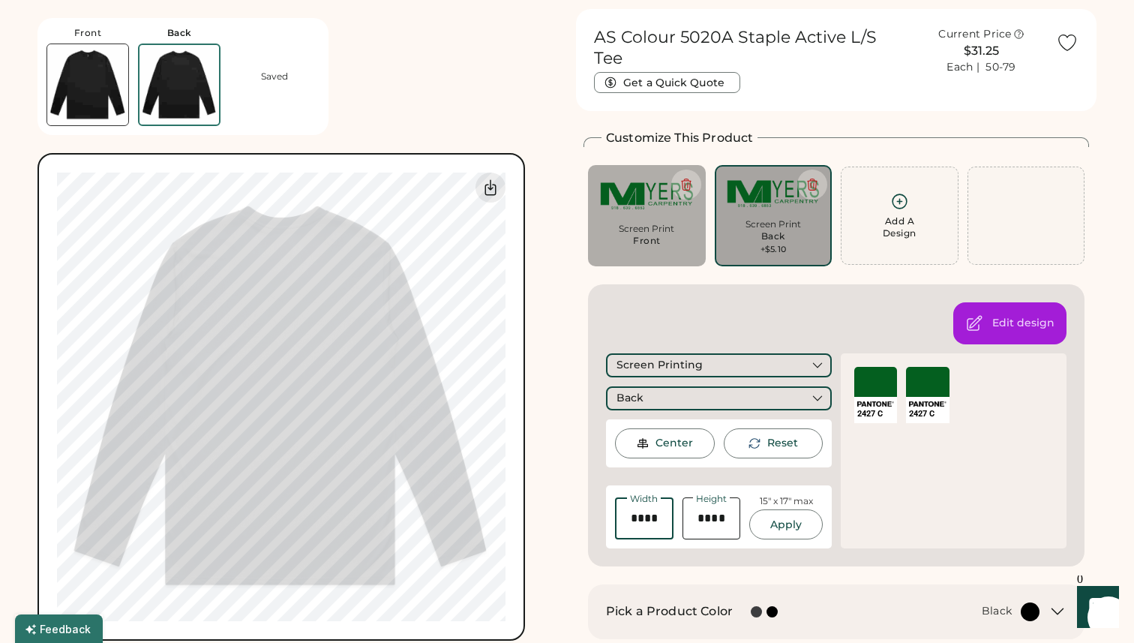
type input "*****"
click at [704, 503] on input "input" at bounding box center [712, 518] width 59 height 42
click at [725, 500] on input "input" at bounding box center [712, 518] width 59 height 42
type input "*****"
click at [785, 509] on button "Apply" at bounding box center [786, 524] width 74 height 30
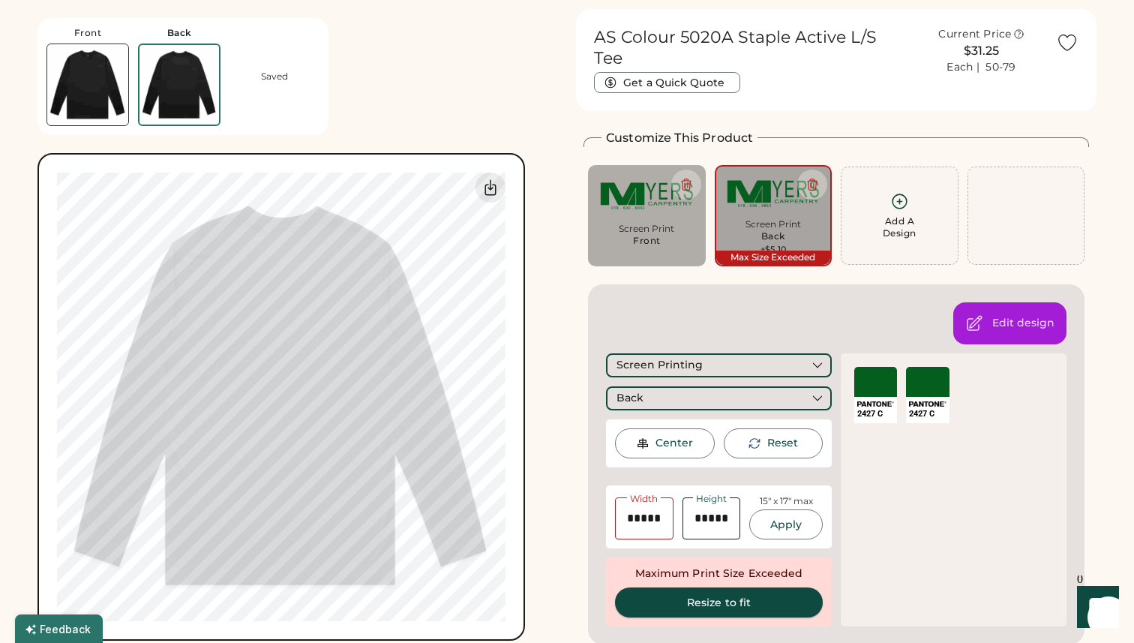
click at [678, 587] on button "Resize to fit" at bounding box center [719, 602] width 208 height 30
type input "*****"
type input "****"
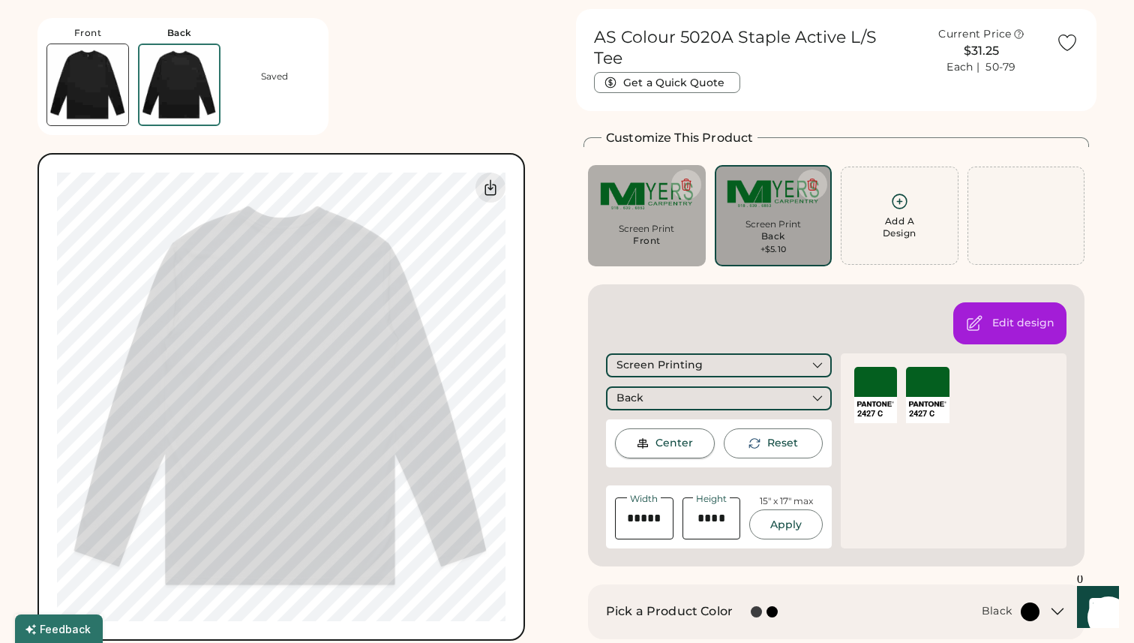
click at [657, 436] on div "Center" at bounding box center [675, 443] width 38 height 15
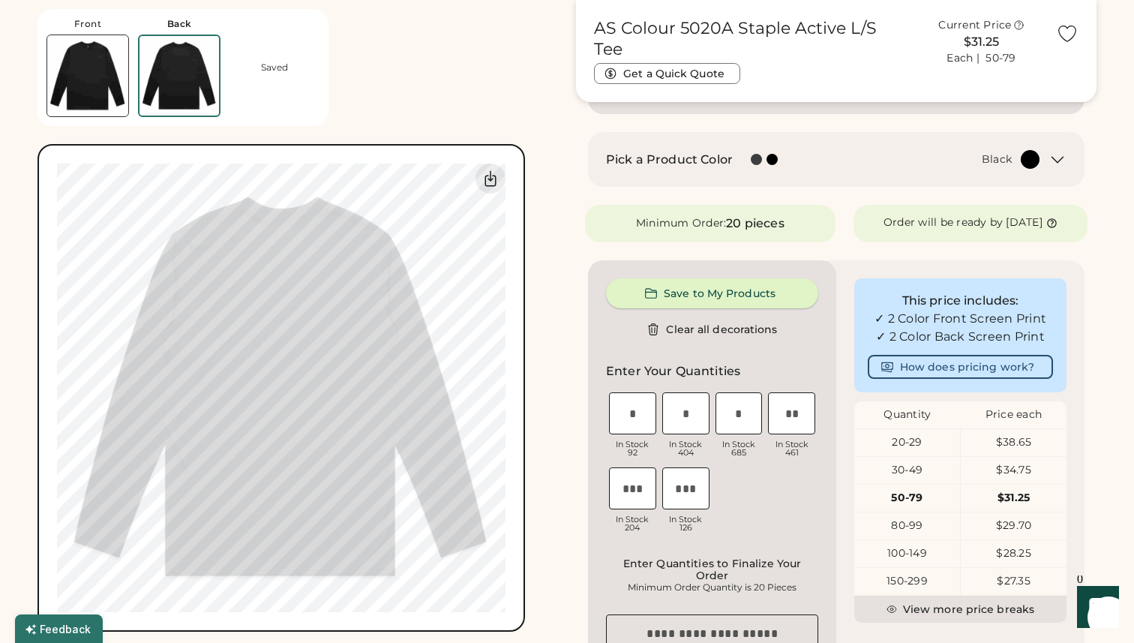
scroll to position [483, 0]
click at [785, 420] on input "input" at bounding box center [791, 412] width 47 height 42
type input "*"
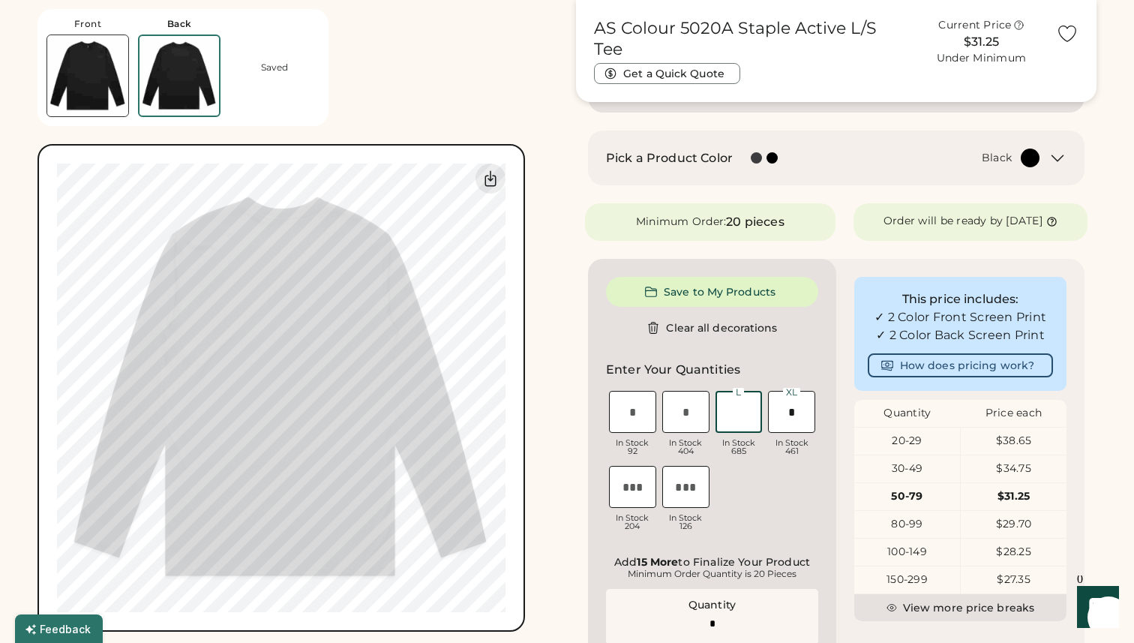
click at [744, 413] on input "input" at bounding box center [739, 412] width 47 height 42
type input "*"
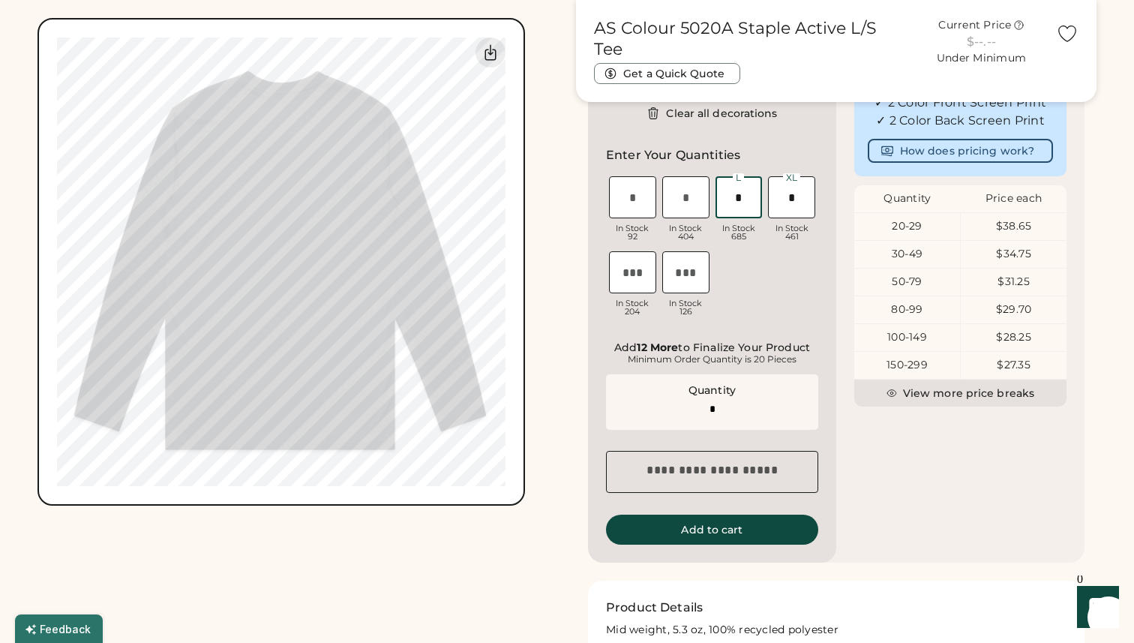
scroll to position [701, 0]
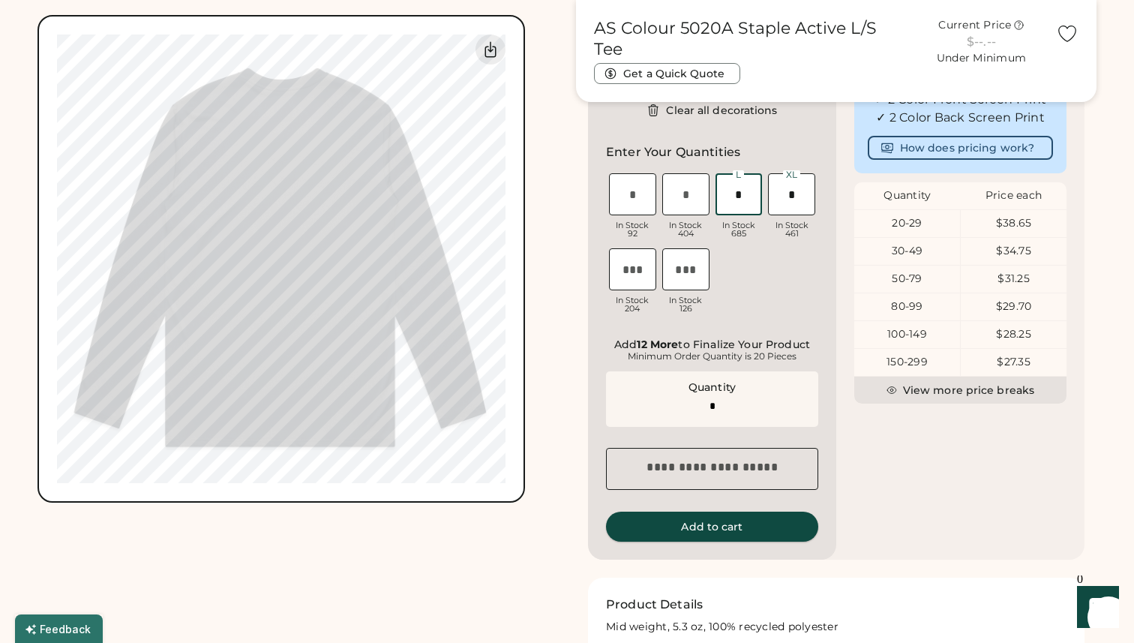
type input "*"
click at [742, 539] on button "Add to cart" at bounding box center [712, 527] width 212 height 30
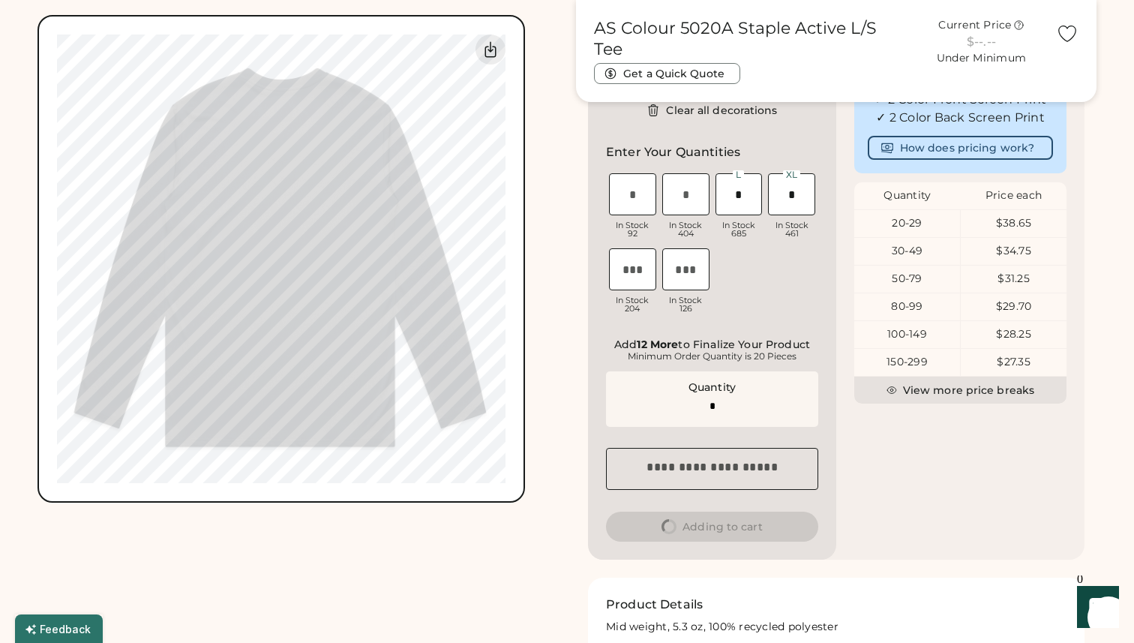
scroll to position [0, 0]
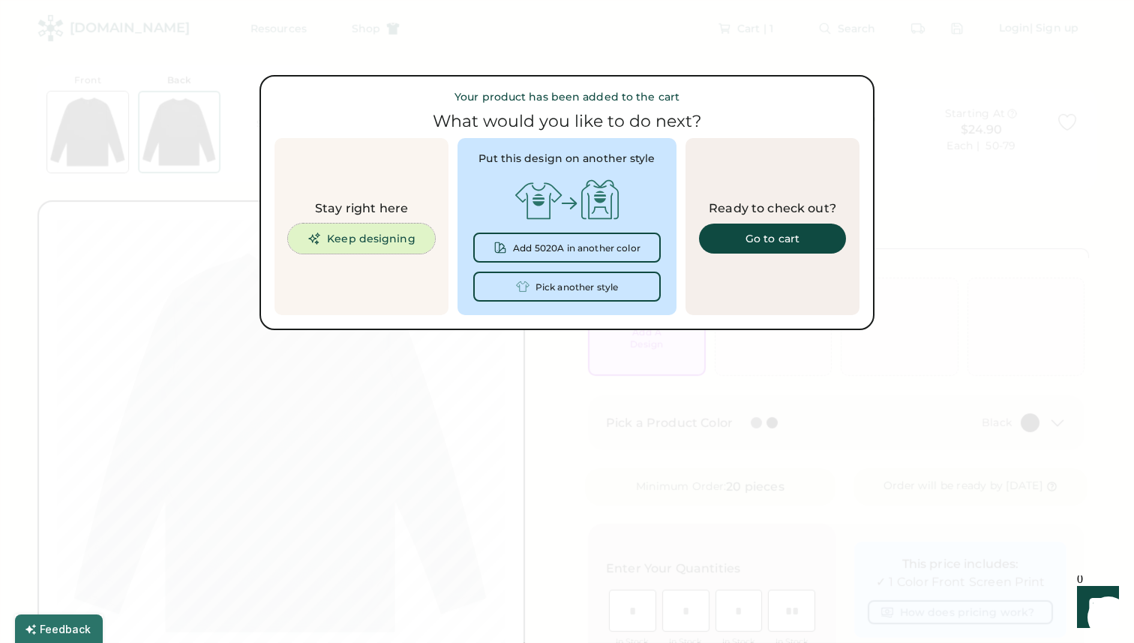
click at [413, 244] on button "Keep designing" at bounding box center [361, 239] width 147 height 30
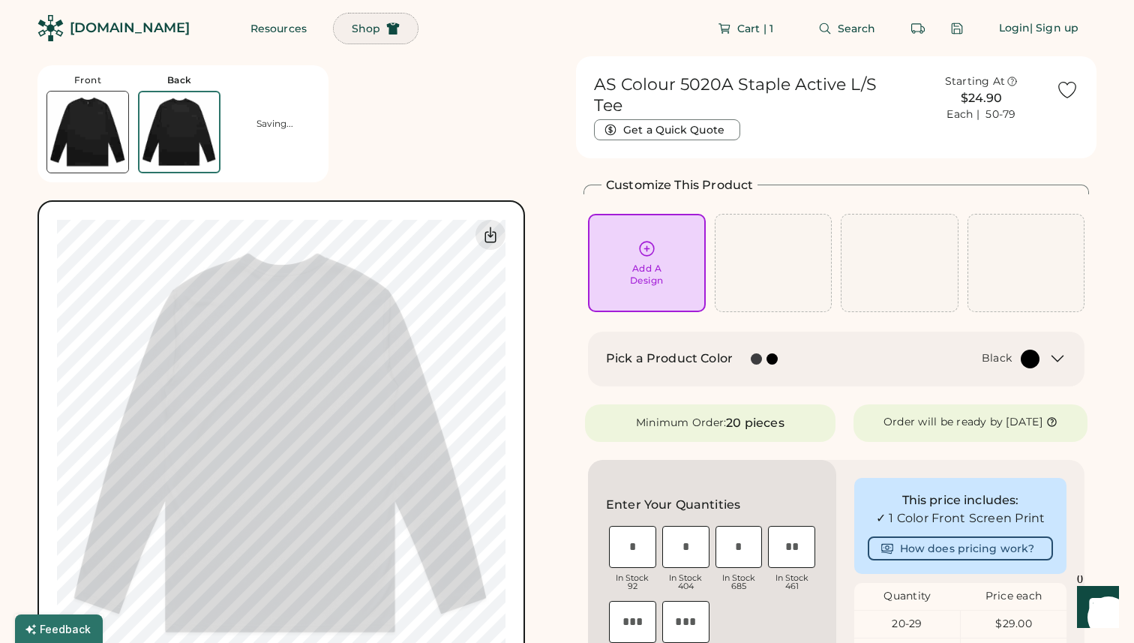
click at [352, 26] on span "Shop" at bounding box center [366, 28] width 29 height 11
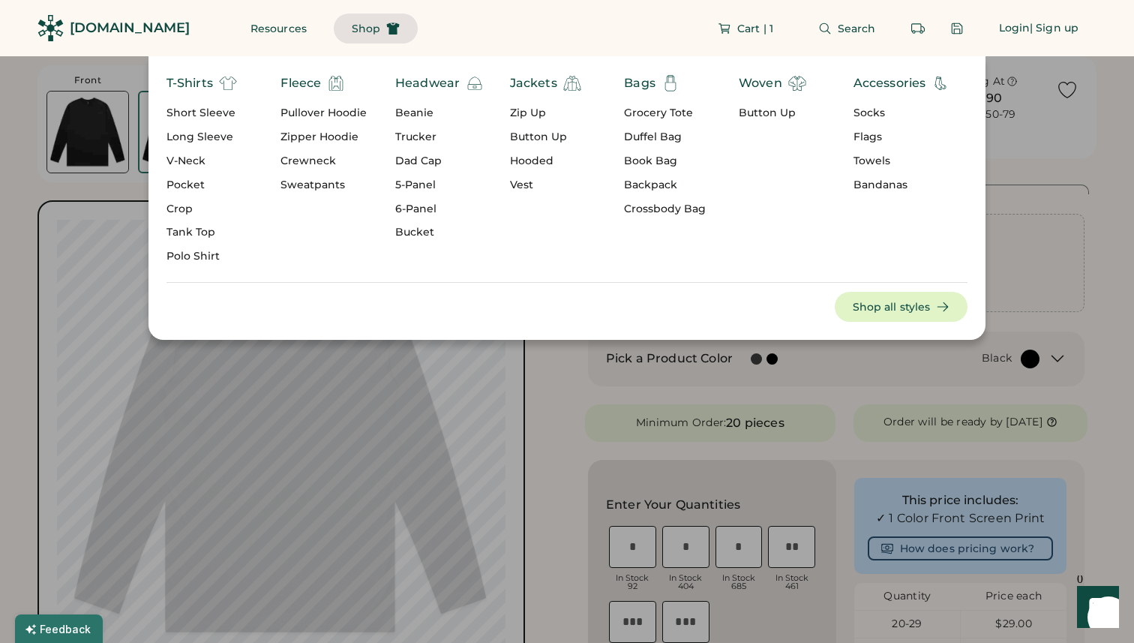
click at [323, 115] on div "Pullover Hoodie" at bounding box center [324, 113] width 86 height 15
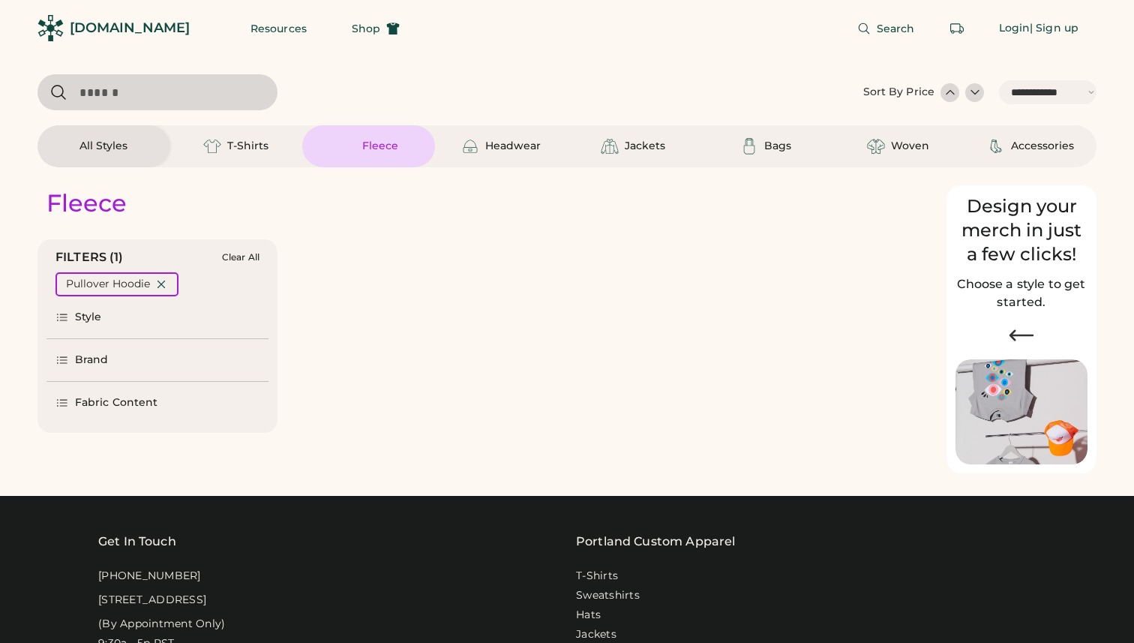
select select "*****"
select select "*"
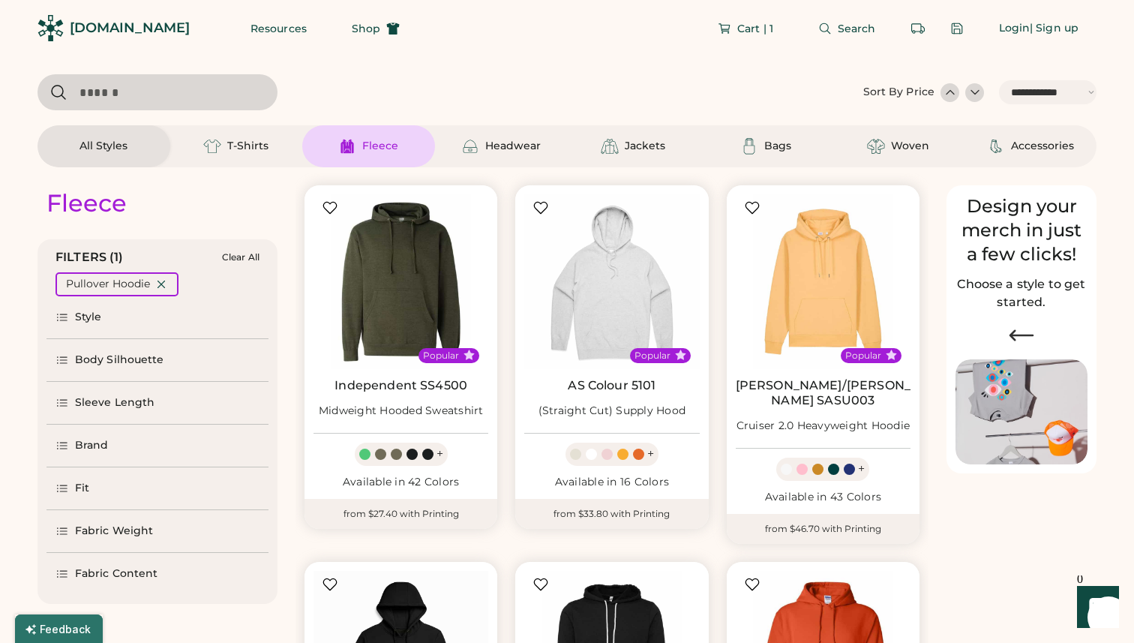
scroll to position [69, 0]
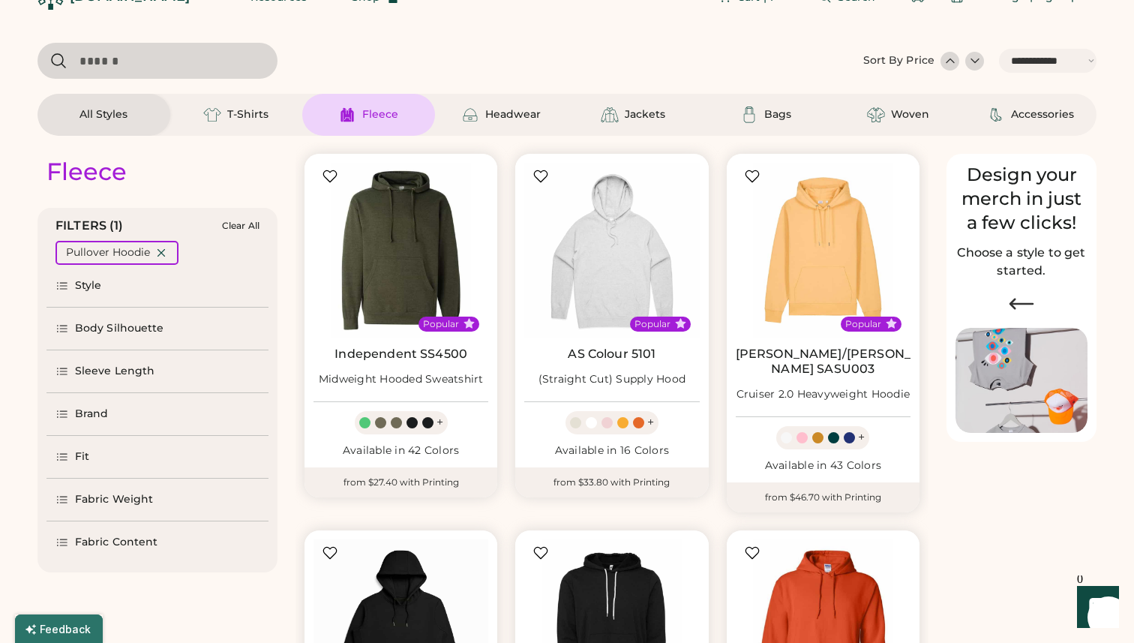
select select "*****"
select select "*"
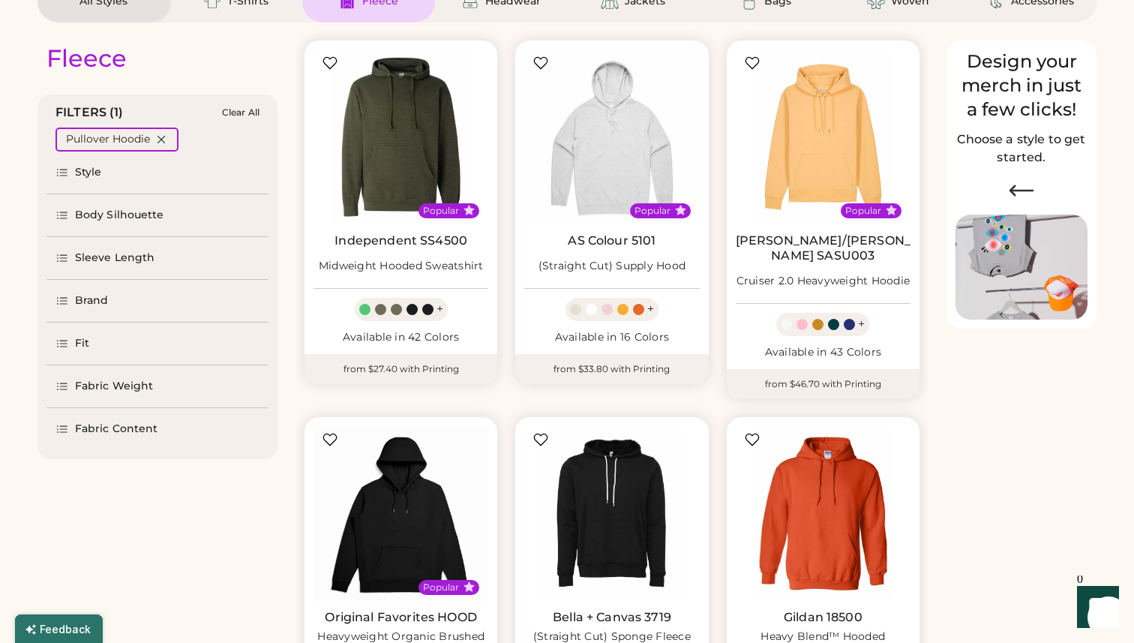
scroll to position [128, 0]
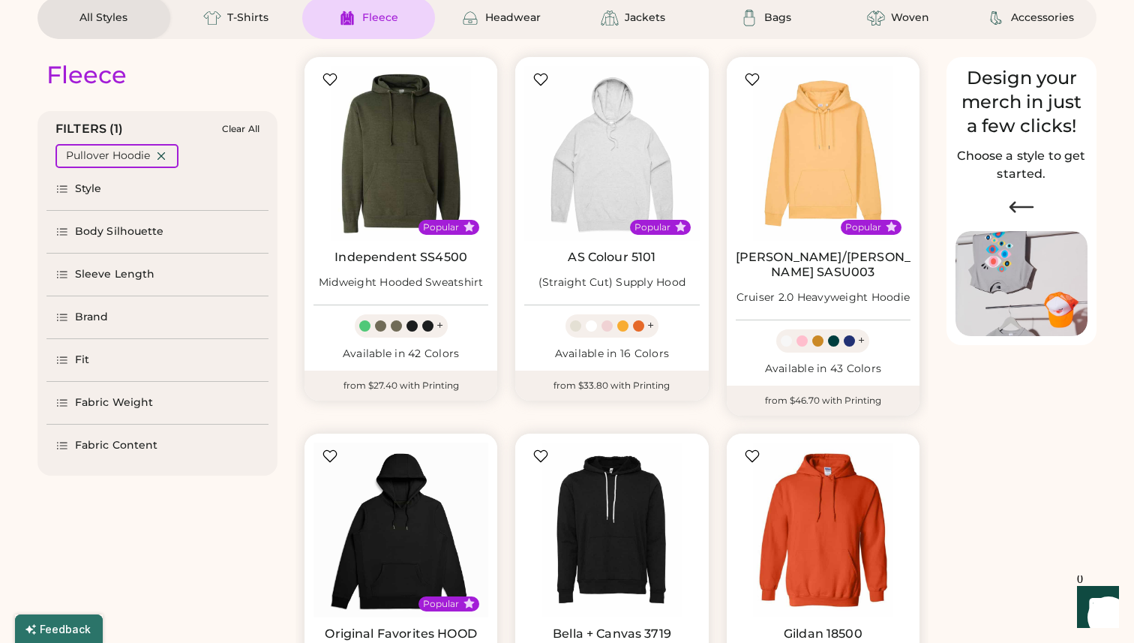
click at [88, 312] on div "Brand" at bounding box center [92, 317] width 34 height 15
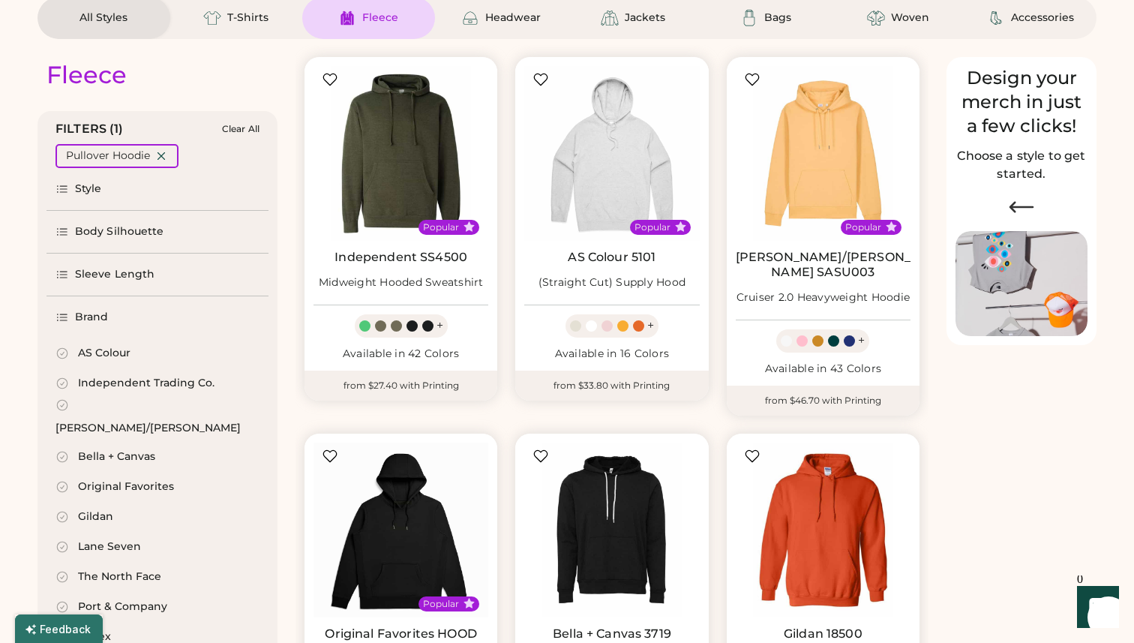
click at [111, 353] on div "AS Colour" at bounding box center [104, 353] width 53 height 15
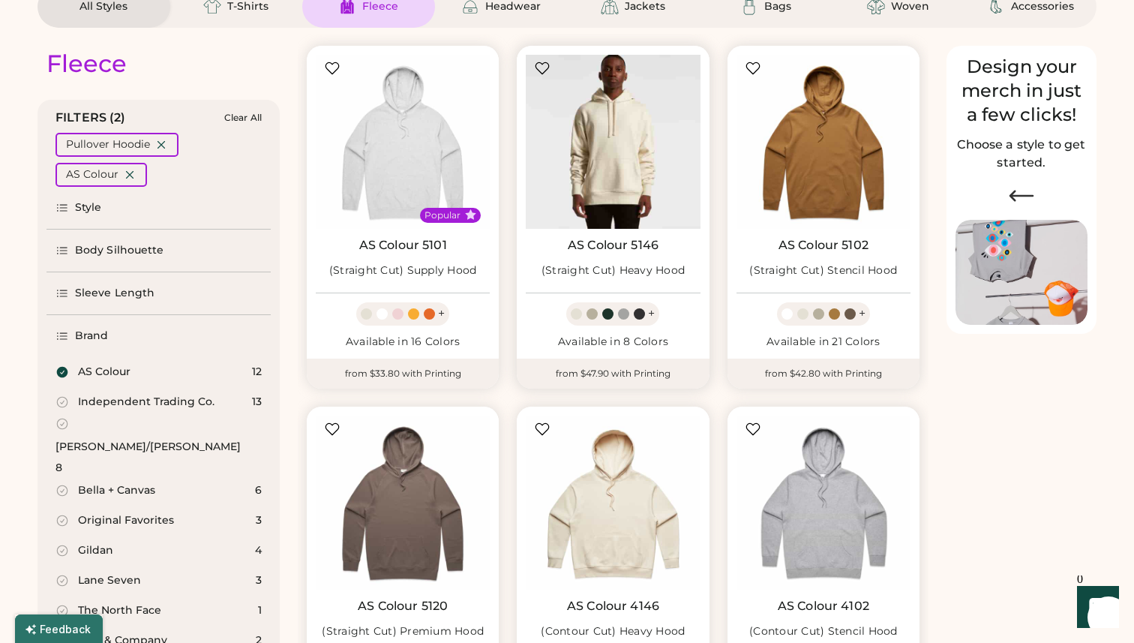
scroll to position [143, 0]
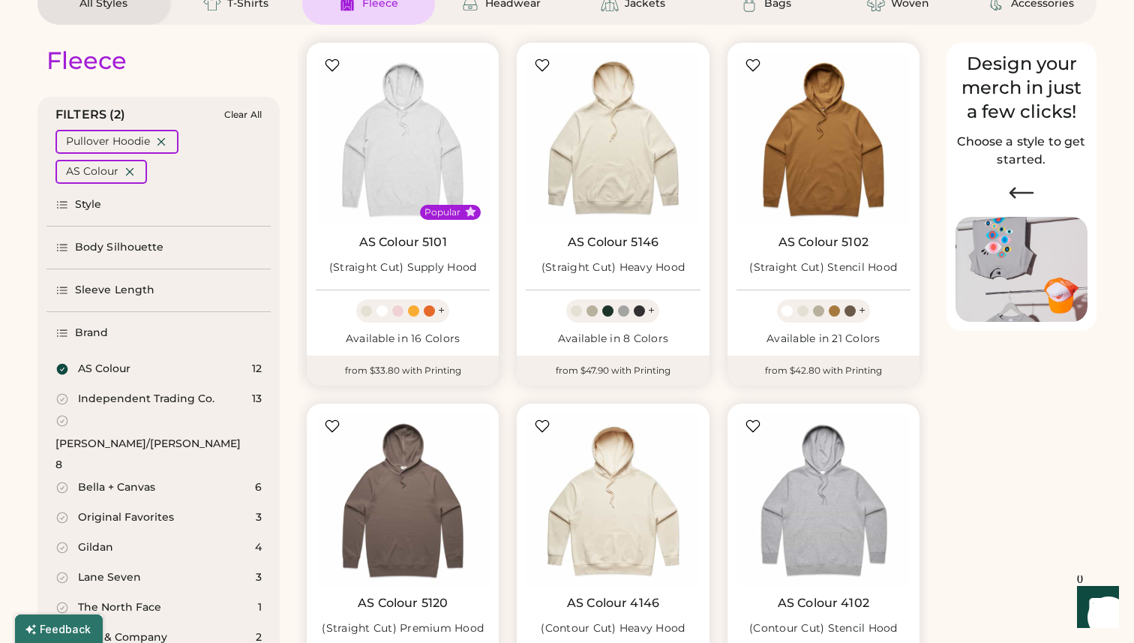
click at [422, 267] on div "(Straight Cut) Supply Hood" at bounding box center [403, 267] width 148 height 15
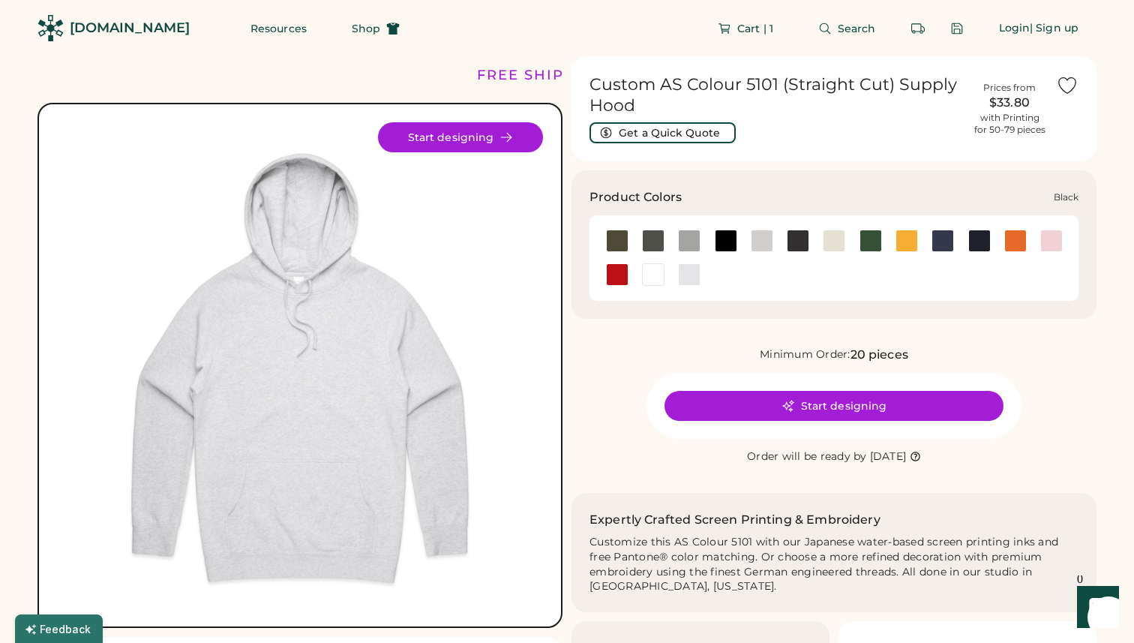
click at [725, 242] on div at bounding box center [726, 241] width 23 height 23
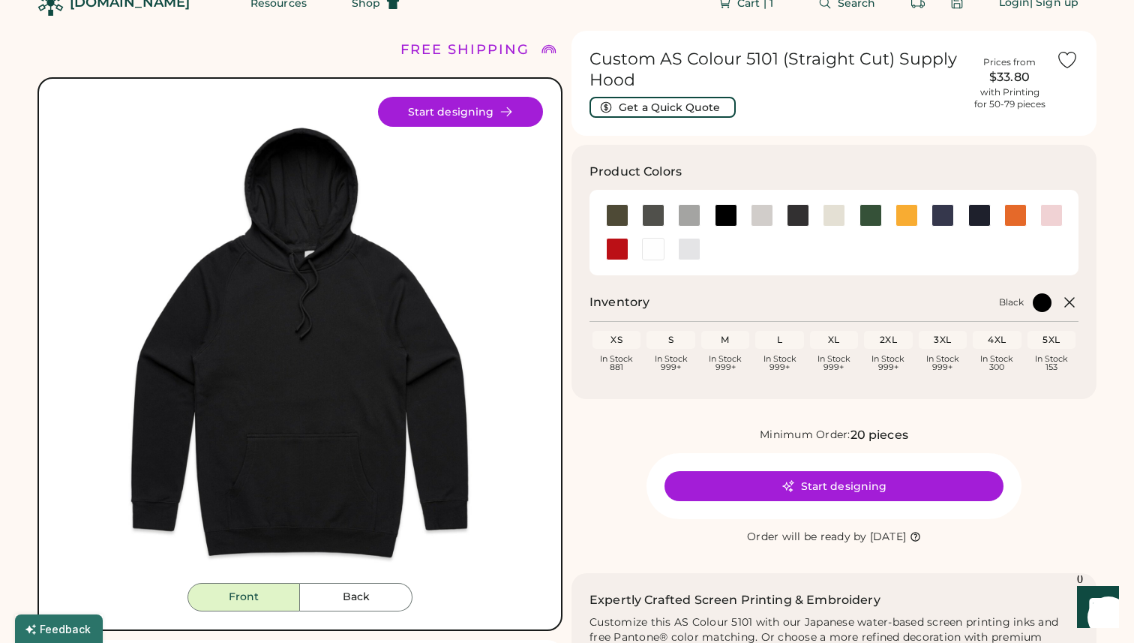
scroll to position [27, 0]
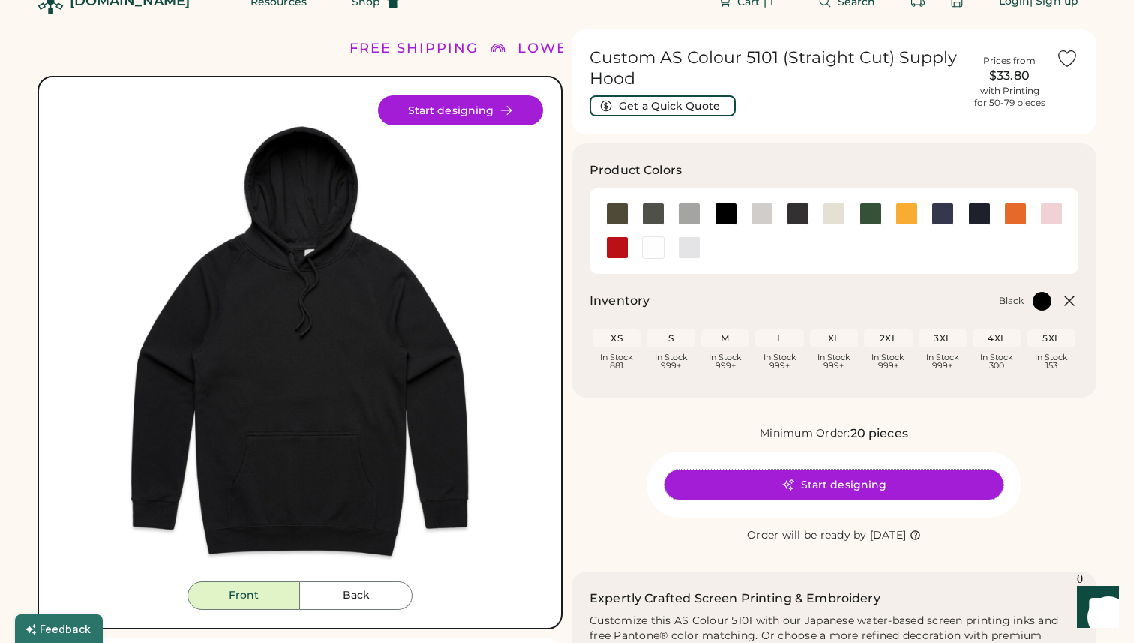
click at [858, 488] on button "Start designing" at bounding box center [834, 485] width 339 height 30
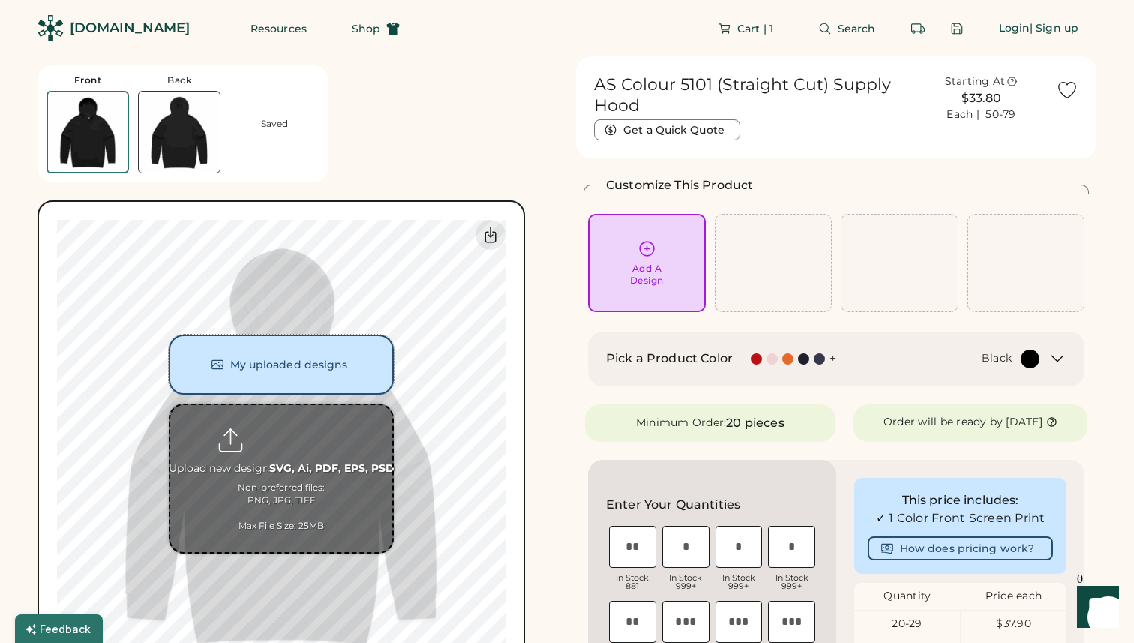
click at [336, 360] on button "My uploaded designs" at bounding box center [281, 365] width 225 height 60
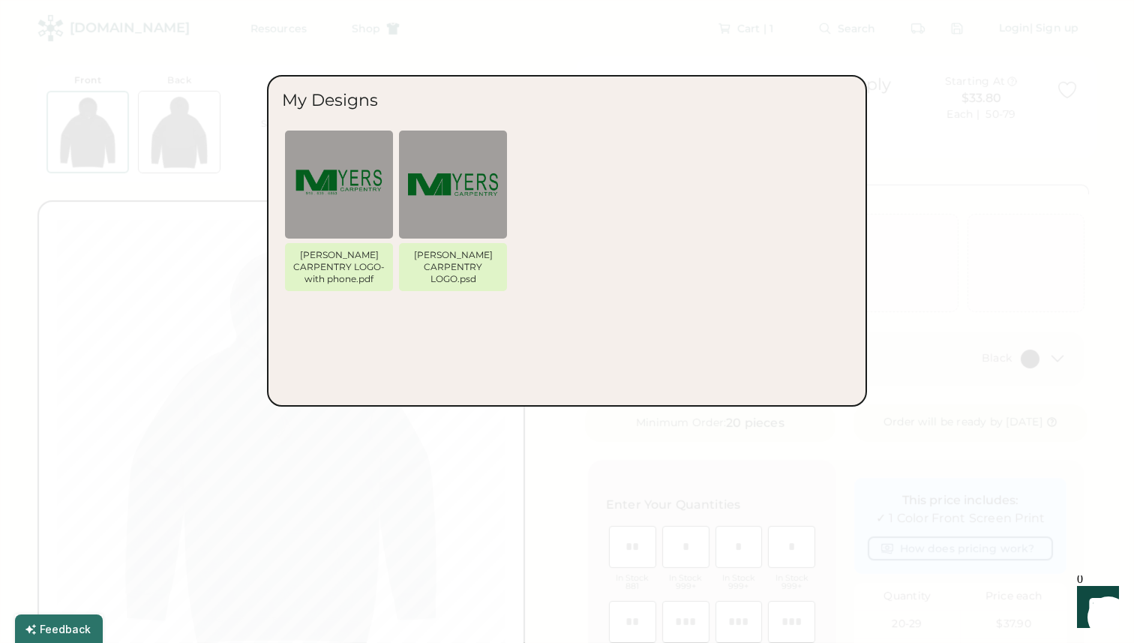
click at [362, 263] on div "[PERSON_NAME] CARPENTRY LOGO-with phone.pdf" at bounding box center [339, 267] width 96 height 36
click at [359, 212] on img at bounding box center [339, 185] width 90 height 90
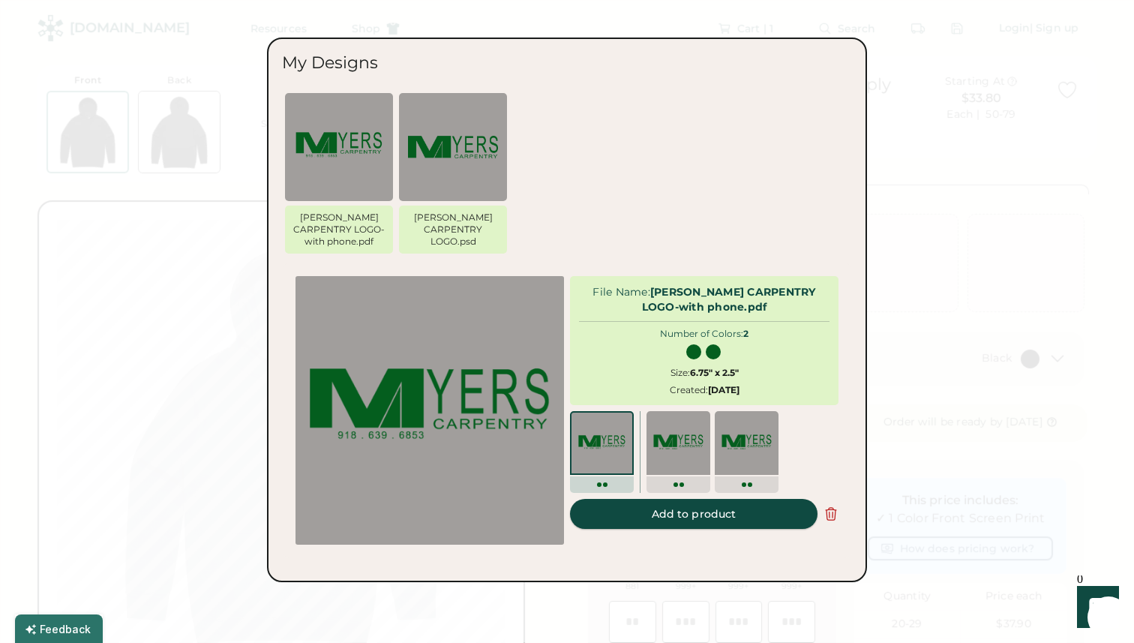
click at [661, 516] on button "Add to product" at bounding box center [694, 514] width 248 height 30
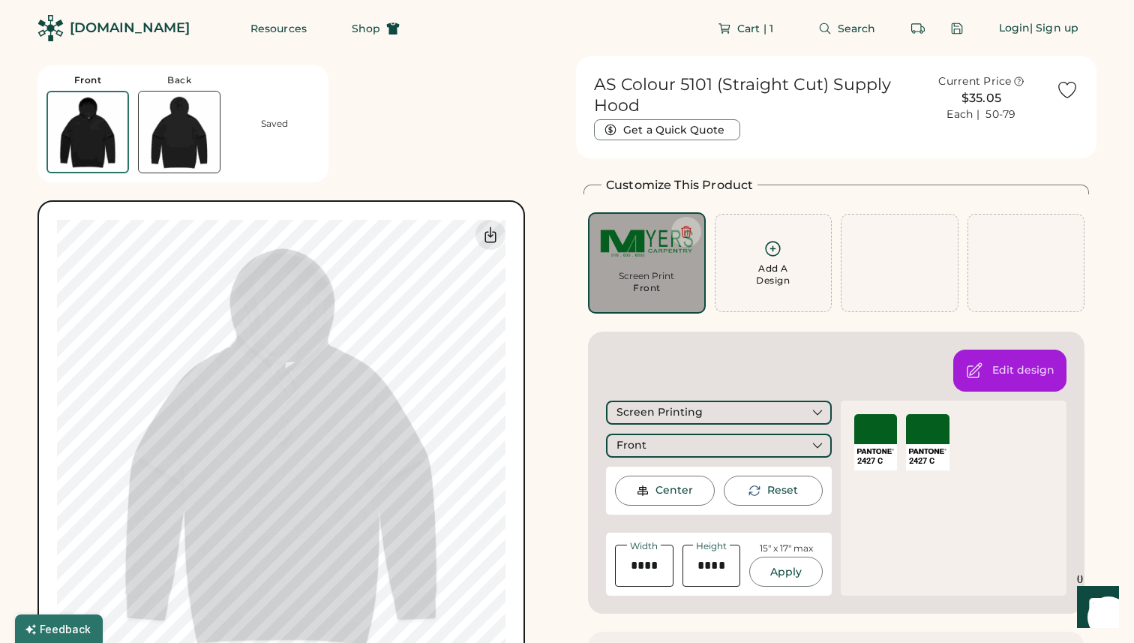
click at [668, 490] on div "Center" at bounding box center [675, 490] width 38 height 15
click at [795, 578] on button "Apply" at bounding box center [786, 572] width 74 height 30
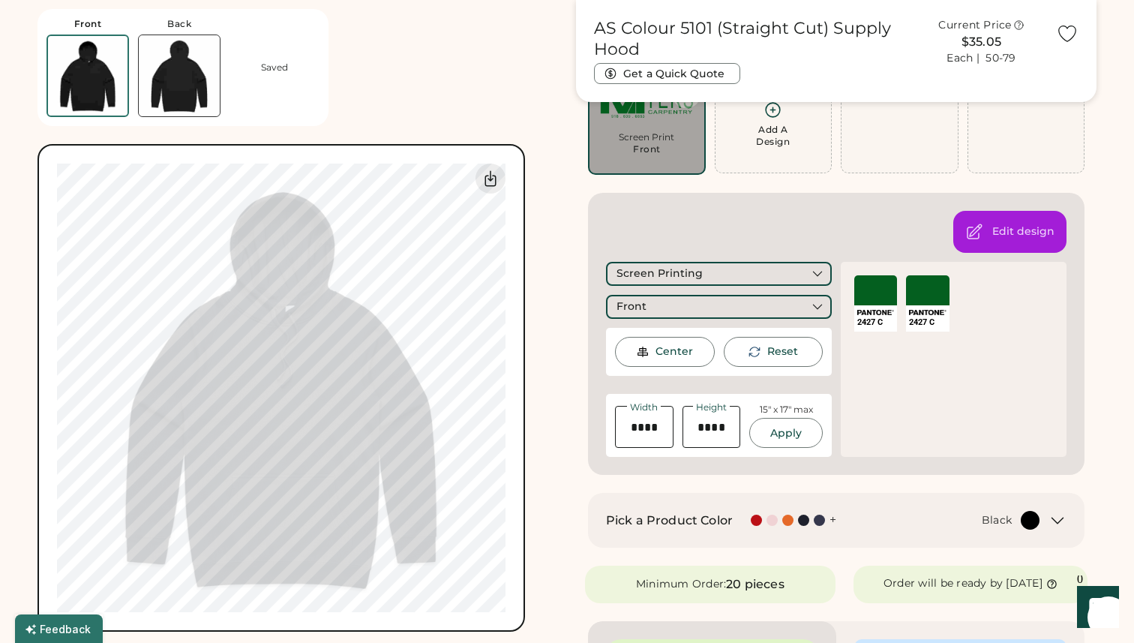
scroll to position [134, 0]
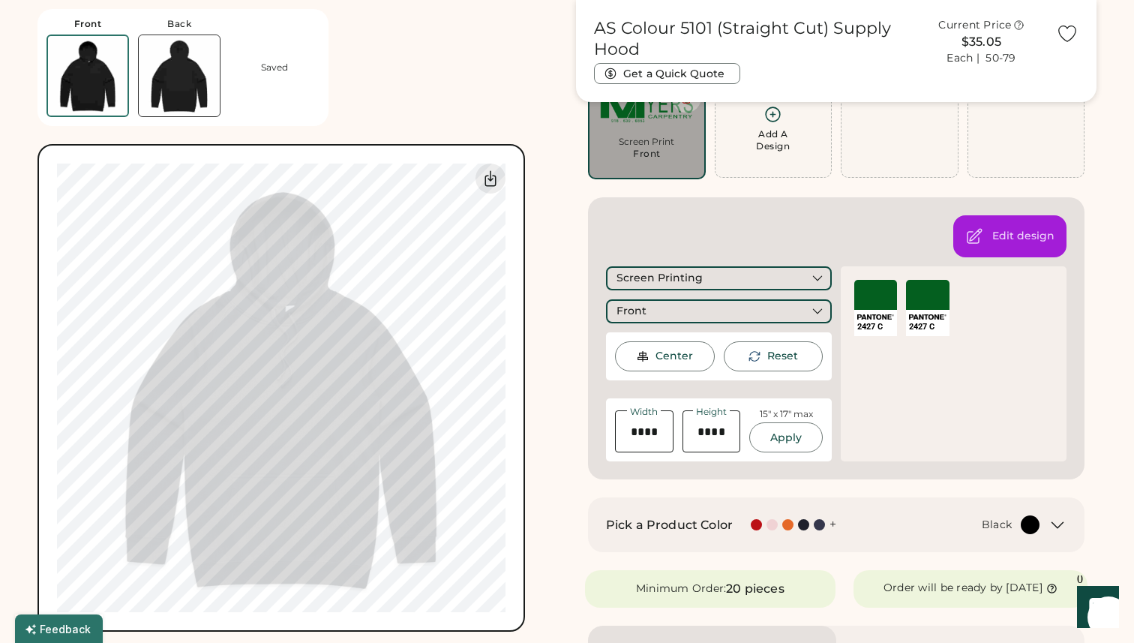
click at [201, 64] on img at bounding box center [179, 75] width 81 height 81
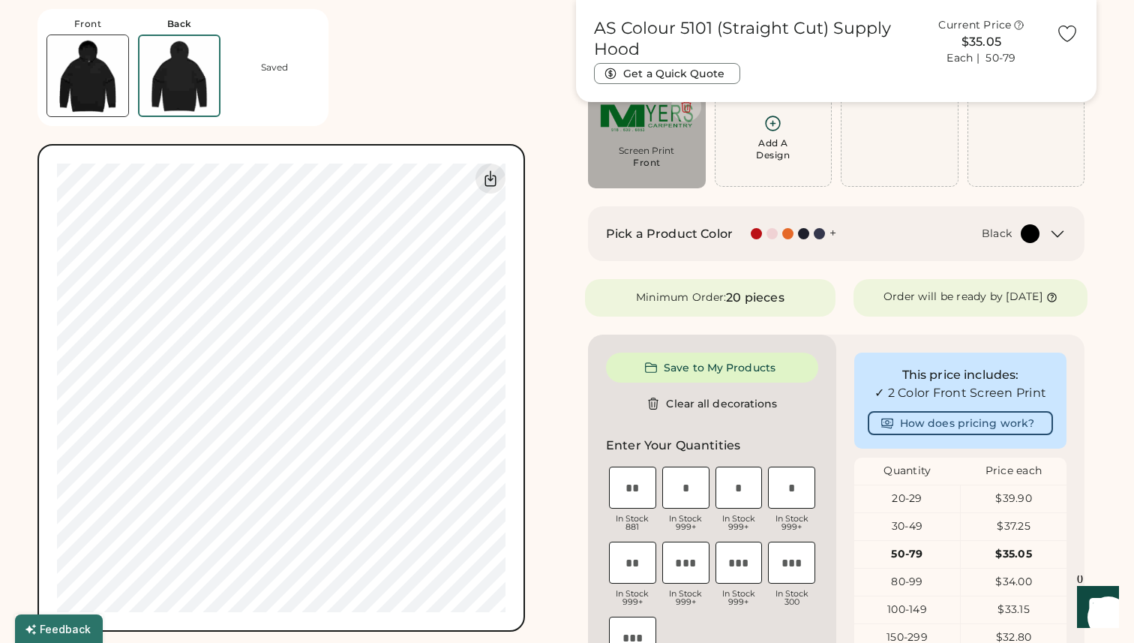
scroll to position [123, 0]
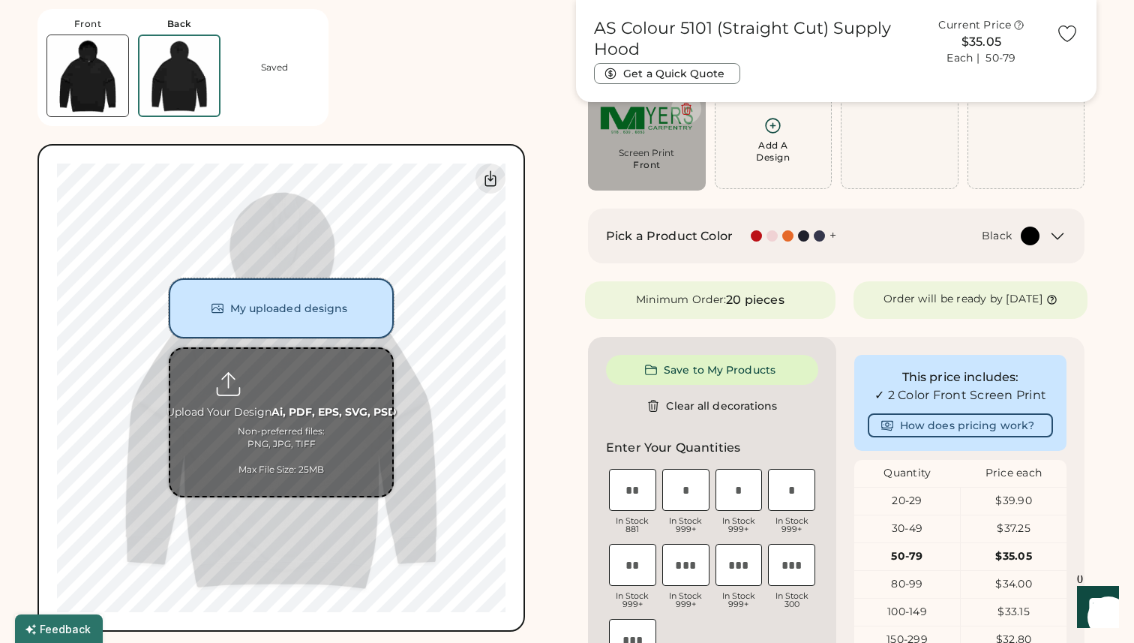
click at [289, 319] on button "My uploaded designs" at bounding box center [281, 308] width 225 height 60
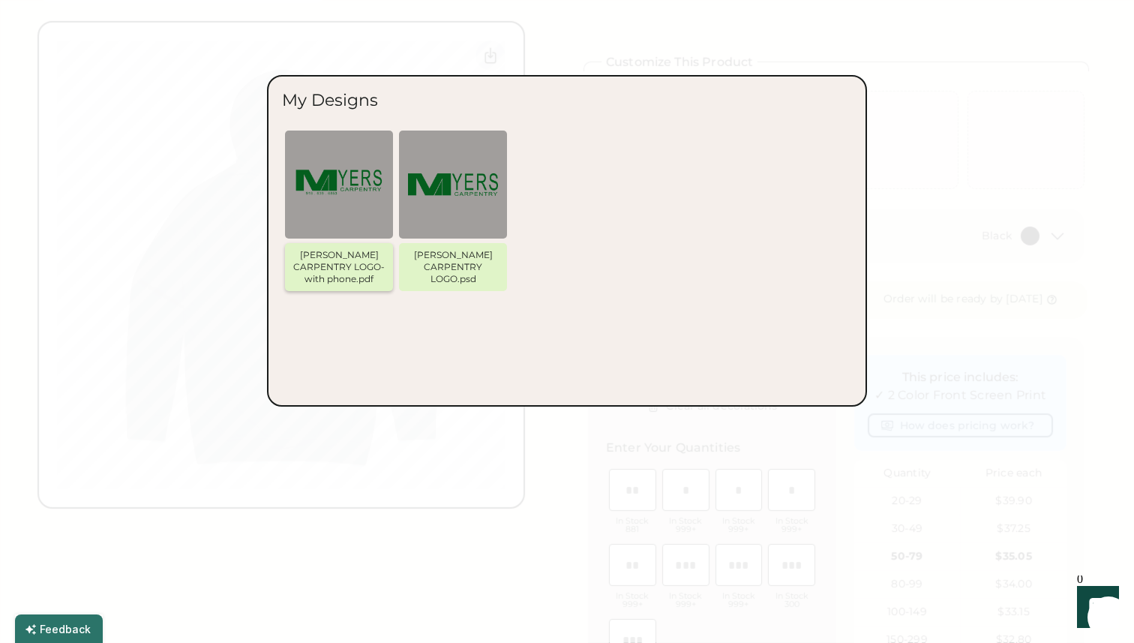
click at [355, 259] on div "[PERSON_NAME] CARPENTRY LOGO-with phone.pdf" at bounding box center [339, 267] width 96 height 36
click at [350, 212] on img at bounding box center [339, 185] width 90 height 90
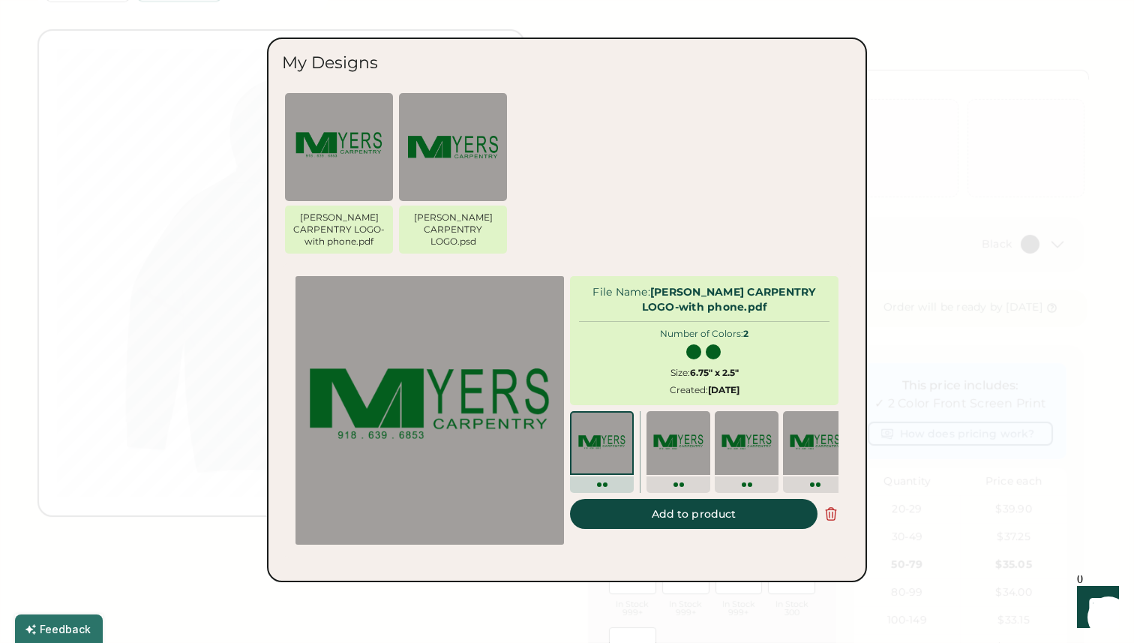
scroll to position [114, 0]
click at [668, 512] on button "Add to product" at bounding box center [694, 514] width 248 height 30
type input "****"
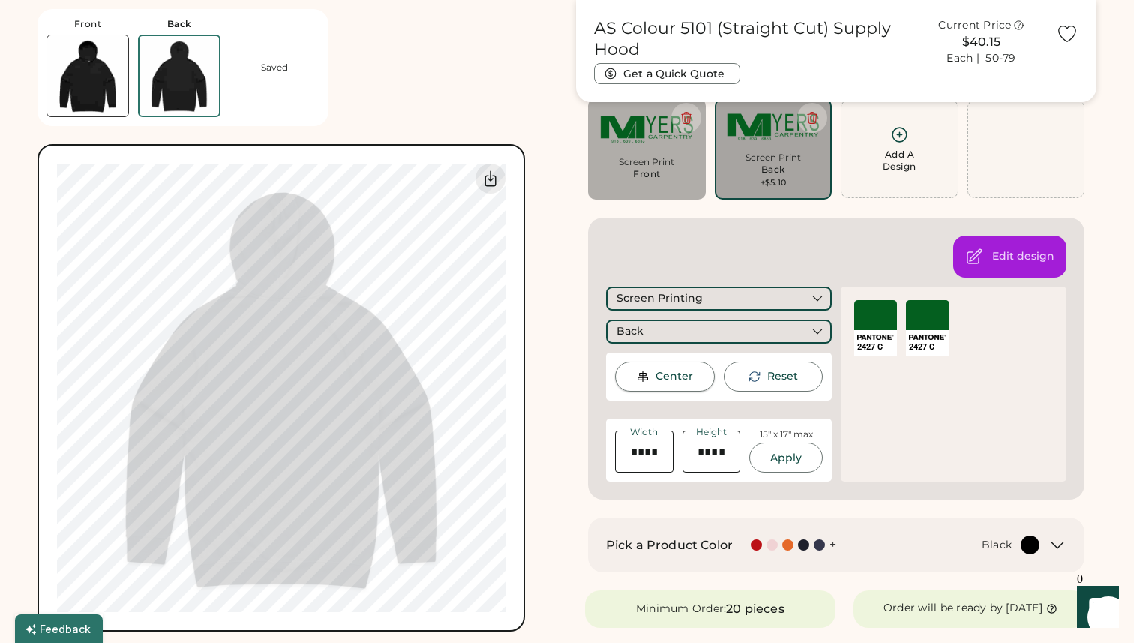
click at [683, 377] on div "Center" at bounding box center [675, 376] width 38 height 15
click at [795, 453] on button "Apply" at bounding box center [786, 458] width 74 height 30
click at [795, 435] on div "15" x 17" max" at bounding box center [786, 434] width 53 height 13
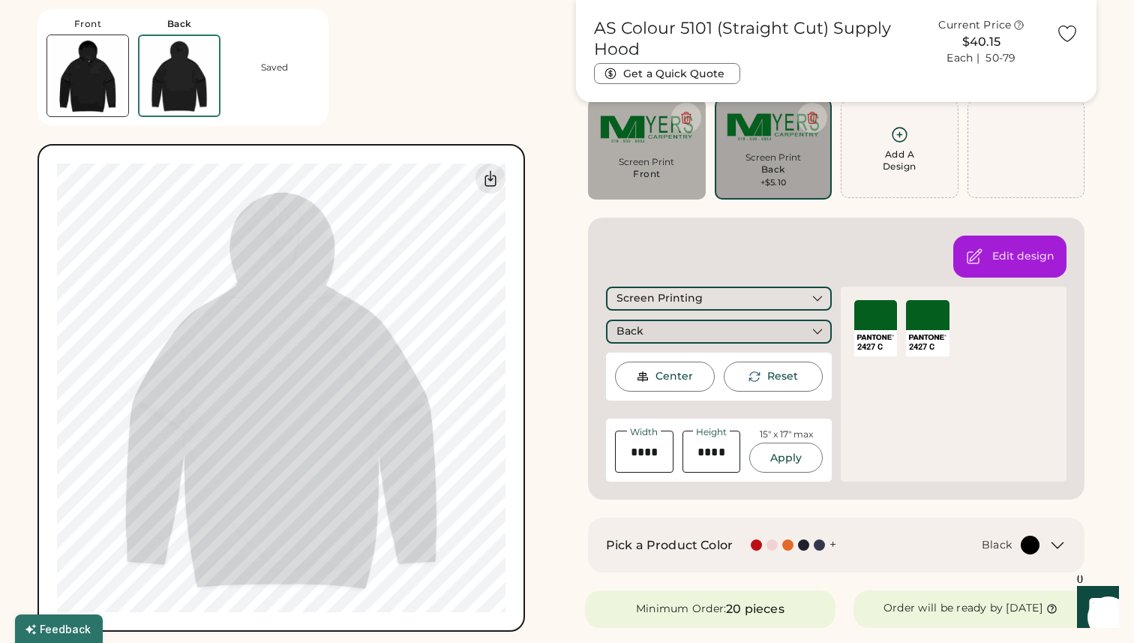
click at [793, 332] on div "Back" at bounding box center [719, 332] width 226 height 24
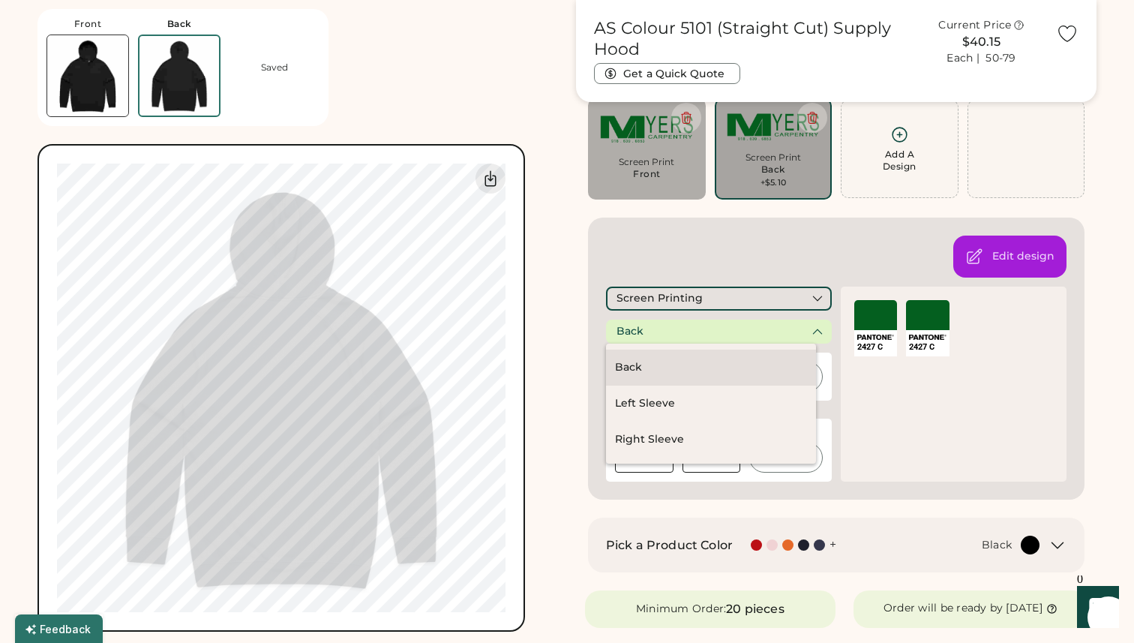
click at [660, 366] on div "Back" at bounding box center [711, 368] width 210 height 36
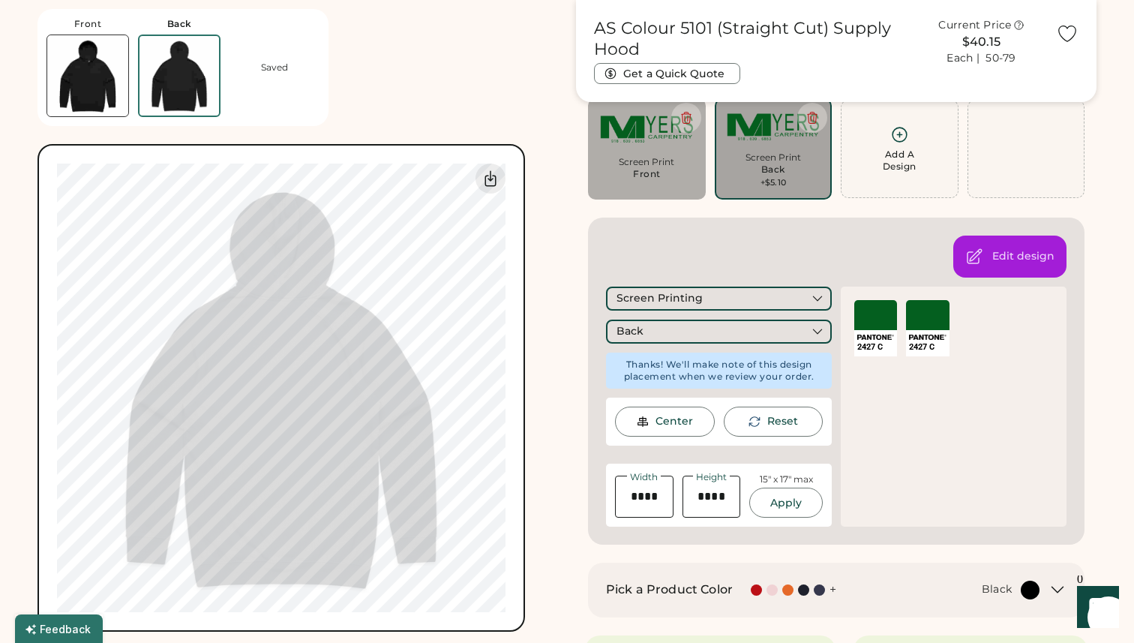
click at [681, 426] on div "Center" at bounding box center [675, 421] width 38 height 15
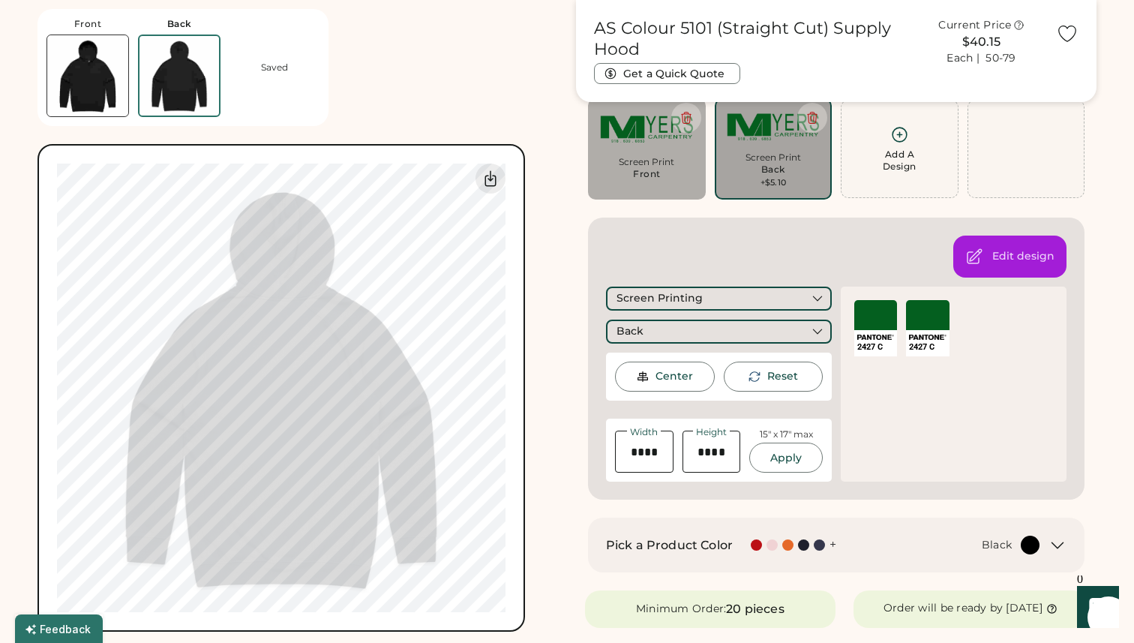
click at [667, 466] on input "input" at bounding box center [644, 452] width 59 height 42
type input "*****"
click at [726, 456] on input "input" at bounding box center [712, 452] width 59 height 42
type input "*****"
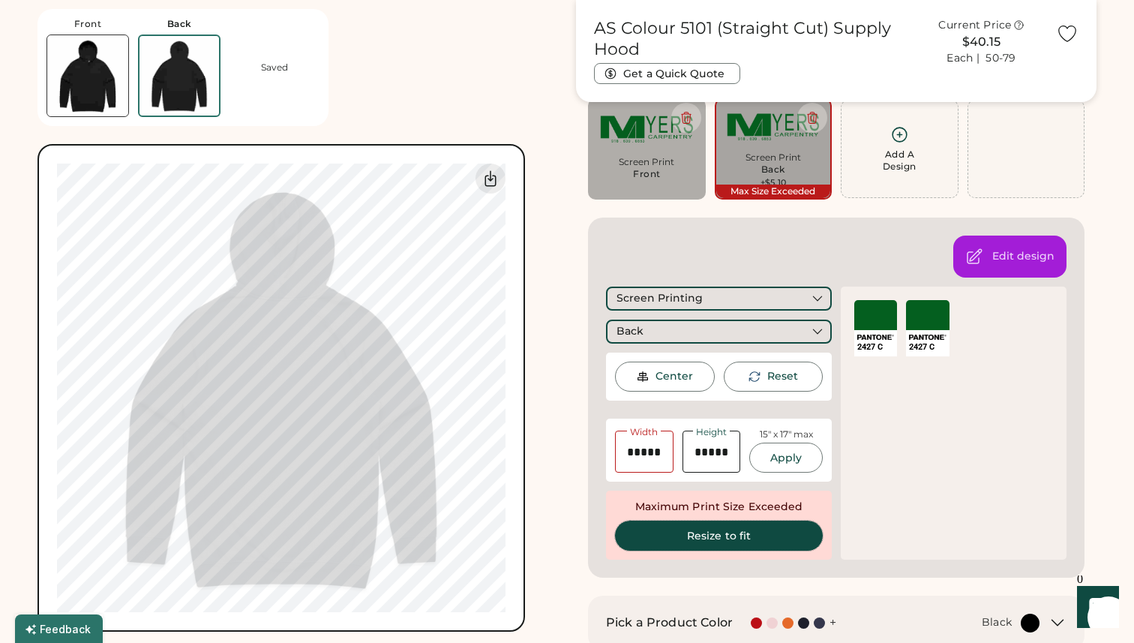
click at [788, 539] on button "Resize to fit" at bounding box center [719, 536] width 208 height 30
type input "*****"
type input "****"
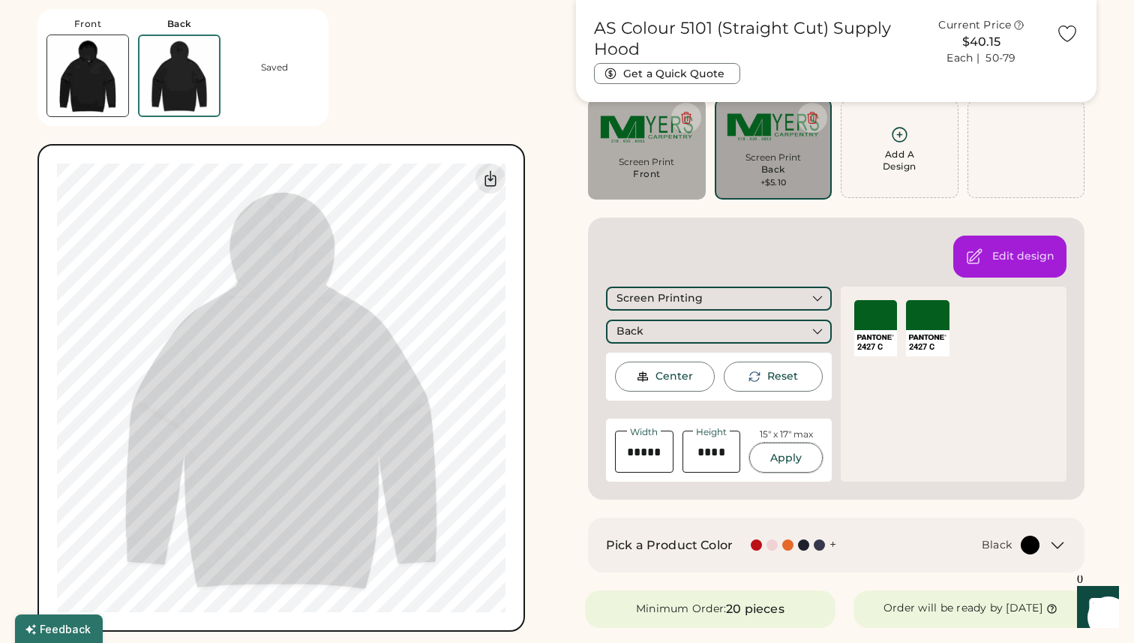
click at [780, 454] on button "Apply" at bounding box center [786, 458] width 74 height 30
click at [648, 380] on img at bounding box center [643, 377] width 14 height 14
click at [668, 376] on div "Center" at bounding box center [675, 376] width 38 height 15
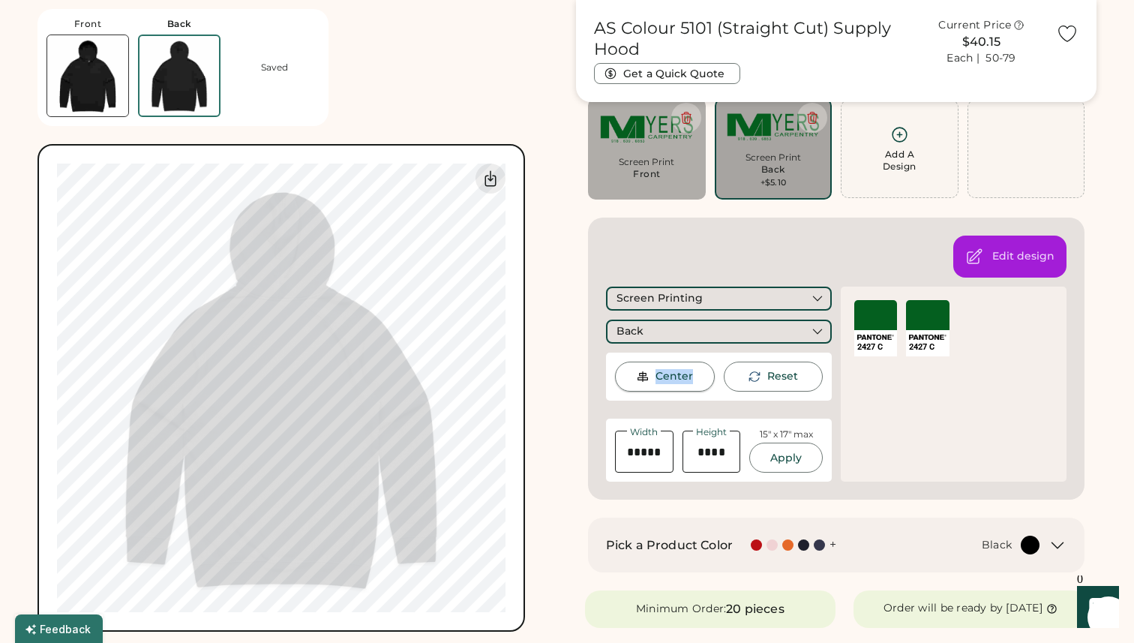
click at [643, 372] on img at bounding box center [643, 377] width 14 height 14
click at [643, 373] on img at bounding box center [643, 377] width 14 height 14
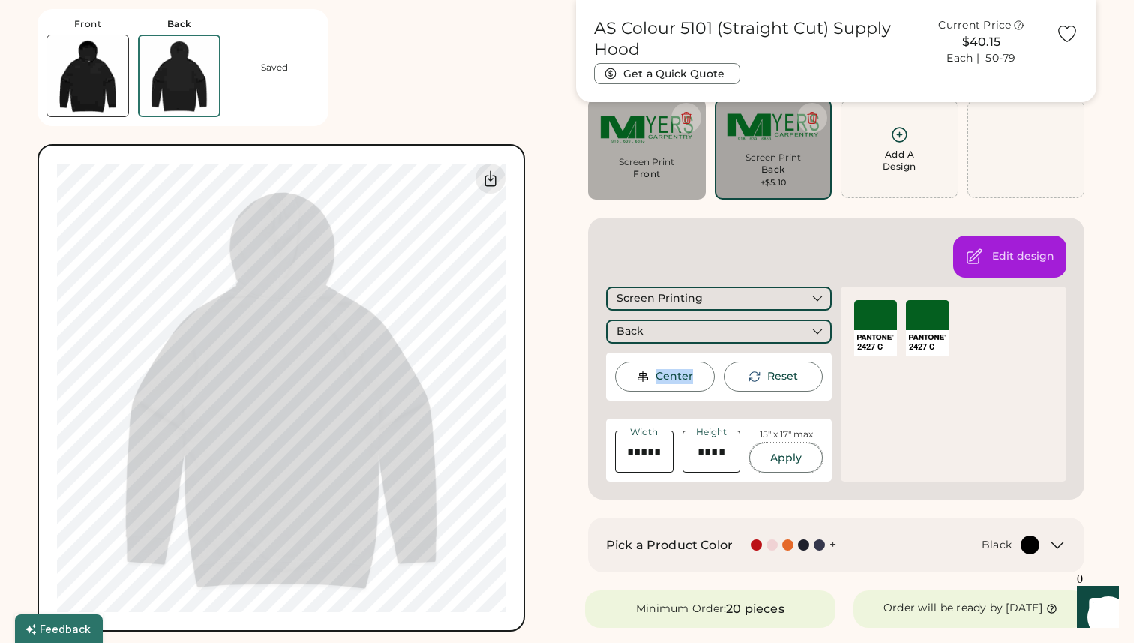
click at [788, 453] on button "Apply" at bounding box center [786, 458] width 74 height 30
click at [677, 369] on div "Center" at bounding box center [675, 376] width 38 height 15
click at [649, 373] on img at bounding box center [643, 377] width 14 height 14
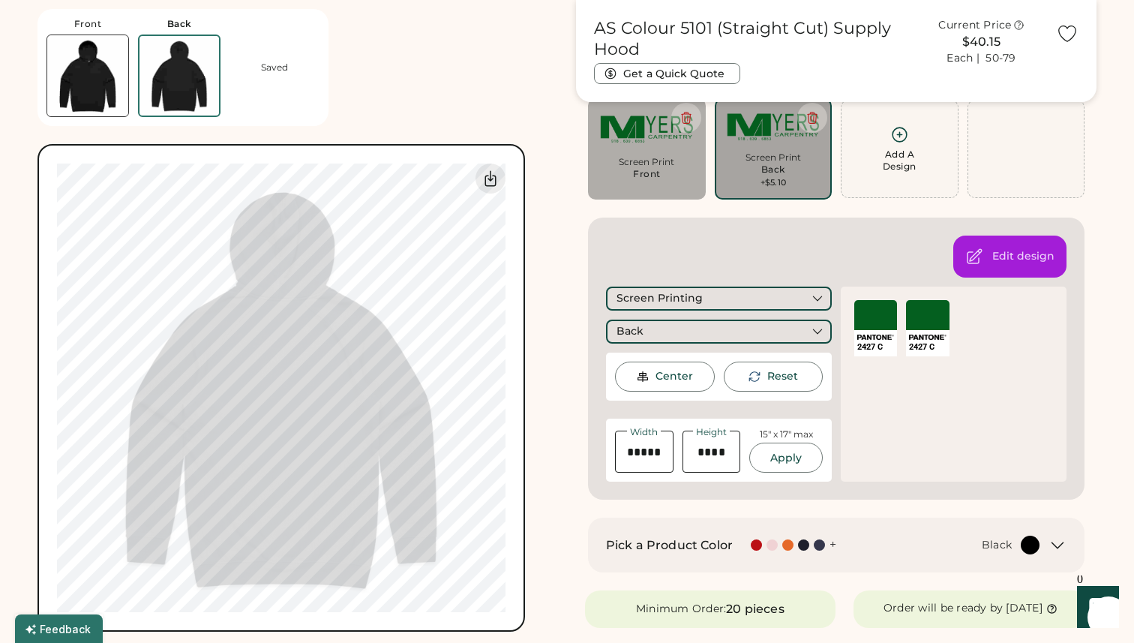
click at [649, 373] on img at bounding box center [643, 377] width 14 height 14
click at [776, 301] on div "Screen Printing" at bounding box center [719, 299] width 226 height 24
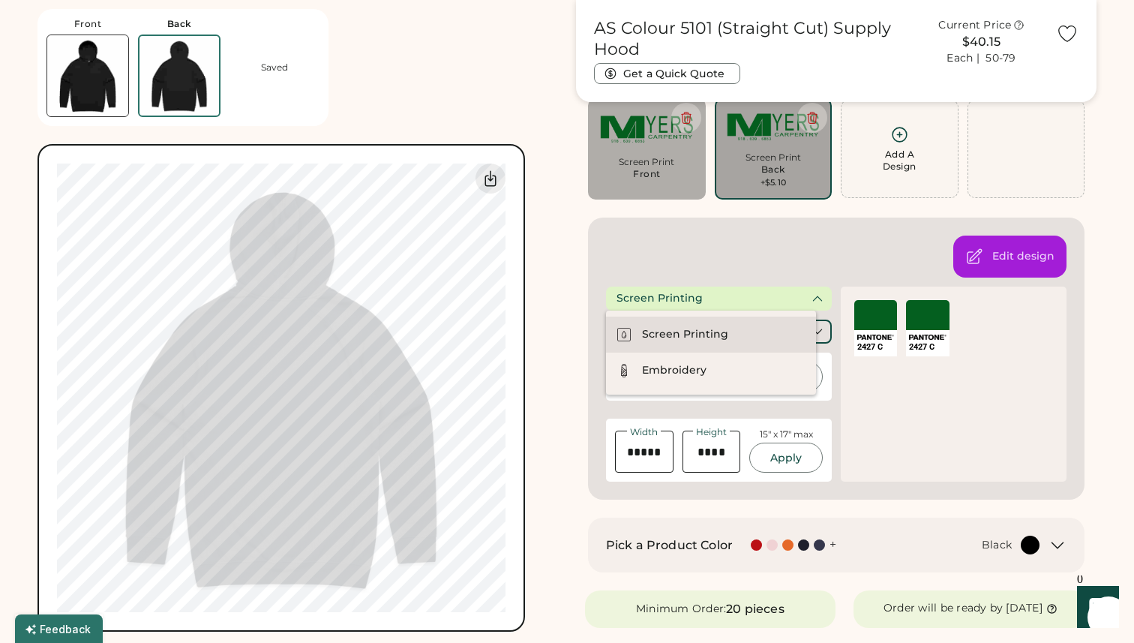
click at [754, 326] on div "Screen Printing" at bounding box center [711, 335] width 210 height 36
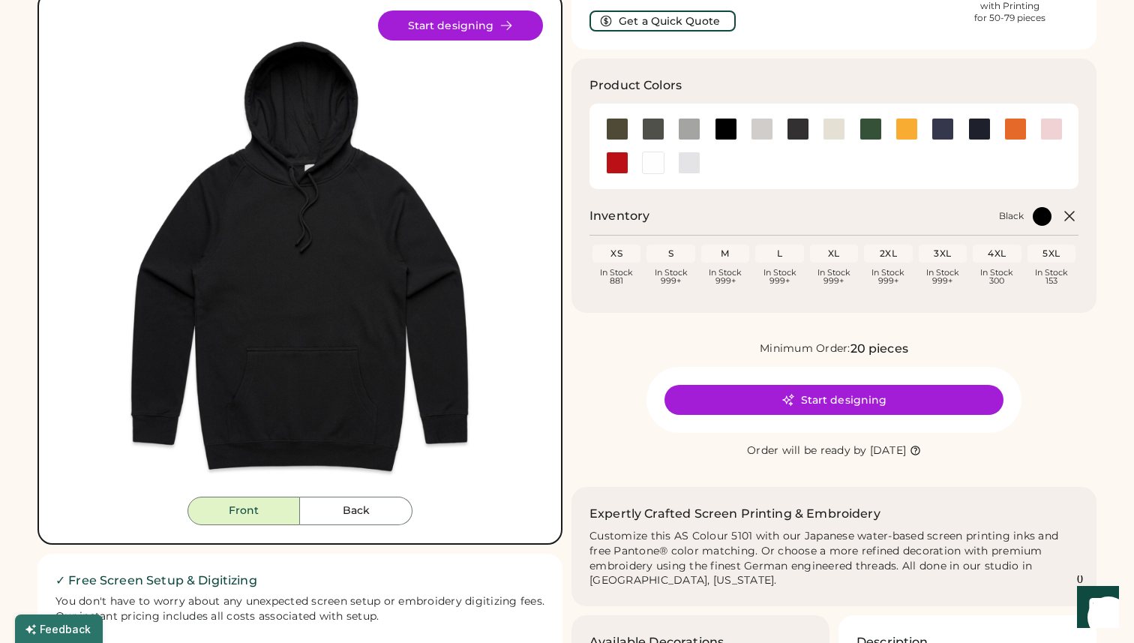
scroll to position [113, 0]
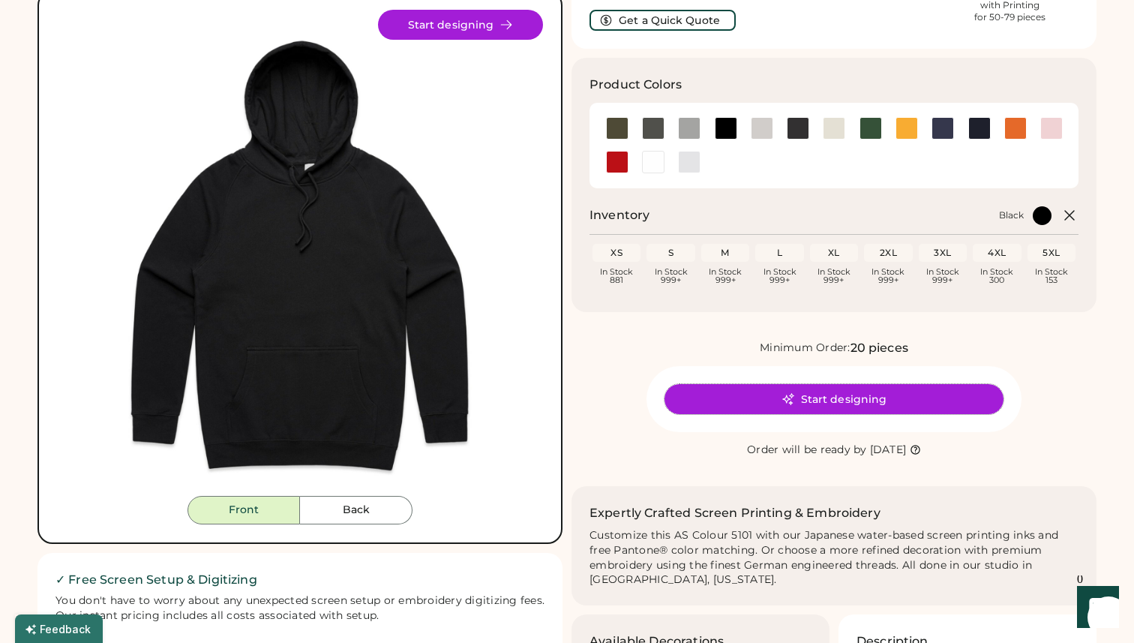
click at [777, 394] on button "Start designing" at bounding box center [834, 399] width 339 height 30
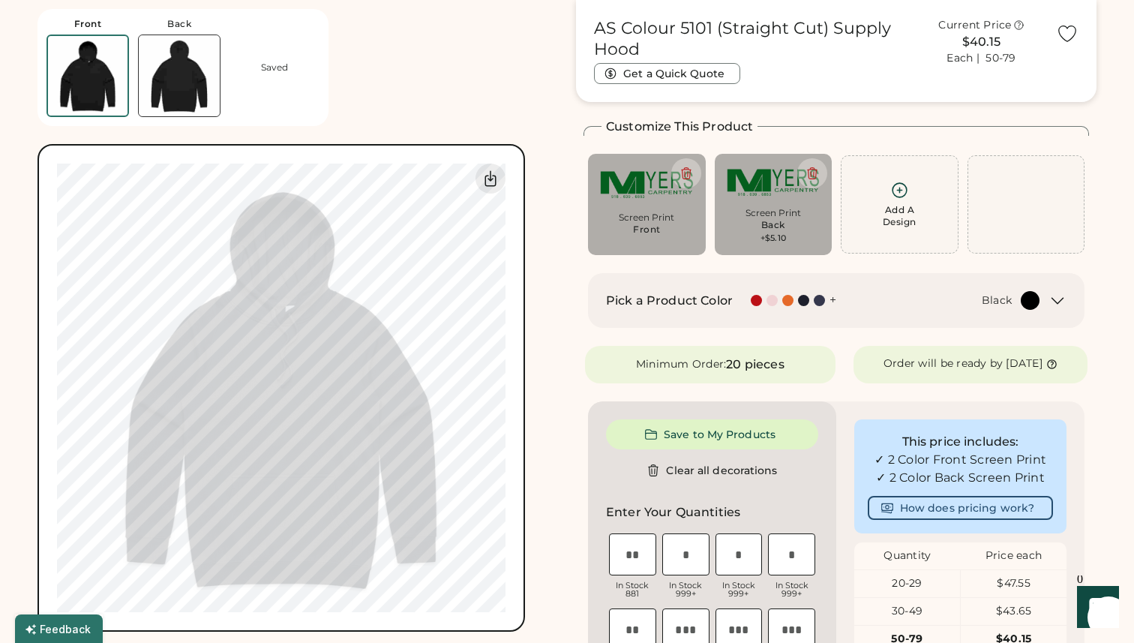
click at [167, 81] on img at bounding box center [179, 75] width 81 height 81
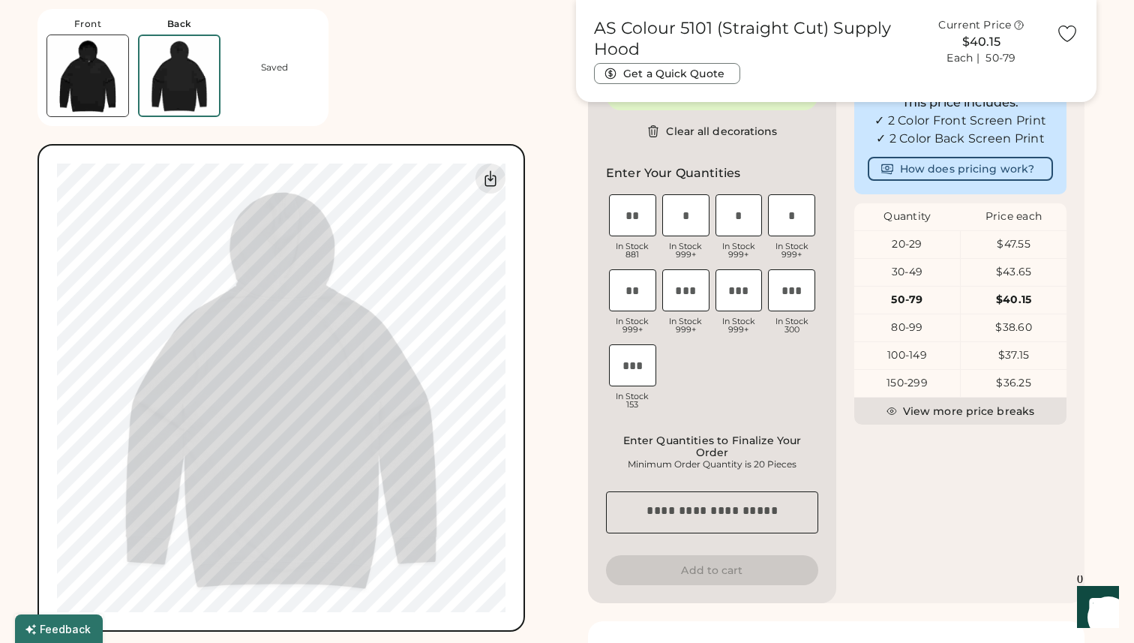
scroll to position [410, 0]
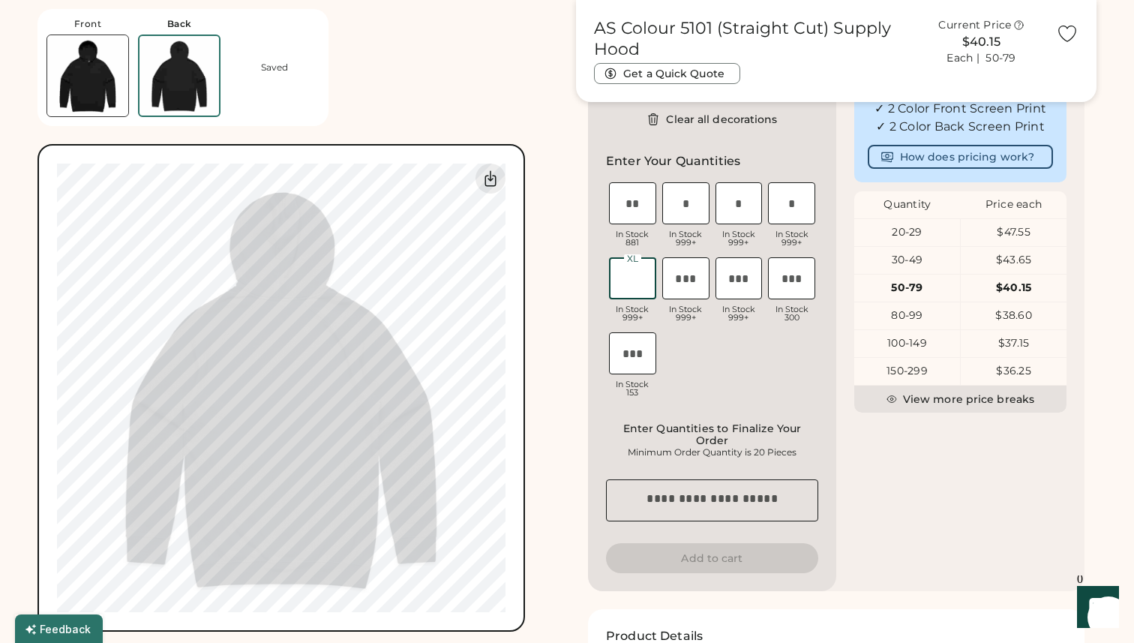
click at [640, 299] on input "input" at bounding box center [632, 278] width 47 height 42
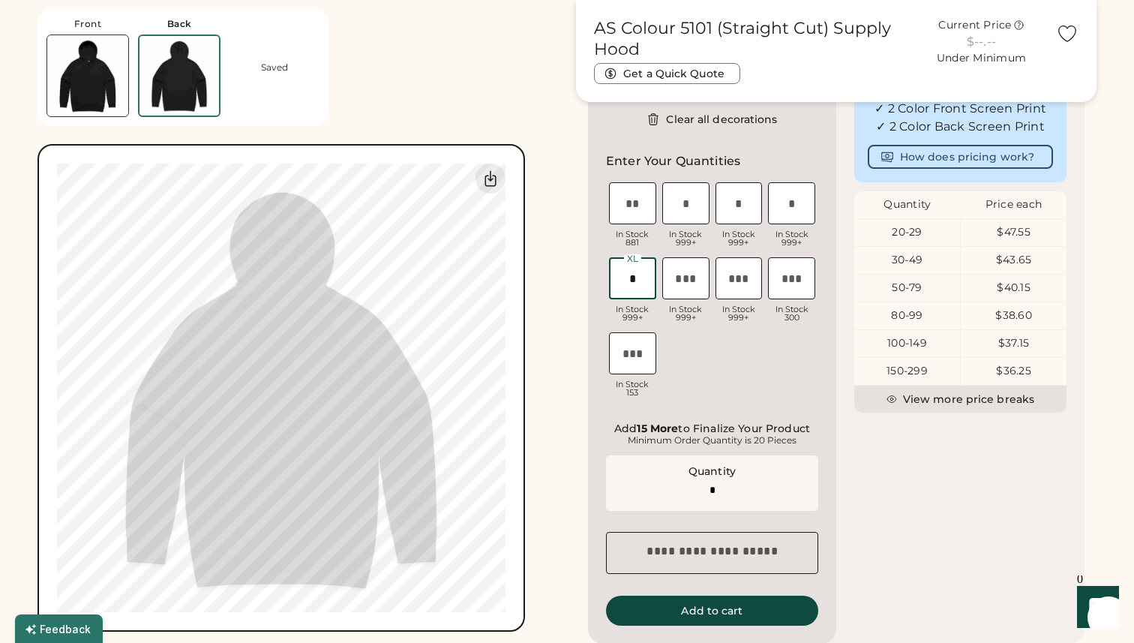
type input "*"
click at [795, 216] on input "input" at bounding box center [791, 203] width 47 height 42
type input "*"
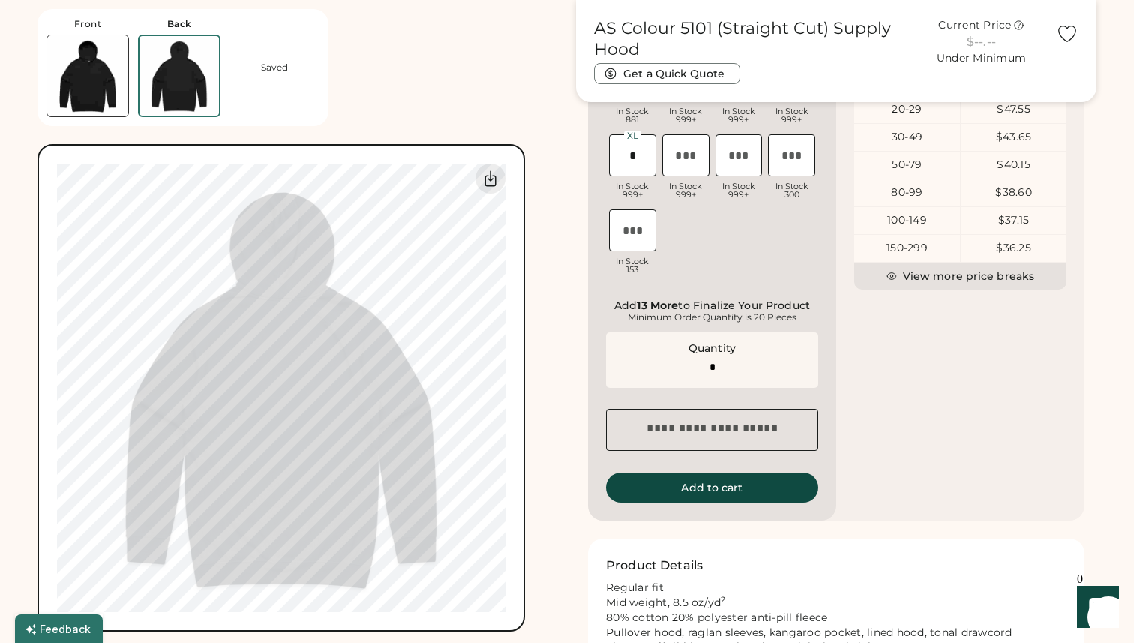
scroll to position [535, 0]
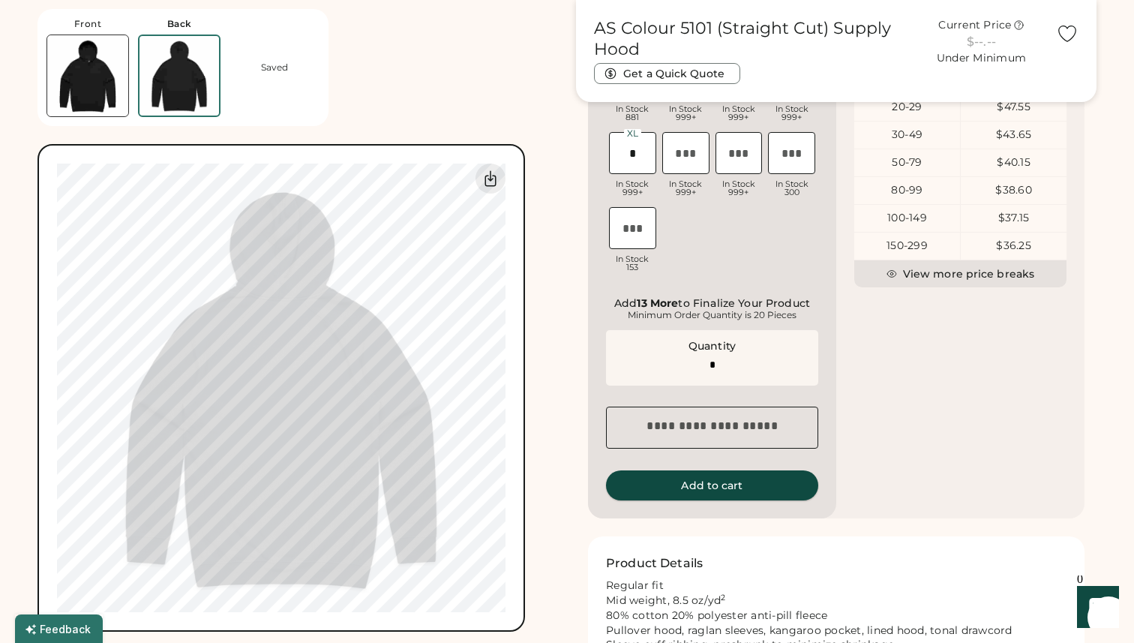
type input "*"
click at [681, 500] on button "Add to cart" at bounding box center [712, 485] width 212 height 30
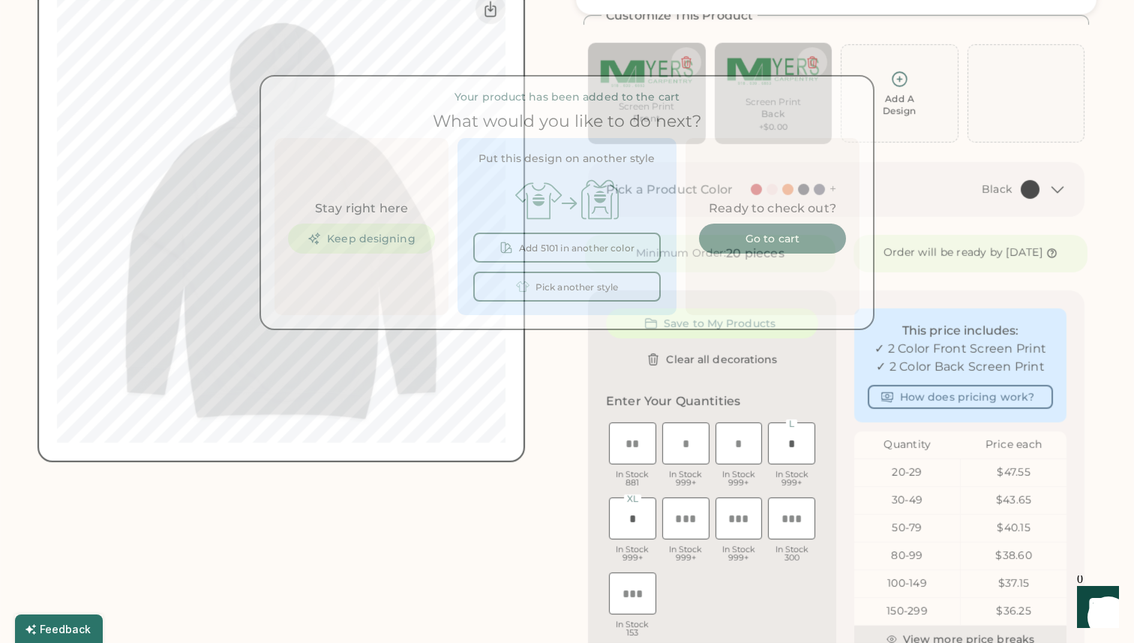
scroll to position [0, 0]
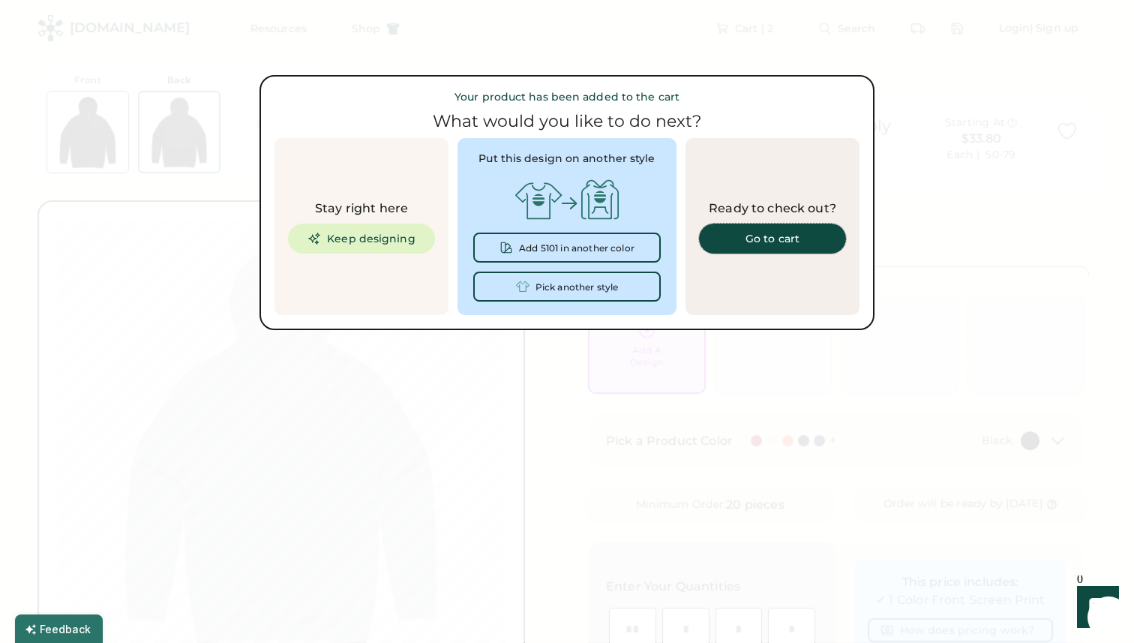
click at [776, 243] on div "Go to cart" at bounding box center [772, 238] width 111 height 11
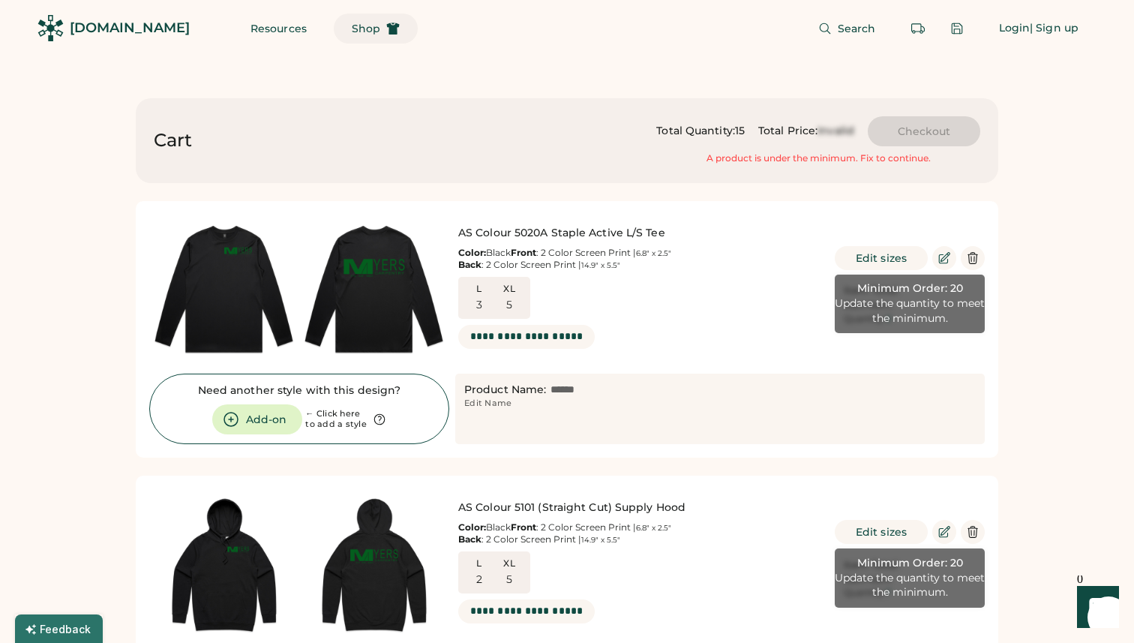
click at [386, 34] on icon at bounding box center [393, 29] width 14 height 14
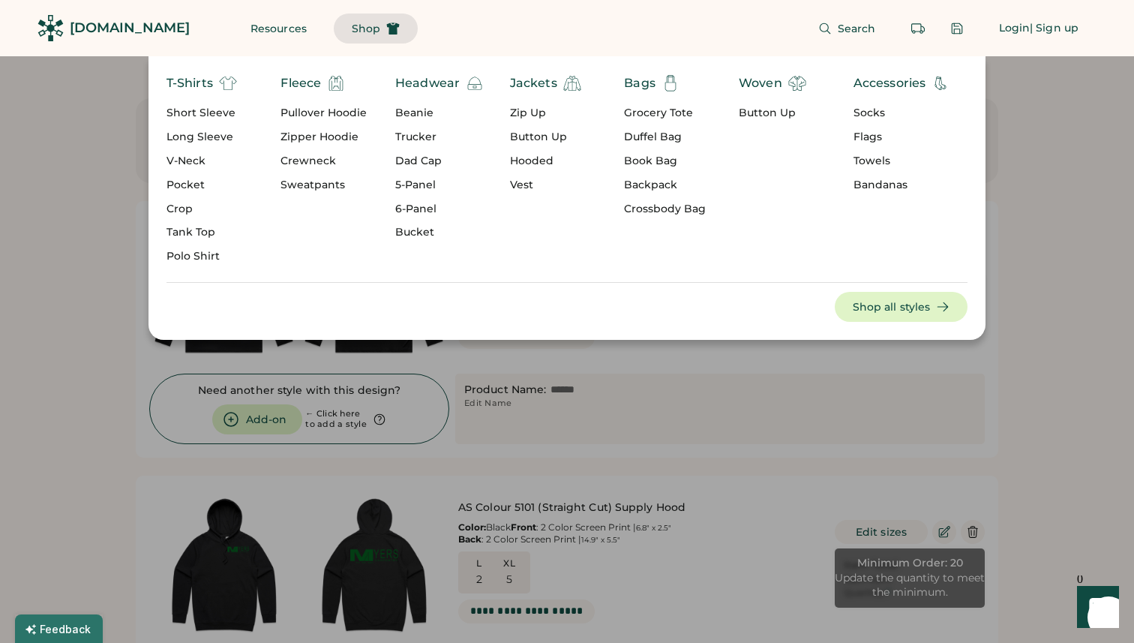
click at [233, 116] on div "Short Sleeve" at bounding box center [202, 113] width 71 height 15
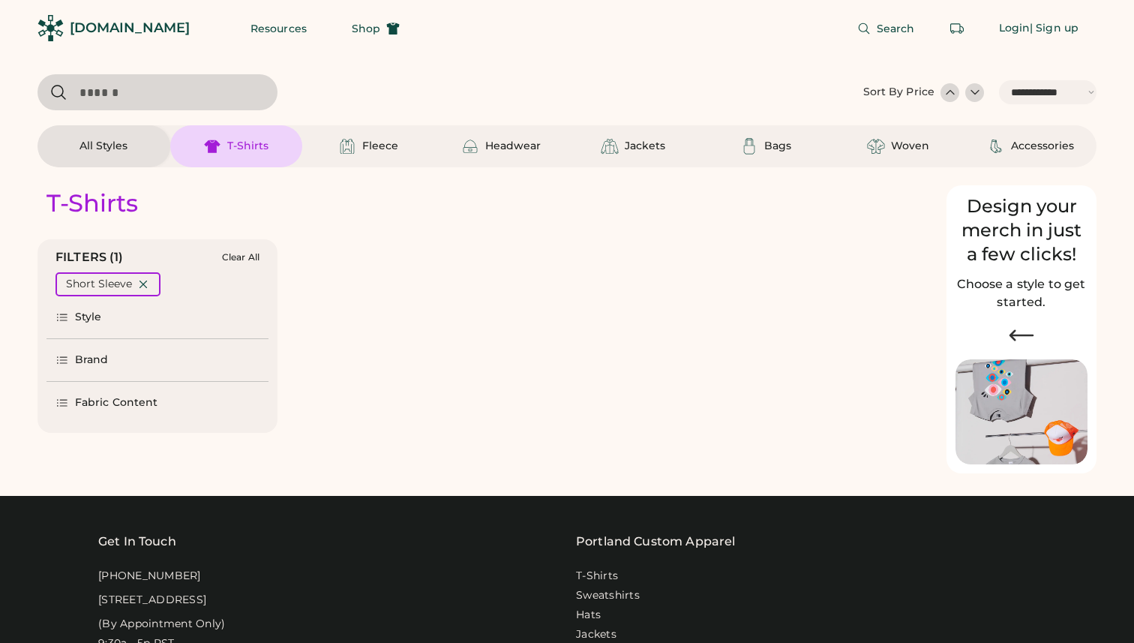
select select "*****"
select select "*"
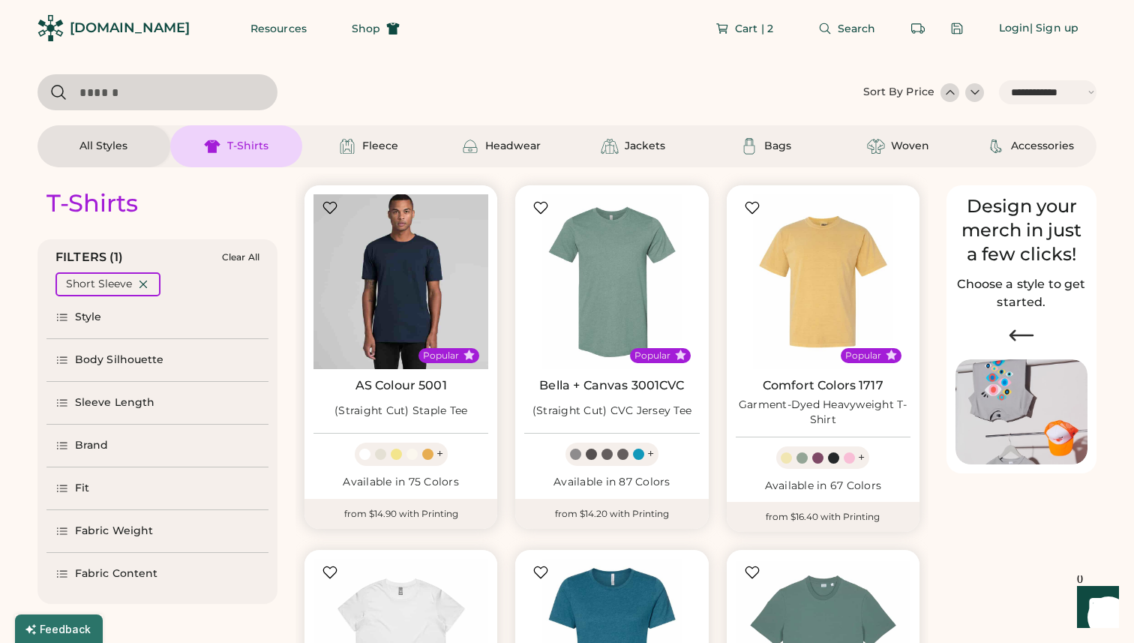
click at [415, 363] on img at bounding box center [401, 281] width 175 height 175
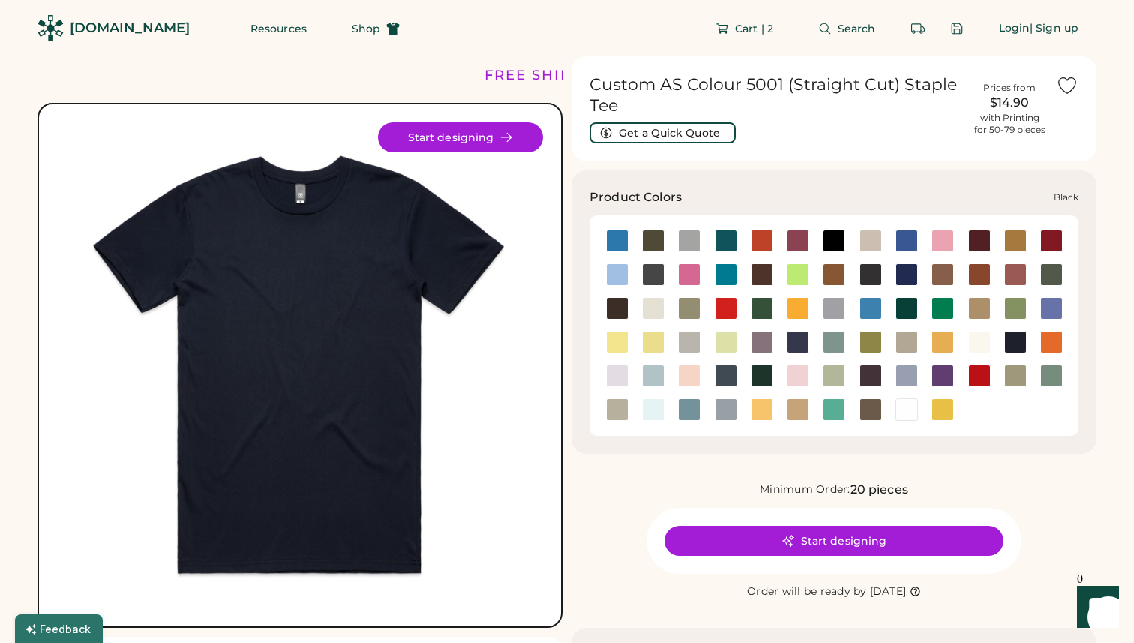
click at [837, 241] on div at bounding box center [834, 241] width 23 height 23
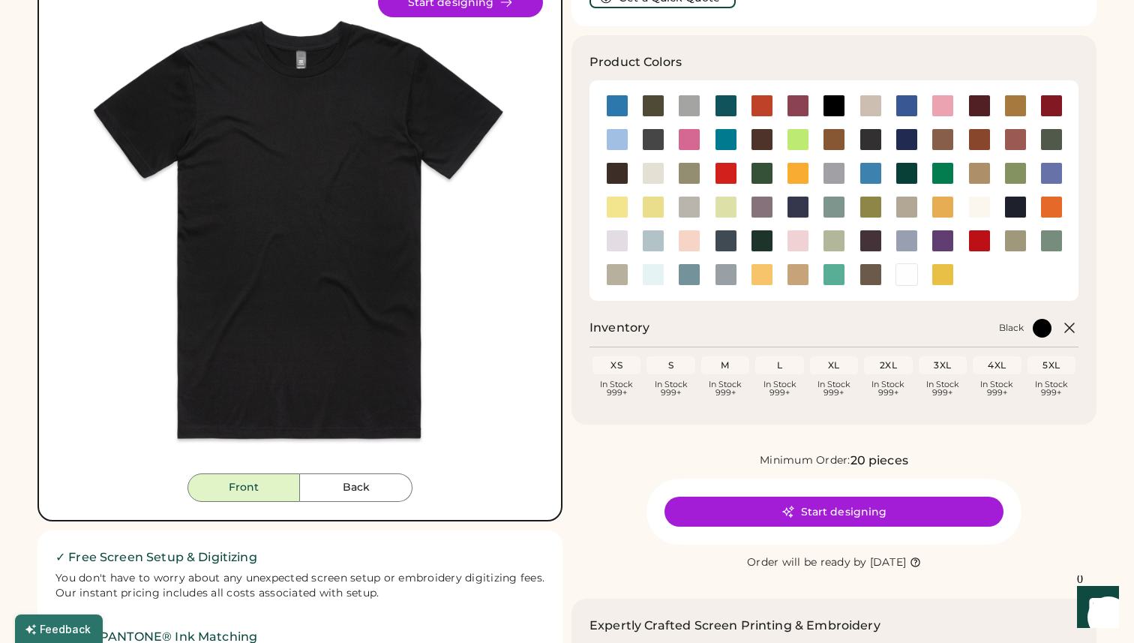
scroll to position [160, 0]
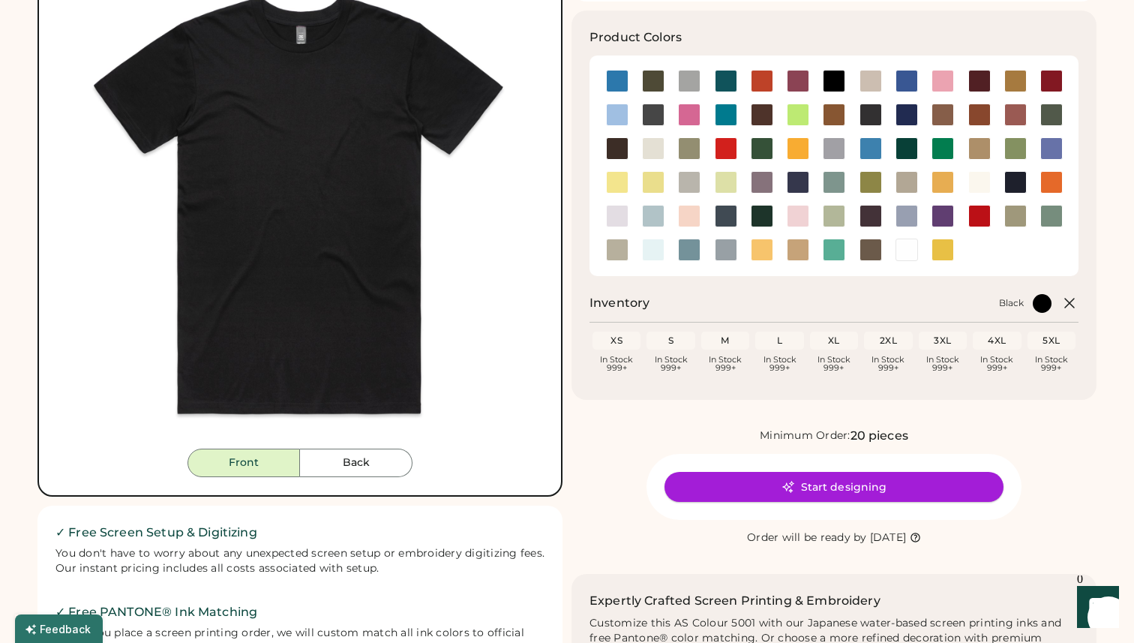
click at [777, 480] on button "Start designing" at bounding box center [834, 487] width 339 height 30
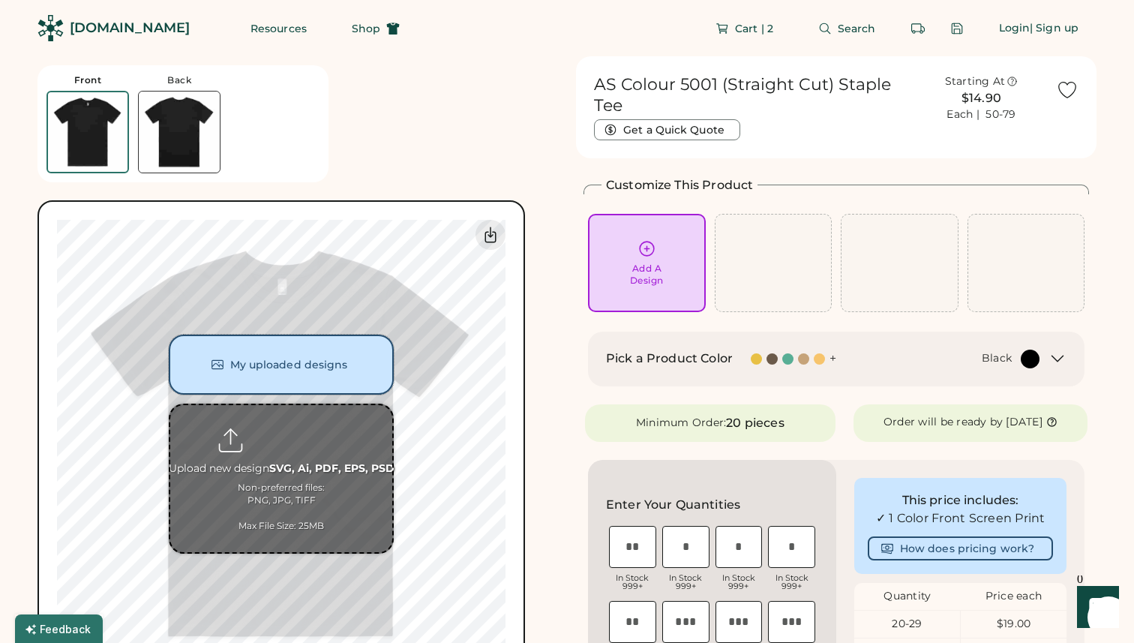
click at [341, 373] on button "My uploaded designs" at bounding box center [281, 365] width 225 height 60
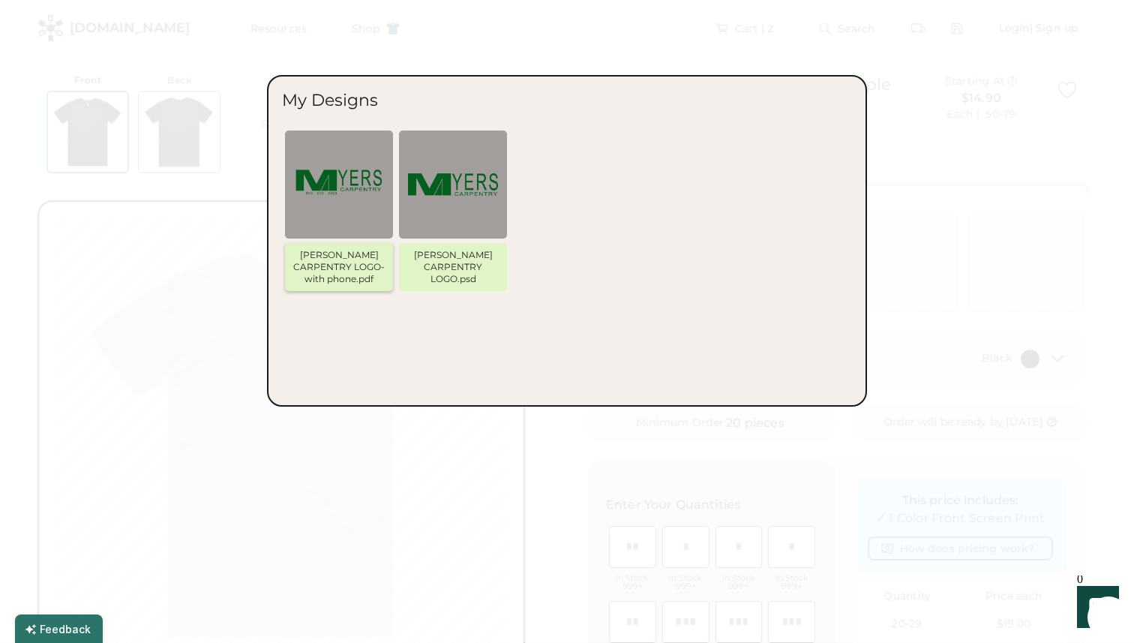
click at [346, 207] on img at bounding box center [339, 185] width 90 height 90
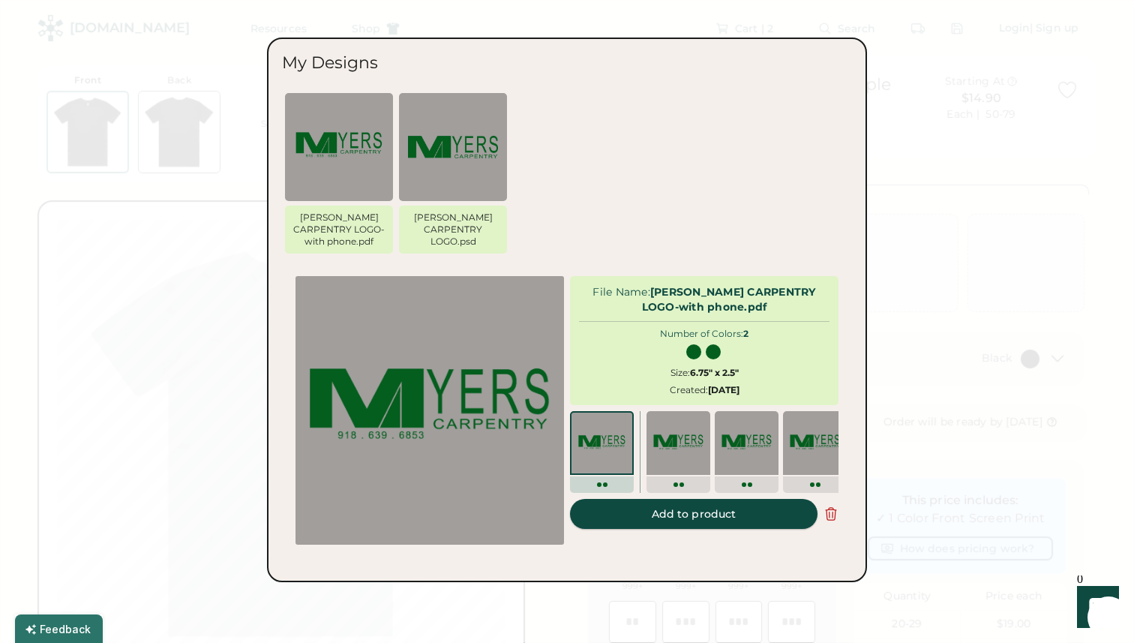
click at [656, 515] on button "Add to product" at bounding box center [694, 514] width 248 height 30
click at [698, 515] on button "Add to product" at bounding box center [694, 514] width 248 height 30
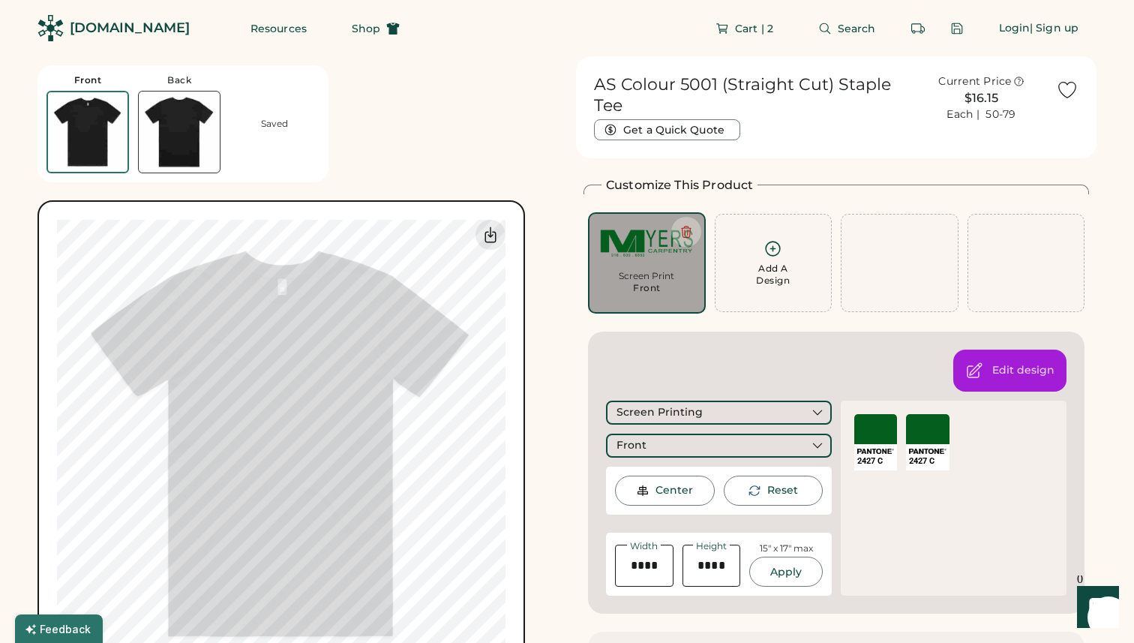
click at [652, 490] on div "Center" at bounding box center [665, 491] width 100 height 30
click at [789, 565] on button "Apply" at bounding box center [786, 572] width 74 height 30
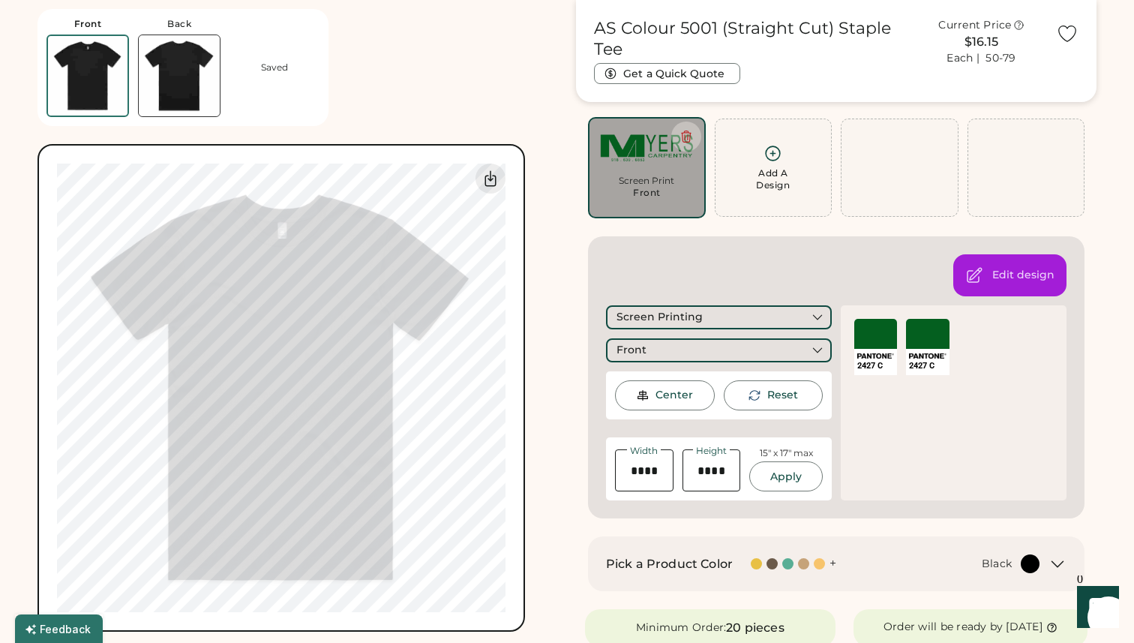
scroll to position [68, 0]
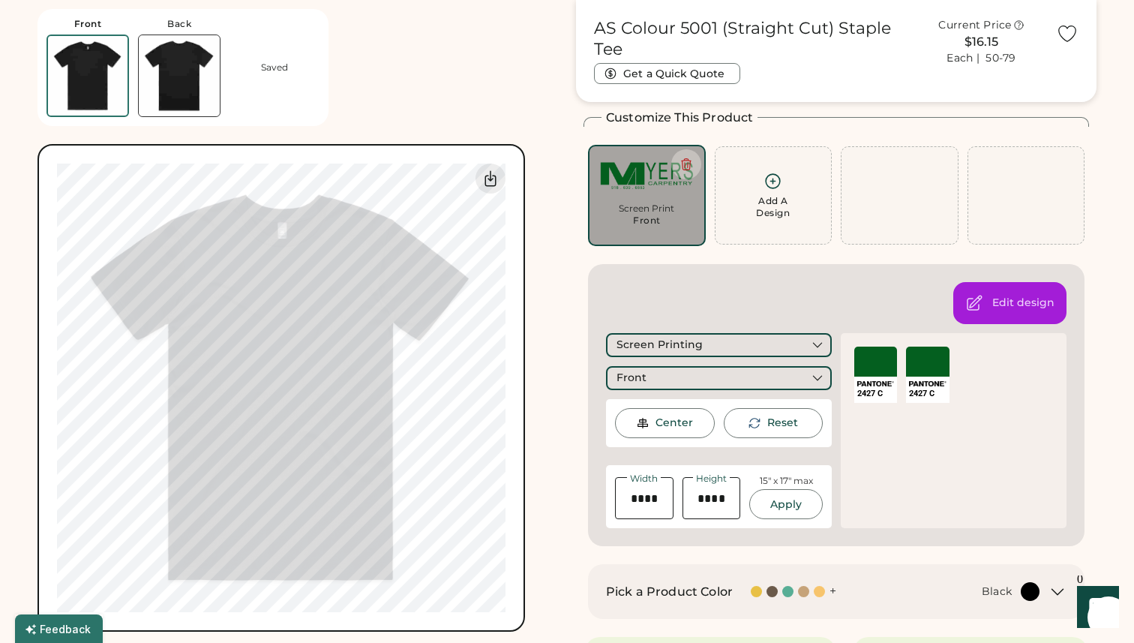
click at [191, 96] on img at bounding box center [179, 75] width 81 height 81
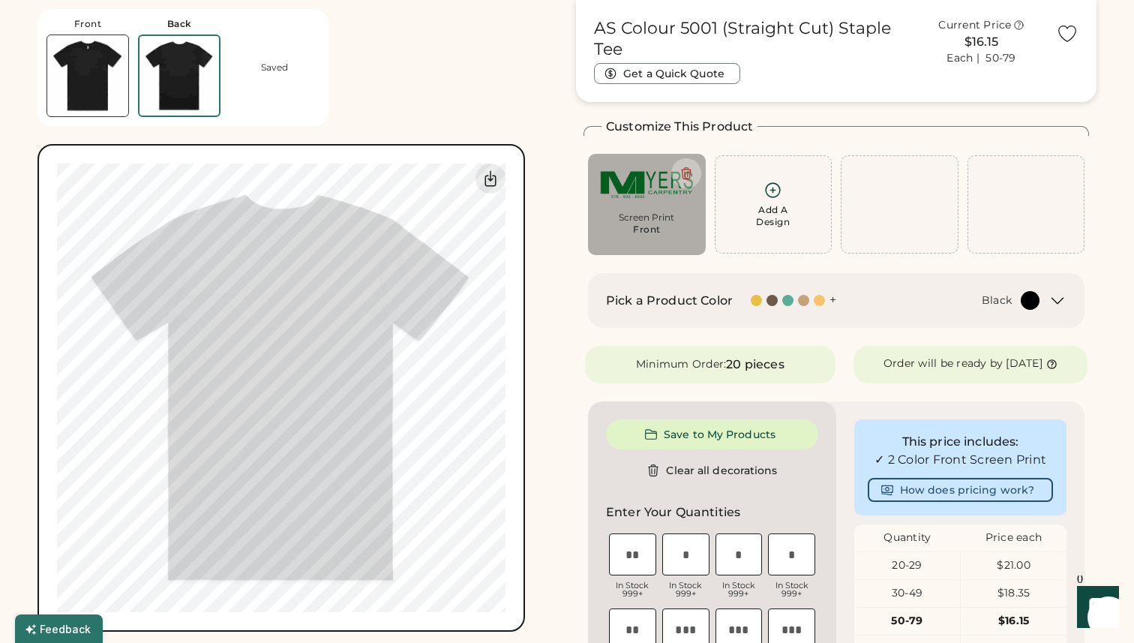
scroll to position [56, 0]
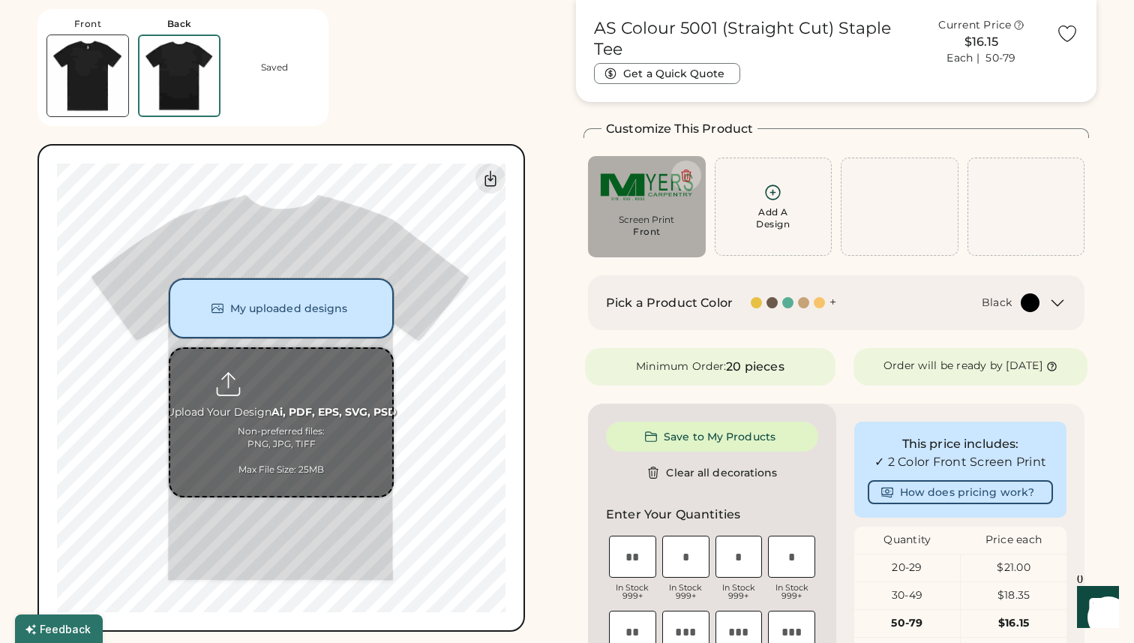
click at [289, 296] on button "My uploaded designs" at bounding box center [281, 308] width 225 height 60
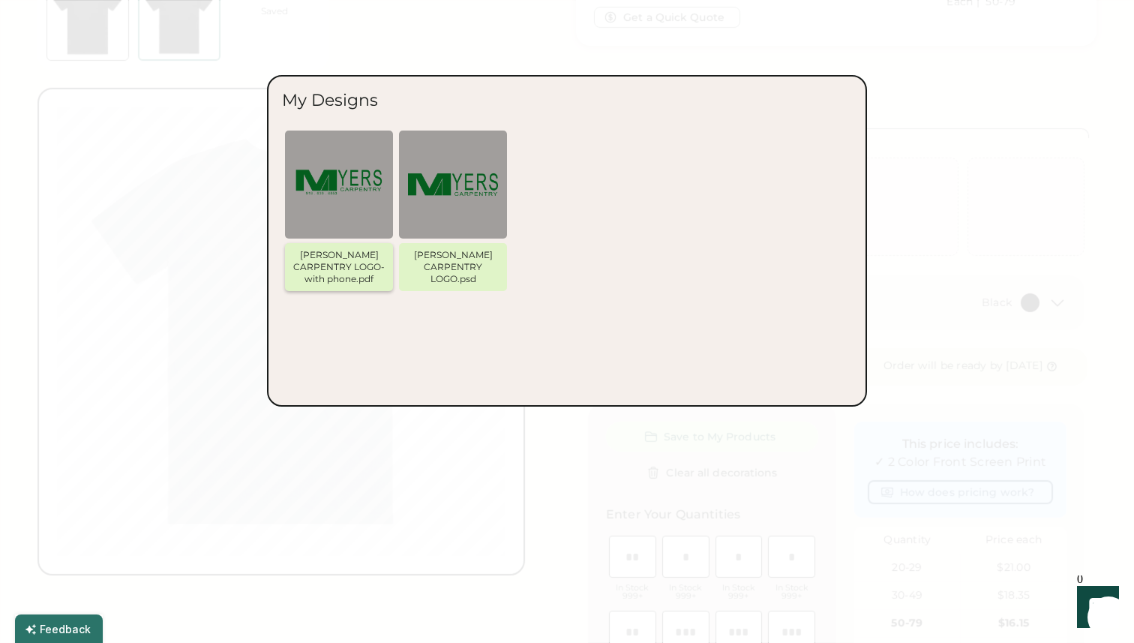
click at [341, 260] on div "MYERS CARPENTRY LOGO-with phone.pdf" at bounding box center [339, 267] width 96 height 36
click at [344, 227] on img at bounding box center [339, 185] width 90 height 90
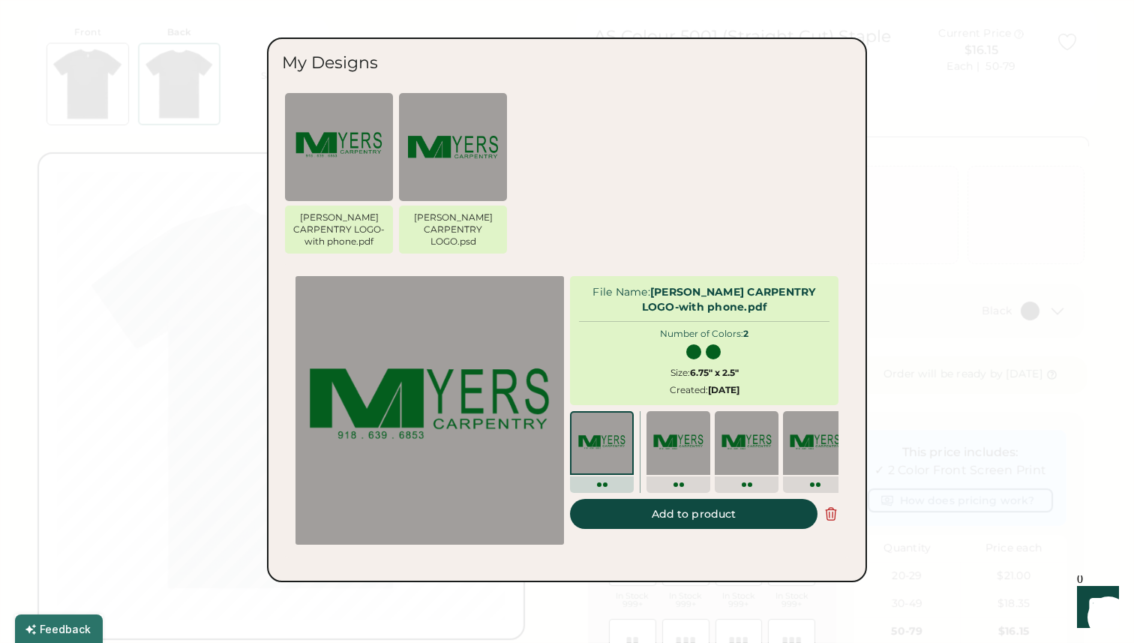
scroll to position [47, 0]
click at [634, 509] on button "Add to product" at bounding box center [694, 514] width 248 height 30
type input "****"
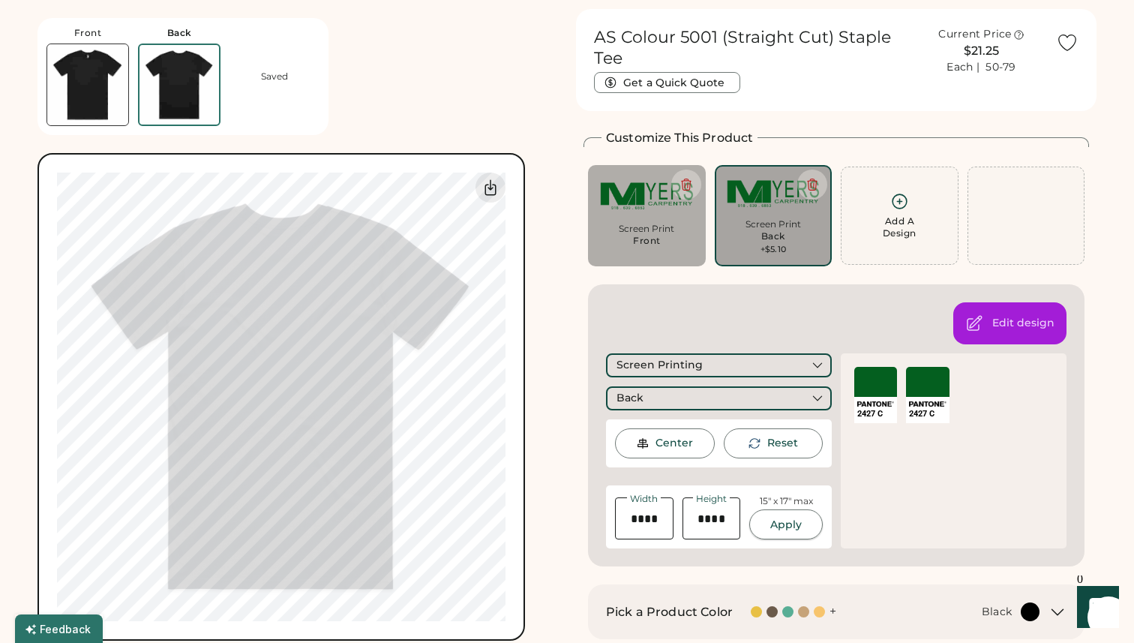
click at [783, 528] on button "Apply" at bounding box center [786, 524] width 74 height 30
click at [783, 502] on div "15" x 17" max" at bounding box center [786, 501] width 53 height 13
click at [783, 517] on button "Apply" at bounding box center [786, 524] width 74 height 30
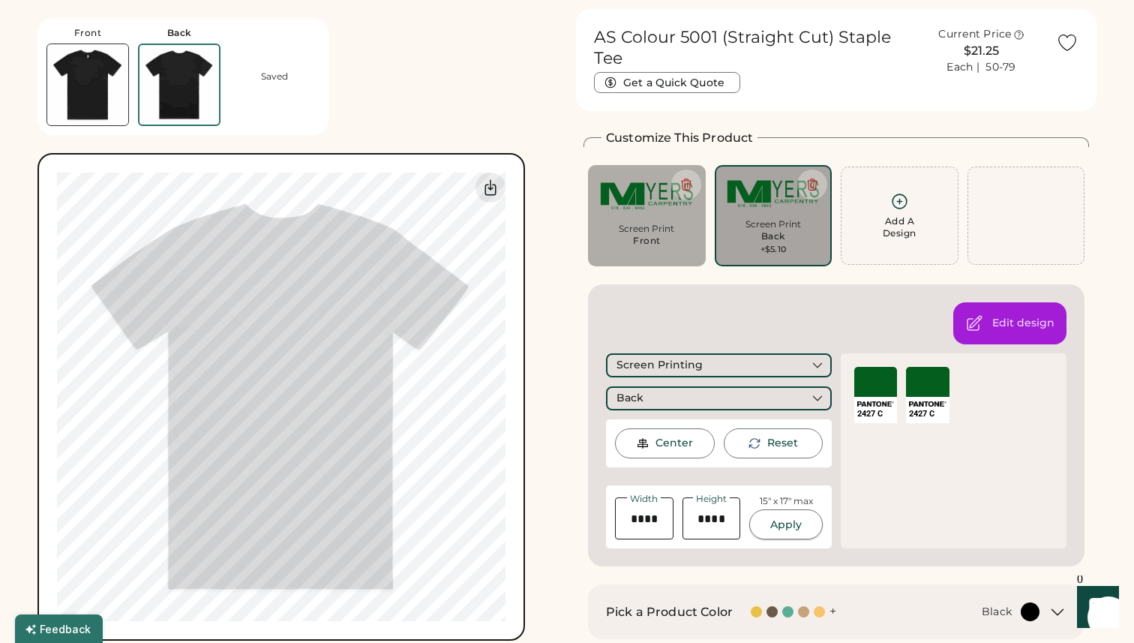
click at [783, 521] on button "Apply" at bounding box center [786, 524] width 74 height 30
click at [668, 523] on input "input" at bounding box center [644, 518] width 59 height 42
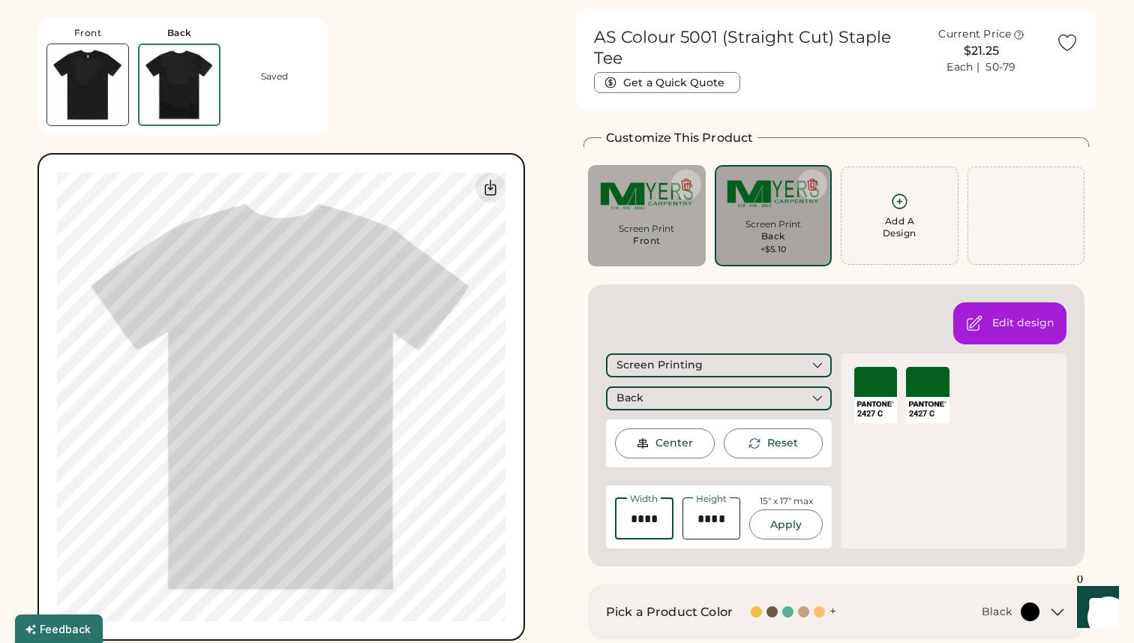
scroll to position [0, 0]
type input "*****"
click at [735, 533] on input "input" at bounding box center [712, 518] width 59 height 42
type input "*****"
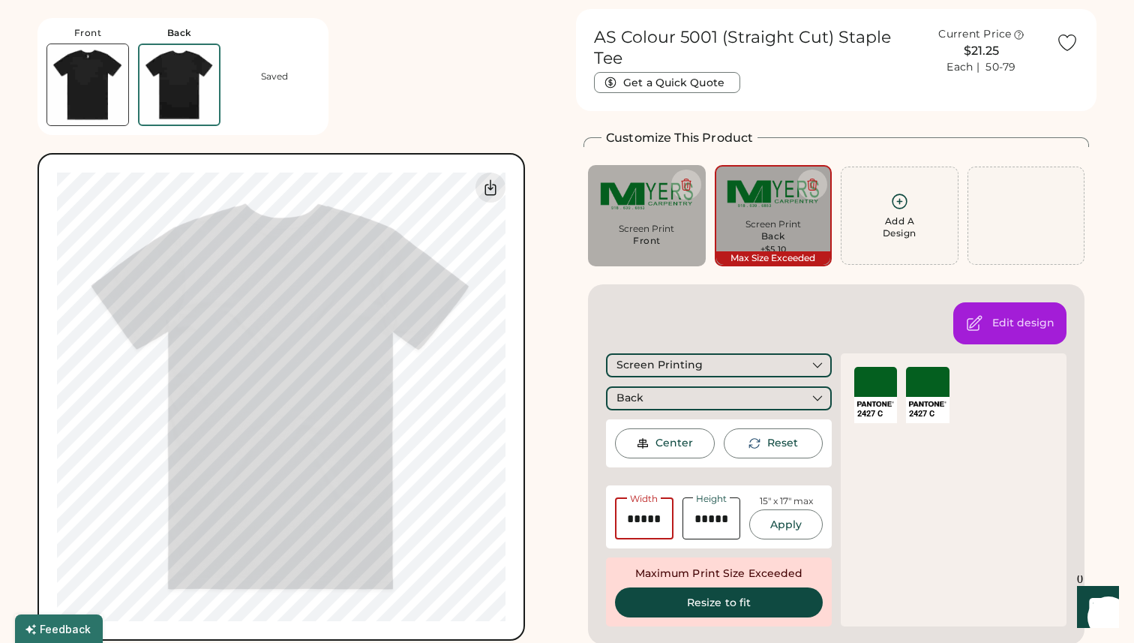
click at [665, 519] on input "input" at bounding box center [644, 518] width 59 height 42
type input "*****"
type input "****"
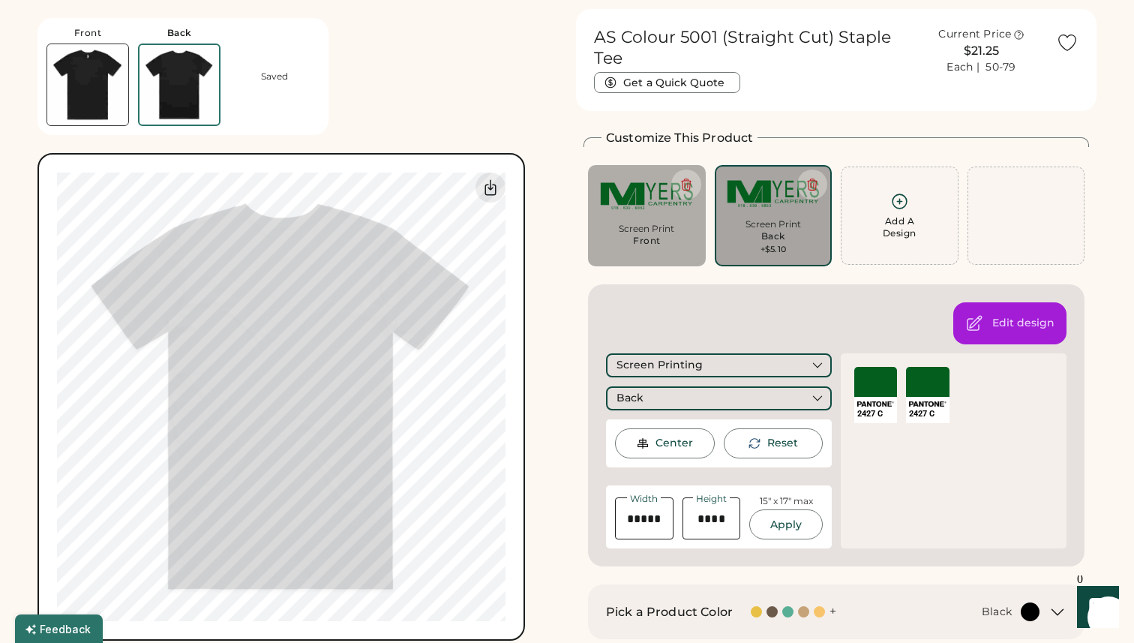
click at [683, 437] on div "Center" at bounding box center [675, 443] width 38 height 15
click at [786, 515] on button "Apply" at bounding box center [786, 524] width 74 height 30
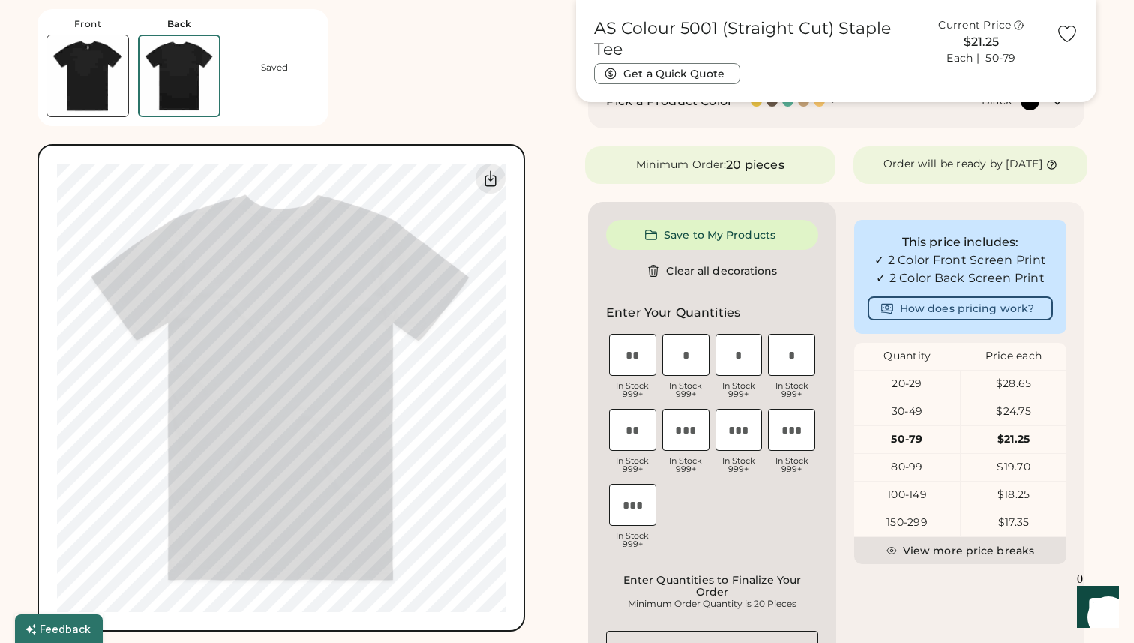
scroll to position [559, 0]
click at [650, 441] on input "input" at bounding box center [632, 429] width 47 height 42
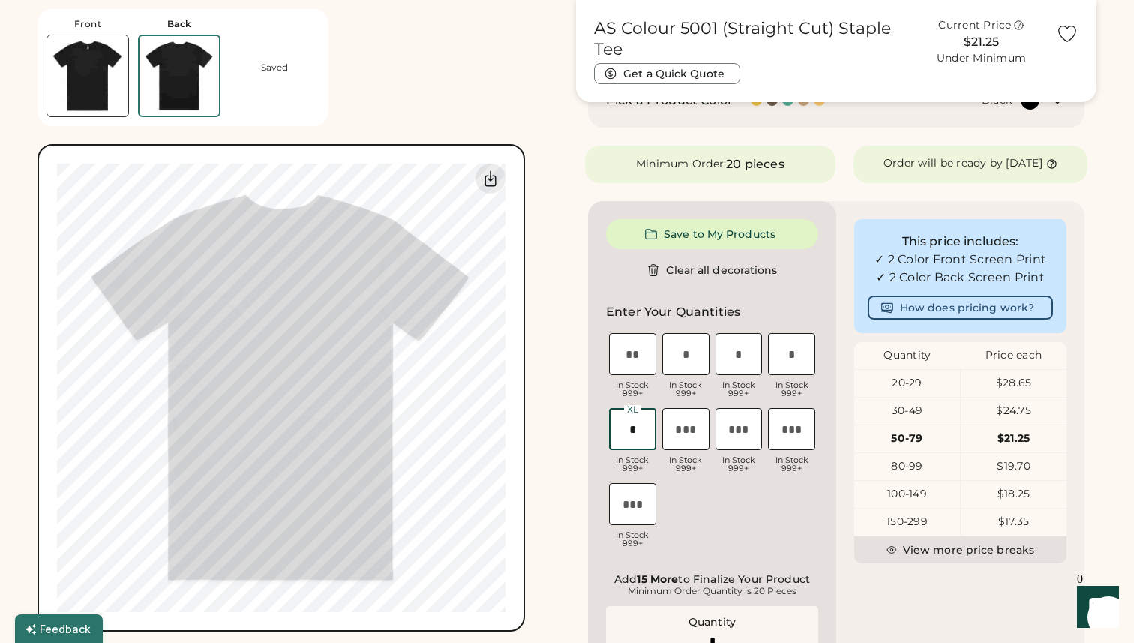
type input "*"
click at [743, 368] on input "input" at bounding box center [739, 354] width 47 height 42
type input "*"
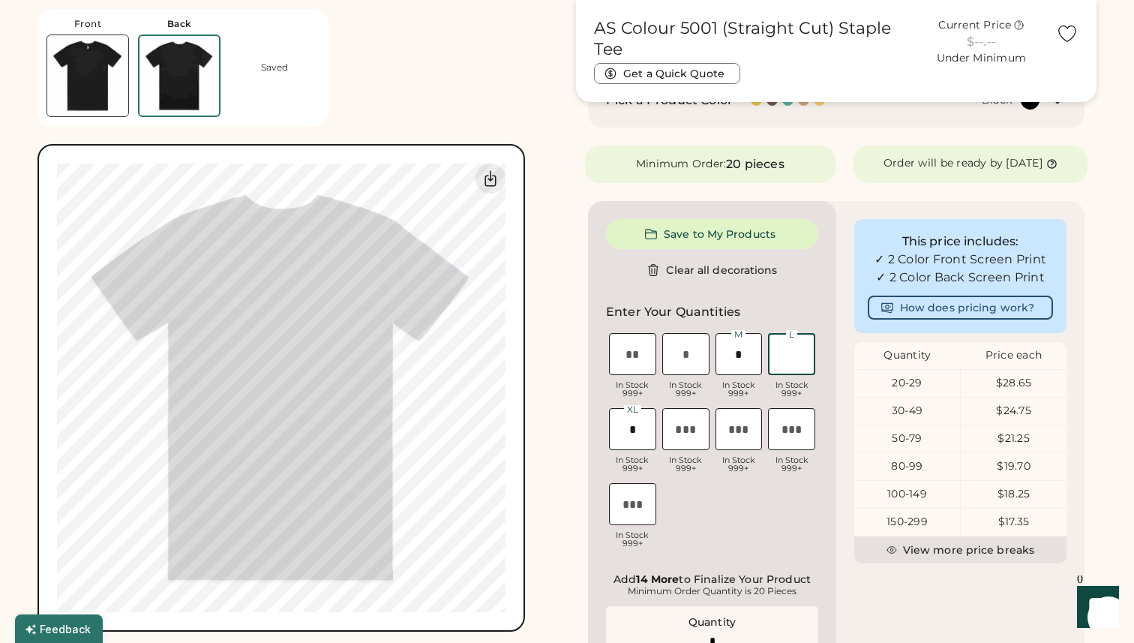
click at [801, 371] on input "input" at bounding box center [791, 354] width 47 height 42
type input "*"
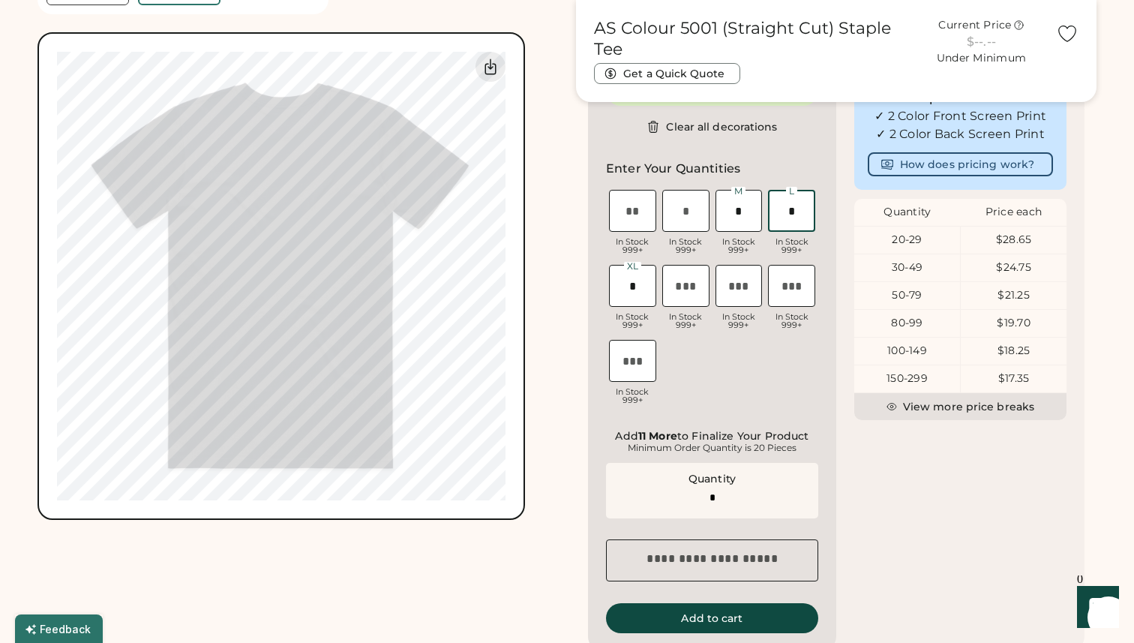
scroll to position [704, 0]
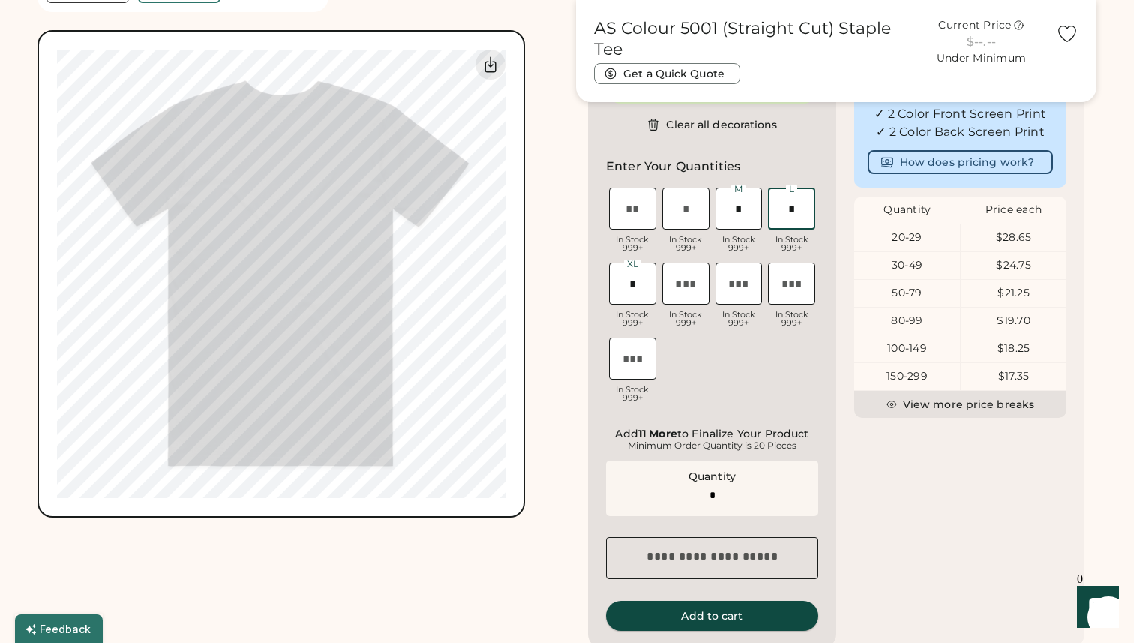
type input "*"
click at [725, 619] on button "Add to cart" at bounding box center [712, 616] width 212 height 30
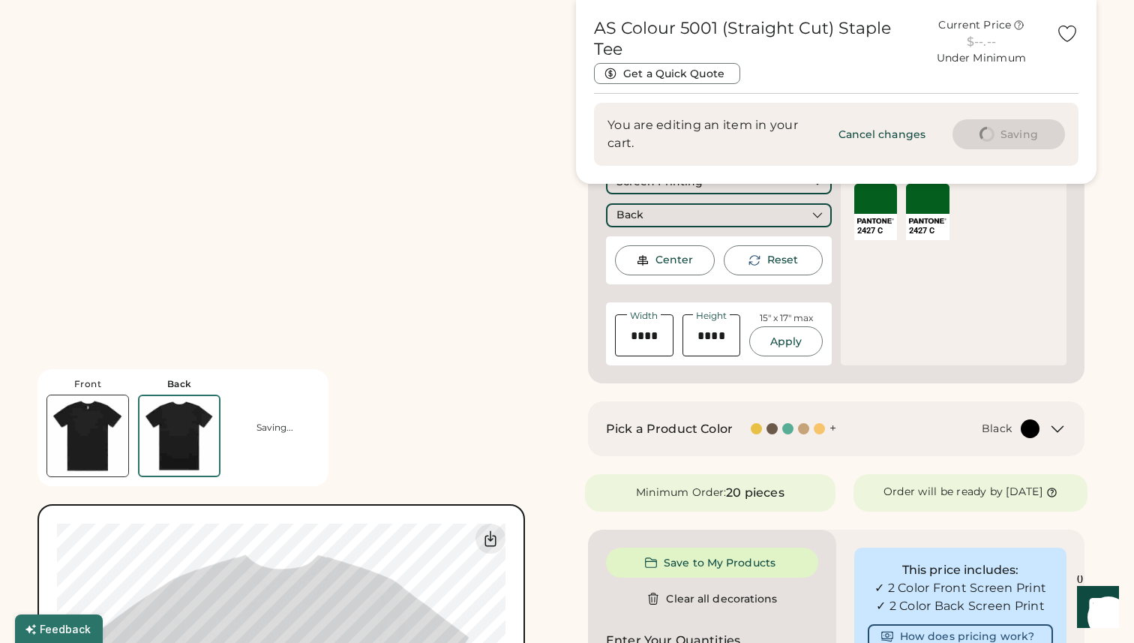
scroll to position [0, 0]
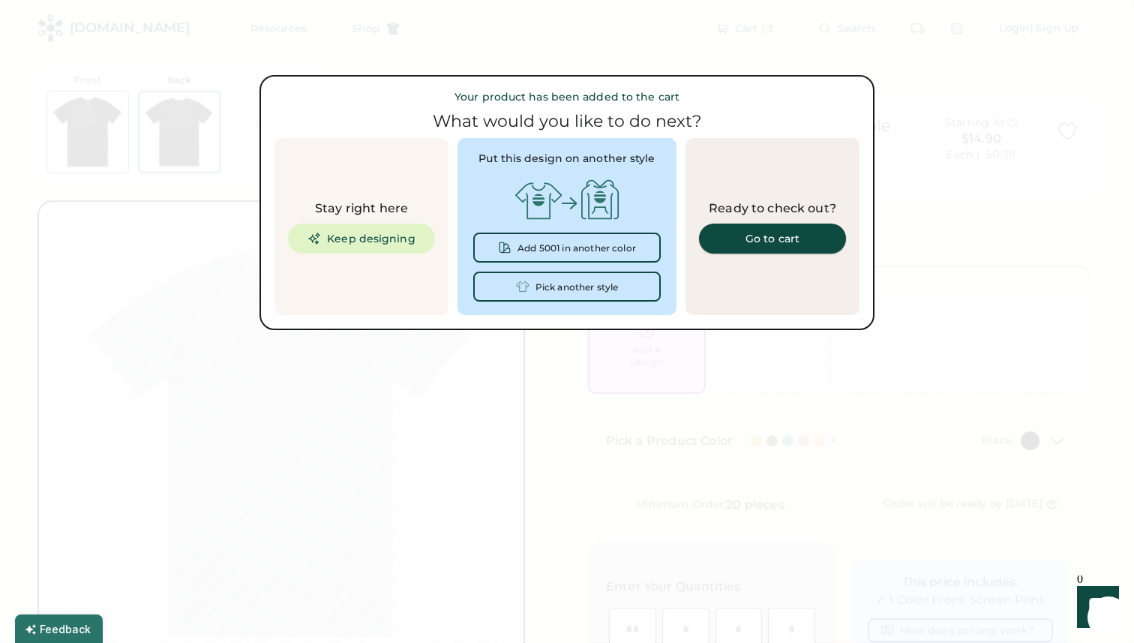
click at [738, 232] on link "Go to cart" at bounding box center [772, 239] width 147 height 30
